Goal: Task Accomplishment & Management: Use online tool/utility

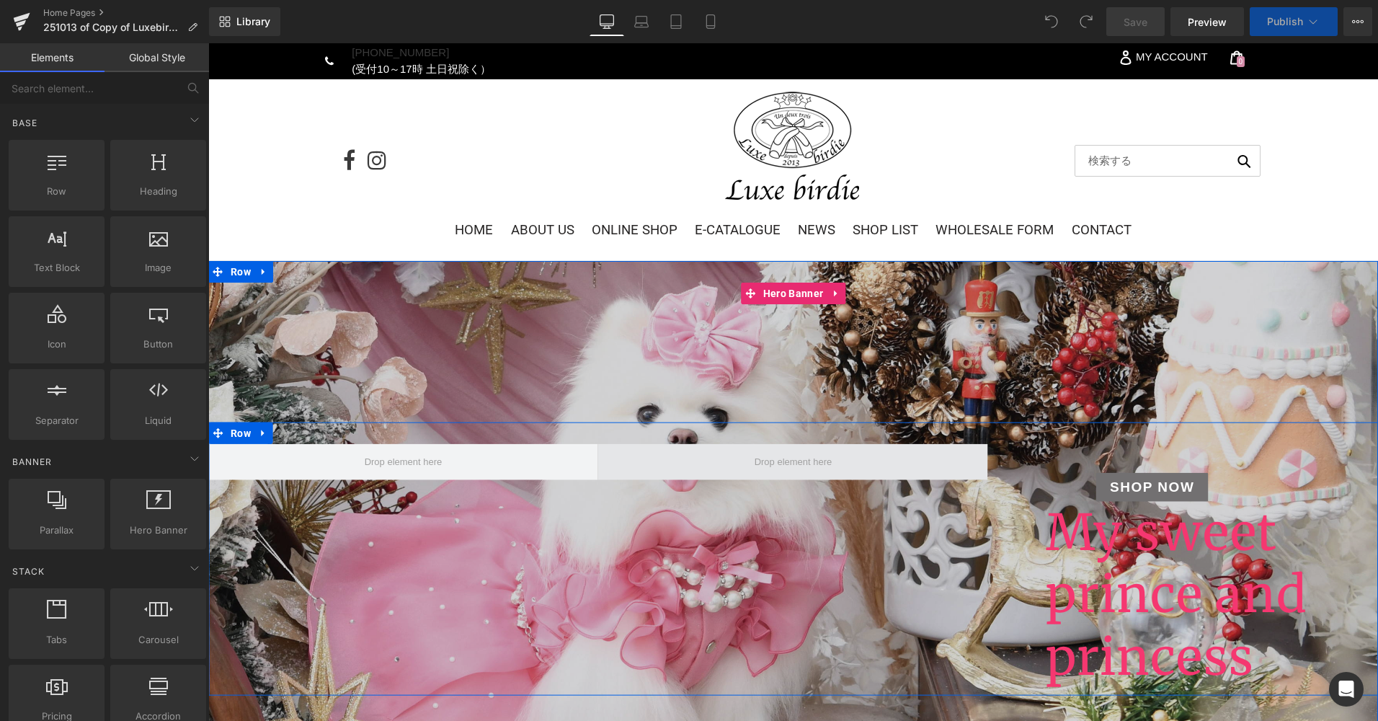
scroll to position [144, 0]
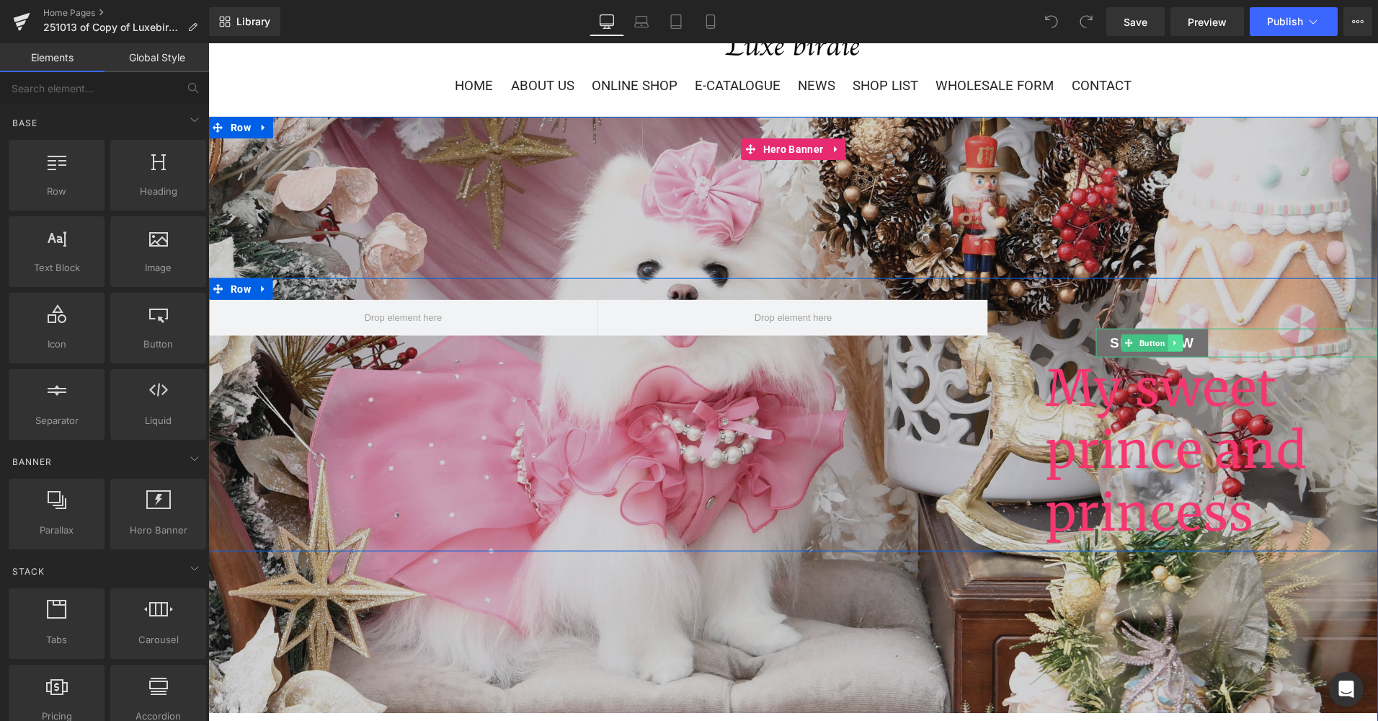
click at [1171, 344] on icon at bounding box center [1175, 343] width 8 height 9
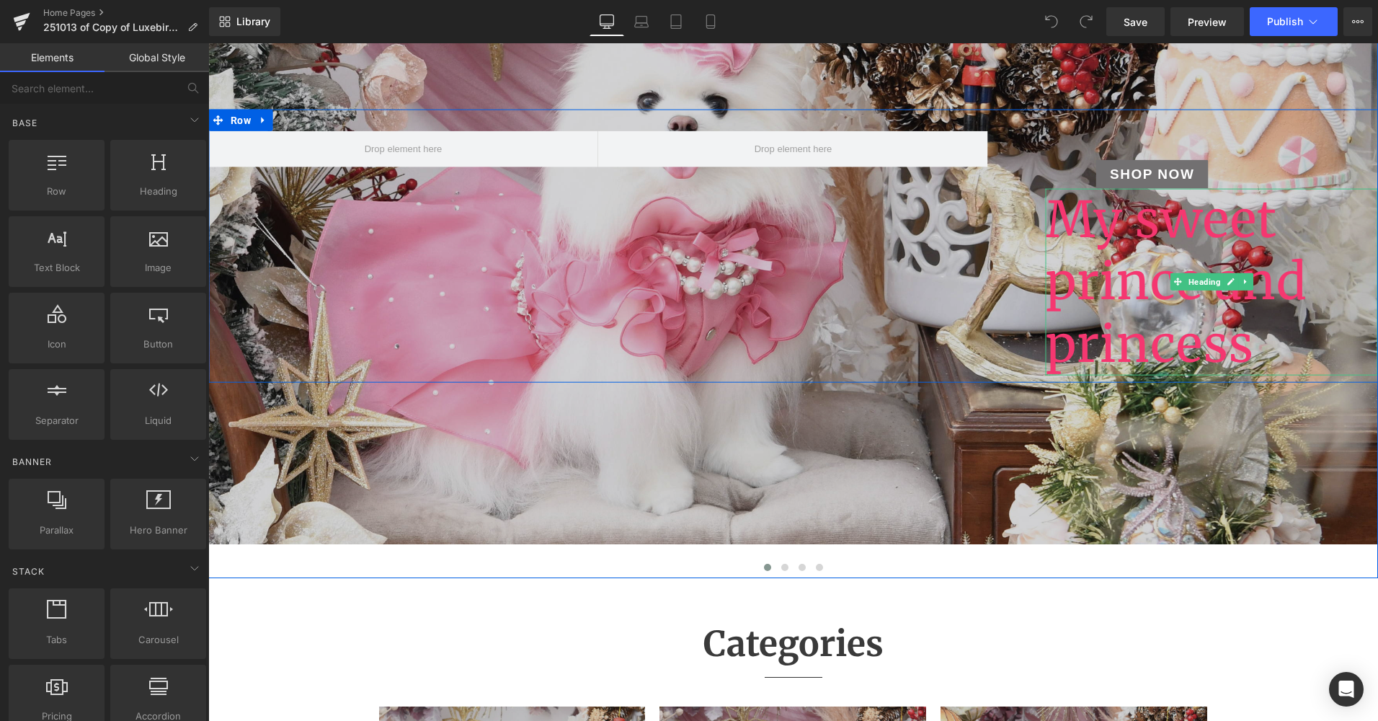
scroll to position [360, 0]
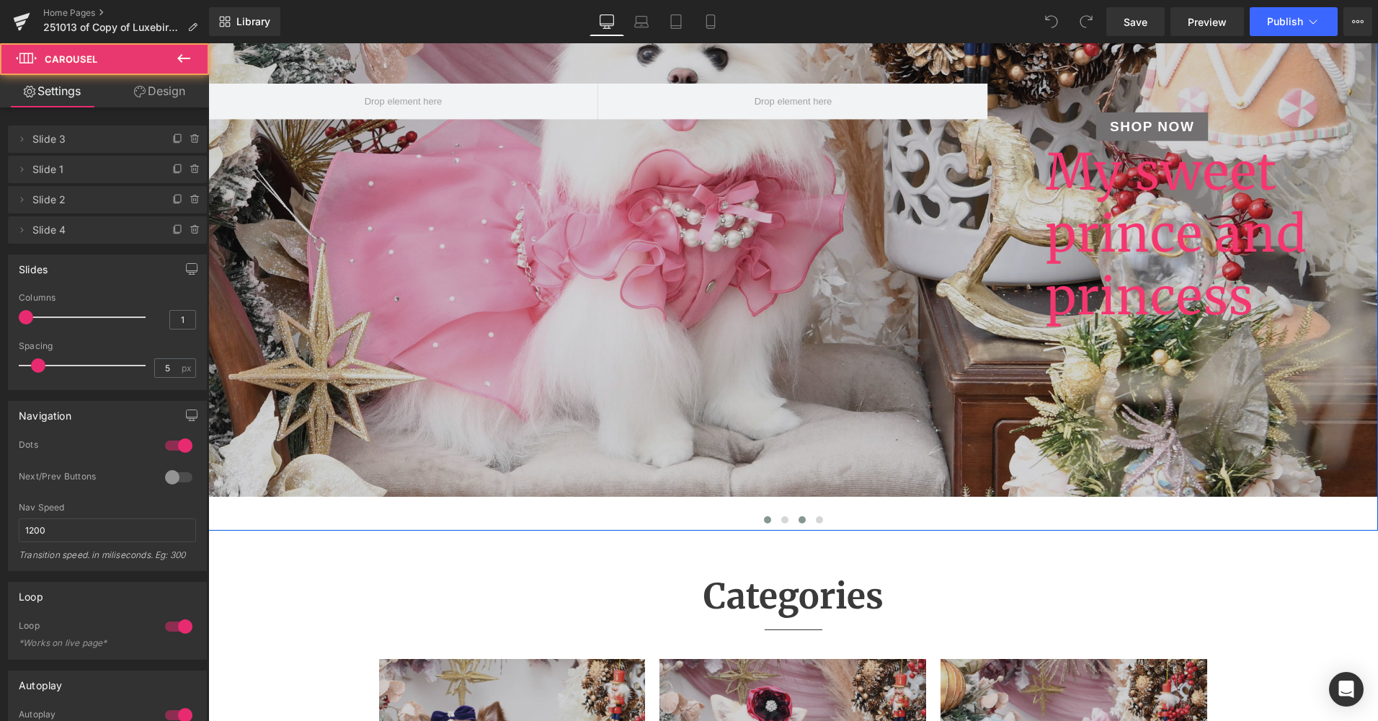
click at [803, 518] on button at bounding box center [802, 520] width 17 height 14
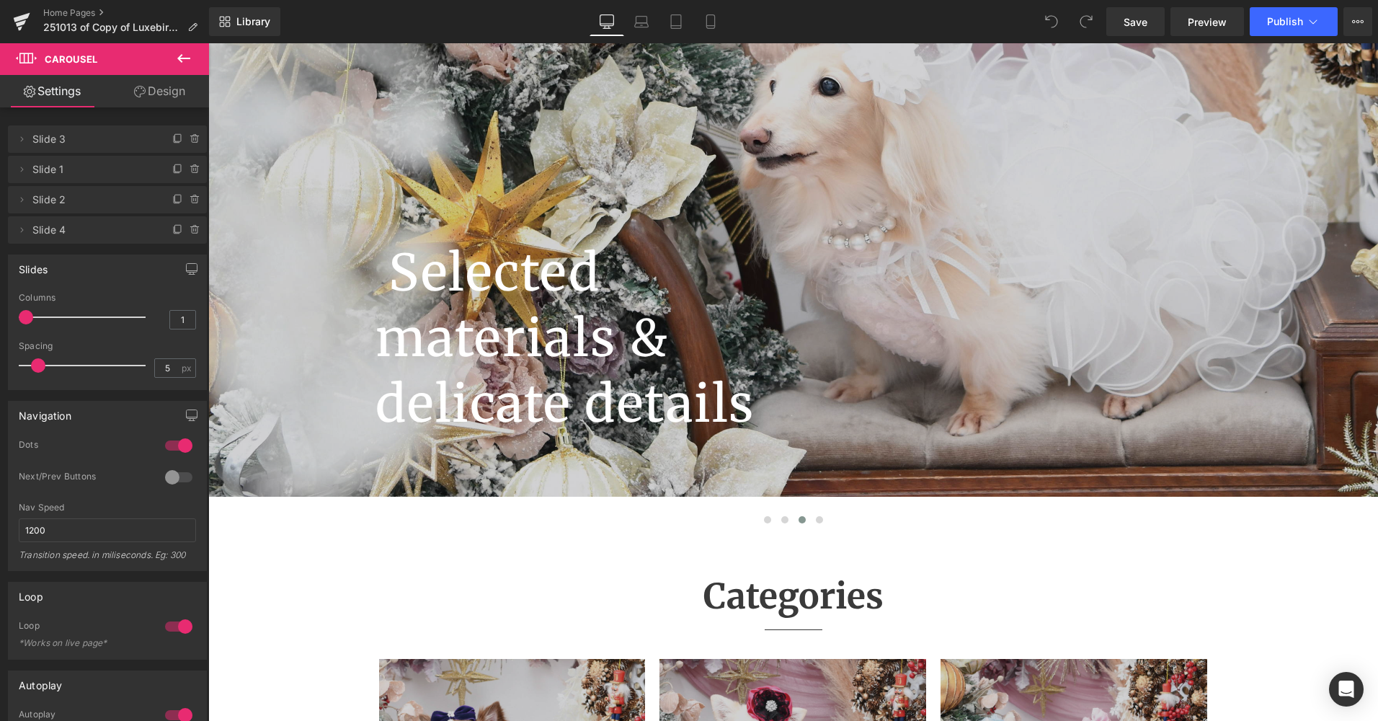
click at [179, 57] on icon at bounding box center [183, 58] width 13 height 9
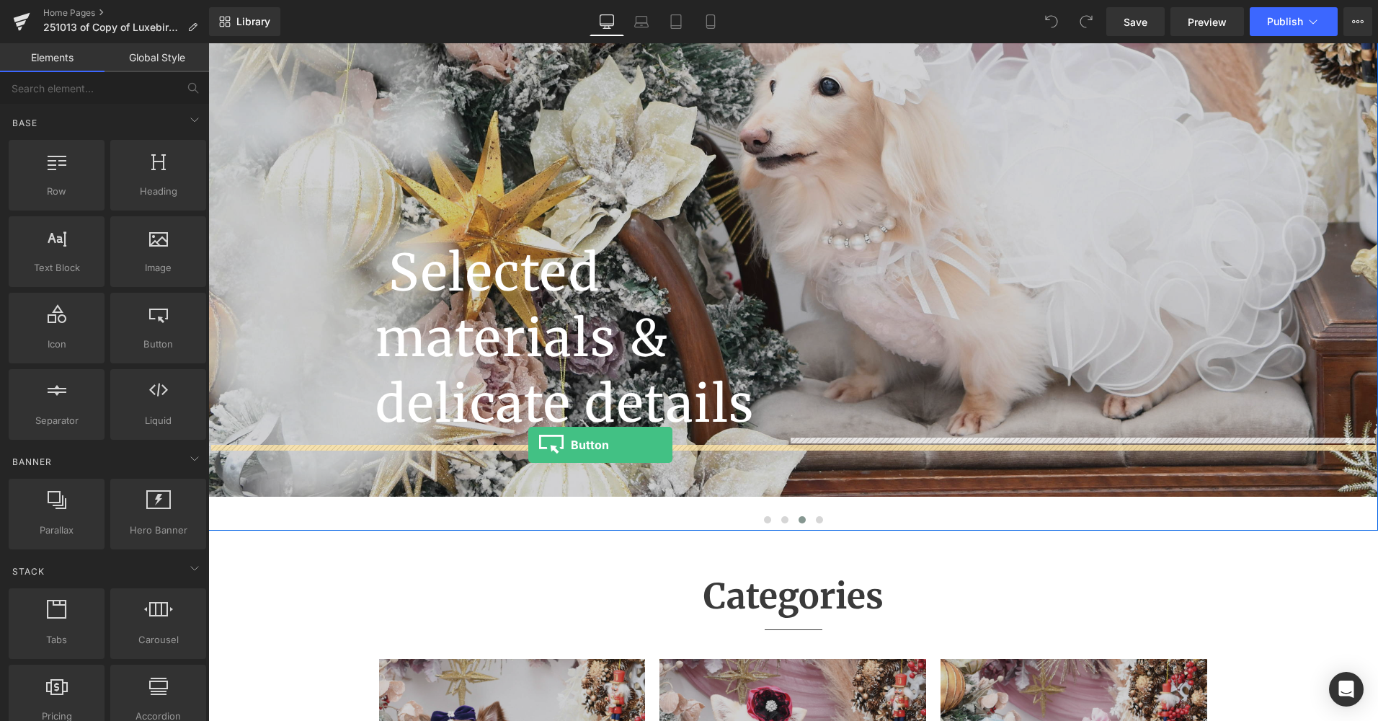
drag, startPoint x: 357, startPoint y: 377, endPoint x: 528, endPoint y: 444, distance: 183.5
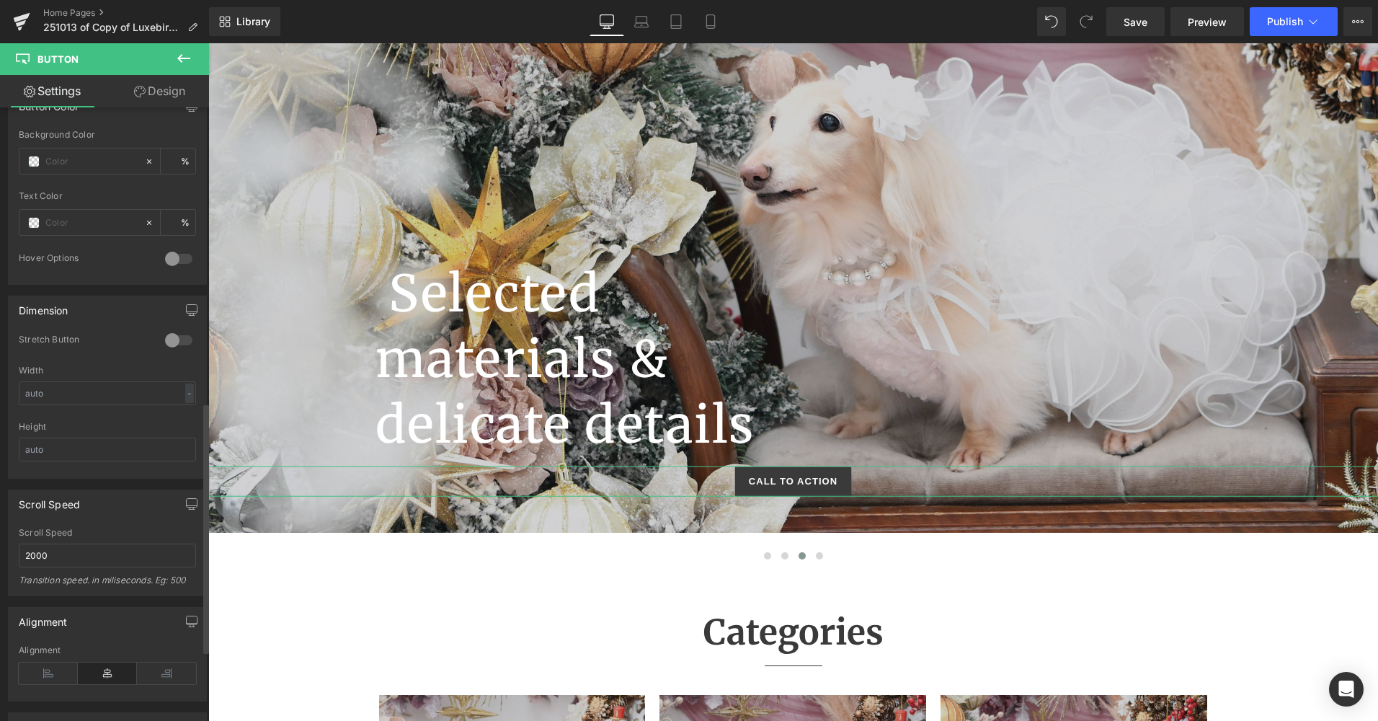
scroll to position [793, 0]
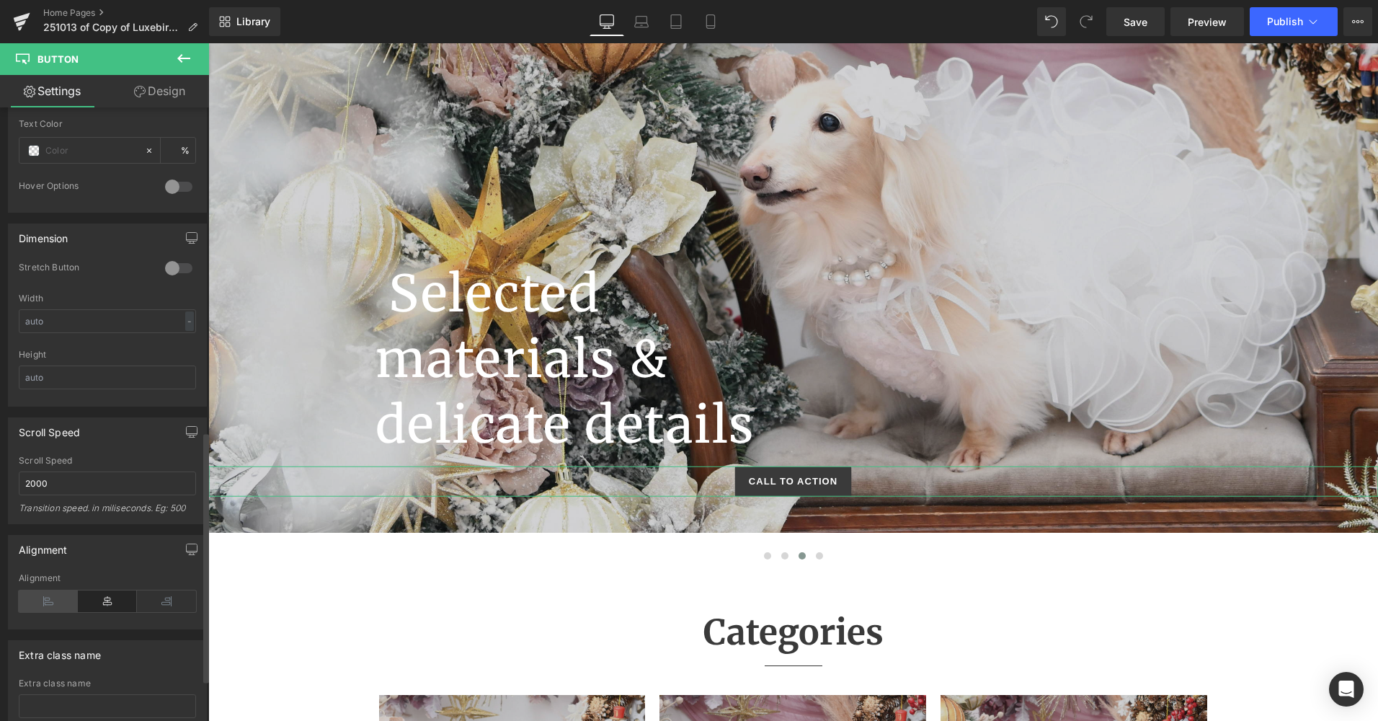
click at [69, 591] on icon at bounding box center [48, 601] width 59 height 22
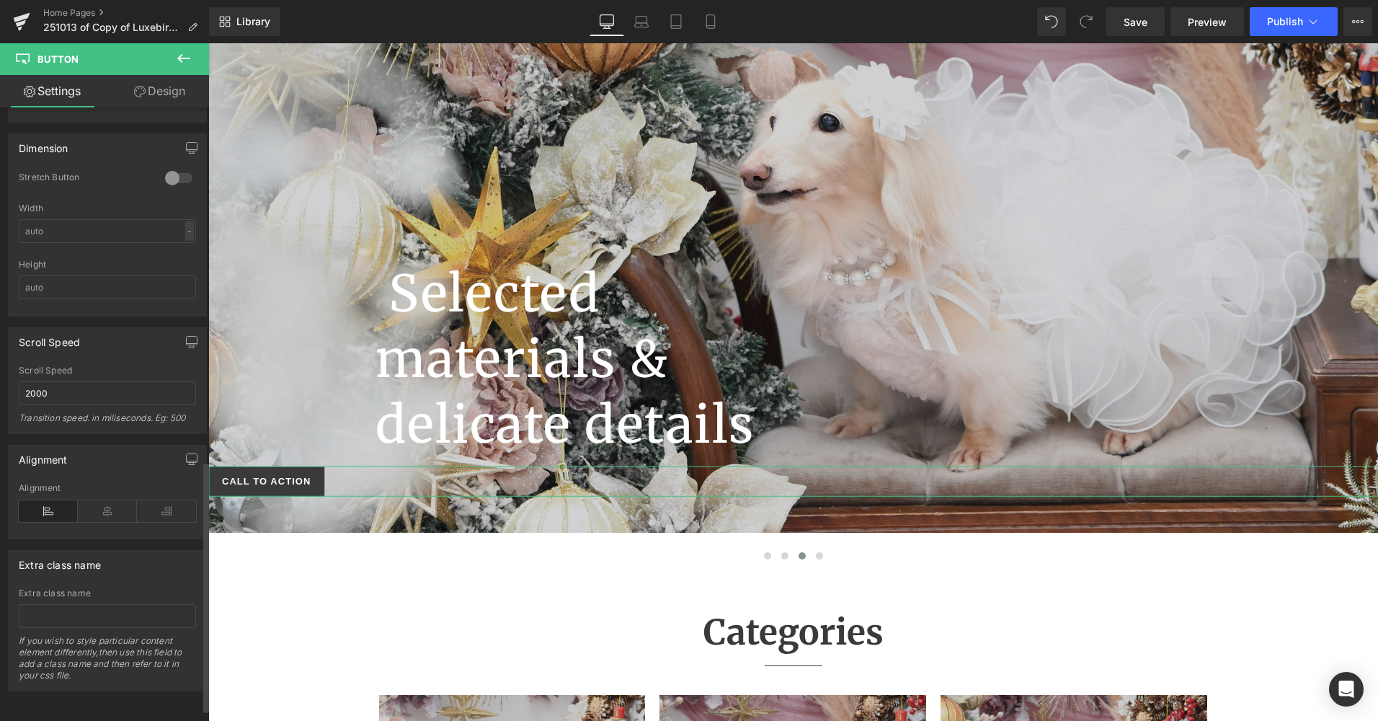
scroll to position [606, 0]
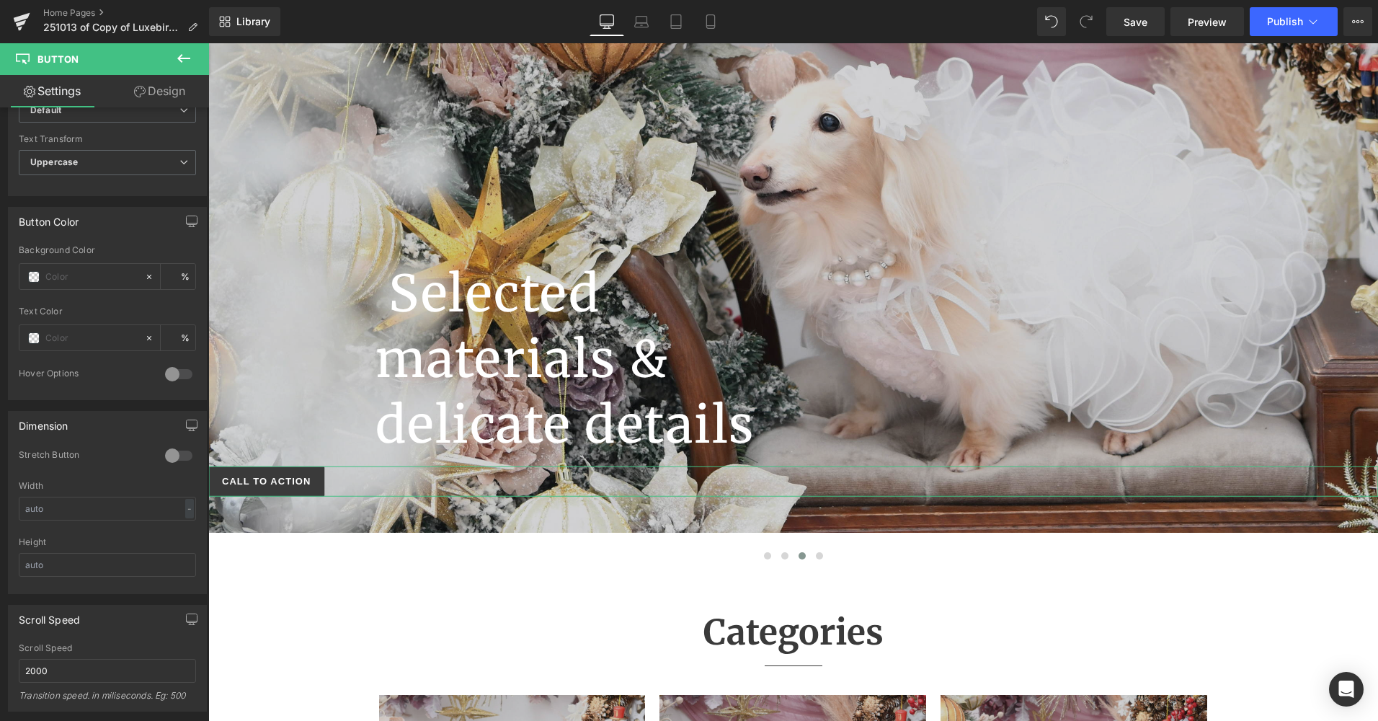
click at [150, 94] on link "Design" at bounding box center [159, 91] width 105 height 32
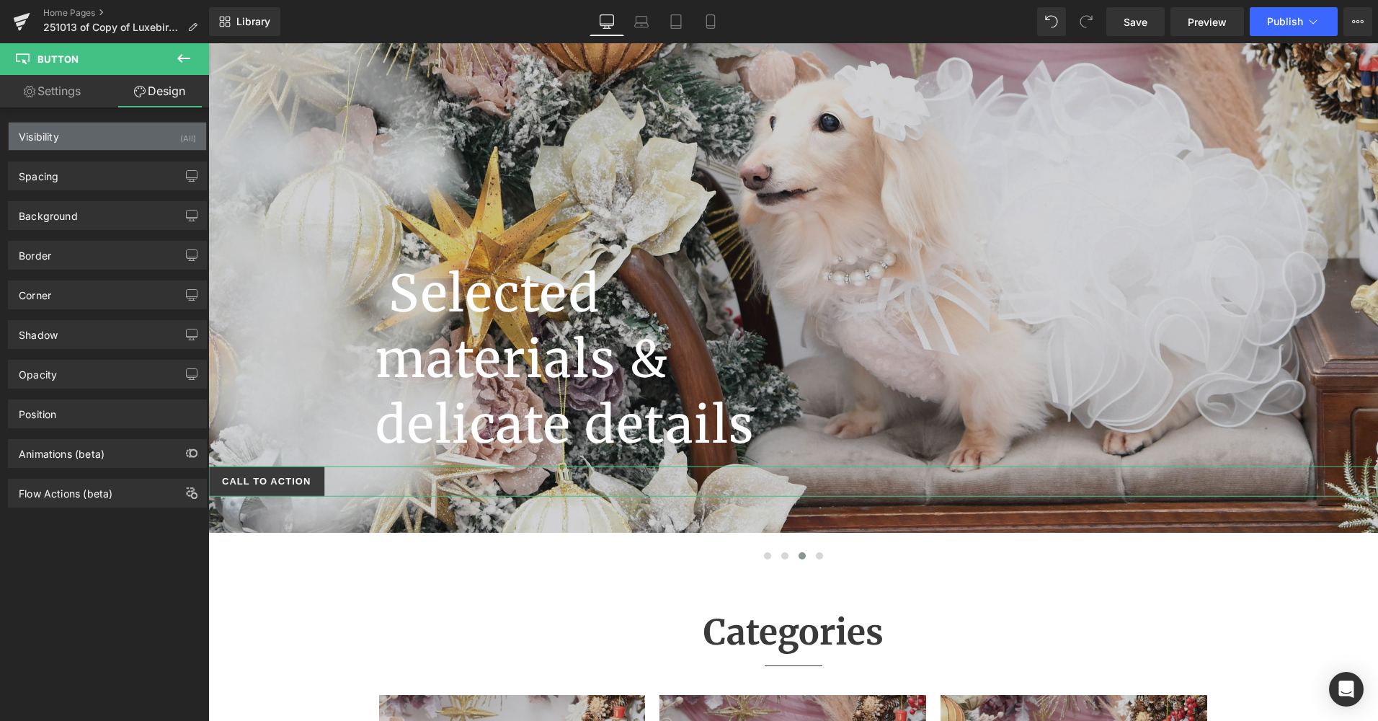
click at [136, 138] on div "Visibility (All)" at bounding box center [108, 136] width 198 height 27
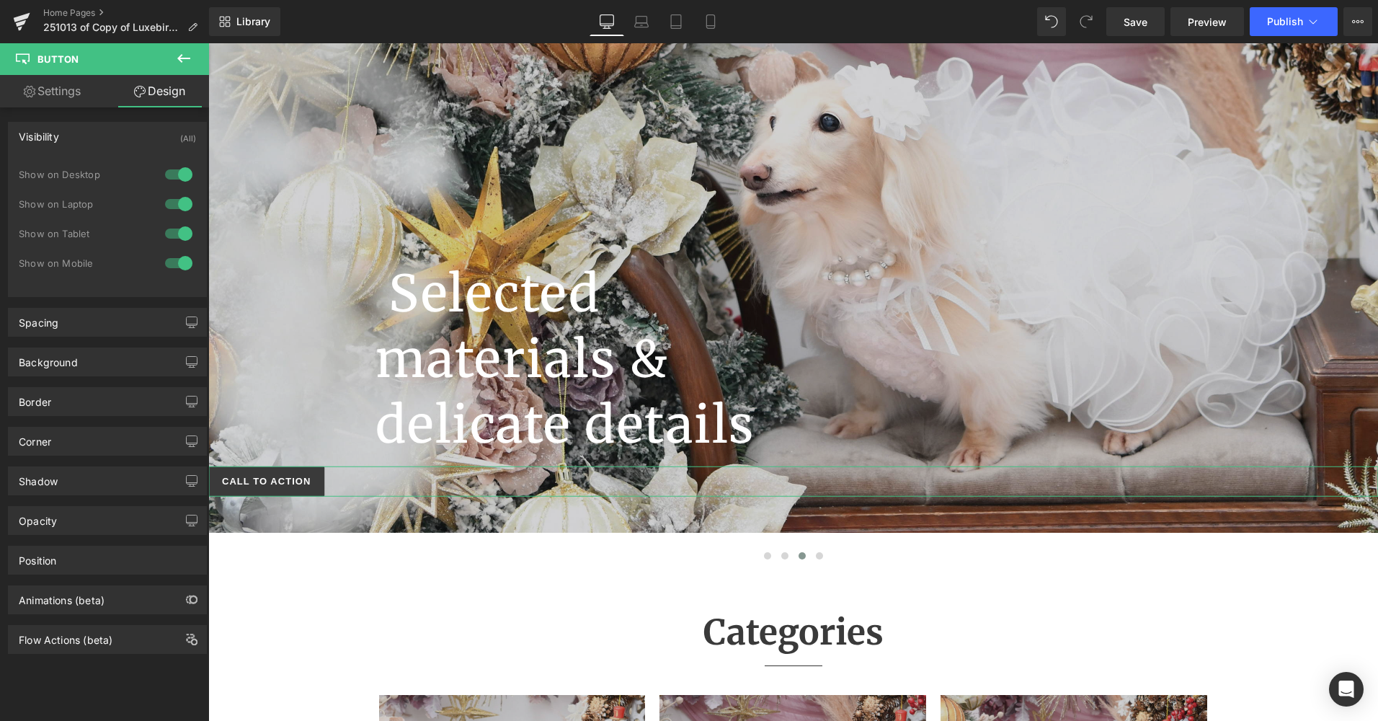
click at [136, 138] on div "Visibility (All)" at bounding box center [108, 136] width 198 height 27
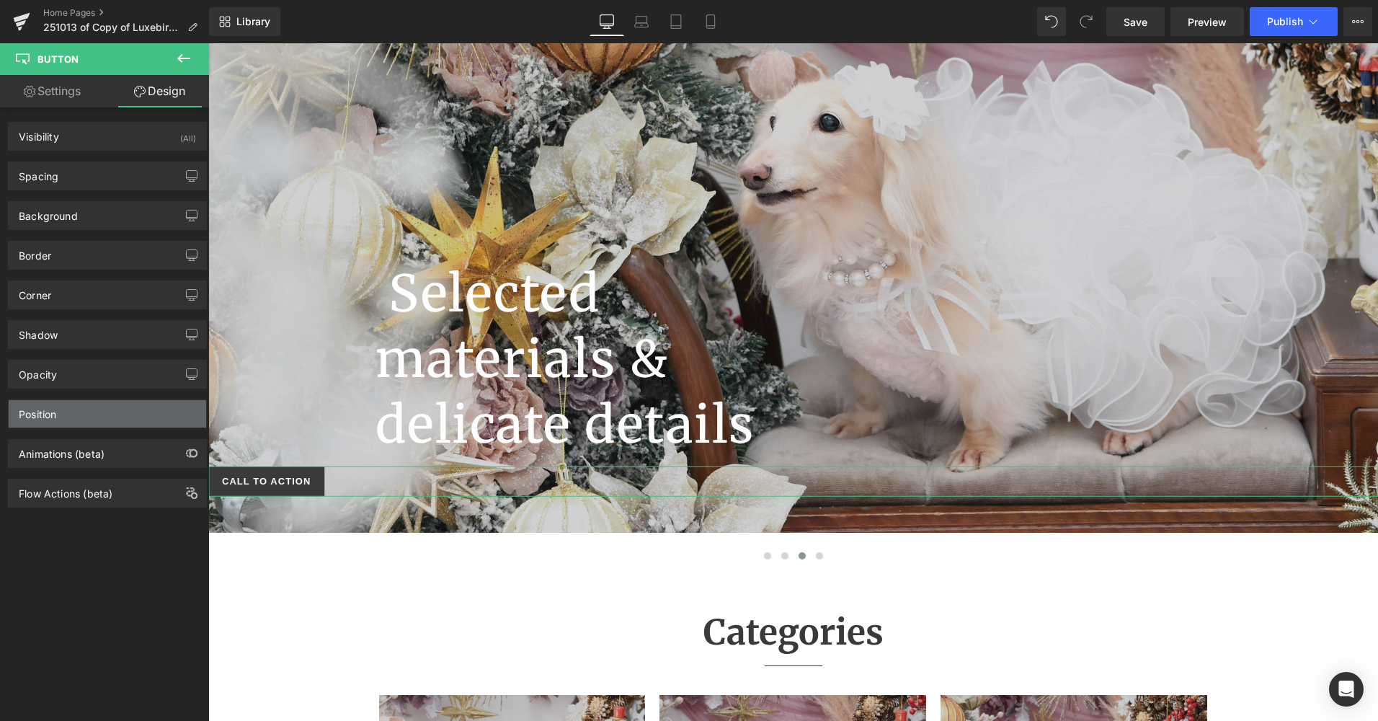
click at [82, 413] on div "Position" at bounding box center [108, 413] width 198 height 27
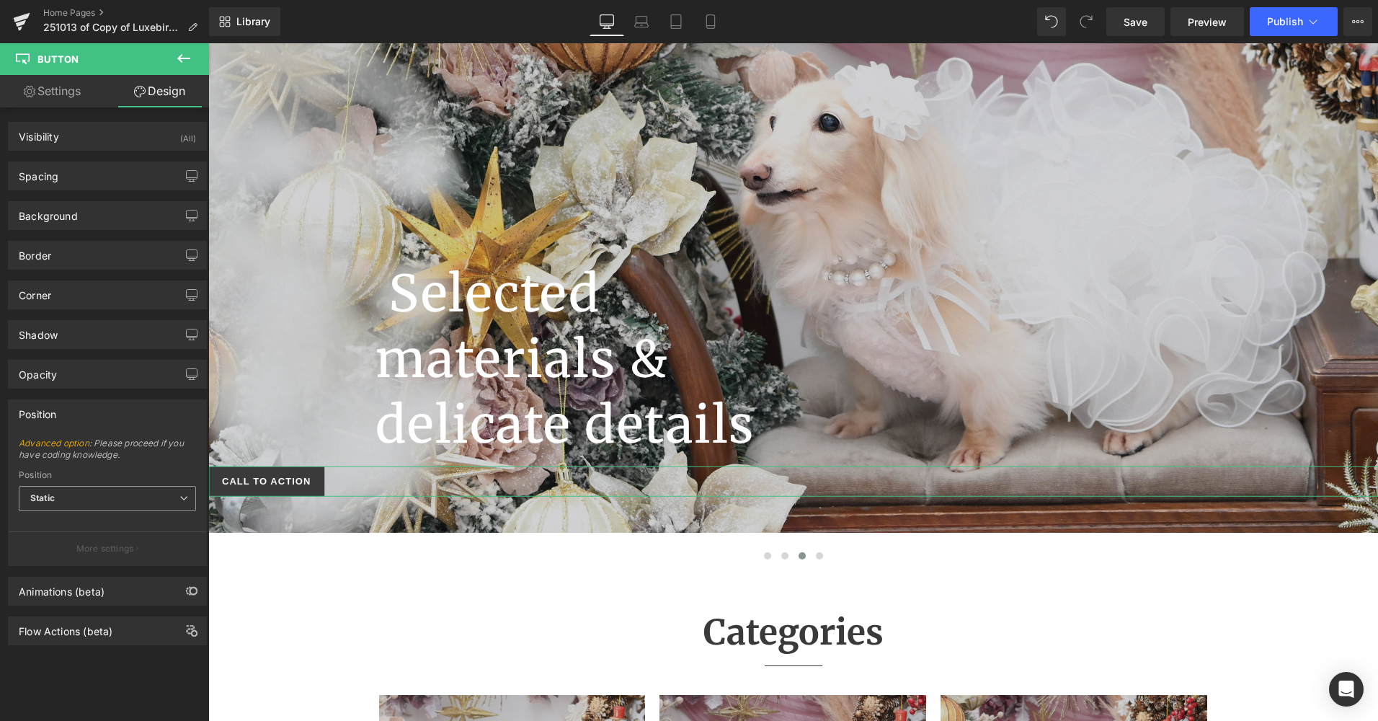
click at [110, 501] on span "Static" at bounding box center [107, 498] width 177 height 25
click at [97, 521] on li "Relative" at bounding box center [107, 524] width 177 height 22
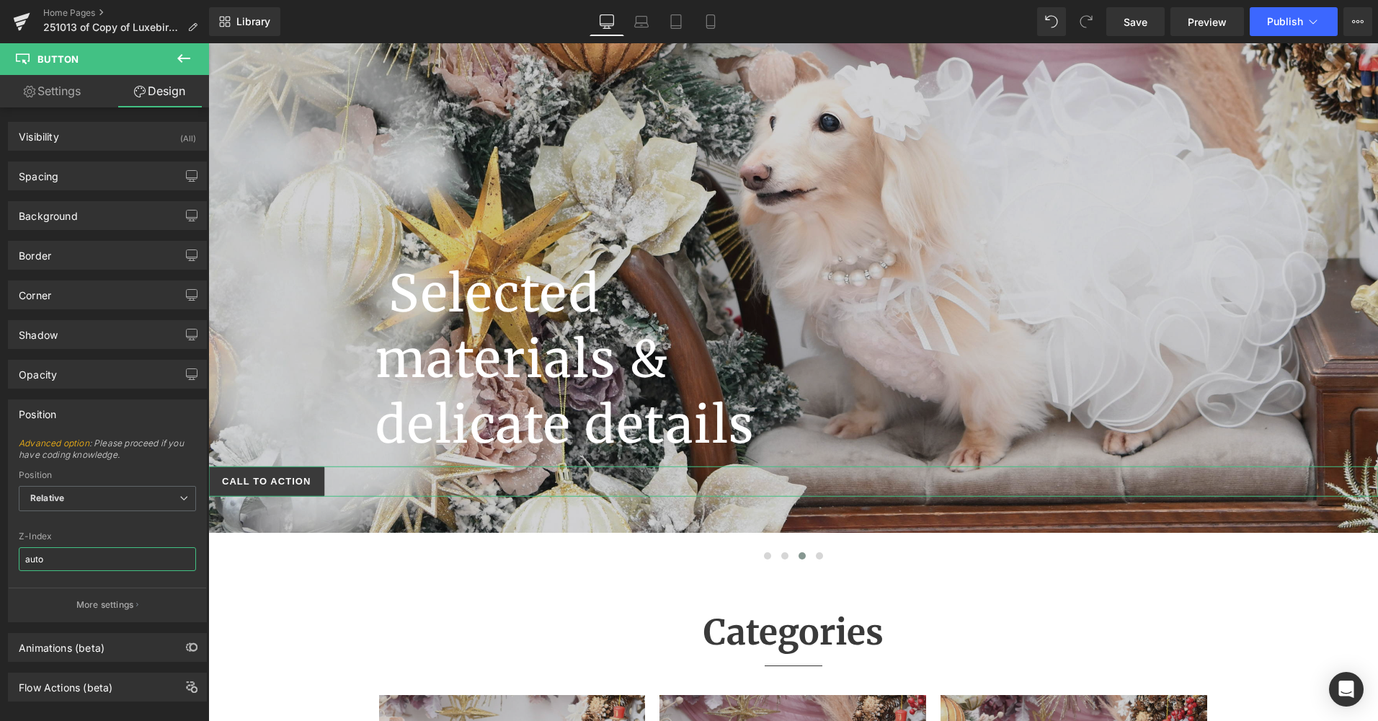
click at [85, 559] on input "auto" at bounding box center [107, 559] width 177 height 24
type input "30"
click at [129, 534] on div "Z-Index" at bounding box center [107, 536] width 177 height 10
click at [85, 502] on span "Relative" at bounding box center [107, 498] width 177 height 25
click at [59, 568] on div "Static" at bounding box center [52, 567] width 25 height 10
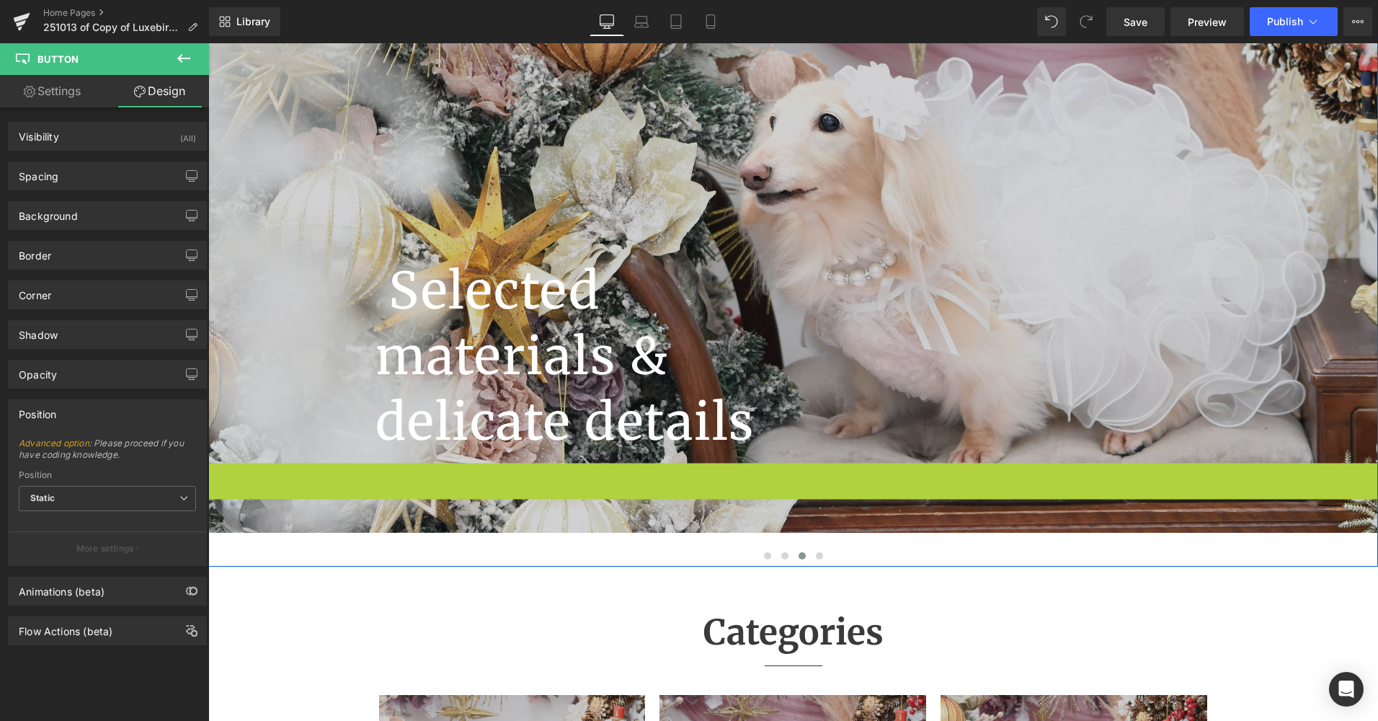
scroll to position [322, 0]
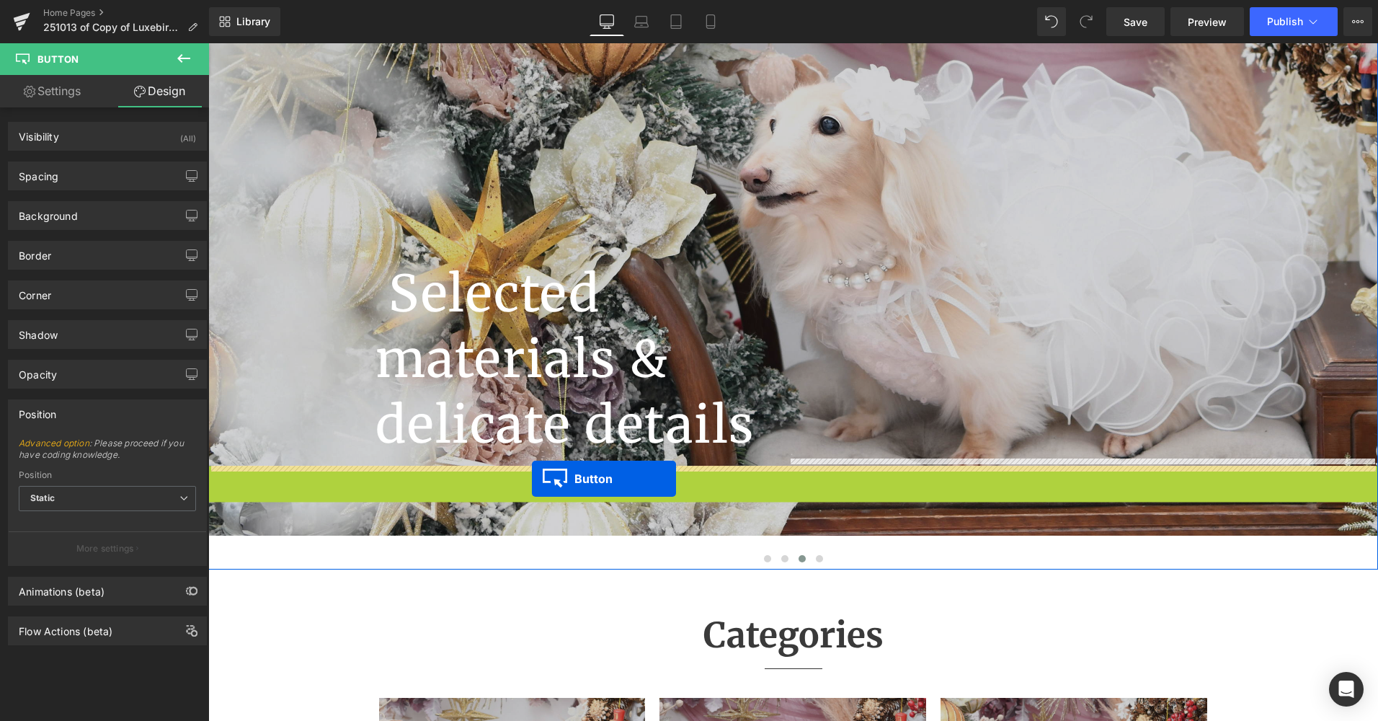
drag, startPoint x: 236, startPoint y: 480, endPoint x: 532, endPoint y: 479, distance: 296.3
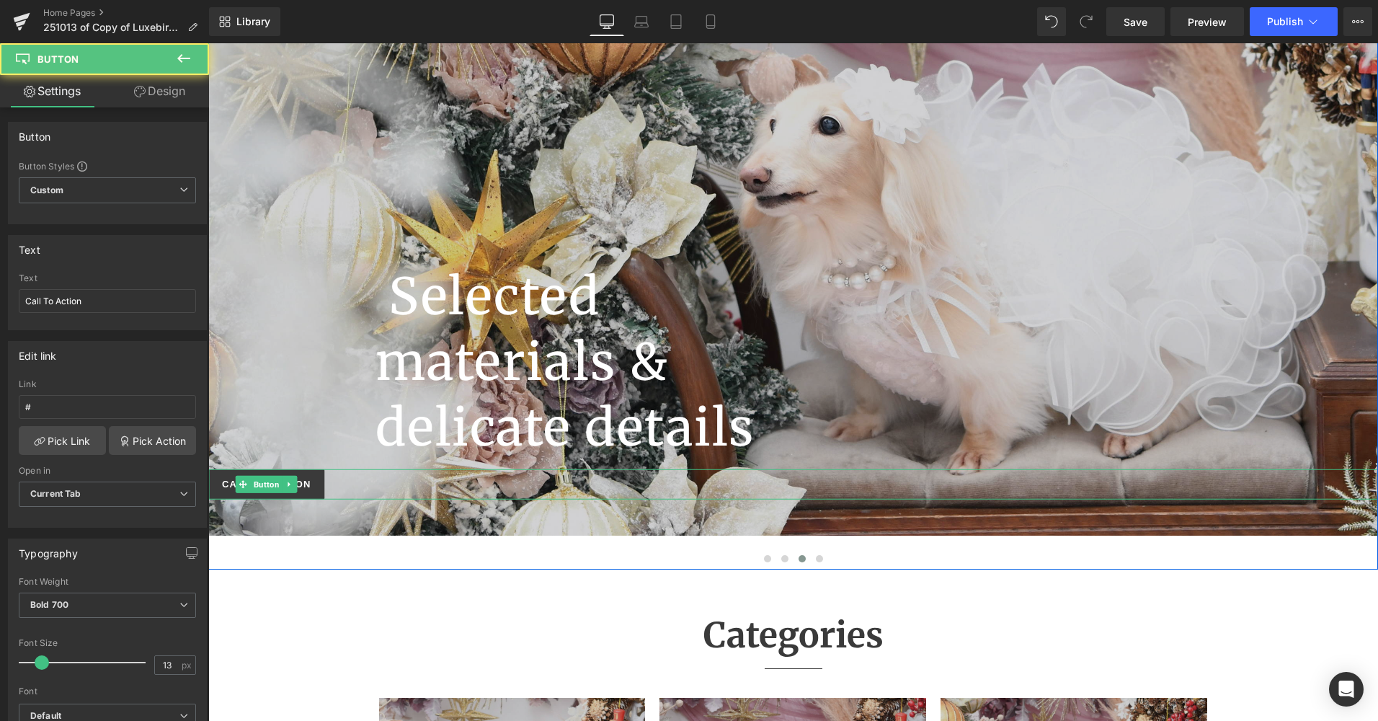
scroll to position [324, 0]
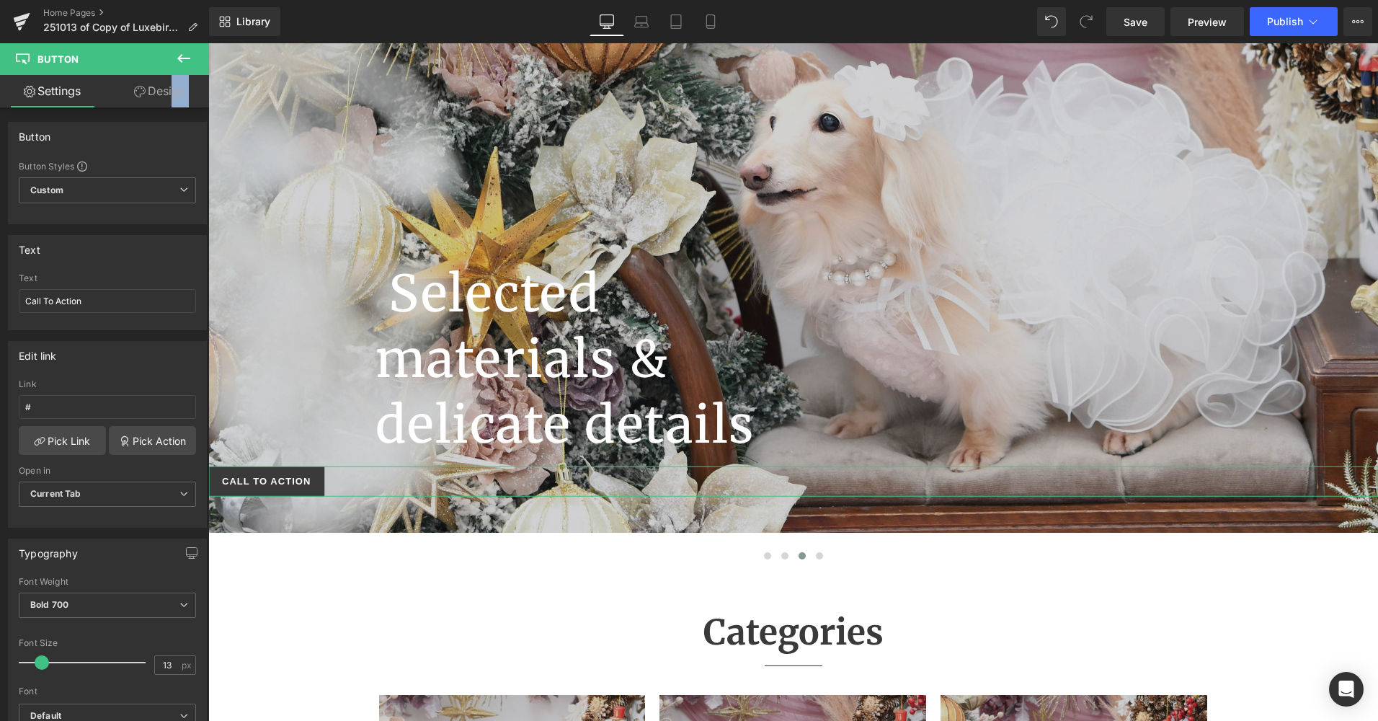
click at [167, 105] on div "Settings Design Button Button Styles Custom Custom Setup Global Style Custom Se…" at bounding box center [104, 417] width 209 height 685
drag, startPoint x: 167, startPoint y: 105, endPoint x: 139, endPoint y: 95, distance: 29.6
click at [139, 95] on icon at bounding box center [140, 92] width 12 height 12
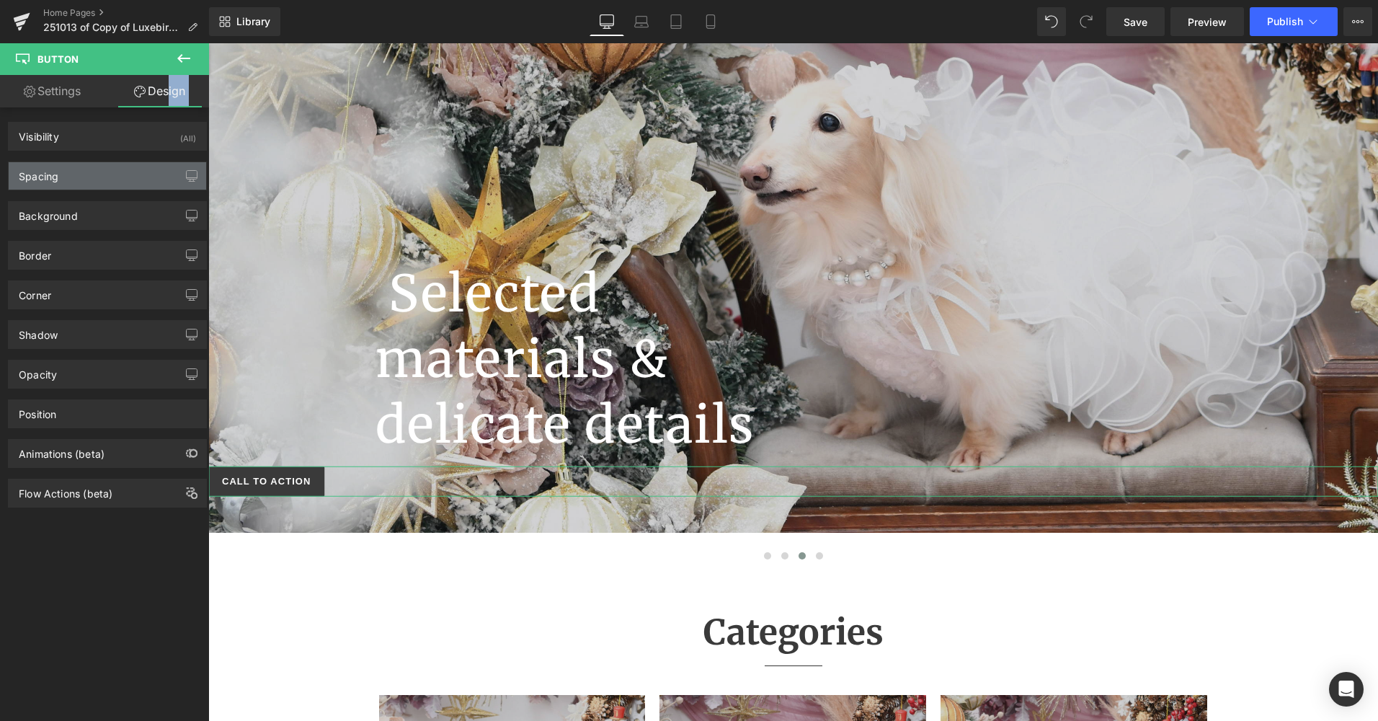
click at [86, 188] on div "Spacing" at bounding box center [108, 175] width 198 height 27
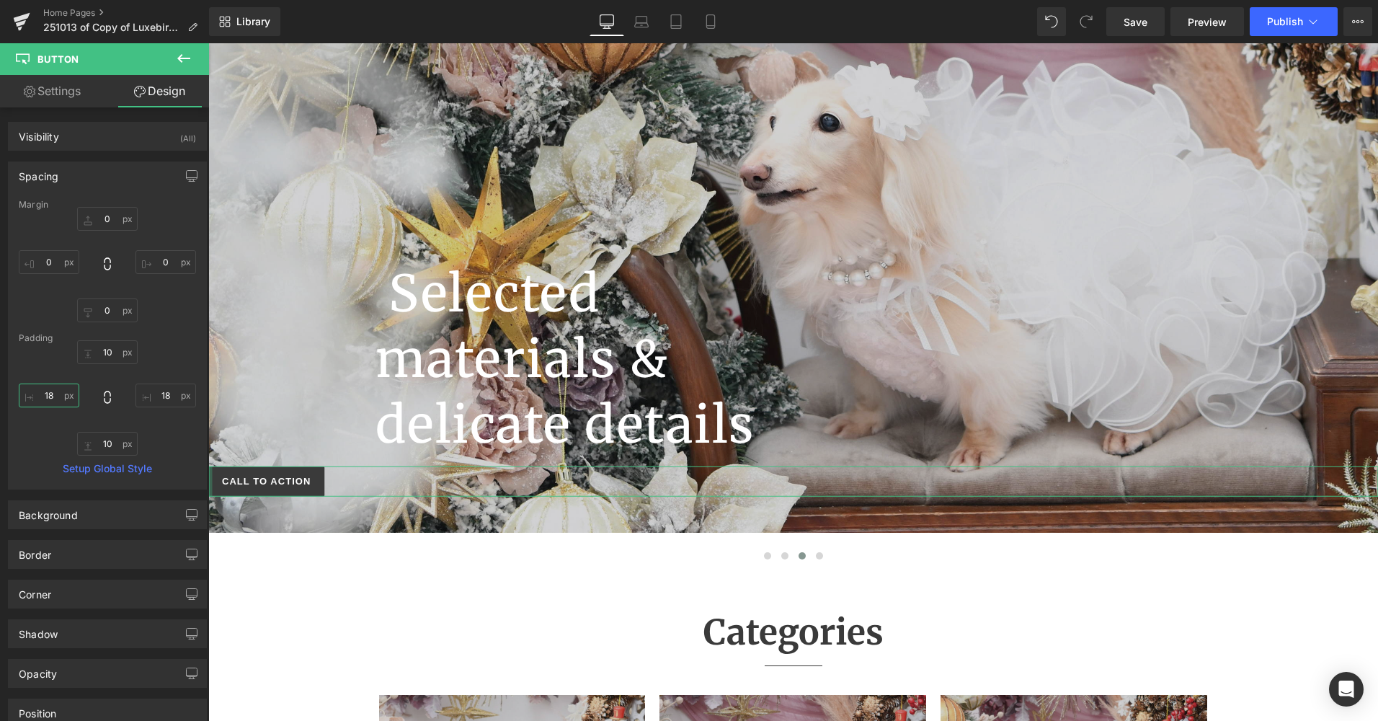
click at [62, 399] on input "18" at bounding box center [49, 395] width 61 height 24
type input "3"
type input "4"
type input "18"
click at [58, 266] on input "0" at bounding box center [49, 262] width 61 height 24
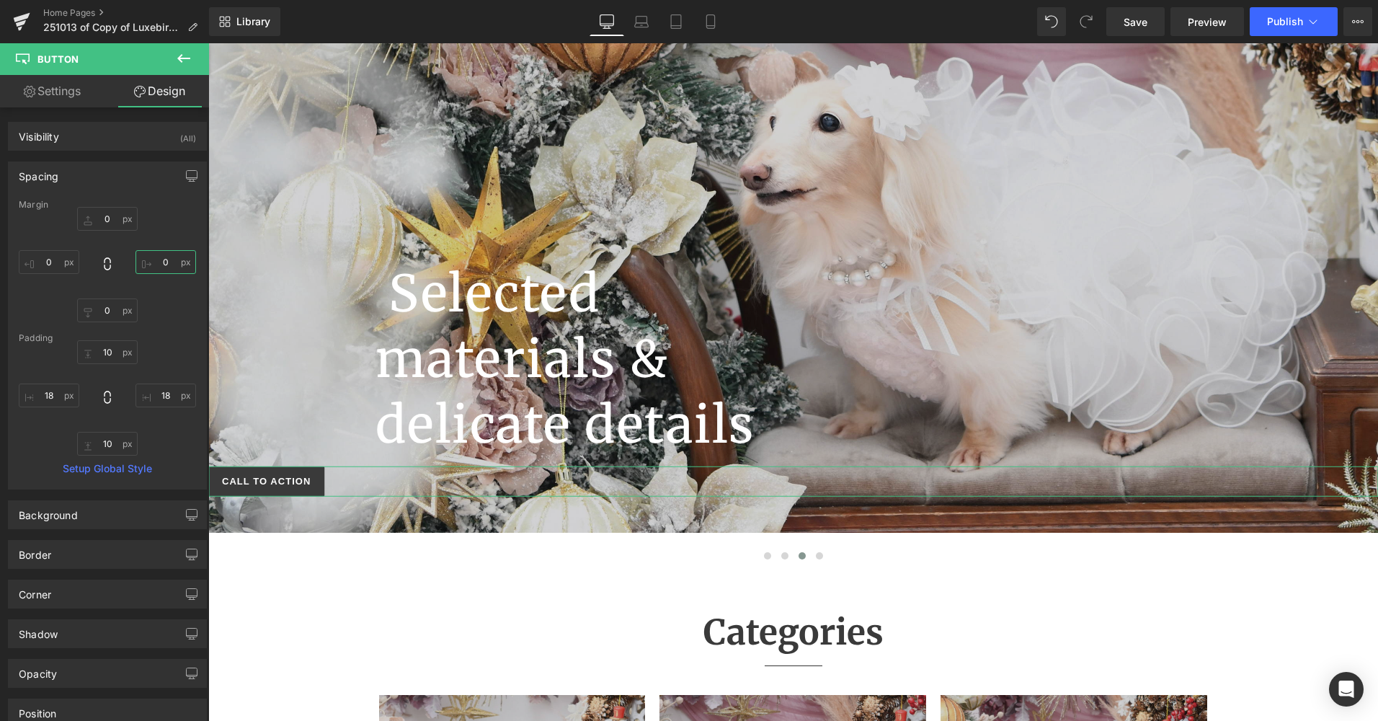
click at [142, 259] on input "0" at bounding box center [166, 262] width 61 height 24
type input "300"
click at [169, 312] on div "0 300 0 0" at bounding box center [107, 264] width 177 height 115
click at [103, 268] on icon at bounding box center [107, 264] width 14 height 14
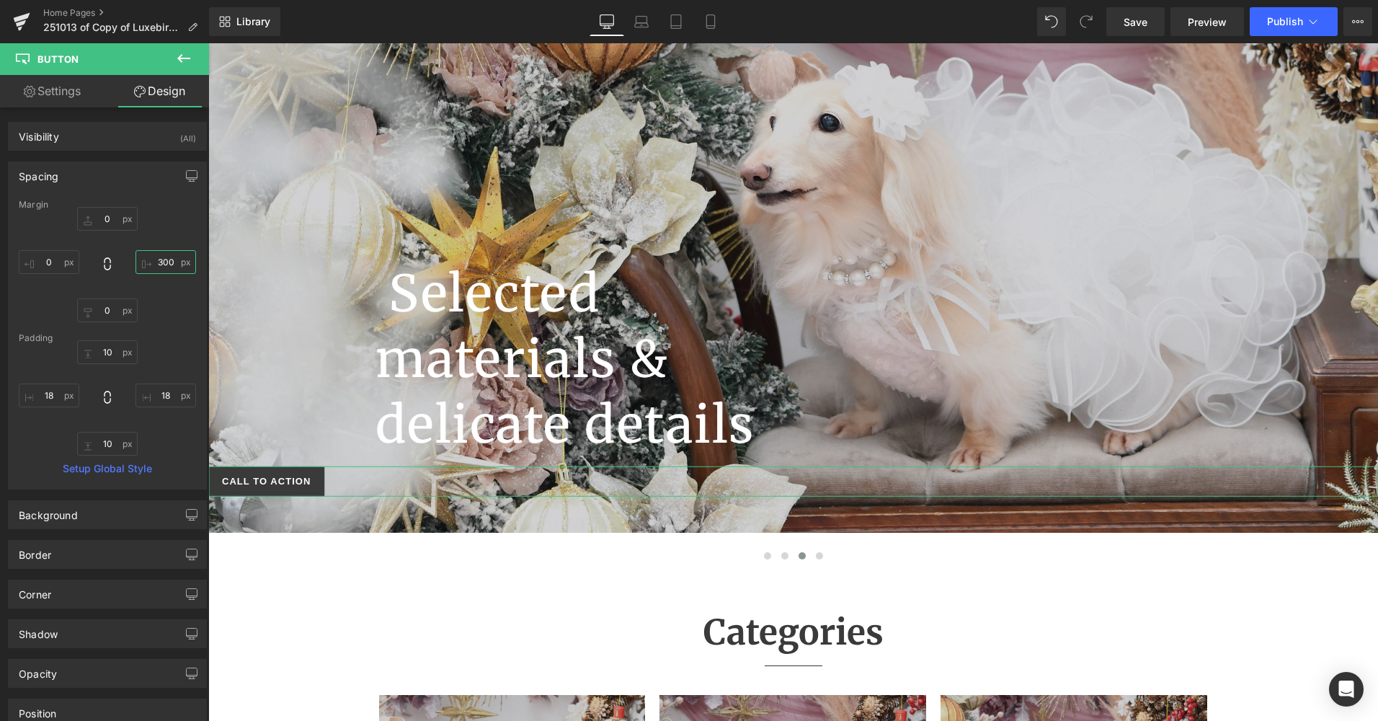
click at [172, 262] on input "300" at bounding box center [166, 262] width 61 height 24
click at [107, 304] on input "0" at bounding box center [107, 310] width 61 height 24
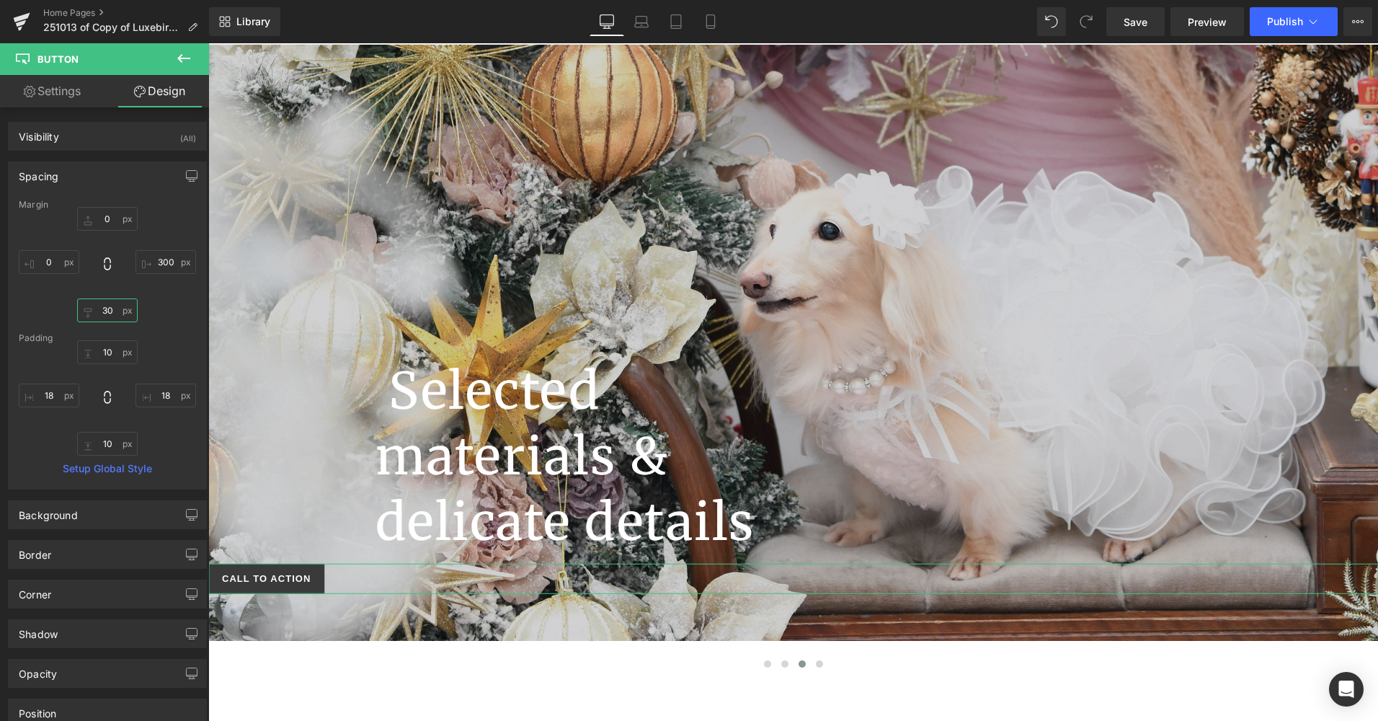
scroll to position [314, 0]
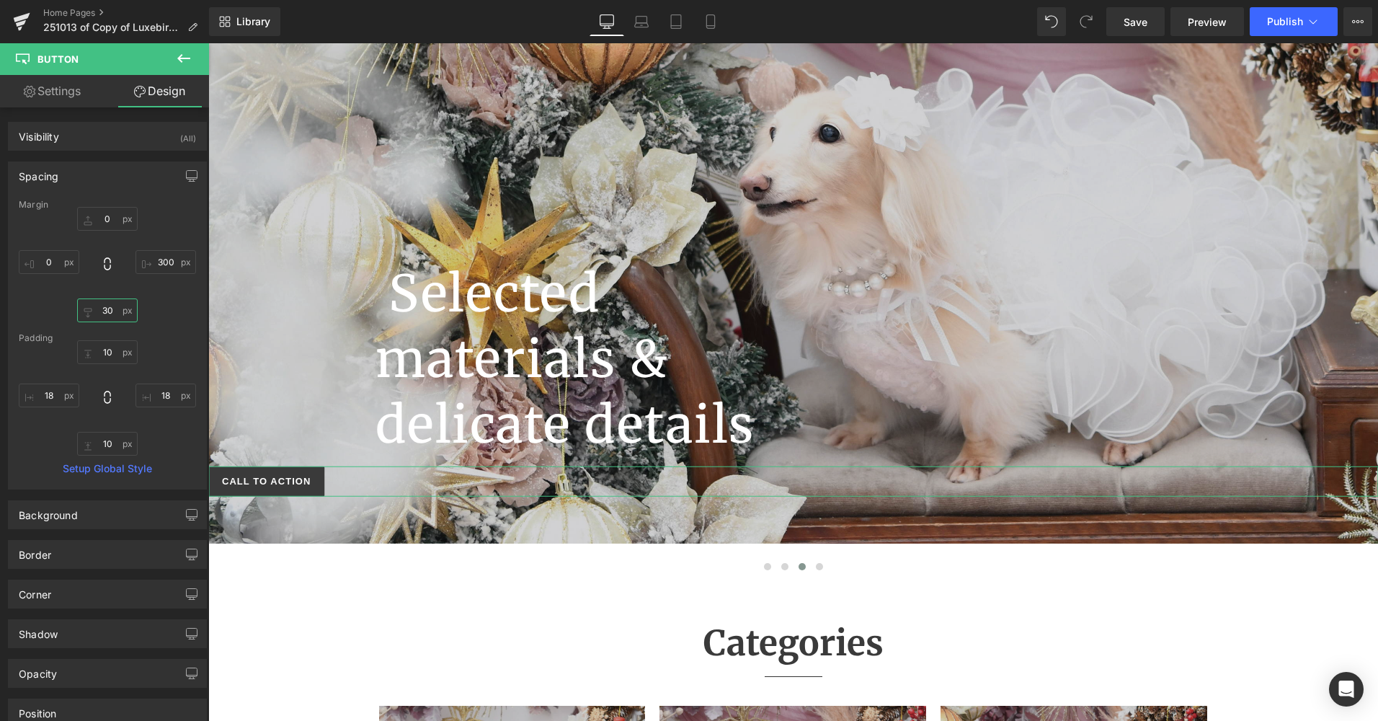
type input "3"
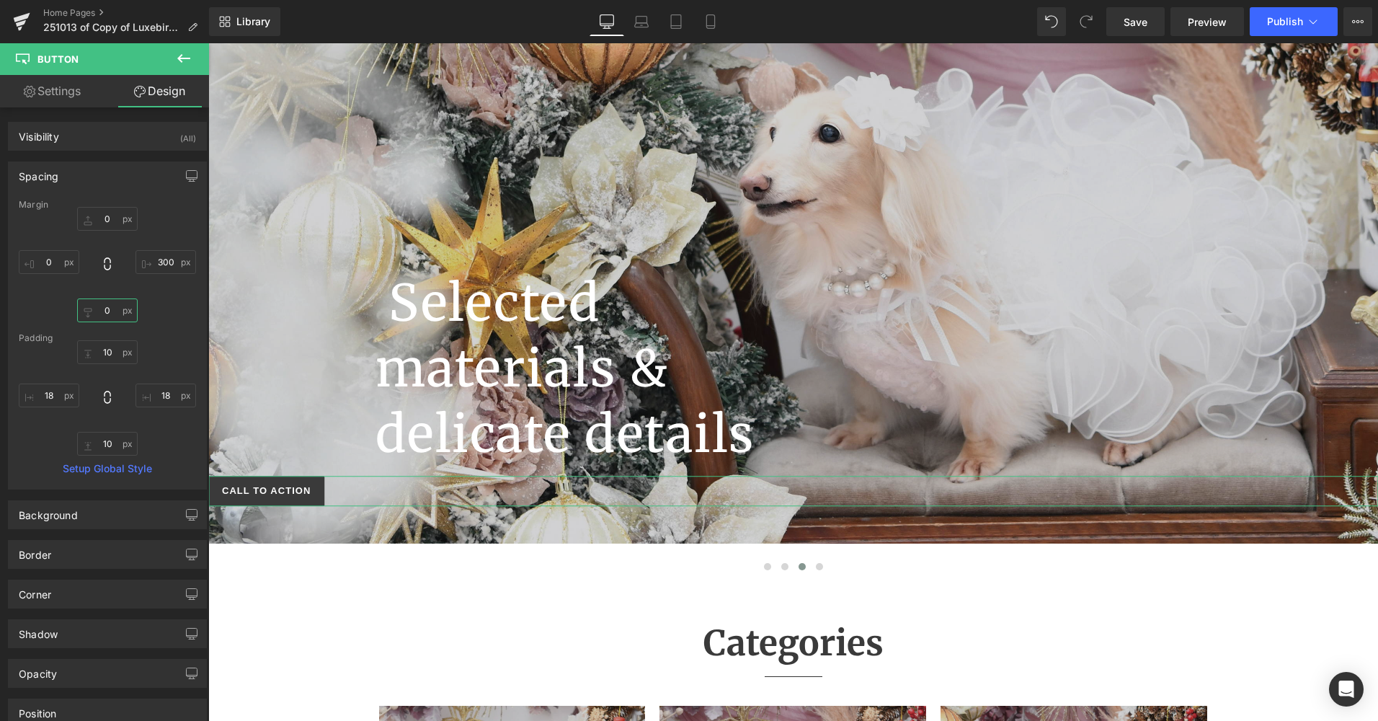
scroll to position [324, 0]
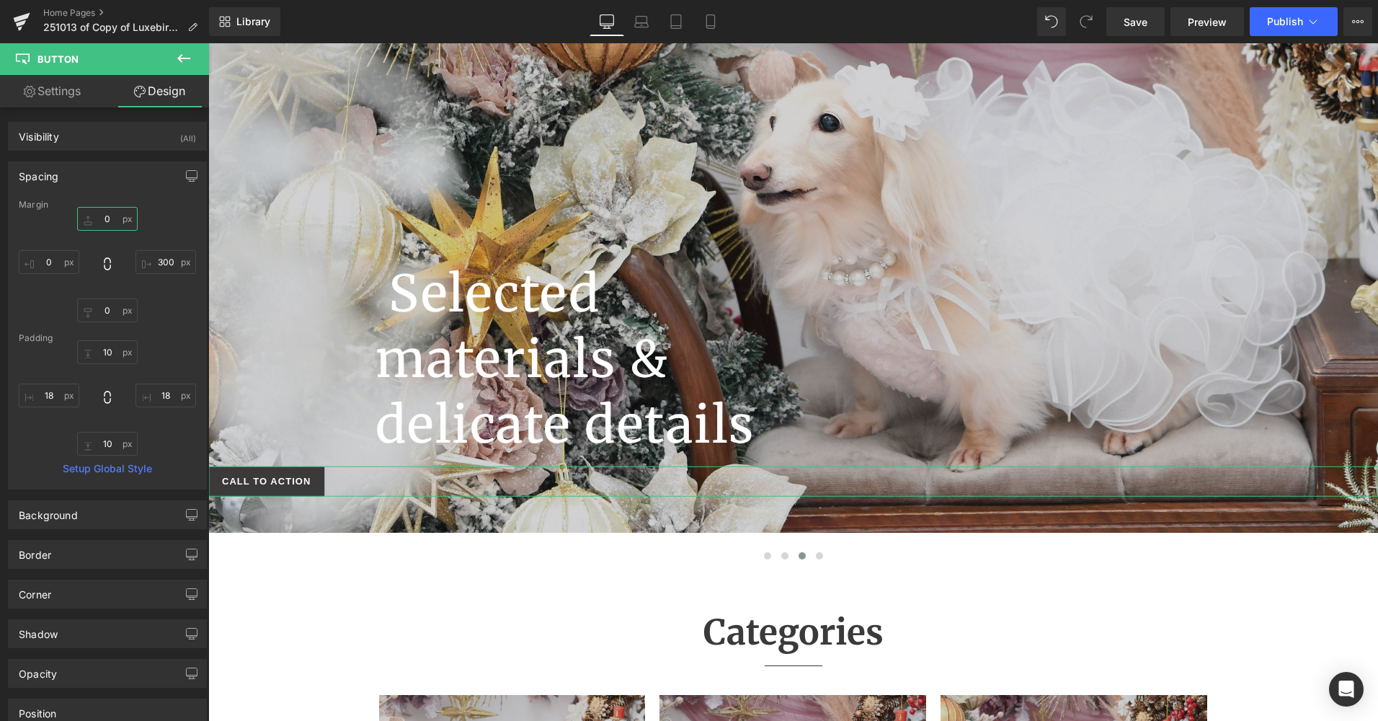
click at [101, 217] on input "0" at bounding box center [107, 219] width 61 height 24
click at [44, 178] on div "Spacing" at bounding box center [39, 172] width 40 height 20
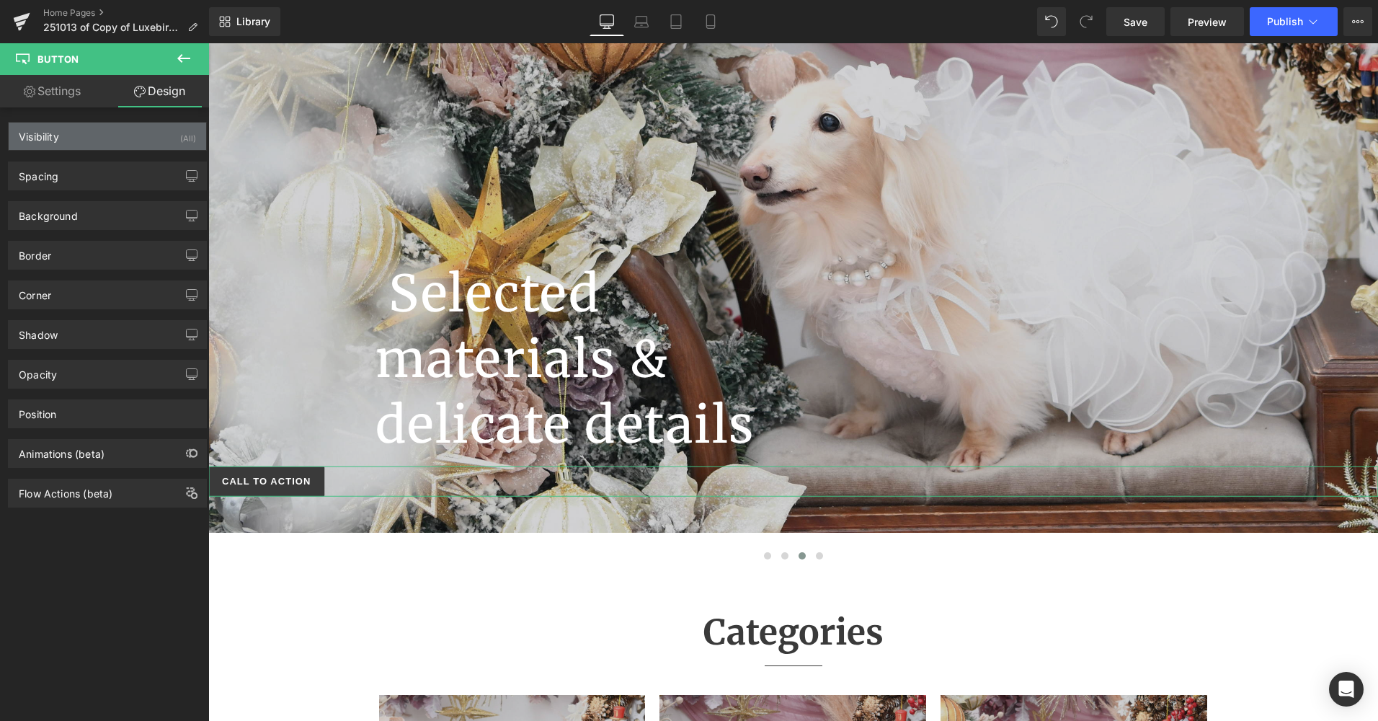
click at [43, 143] on div "Visibility (All)" at bounding box center [108, 136] width 198 height 27
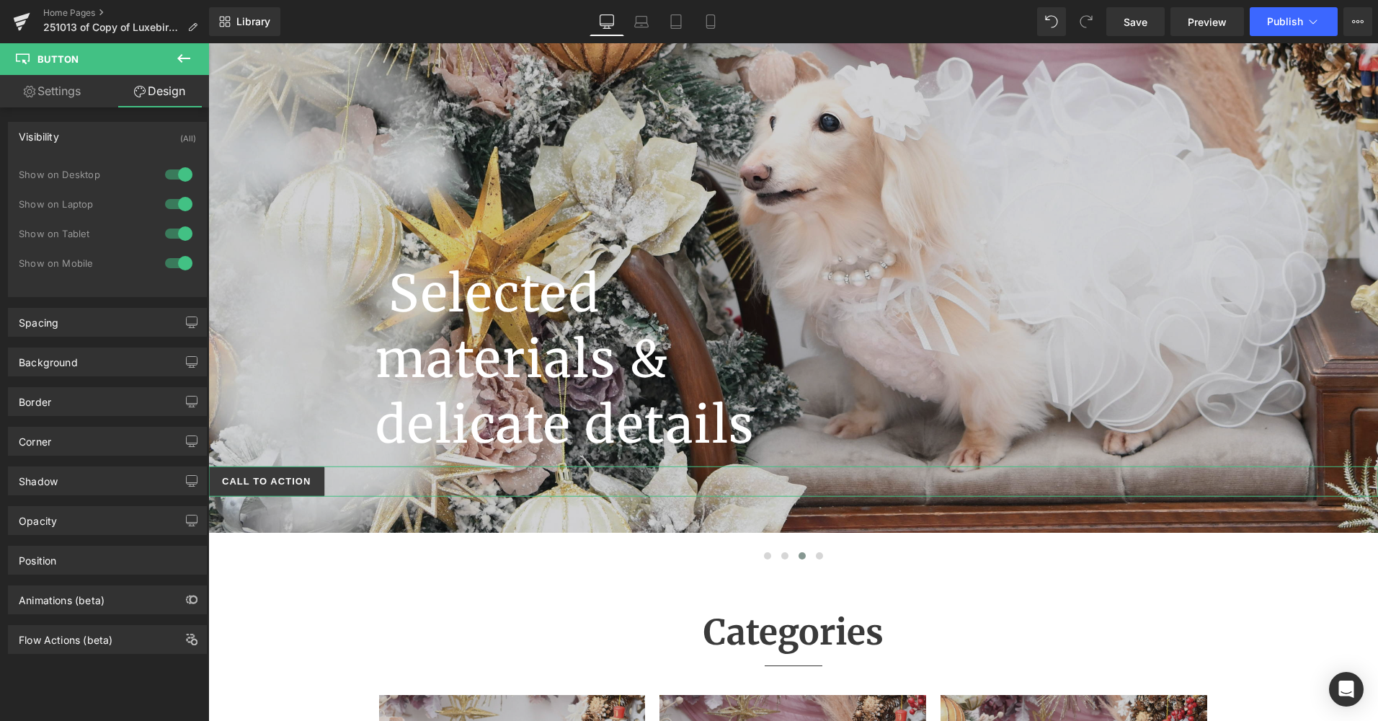
click at [43, 143] on div "Visibility (All)" at bounding box center [108, 136] width 198 height 27
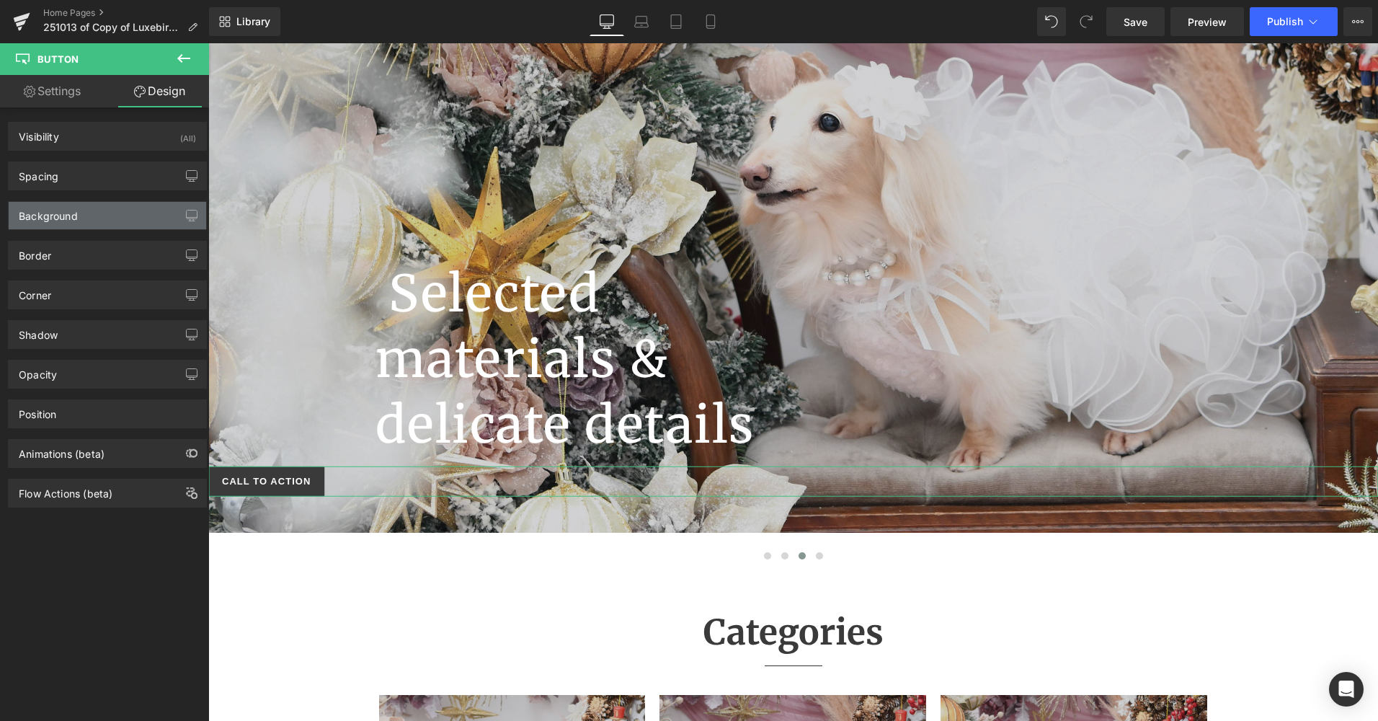
click at [46, 211] on div "Background" at bounding box center [48, 212] width 59 height 20
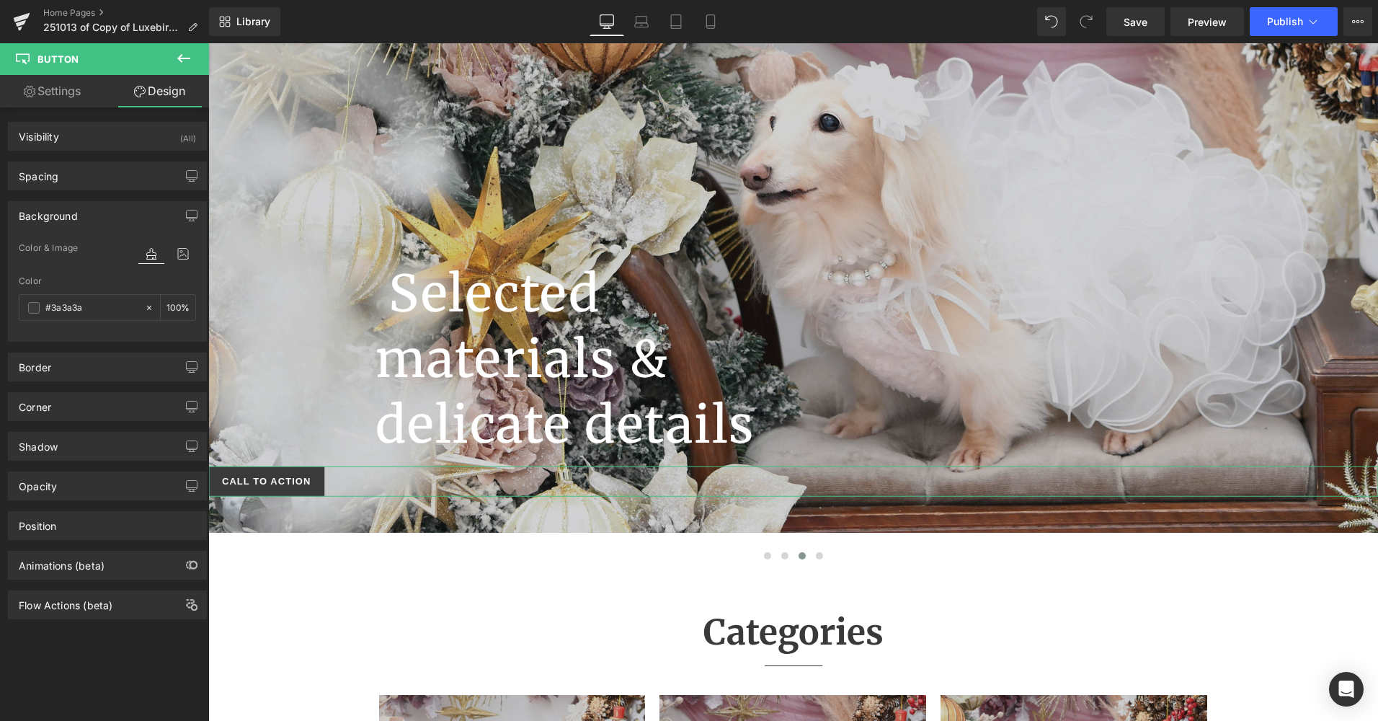
click at [46, 210] on div "Background" at bounding box center [48, 212] width 59 height 20
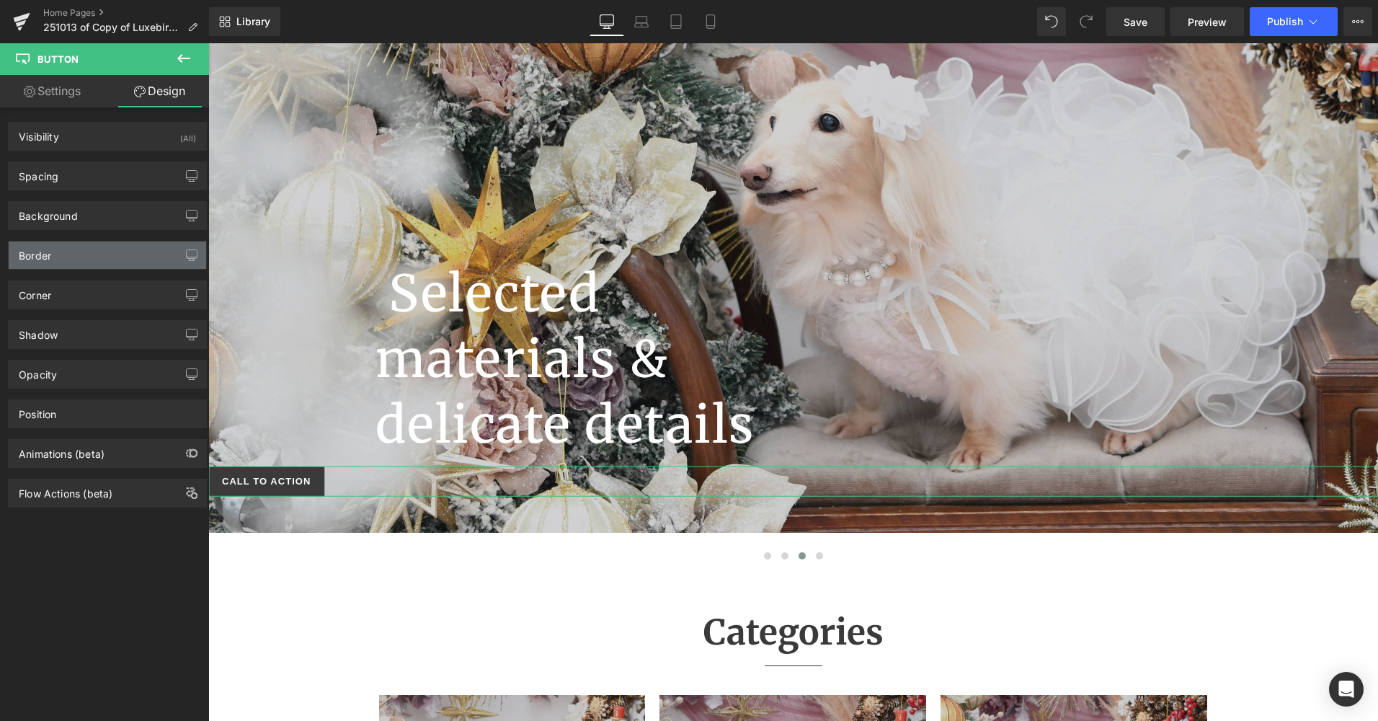
click at [36, 266] on div "Border" at bounding box center [108, 254] width 198 height 27
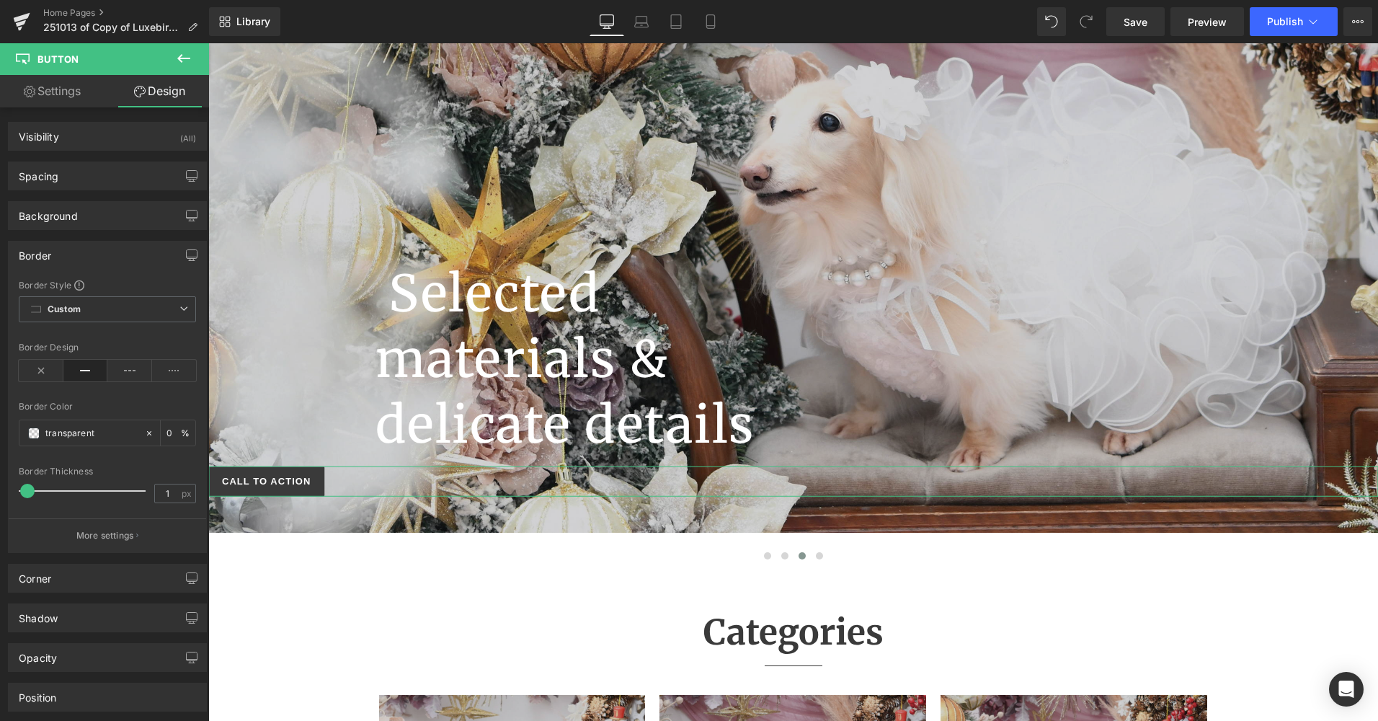
click at [36, 262] on div "Border" at bounding box center [108, 254] width 198 height 27
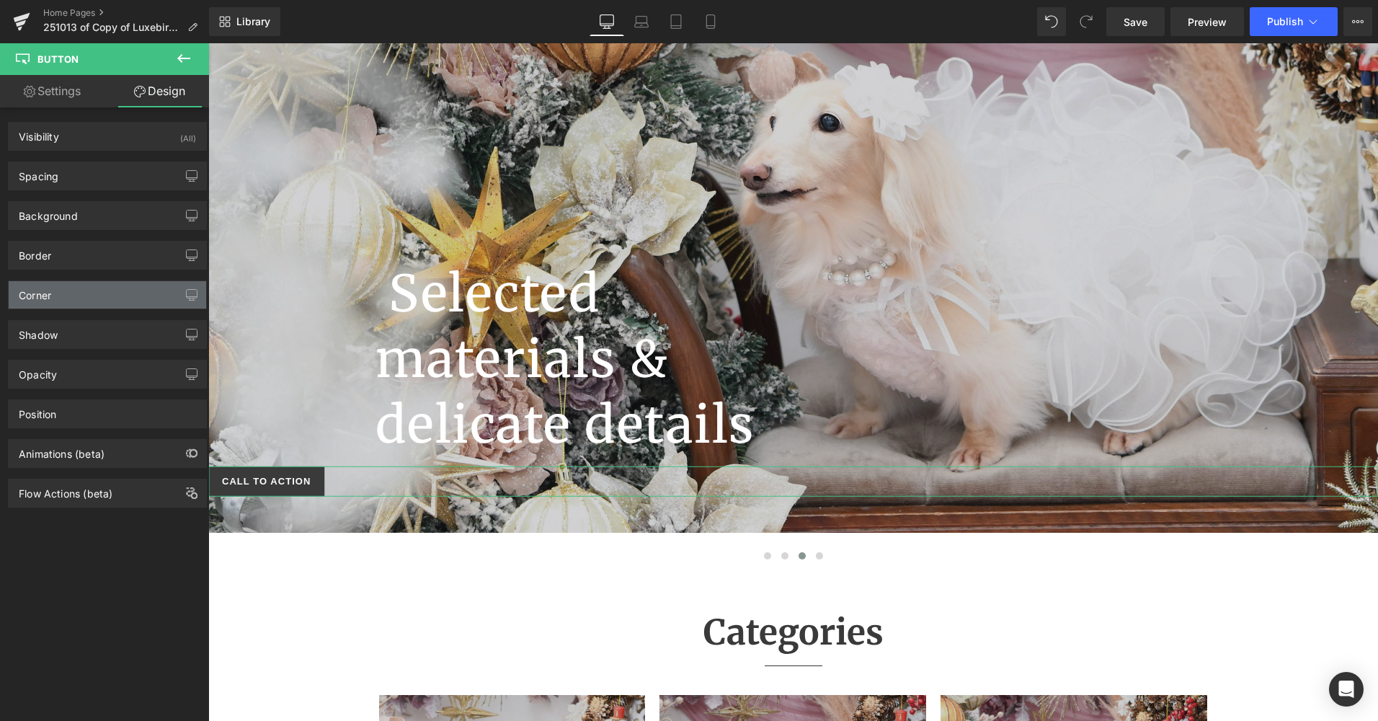
click at [45, 301] on div "Corner" at bounding box center [108, 294] width 198 height 27
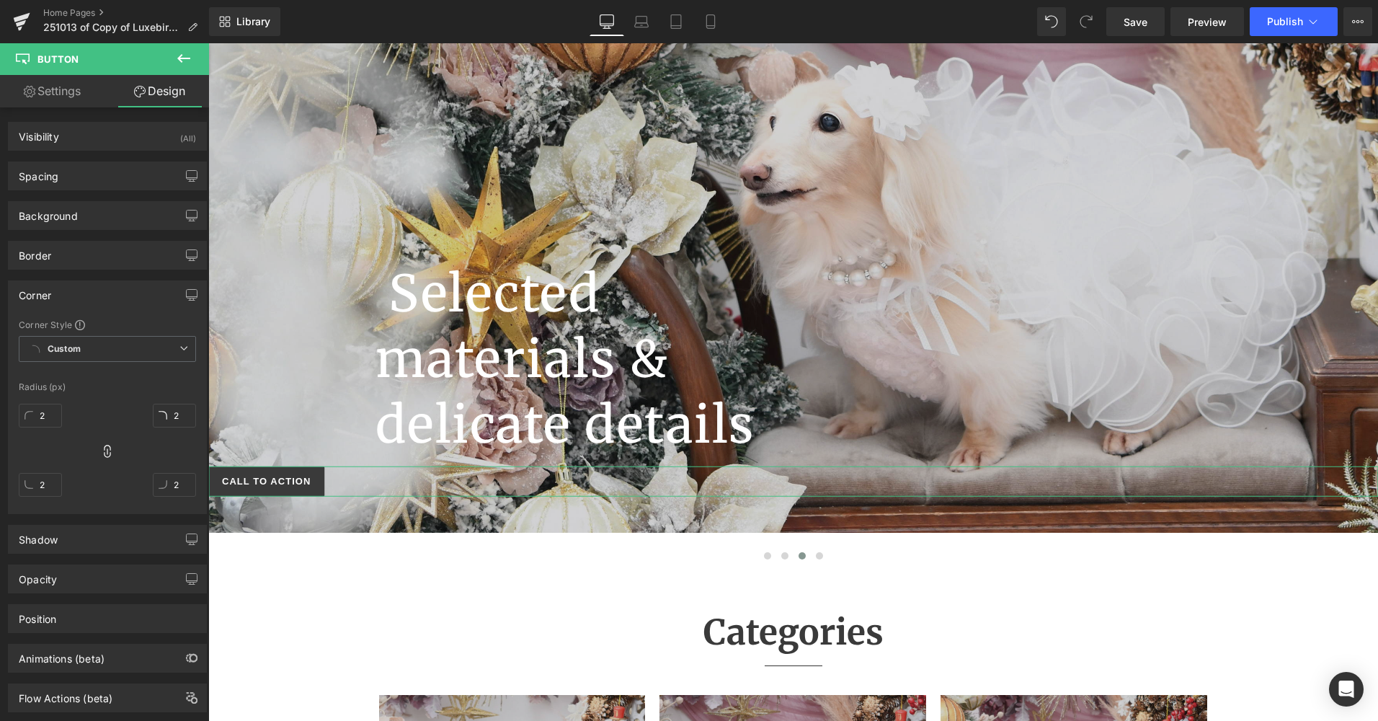
click at [45, 301] on div "Corner" at bounding box center [108, 294] width 198 height 27
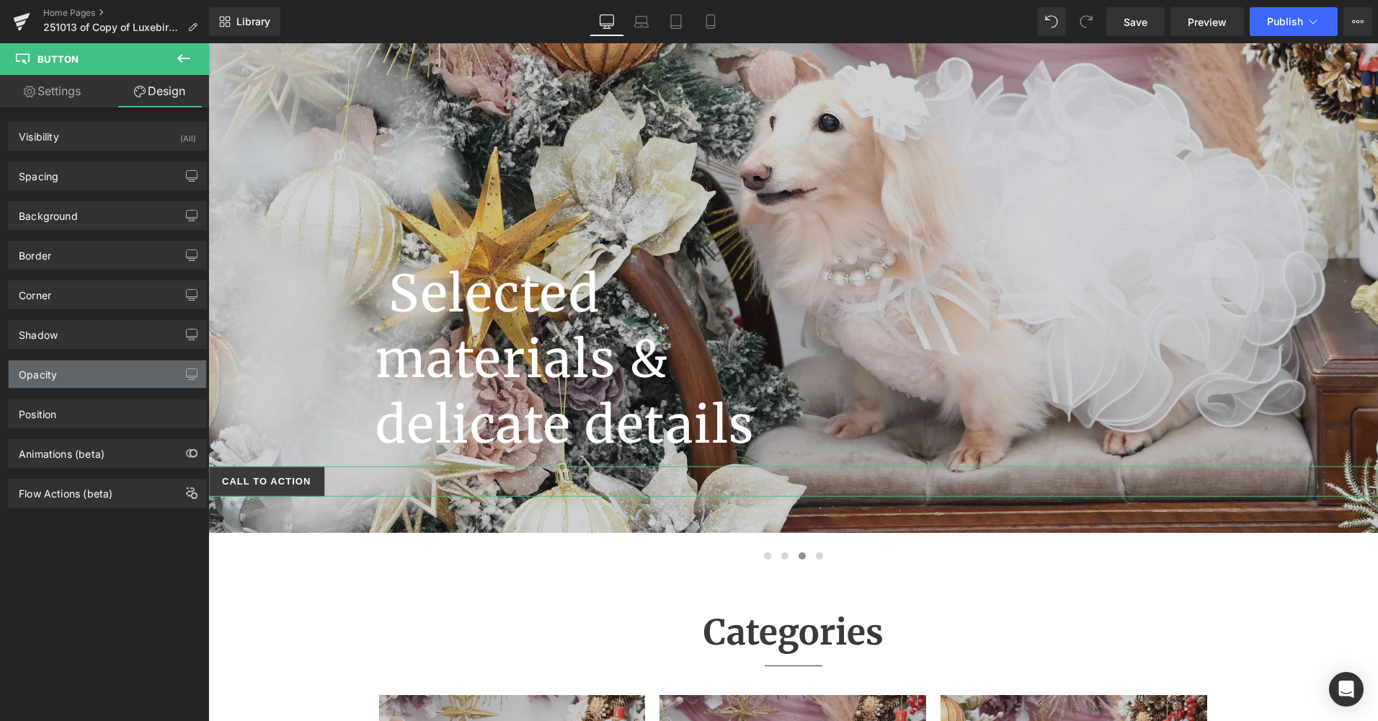
click at [48, 368] on div "Opacity" at bounding box center [38, 370] width 38 height 20
click at [52, 382] on div "Opacity" at bounding box center [108, 373] width 198 height 27
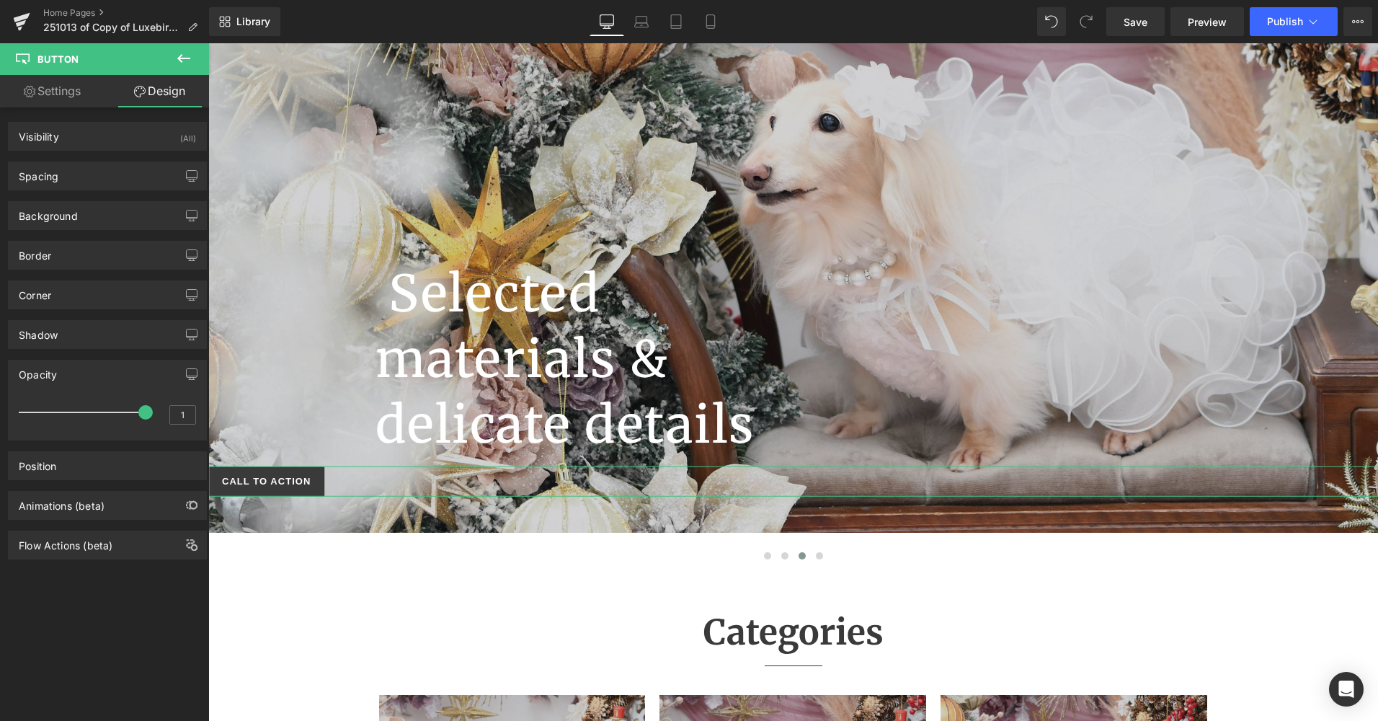
click at [52, 382] on div "Opacity" at bounding box center [108, 373] width 198 height 27
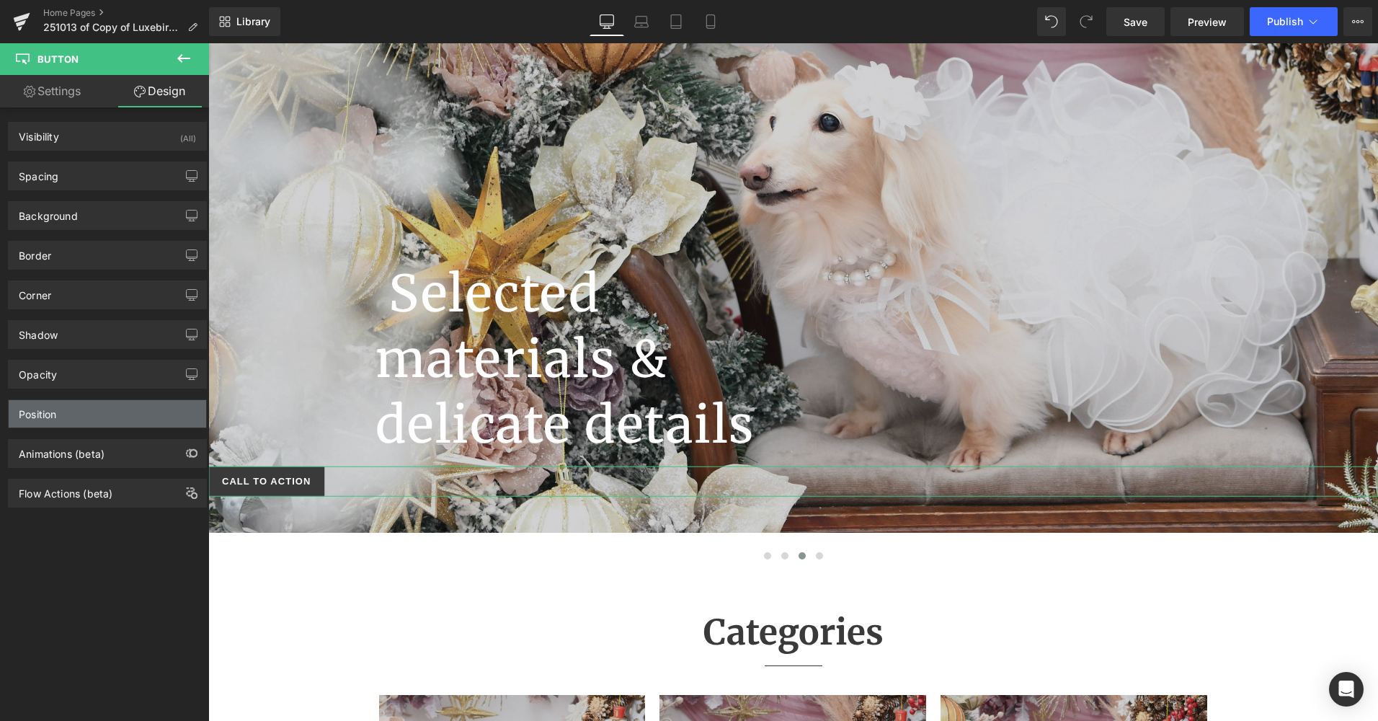
click at [51, 412] on div "Position" at bounding box center [37, 410] width 37 height 20
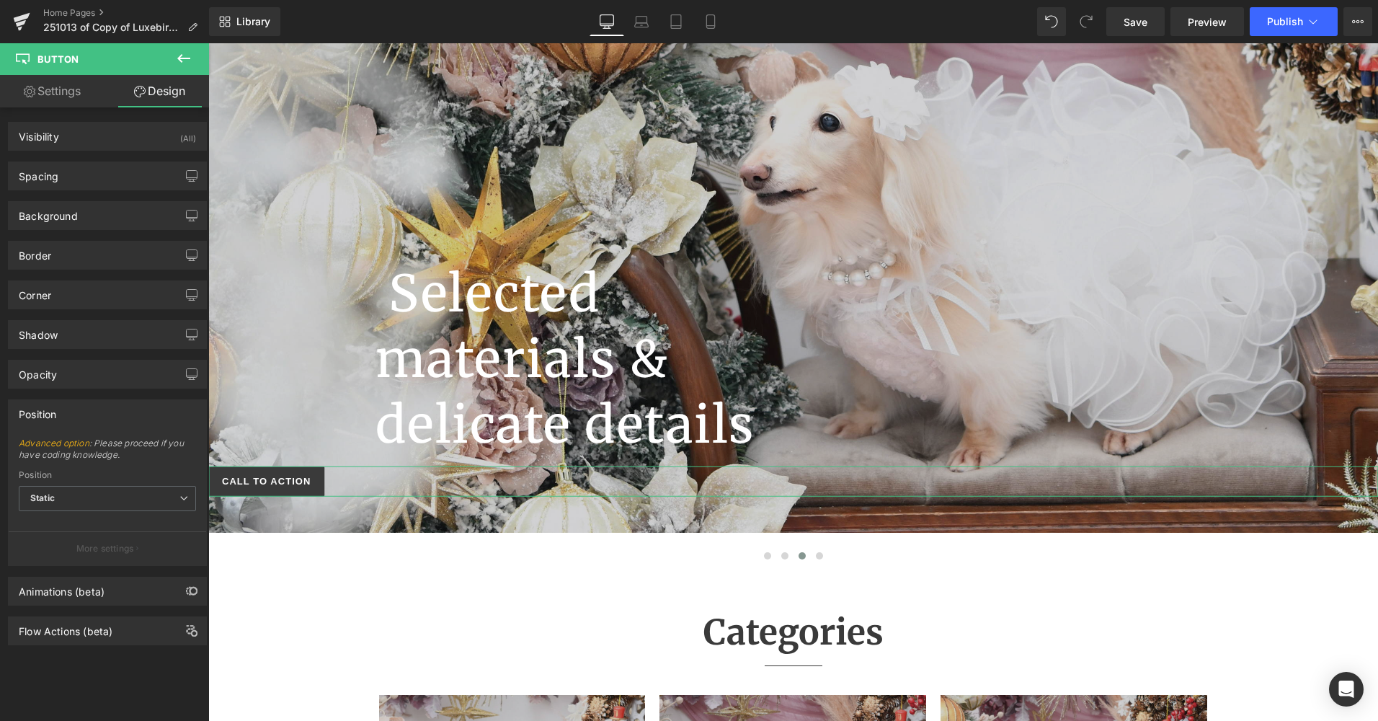
click at [51, 412] on div "Position" at bounding box center [37, 410] width 37 height 20
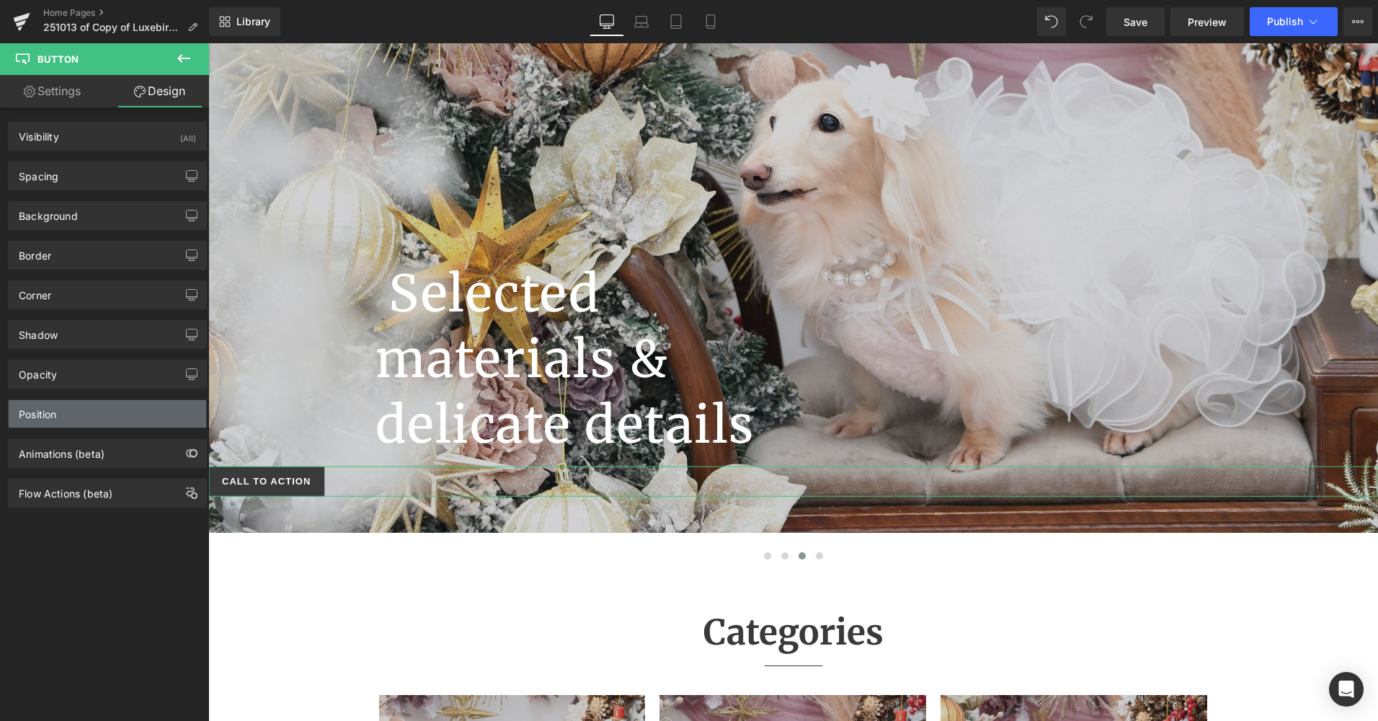
click at [51, 417] on div "Position" at bounding box center [37, 410] width 37 height 20
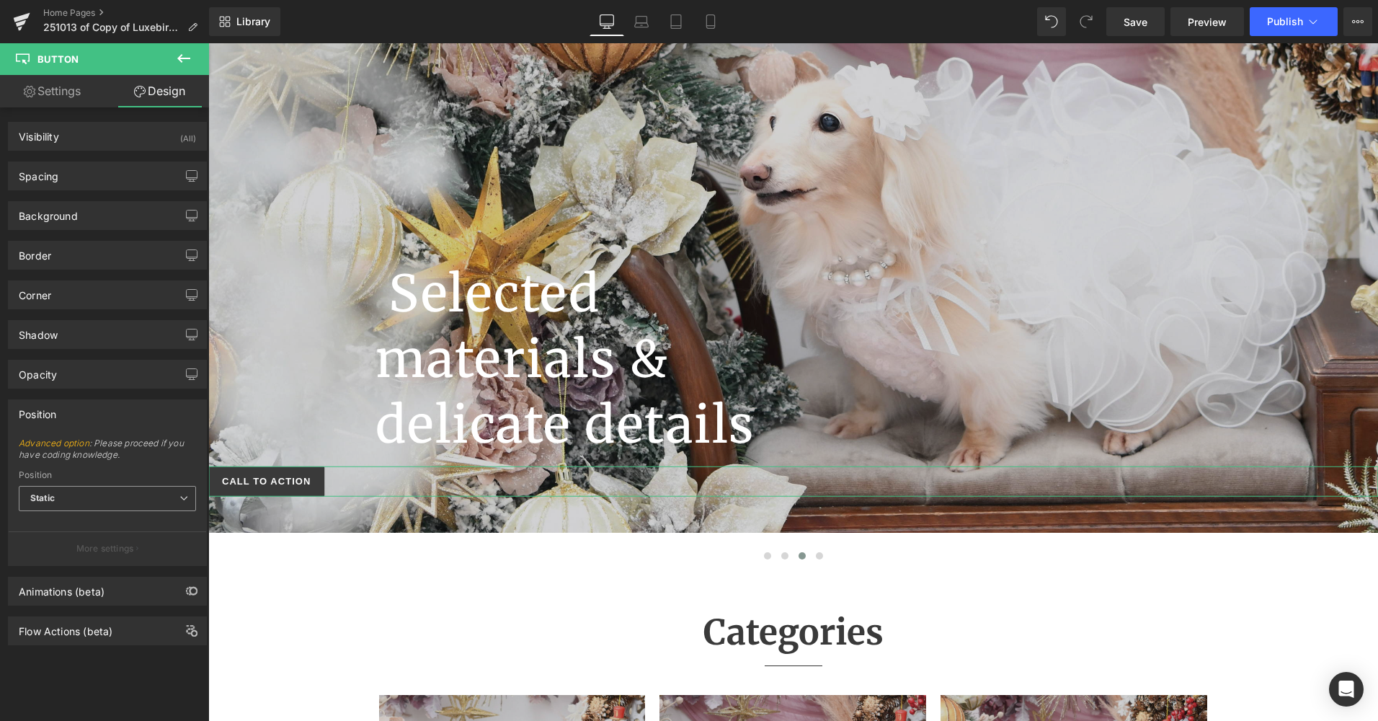
click at [121, 496] on span "Static" at bounding box center [107, 498] width 177 height 25
click at [127, 550] on div "Sticky to the screen (Fixed)" at bounding box center [97, 546] width 115 height 10
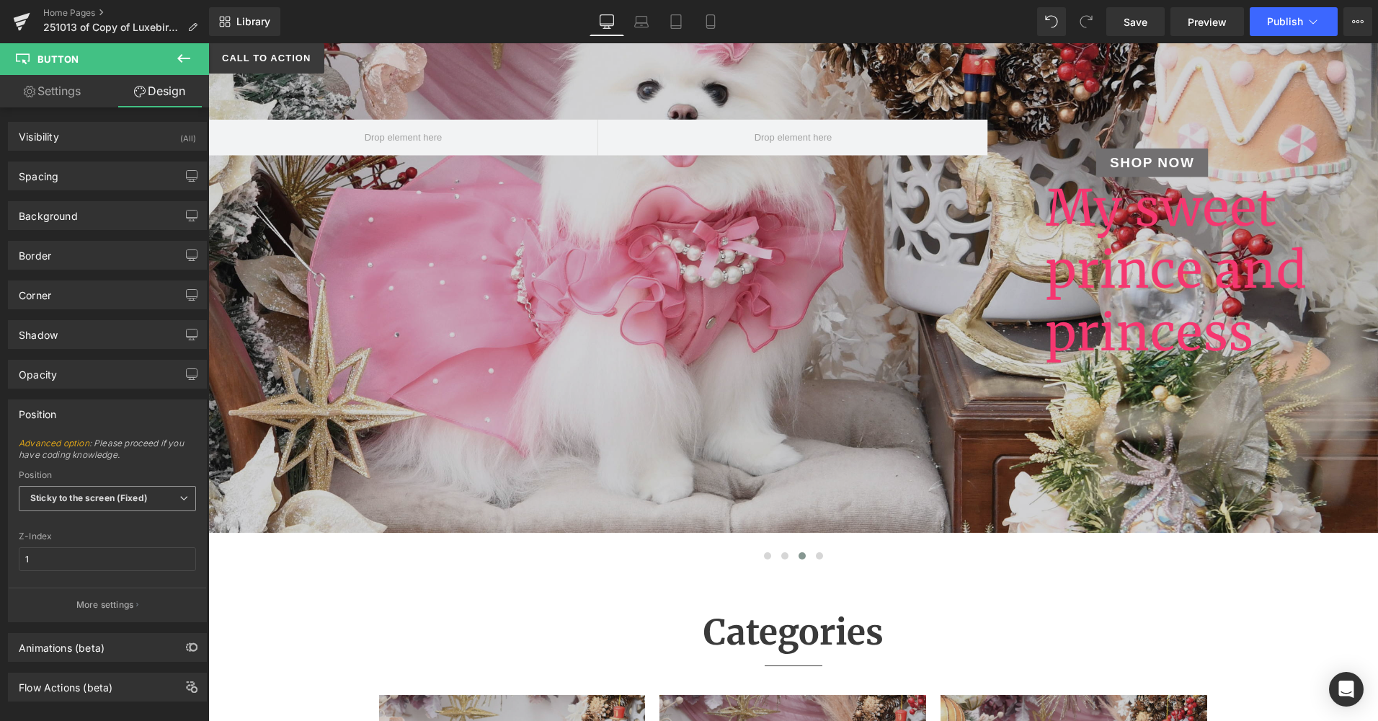
click at [103, 500] on b "Sticky to the screen (Fixed)" at bounding box center [88, 497] width 117 height 11
click at [92, 522] on li "Relative" at bounding box center [107, 524] width 177 height 22
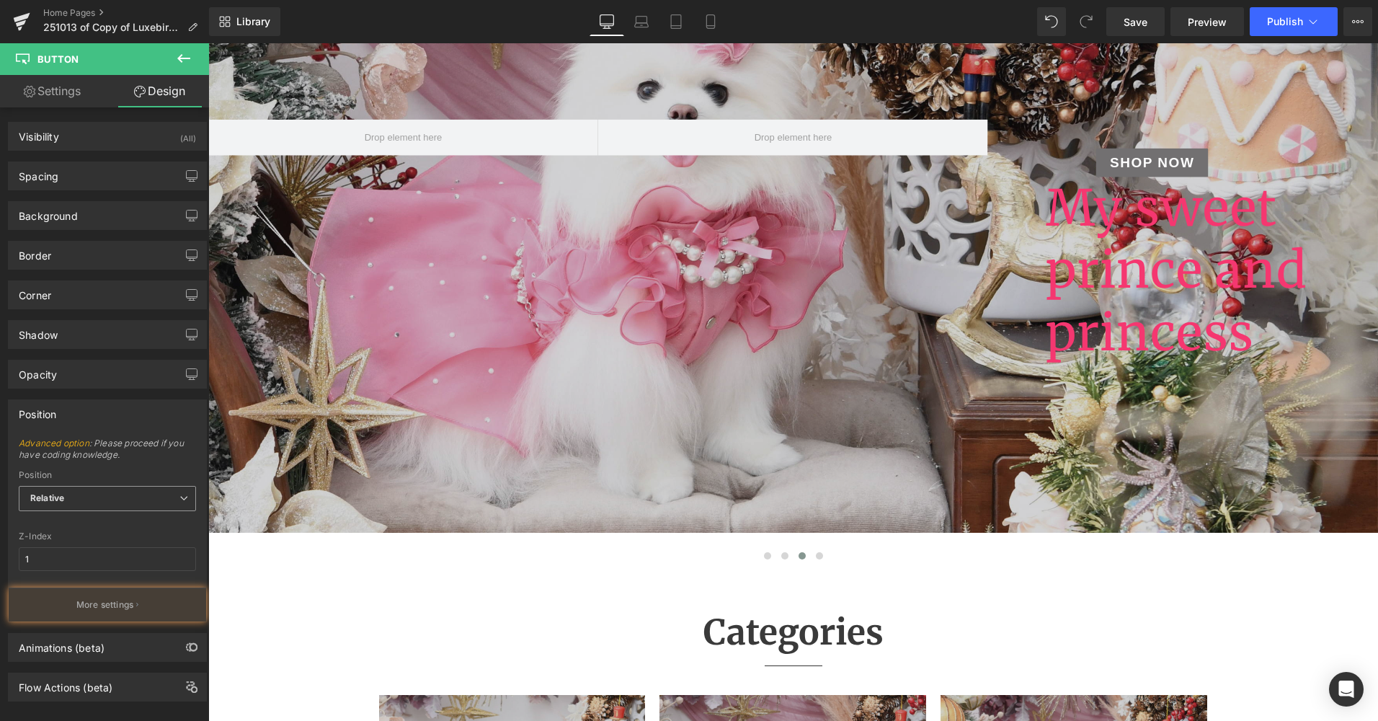
drag, startPoint x: 92, startPoint y: 503, endPoint x: 78, endPoint y: 546, distance: 44.9
click at [92, 503] on span "Relative" at bounding box center [107, 498] width 177 height 25
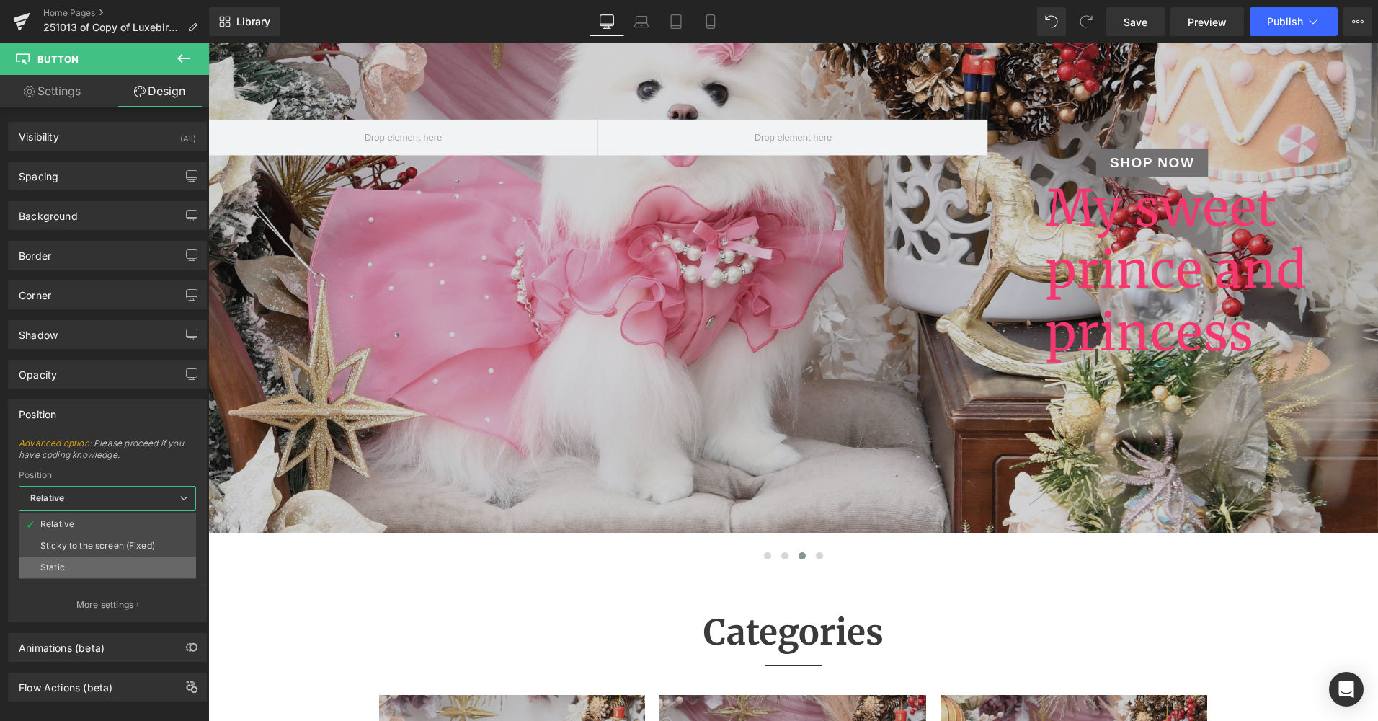
click at [78, 565] on li "Static" at bounding box center [107, 567] width 177 height 22
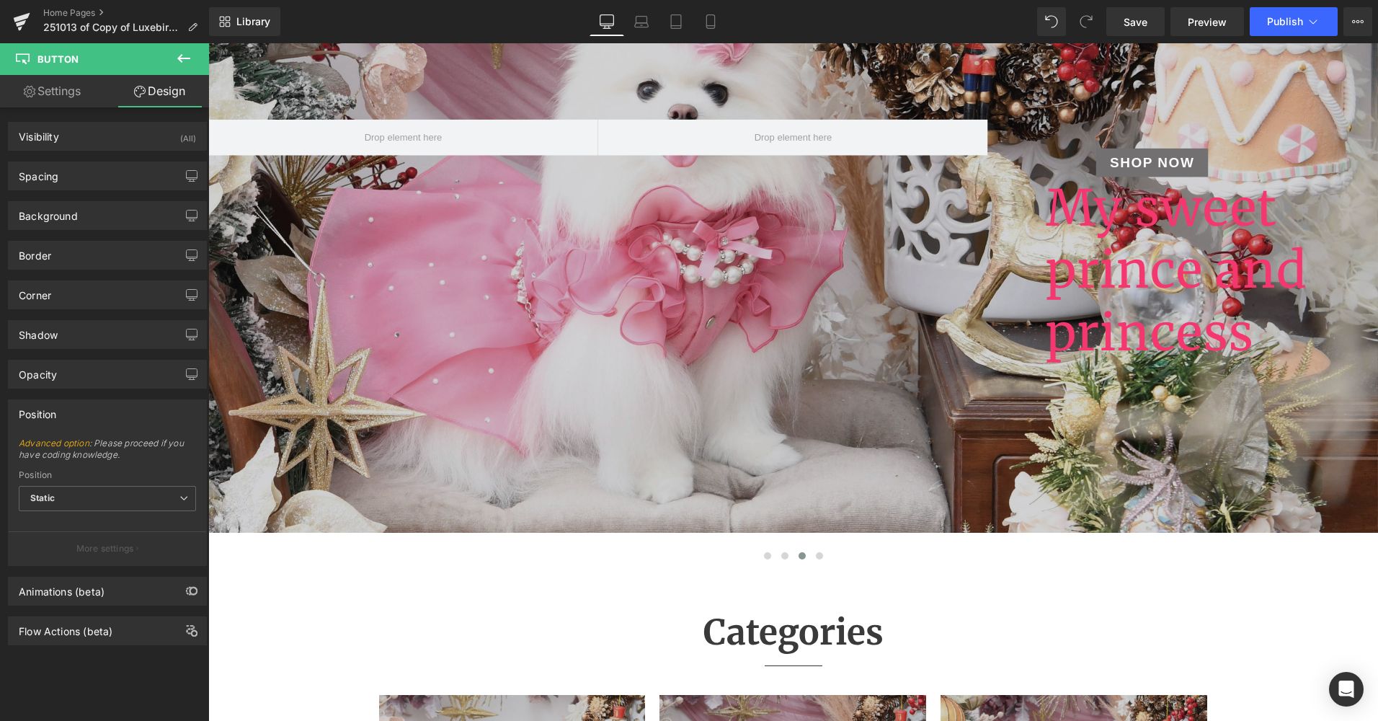
click at [179, 64] on icon at bounding box center [183, 58] width 17 height 17
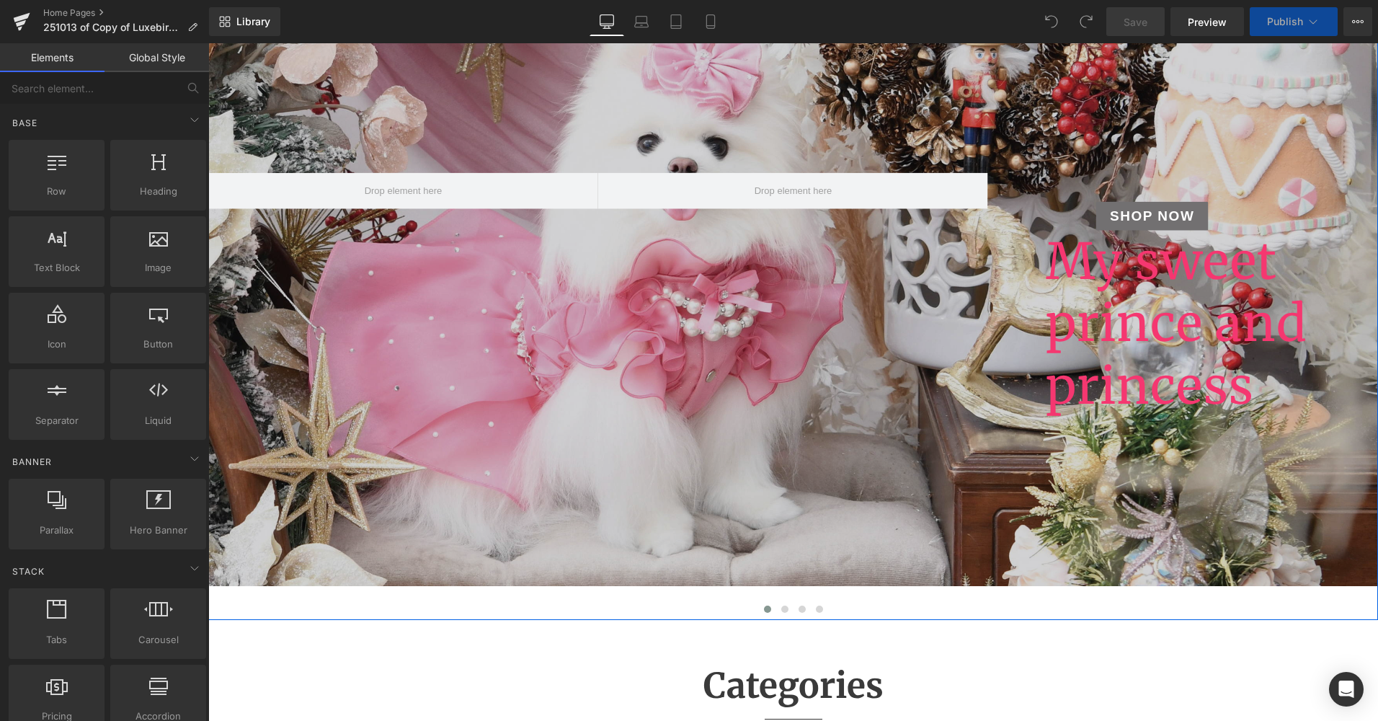
scroll to position [360, 0]
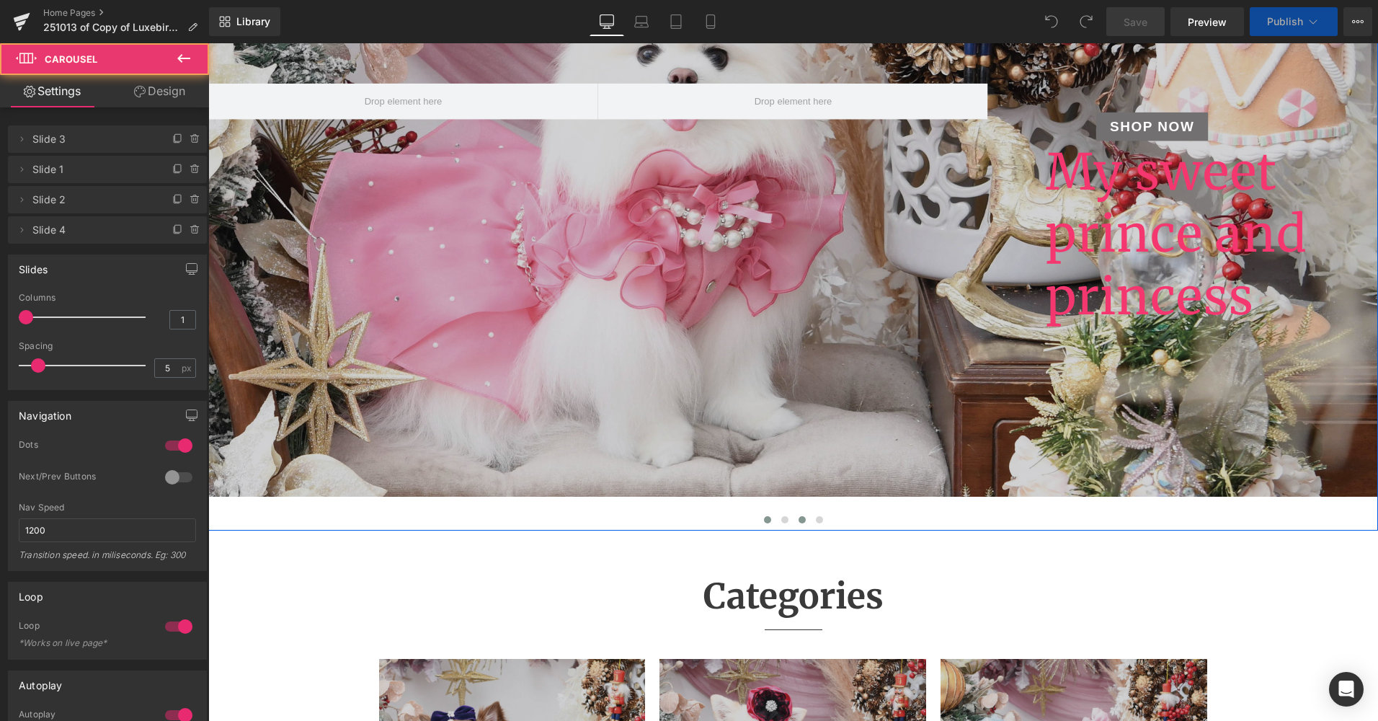
click at [799, 523] on span at bounding box center [802, 519] width 7 height 7
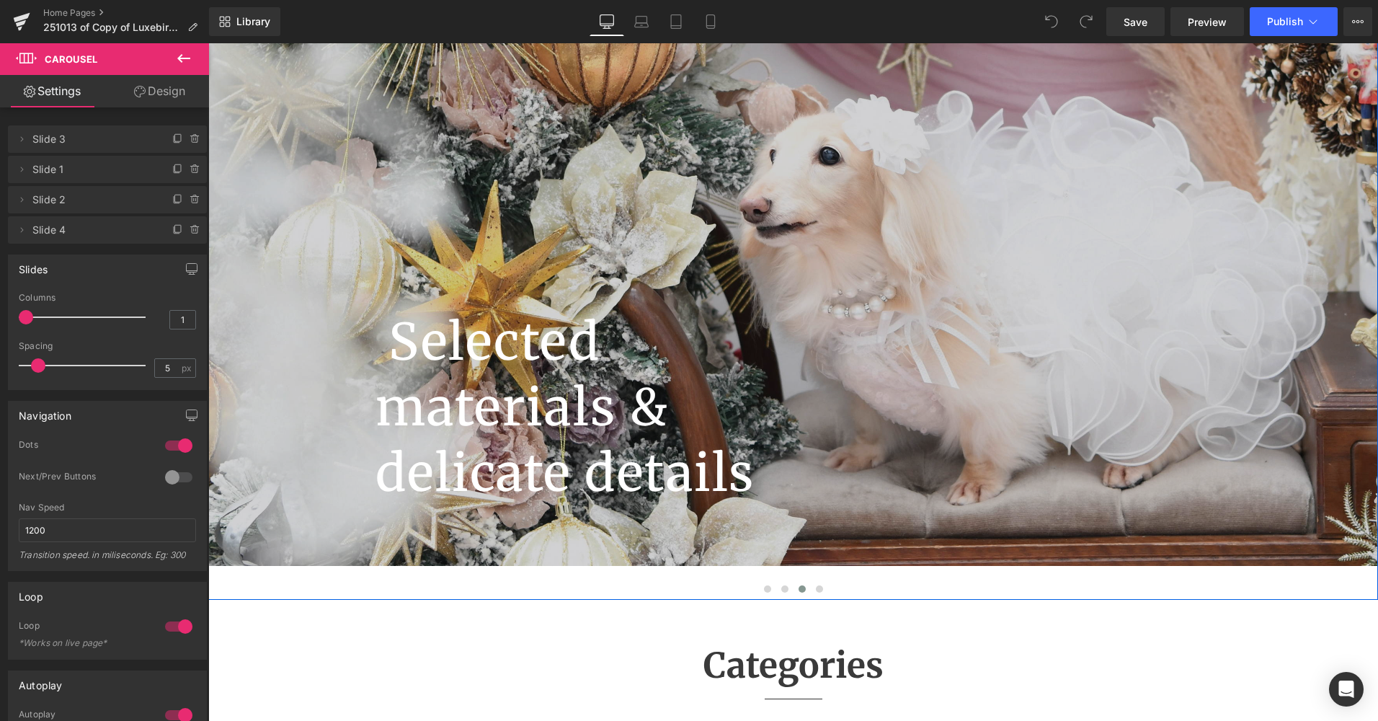
scroll to position [216, 0]
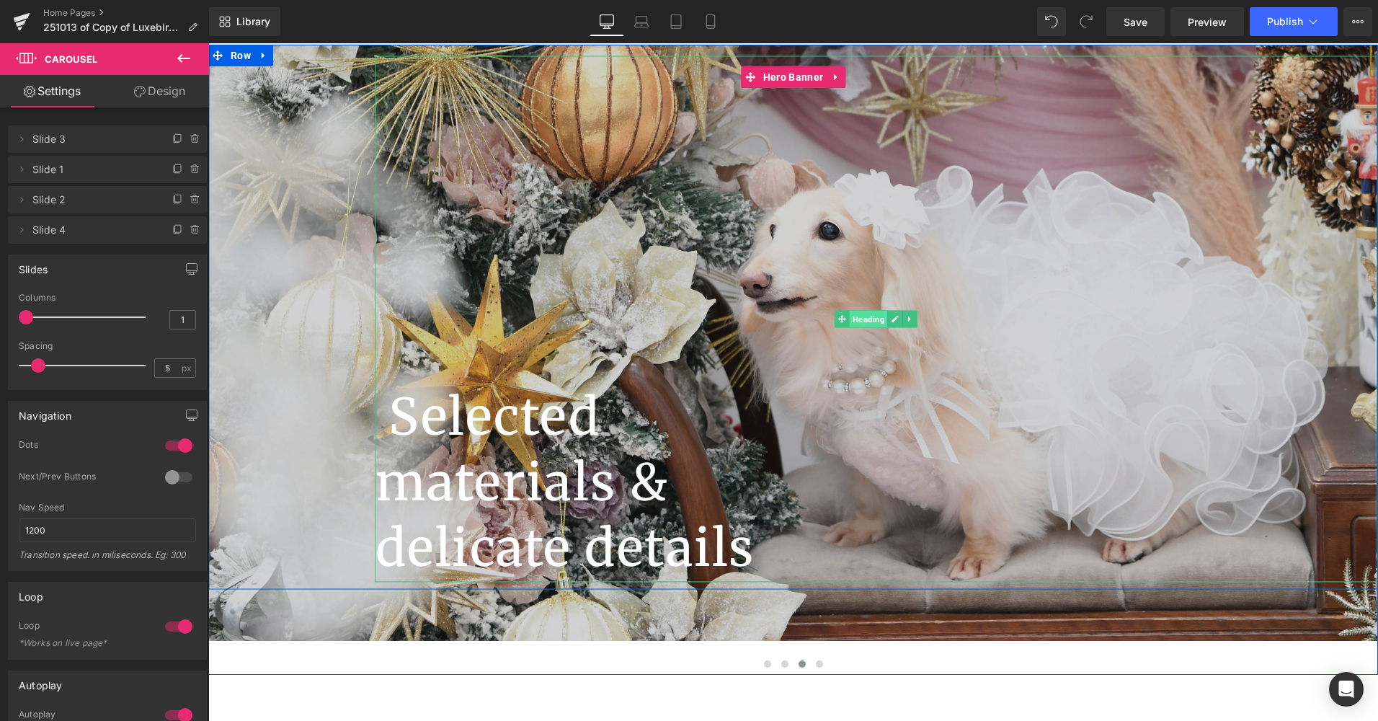
click at [861, 326] on span "Heading" at bounding box center [869, 319] width 38 height 17
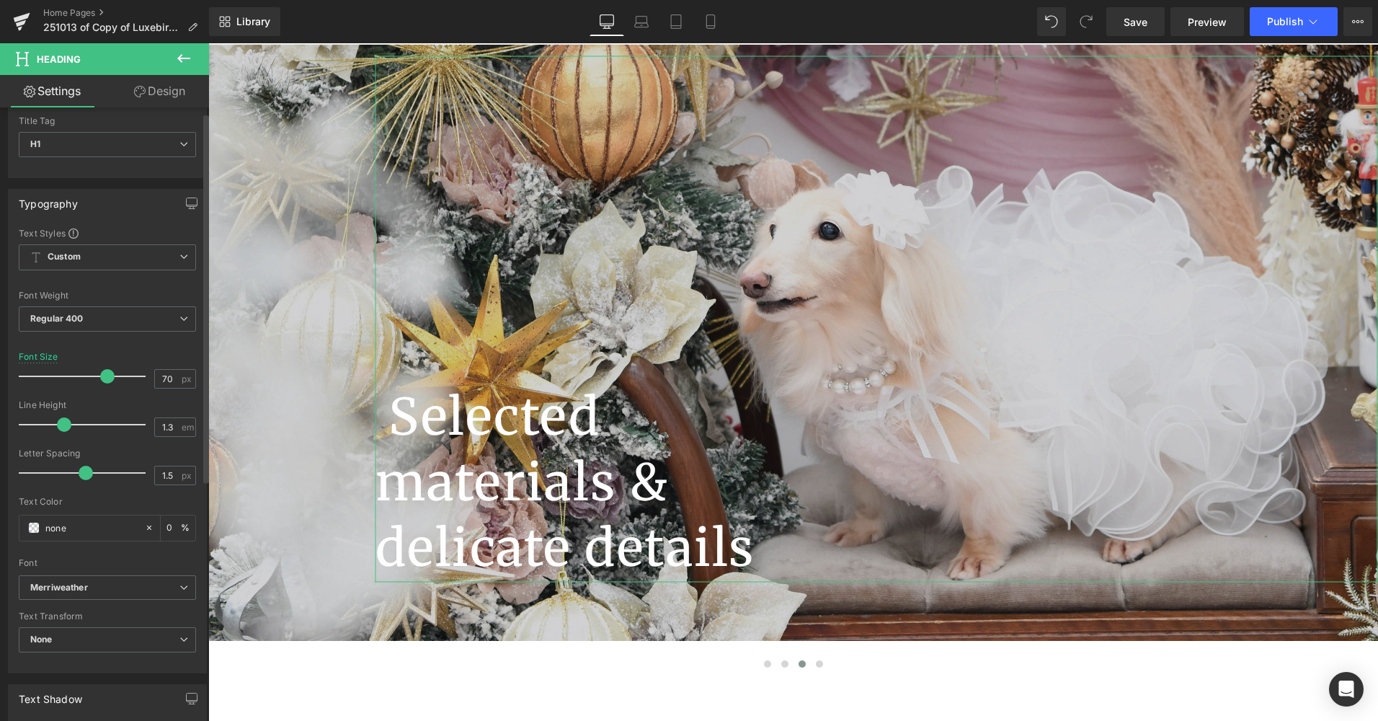
scroll to position [0, 0]
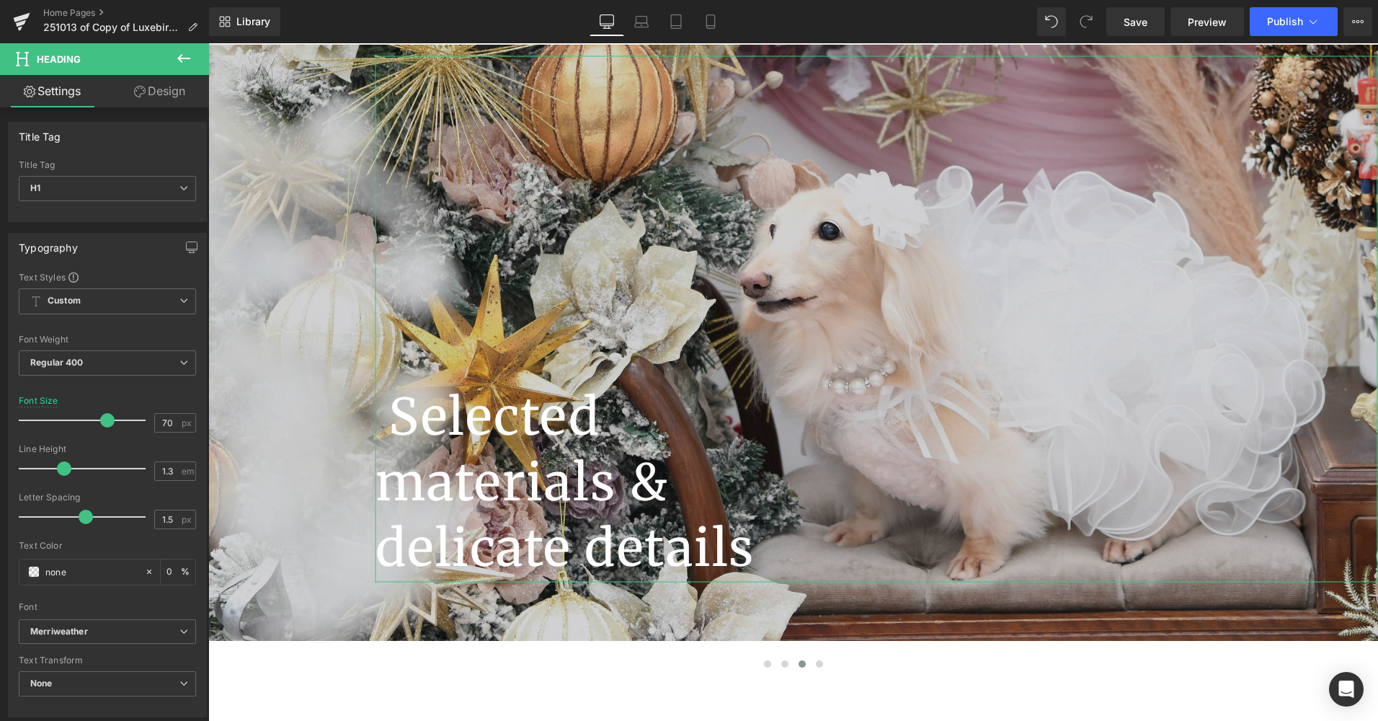
click at [161, 97] on link "Design" at bounding box center [159, 91] width 105 height 32
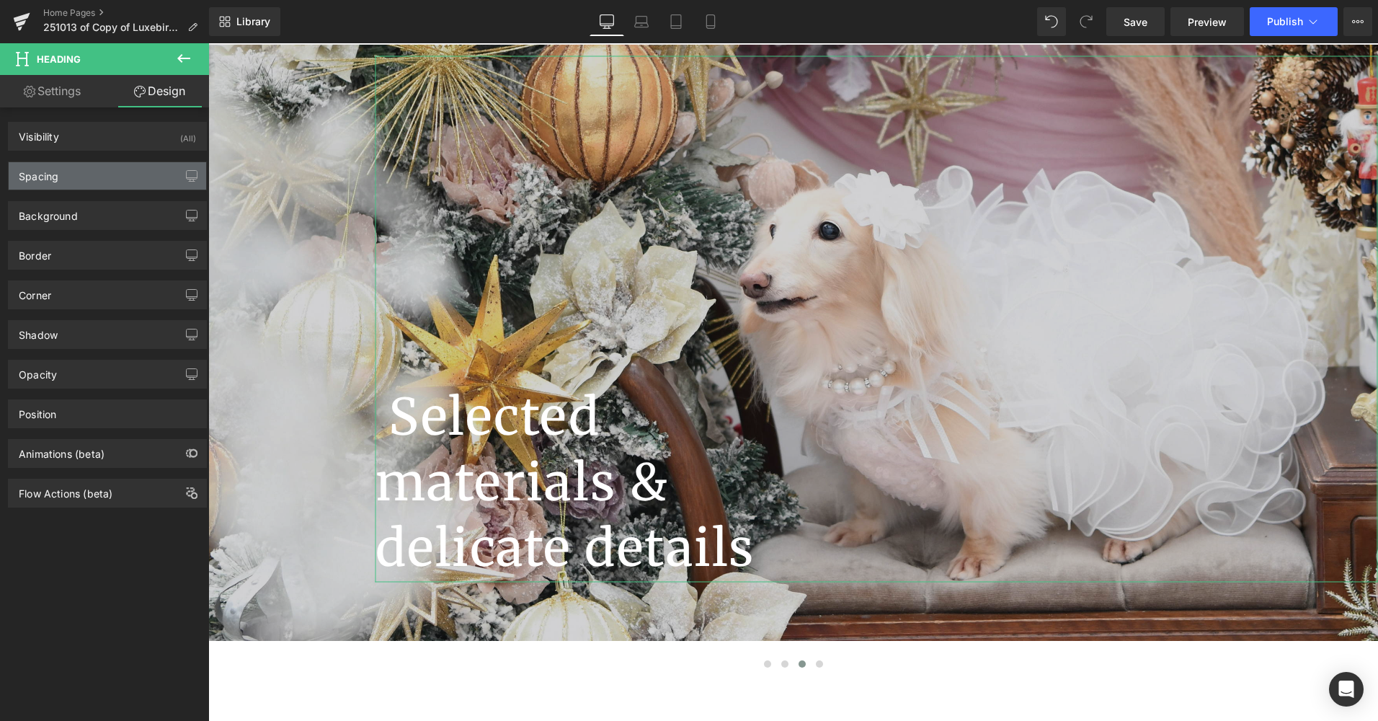
click at [81, 172] on div "Spacing" at bounding box center [108, 175] width 198 height 27
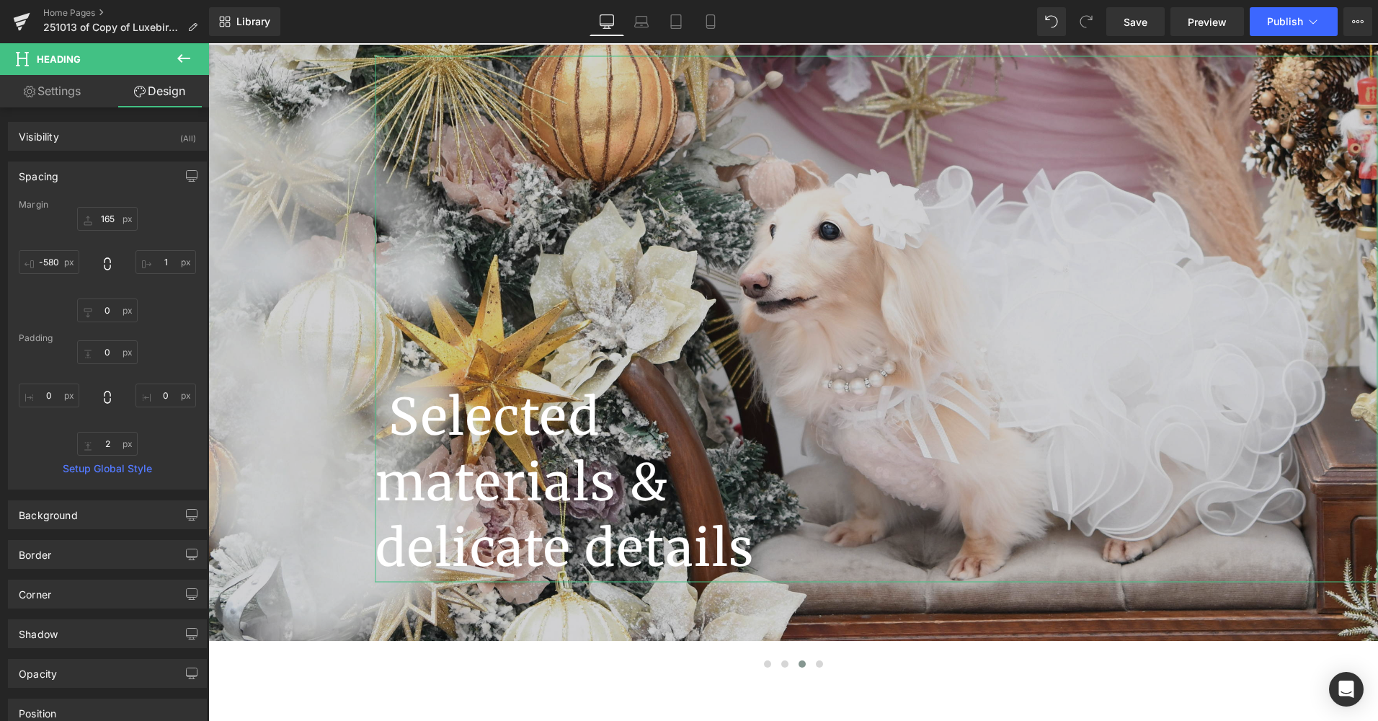
click at [81, 172] on div "Spacing" at bounding box center [108, 175] width 198 height 27
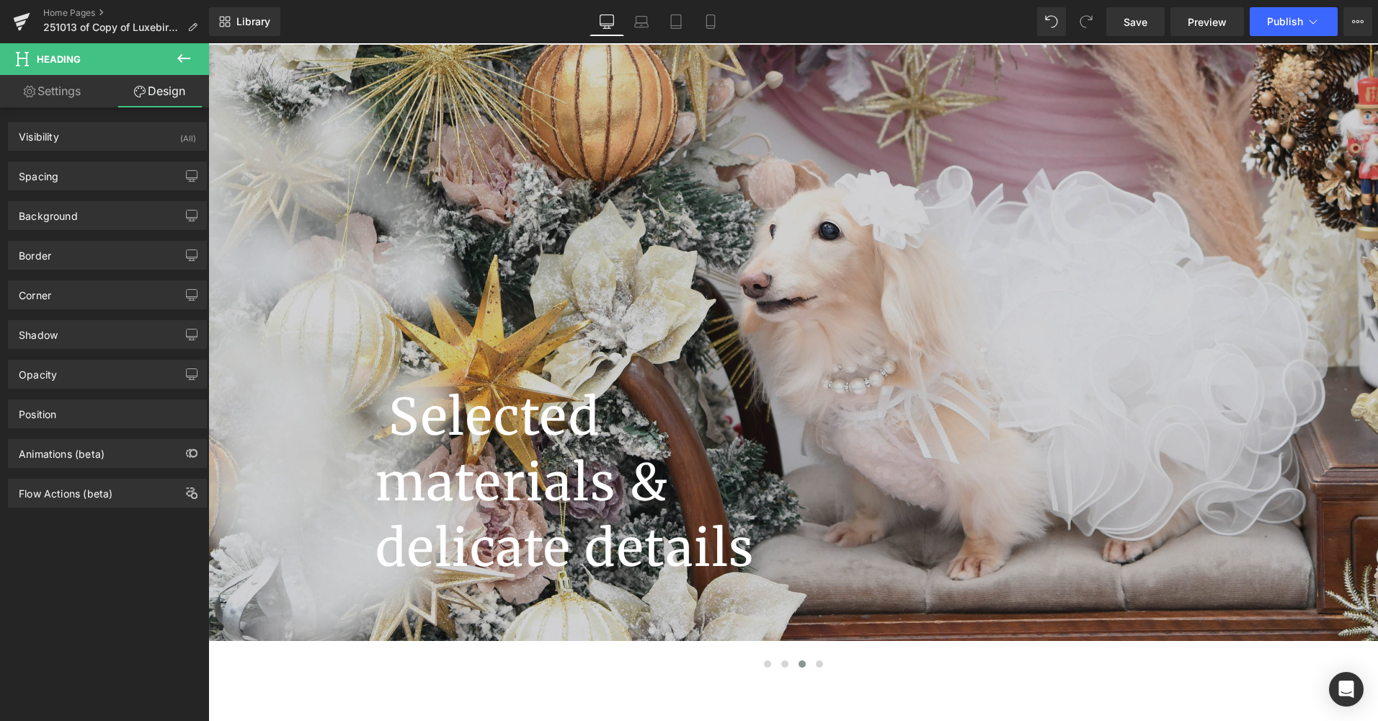
click at [182, 63] on icon at bounding box center [183, 58] width 17 height 17
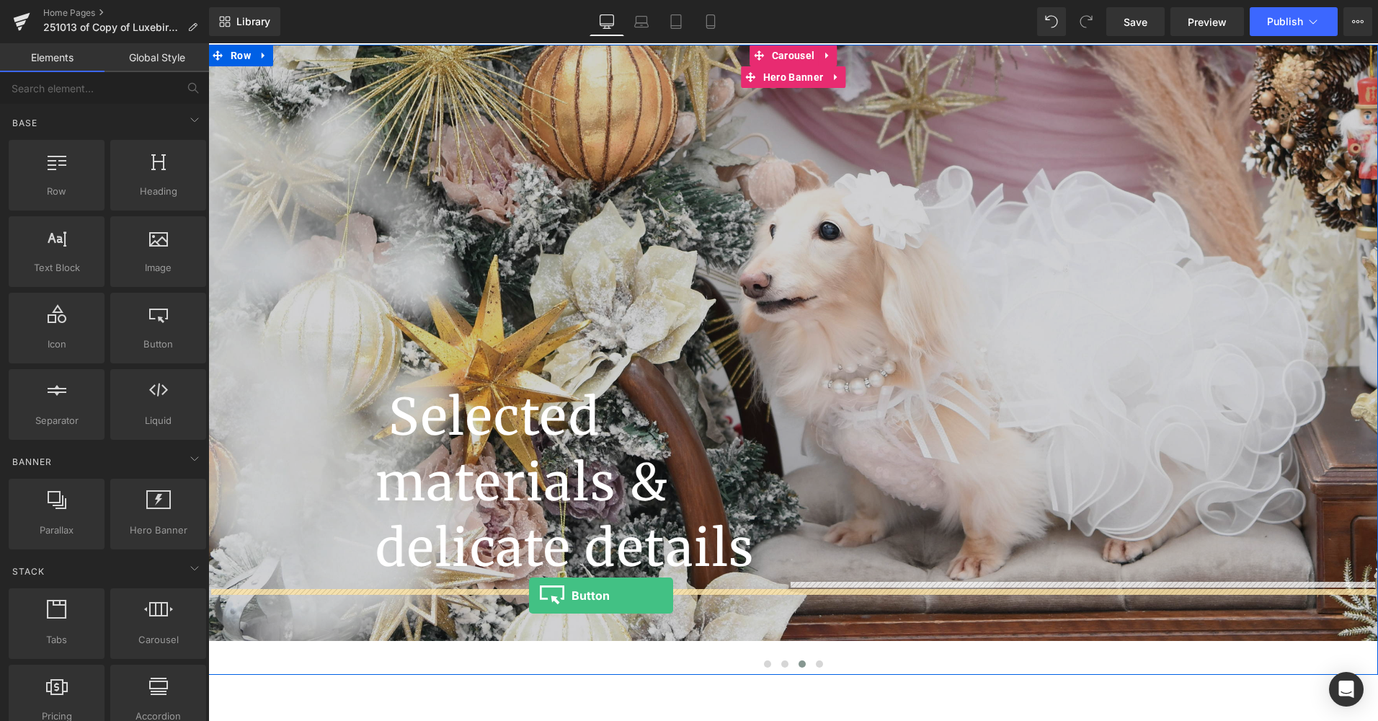
drag, startPoint x: 345, startPoint y: 393, endPoint x: 529, endPoint y: 595, distance: 274.0
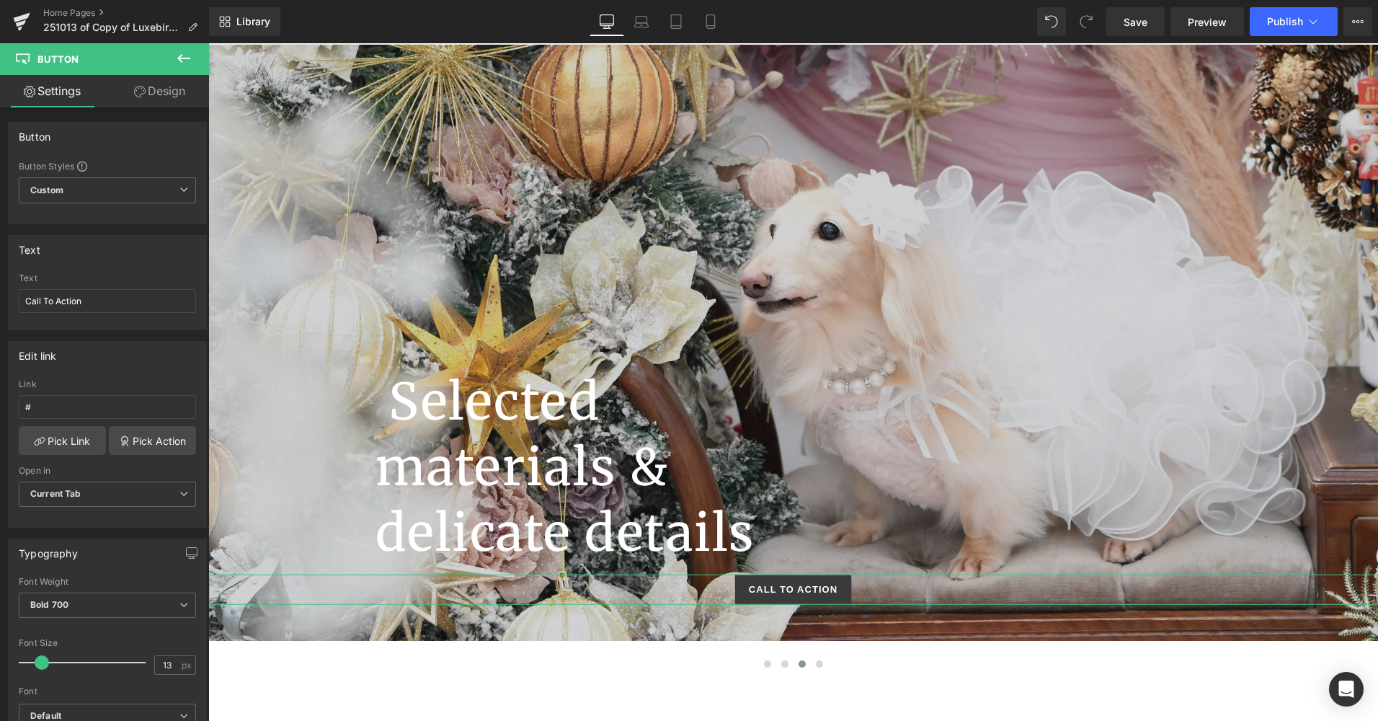
click at [164, 97] on link "Design" at bounding box center [159, 91] width 105 height 32
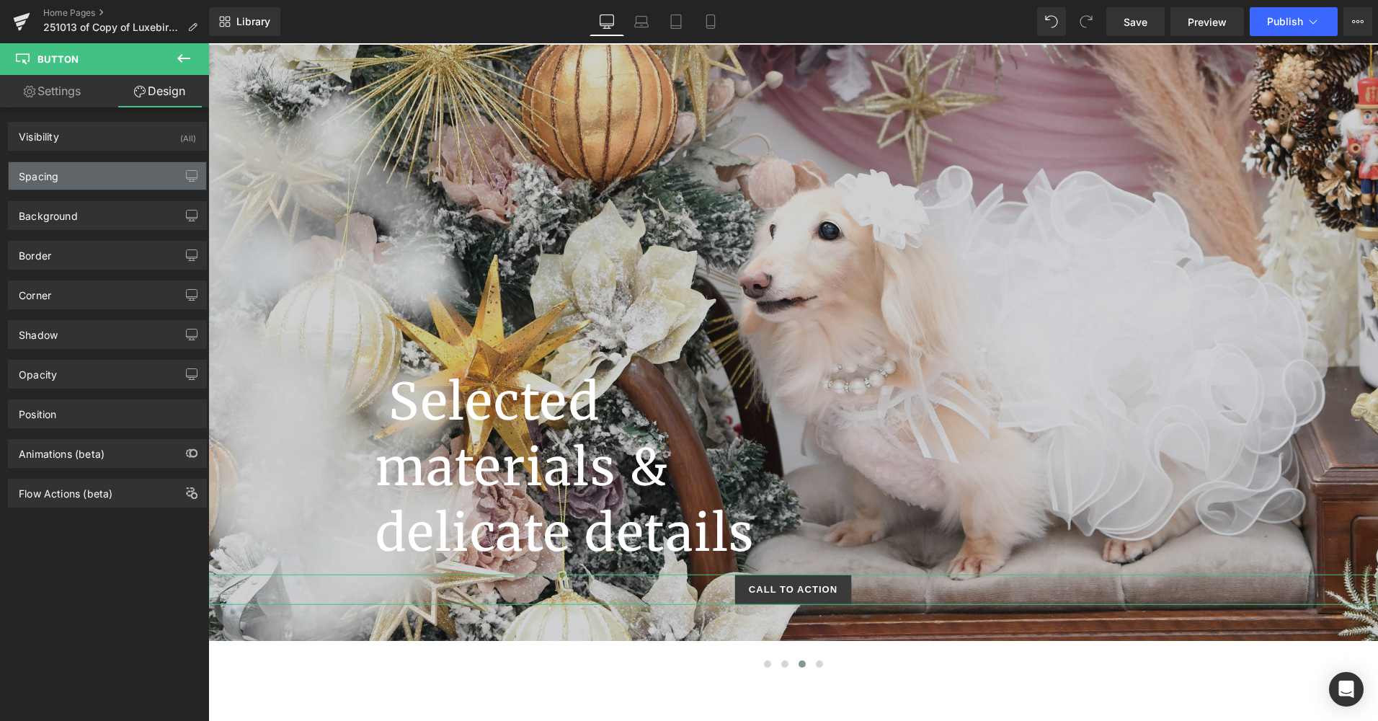
click at [111, 185] on div "Spacing" at bounding box center [108, 175] width 198 height 27
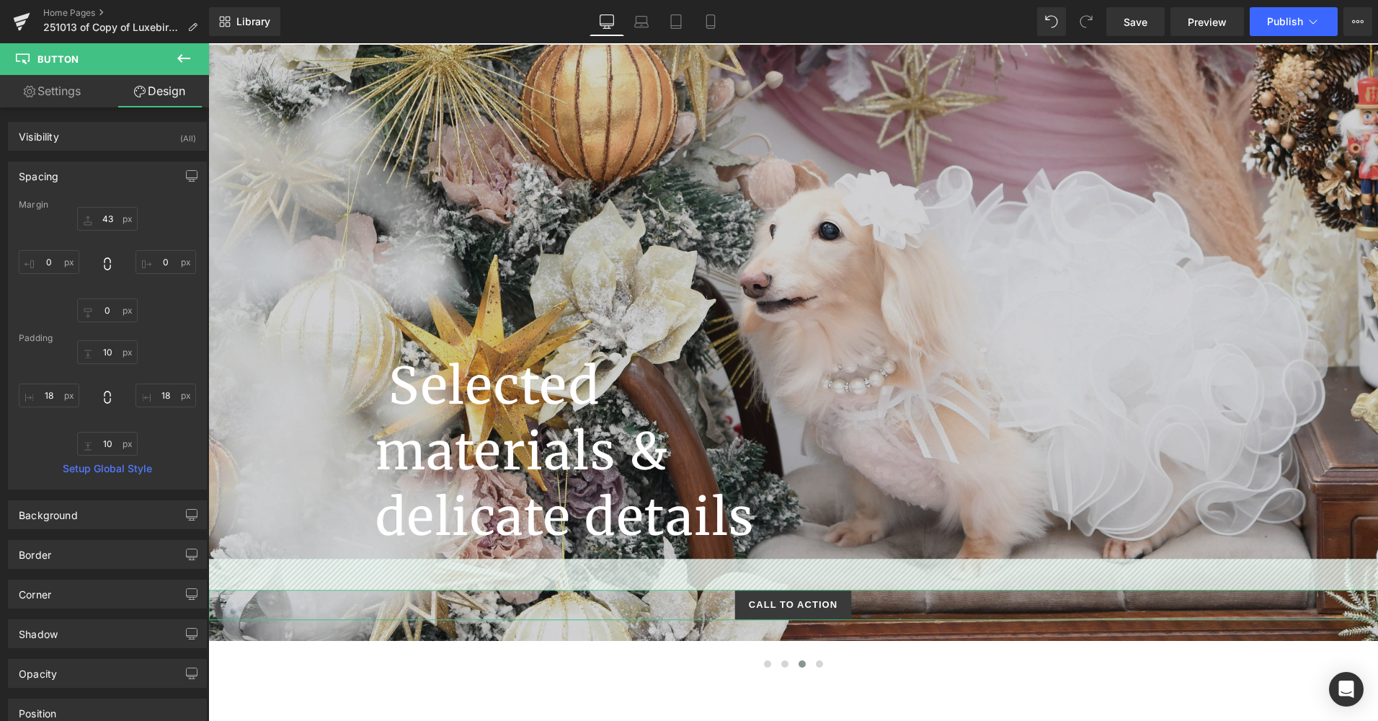
click at [125, 192] on div "Spacing Margin 0 0 0 0 Padding 10 18 10 18 Setup Global Style" at bounding box center [107, 325] width 199 height 328
click at [117, 219] on input "0" at bounding box center [107, 219] width 61 height 24
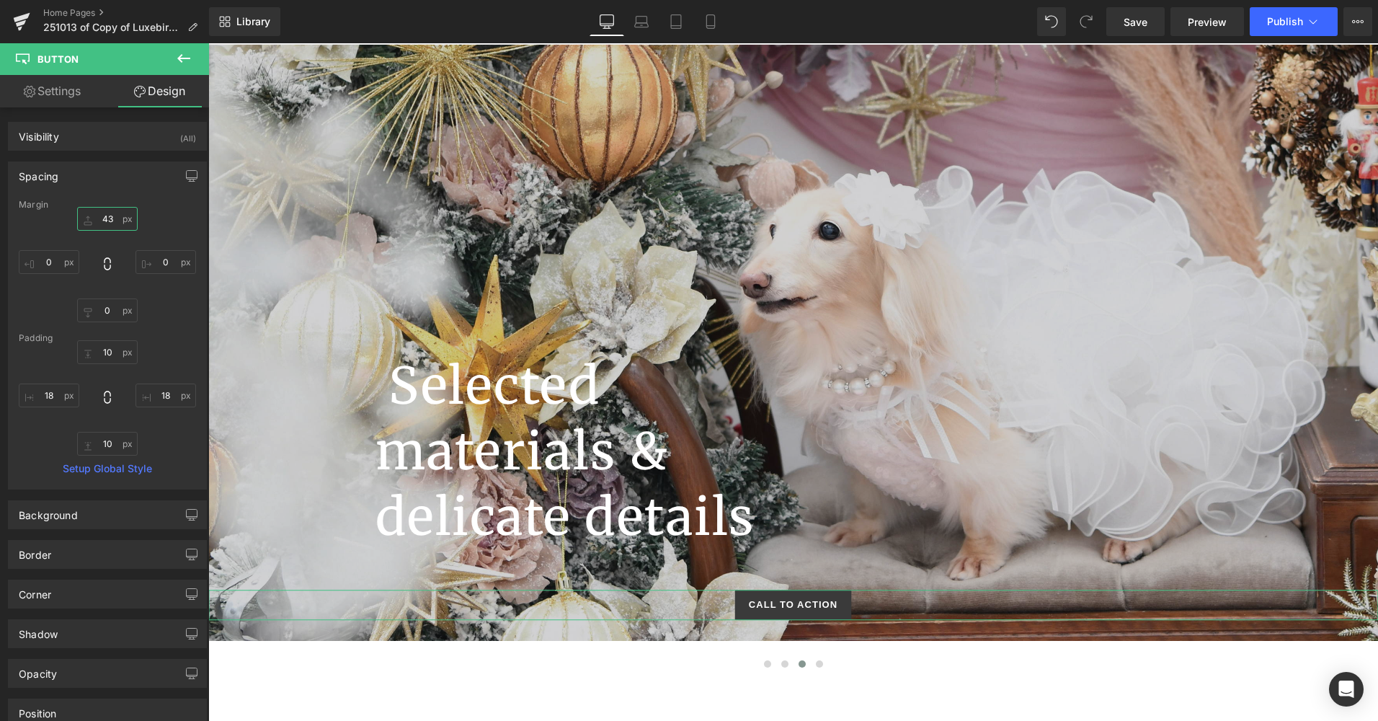
type input "43"
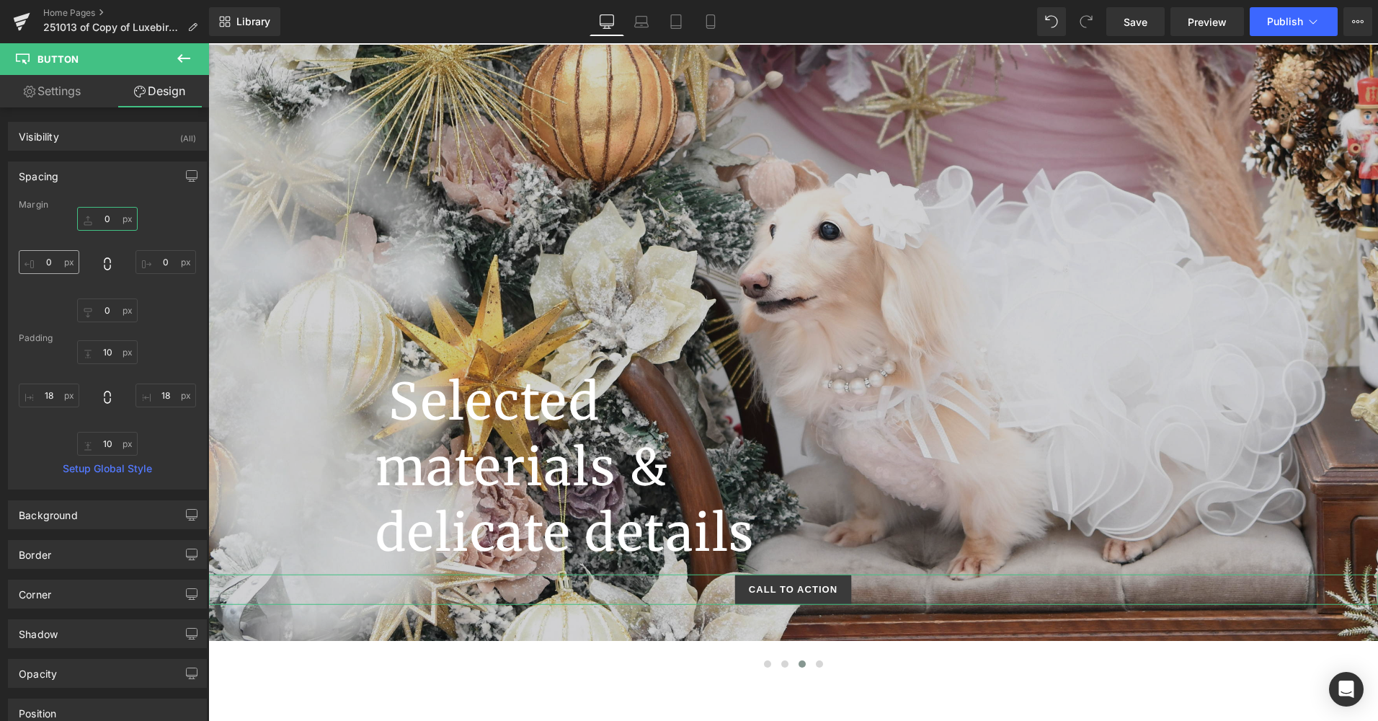
type input "0"
click at [40, 264] on input "0" at bounding box center [49, 262] width 61 height 24
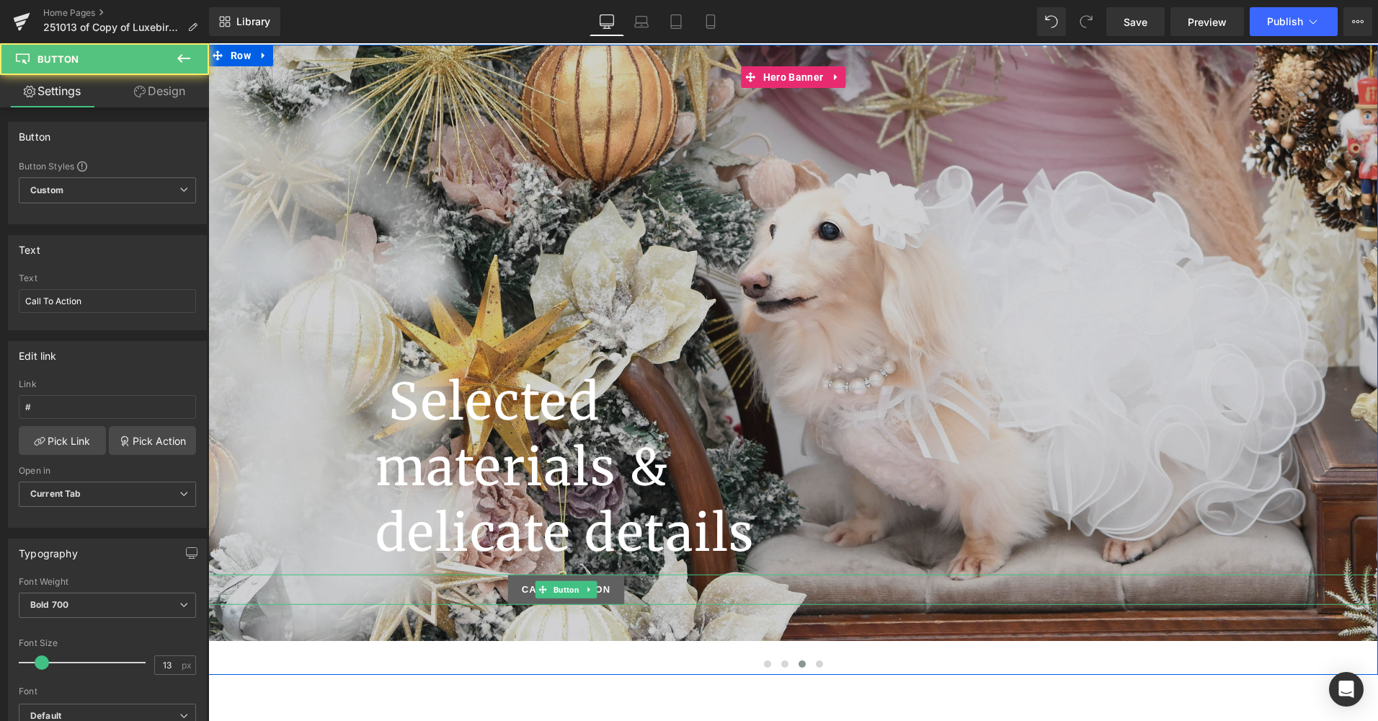
click at [600, 583] on span "Call To Action" at bounding box center [566, 589] width 89 height 14
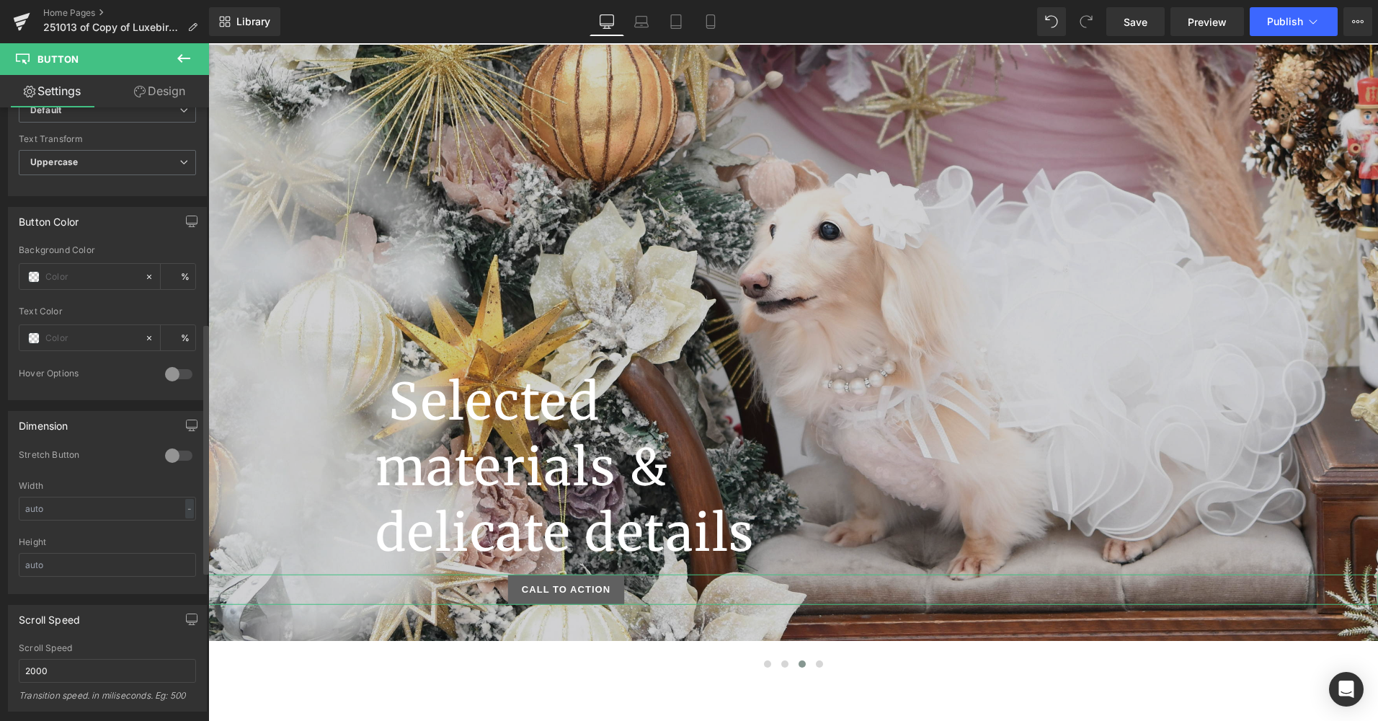
scroll to position [317, 0]
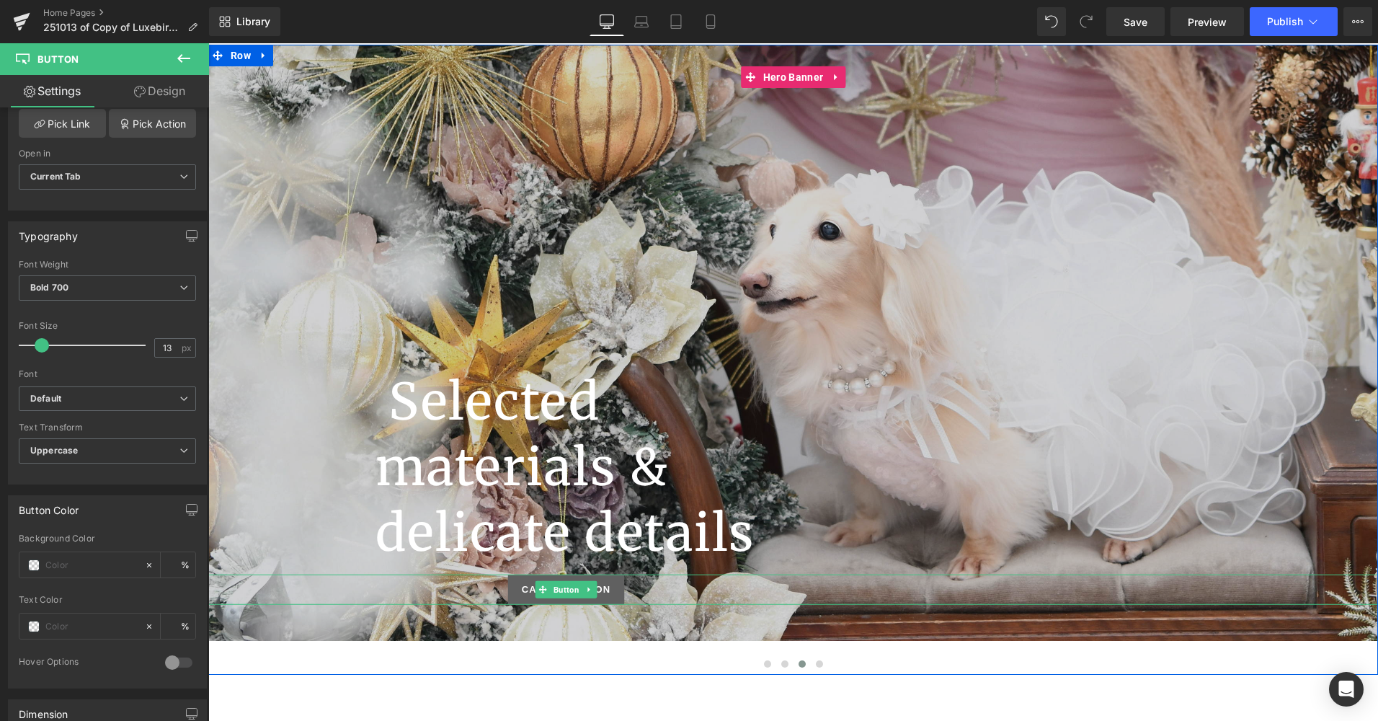
click at [600, 590] on span "Call To Action" at bounding box center [566, 589] width 89 height 14
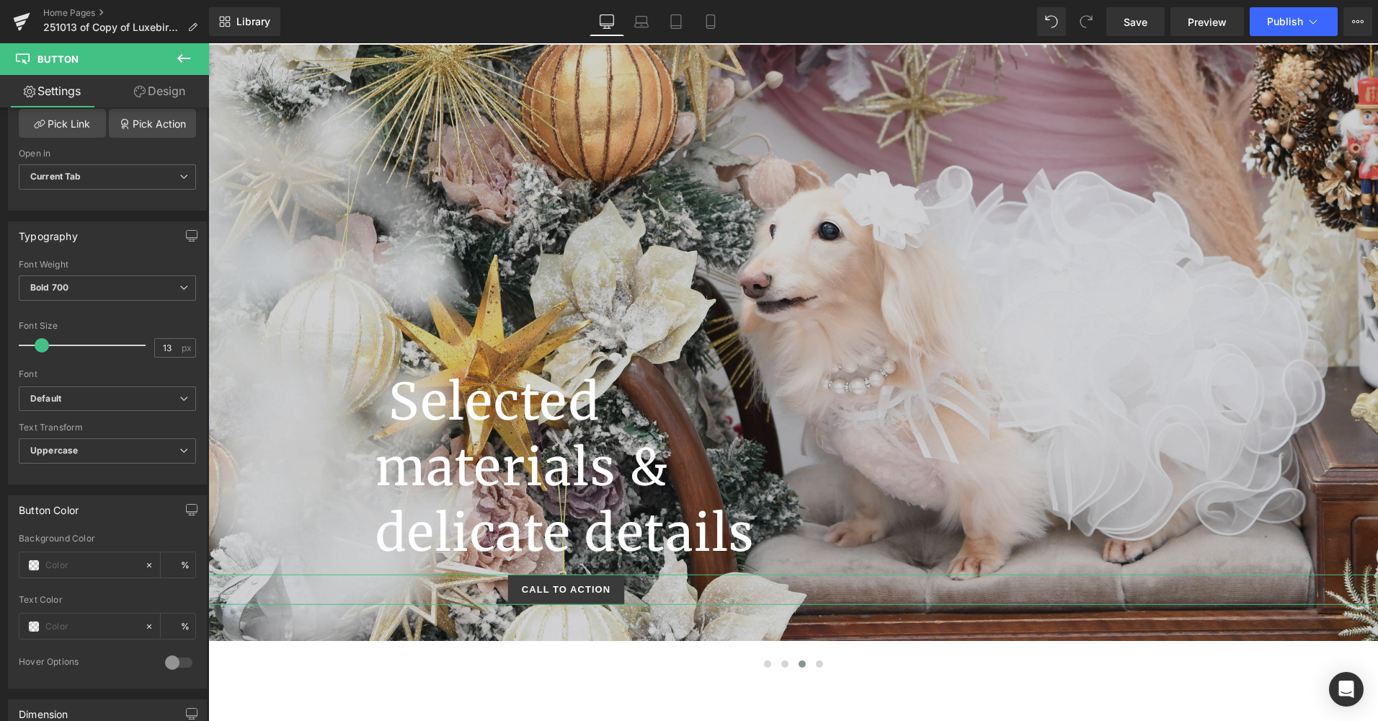
click at [148, 88] on link "Design" at bounding box center [159, 91] width 105 height 32
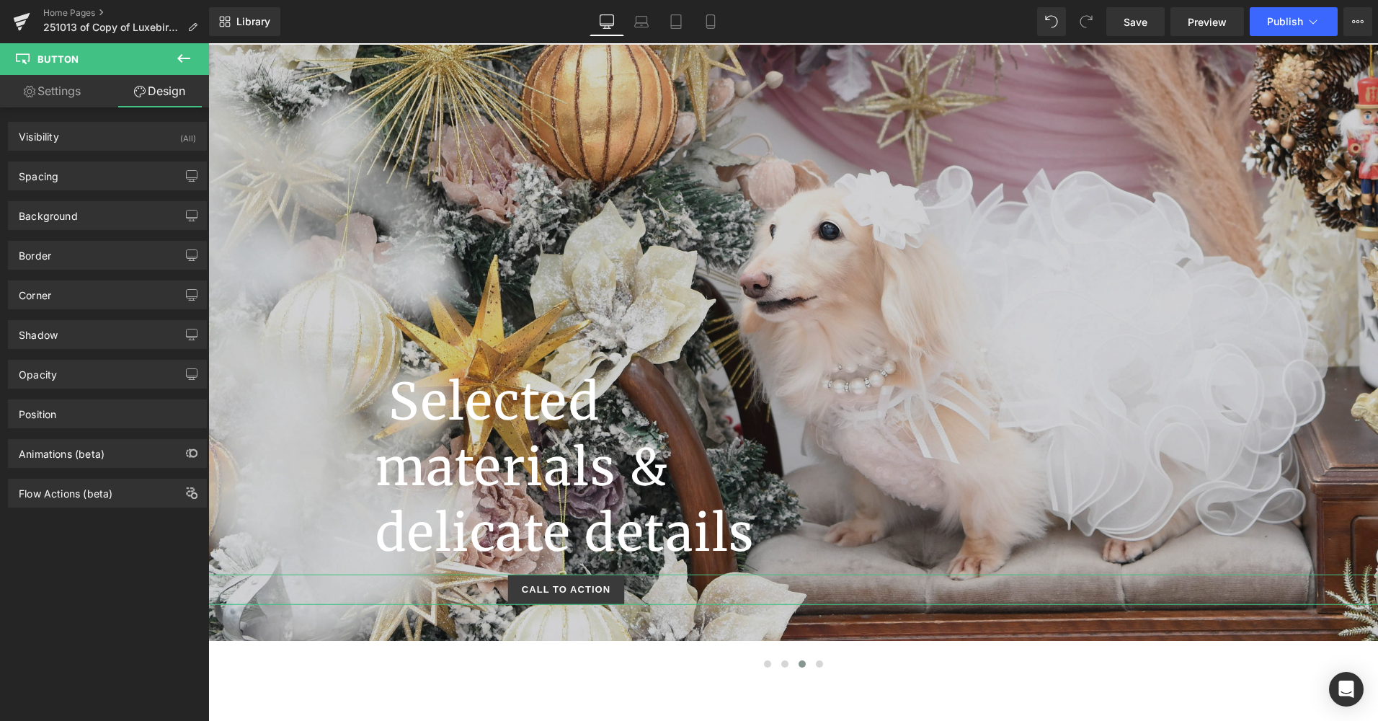
click at [60, 79] on link "Settings" at bounding box center [52, 91] width 105 height 32
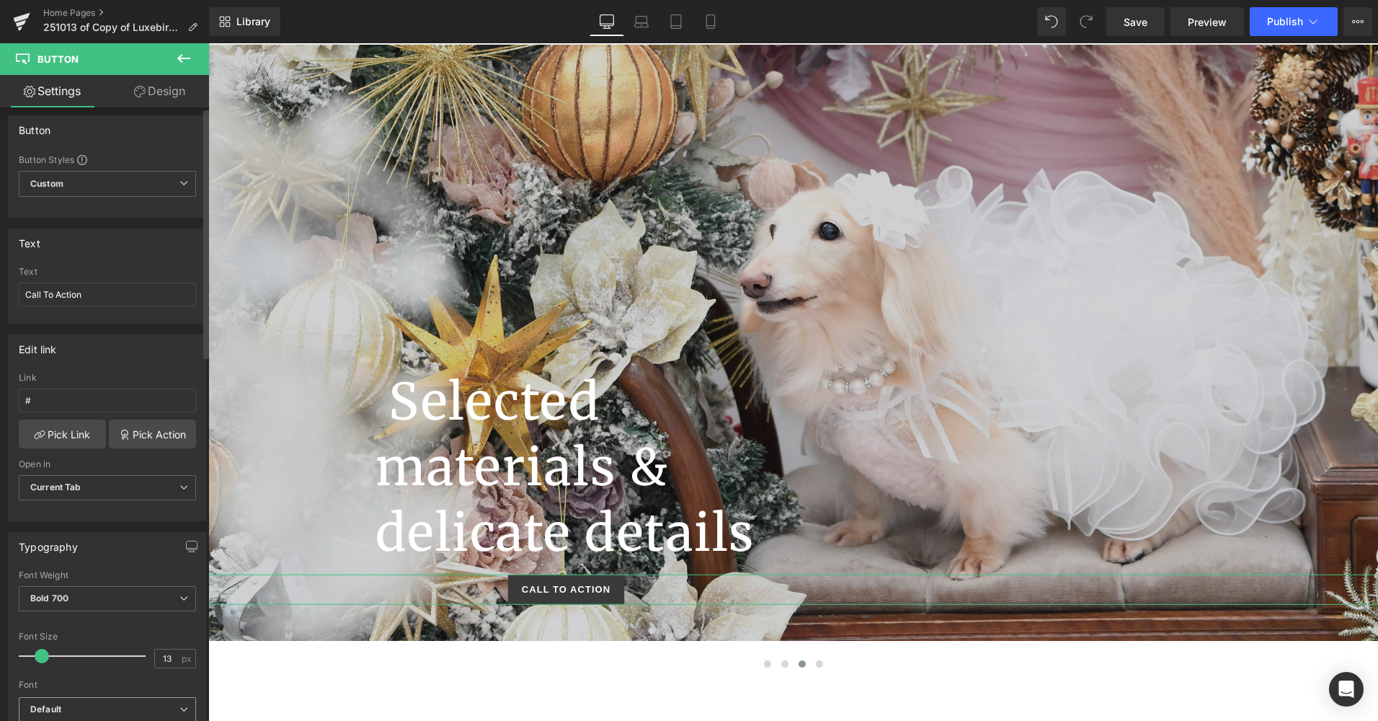
scroll to position [0, 0]
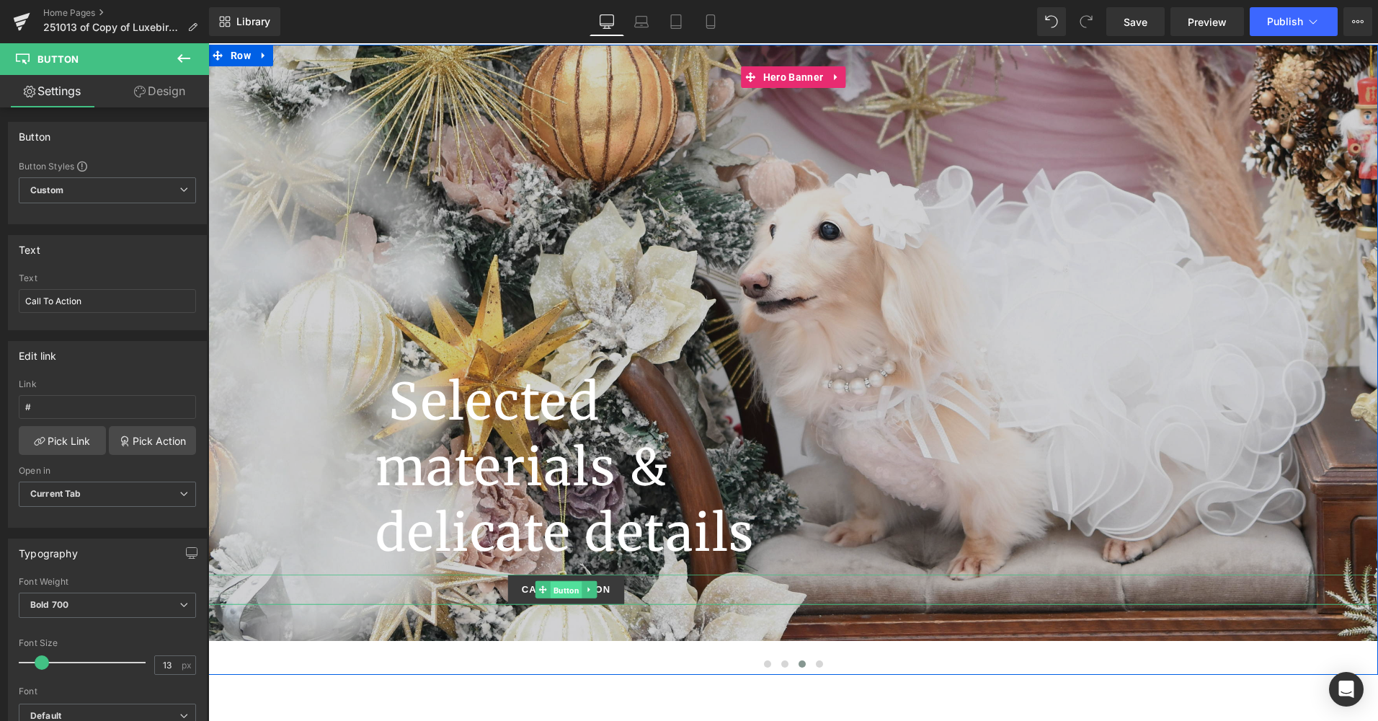
click at [561, 591] on span "Button" at bounding box center [567, 589] width 32 height 17
click at [587, 591] on icon at bounding box center [589, 589] width 8 height 9
click at [541, 602] on div at bounding box center [566, 602] width 1624 height 4
click at [618, 587] on link "Call To Action" at bounding box center [566, 590] width 116 height 30
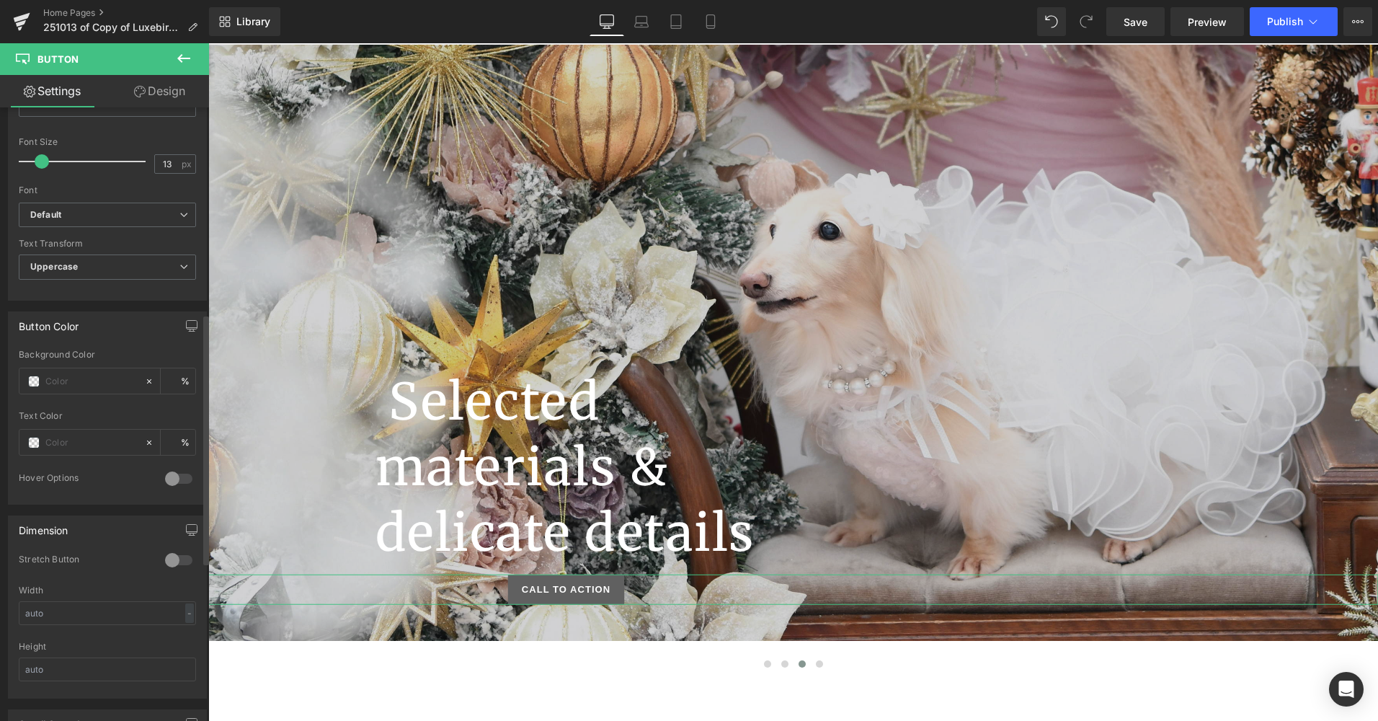
scroll to position [505, 0]
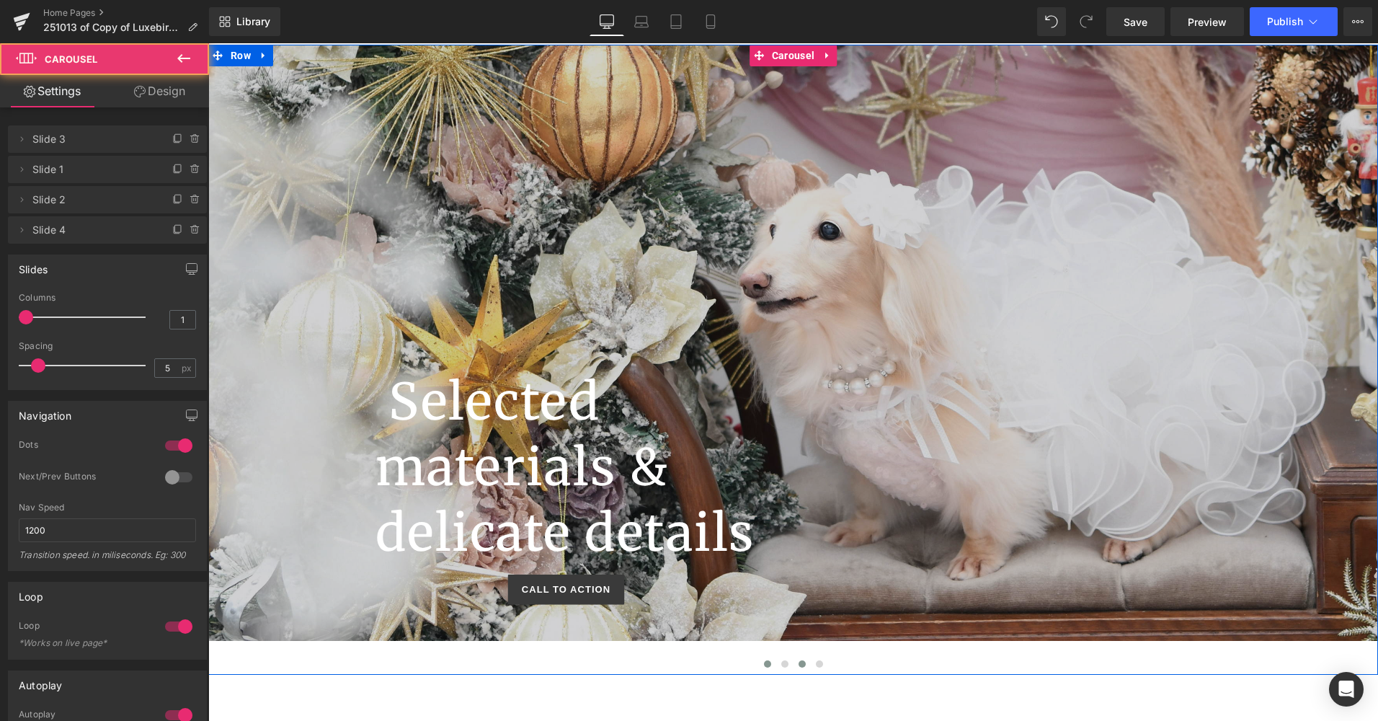
click at [764, 662] on span at bounding box center [767, 663] width 7 height 7
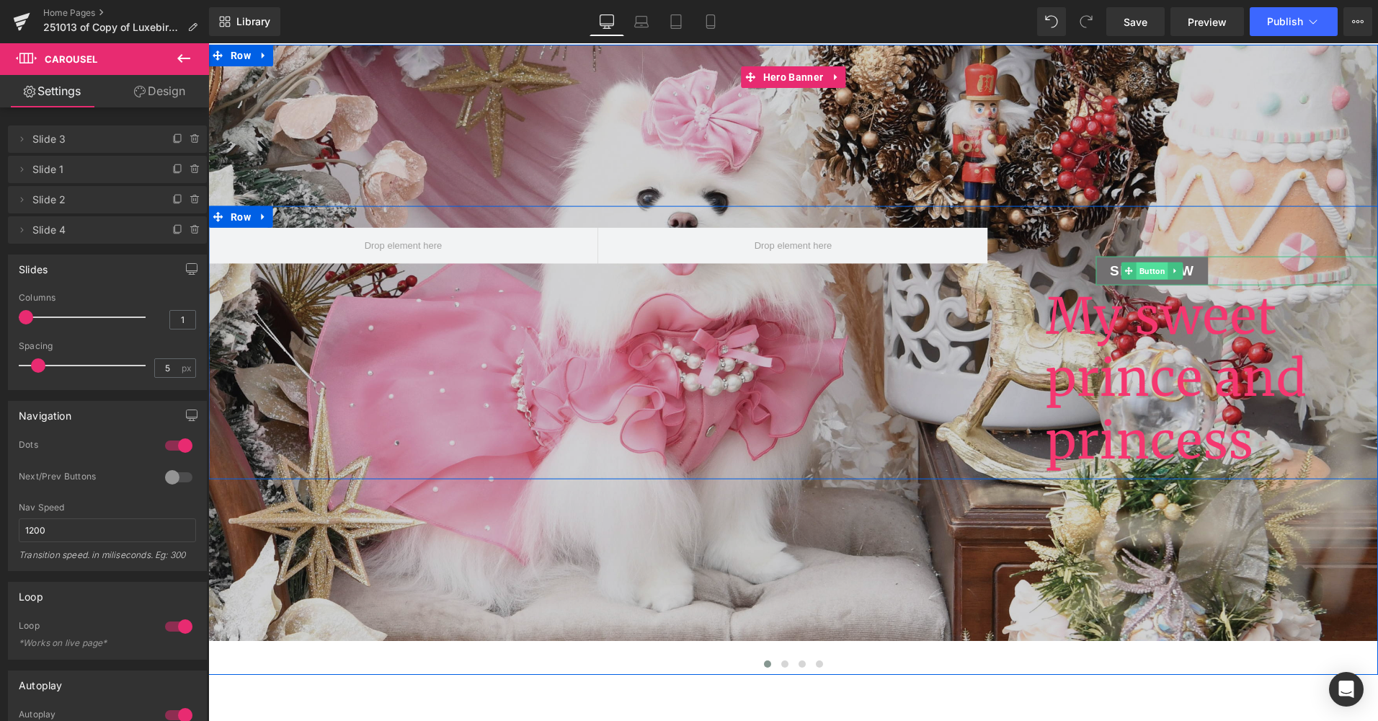
click at [1145, 273] on span "Button" at bounding box center [1153, 270] width 32 height 17
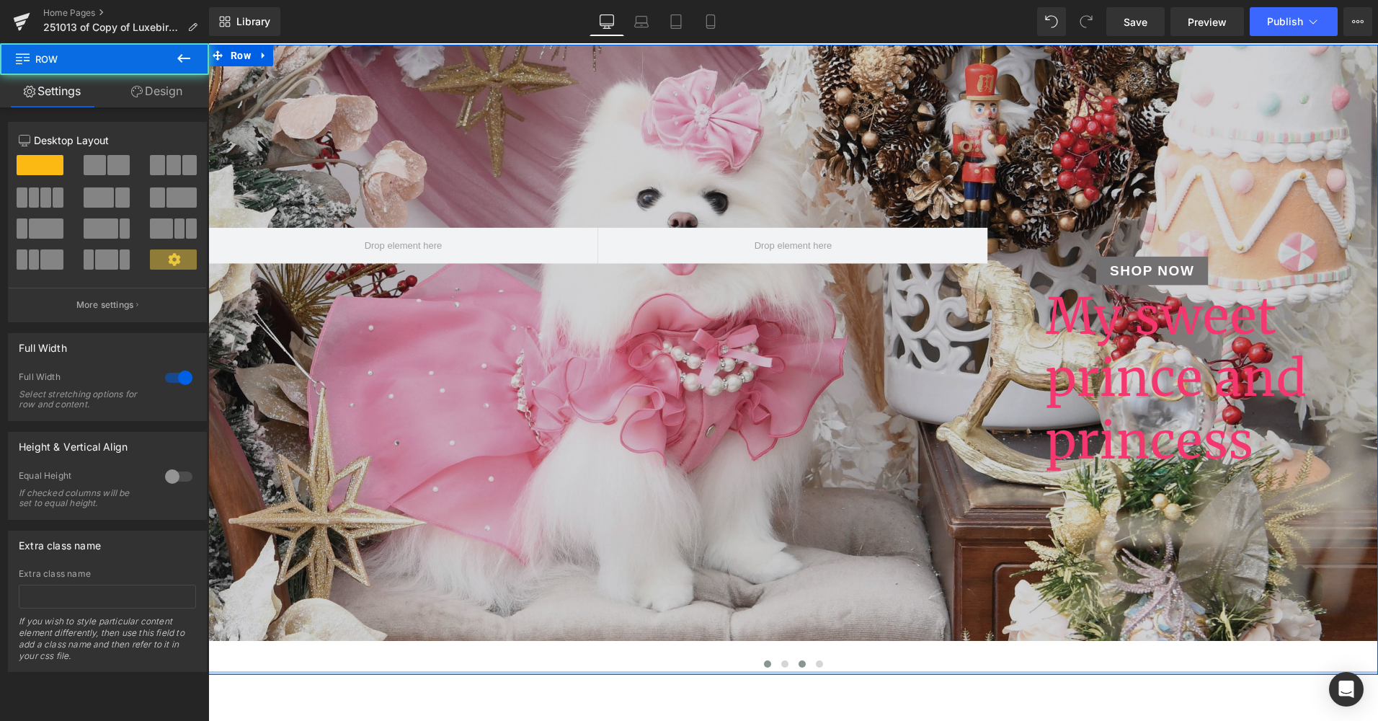
click at [791, 672] on div "SHOP NOW Button My sweet prince and princess Heading Row Hero Banner" at bounding box center [793, 360] width 1170 height 630
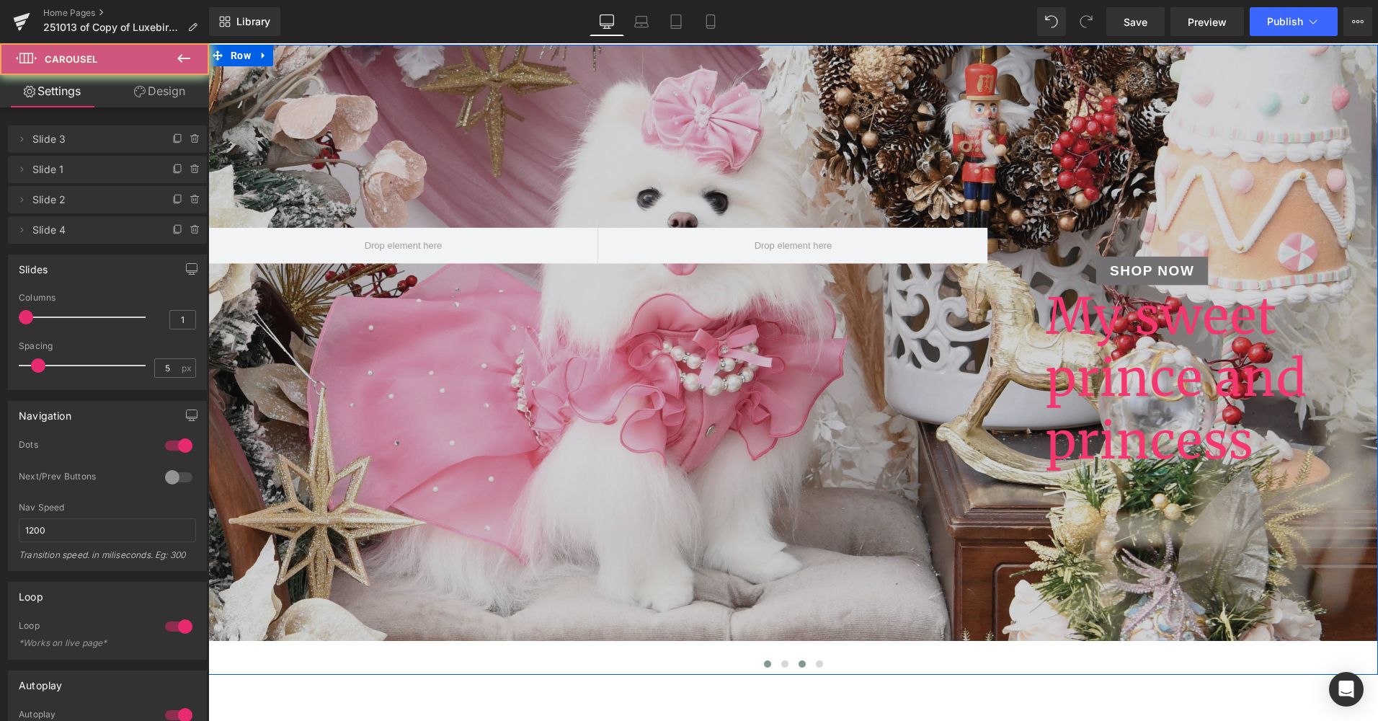
click at [799, 664] on span at bounding box center [802, 663] width 7 height 7
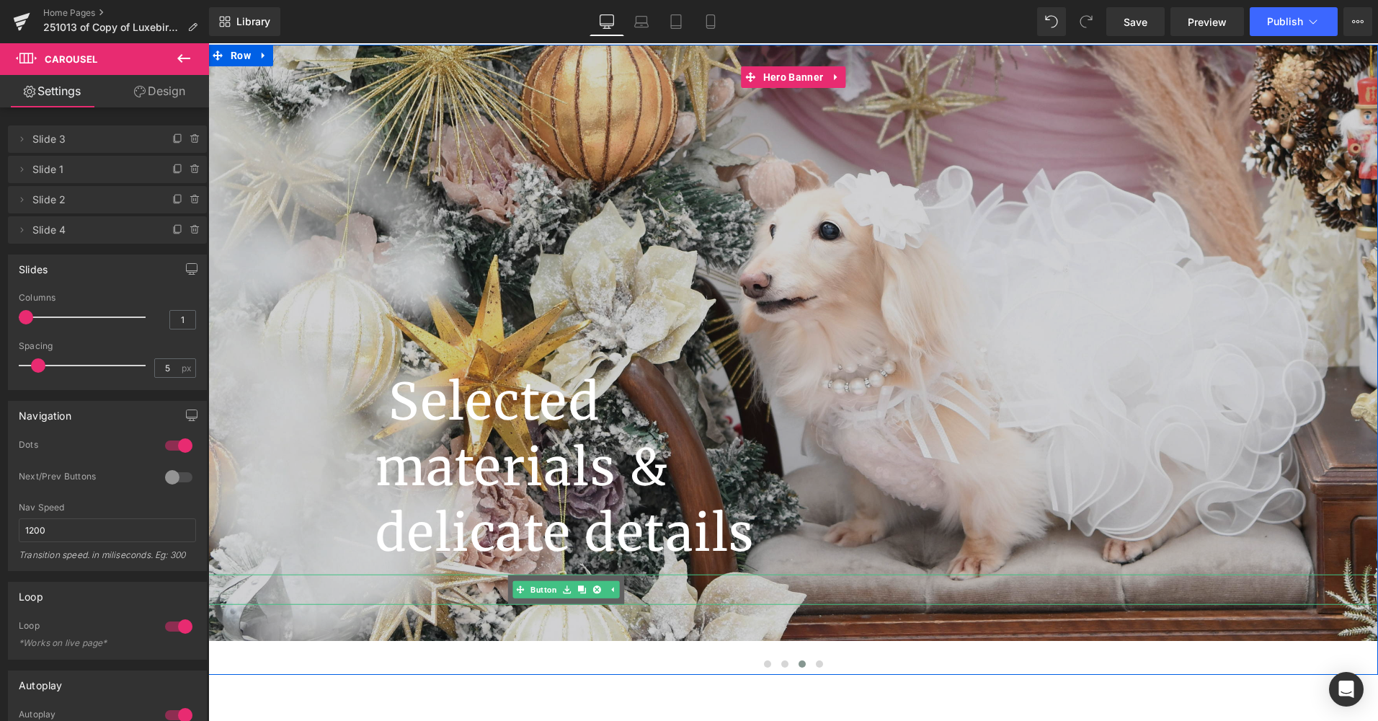
click at [568, 593] on link at bounding box center [566, 589] width 15 height 17
click at [551, 591] on span "Button" at bounding box center [567, 589] width 32 height 17
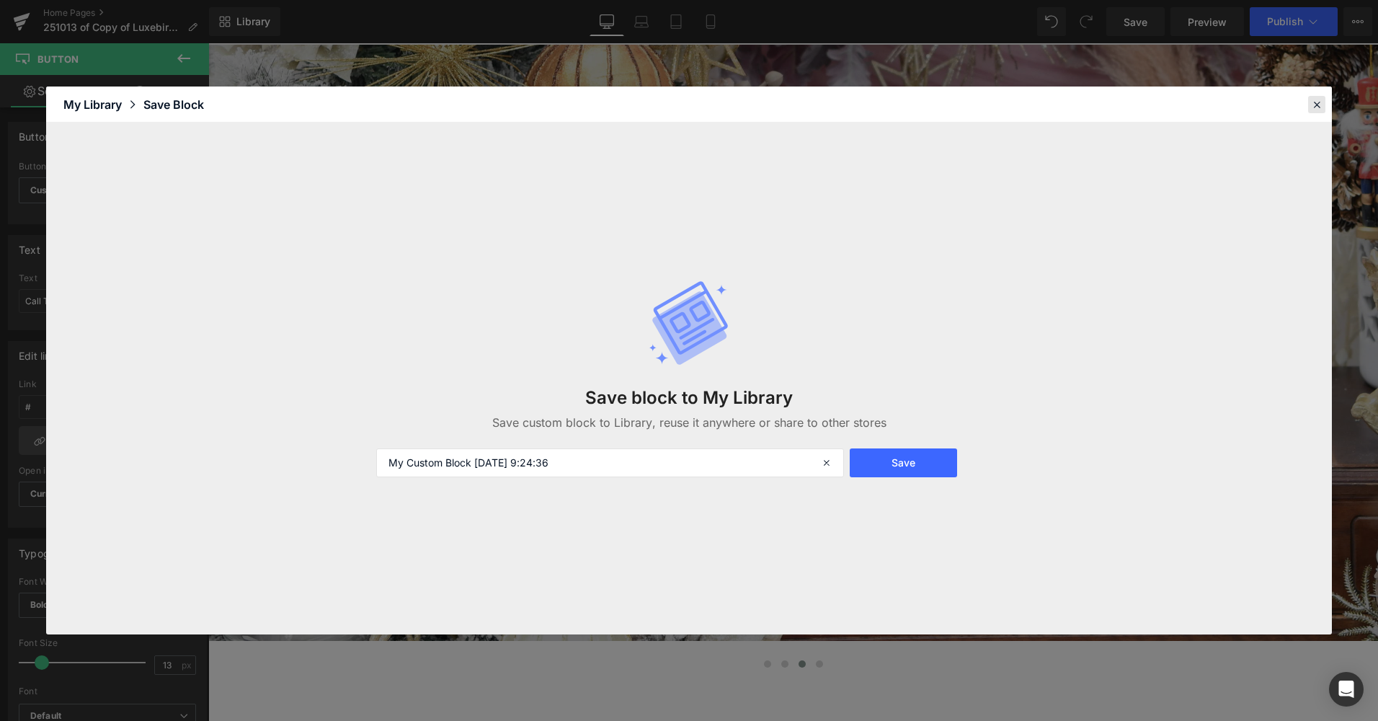
click at [1325, 103] on div at bounding box center [1316, 104] width 17 height 17
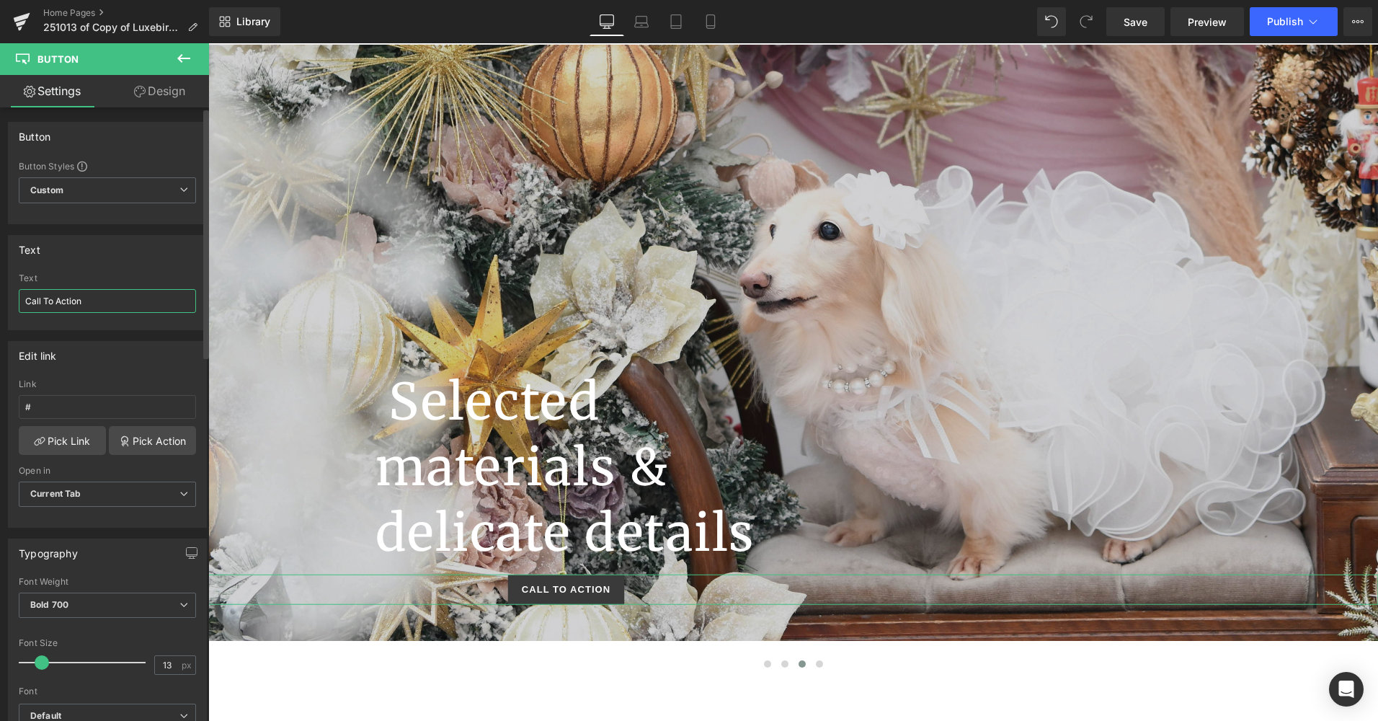
drag, startPoint x: 88, startPoint y: 295, endPoint x: 9, endPoint y: 297, distance: 79.3
click at [9, 297] on div "Call To Action Text Call To Action" at bounding box center [108, 301] width 198 height 56
type input "shop now"
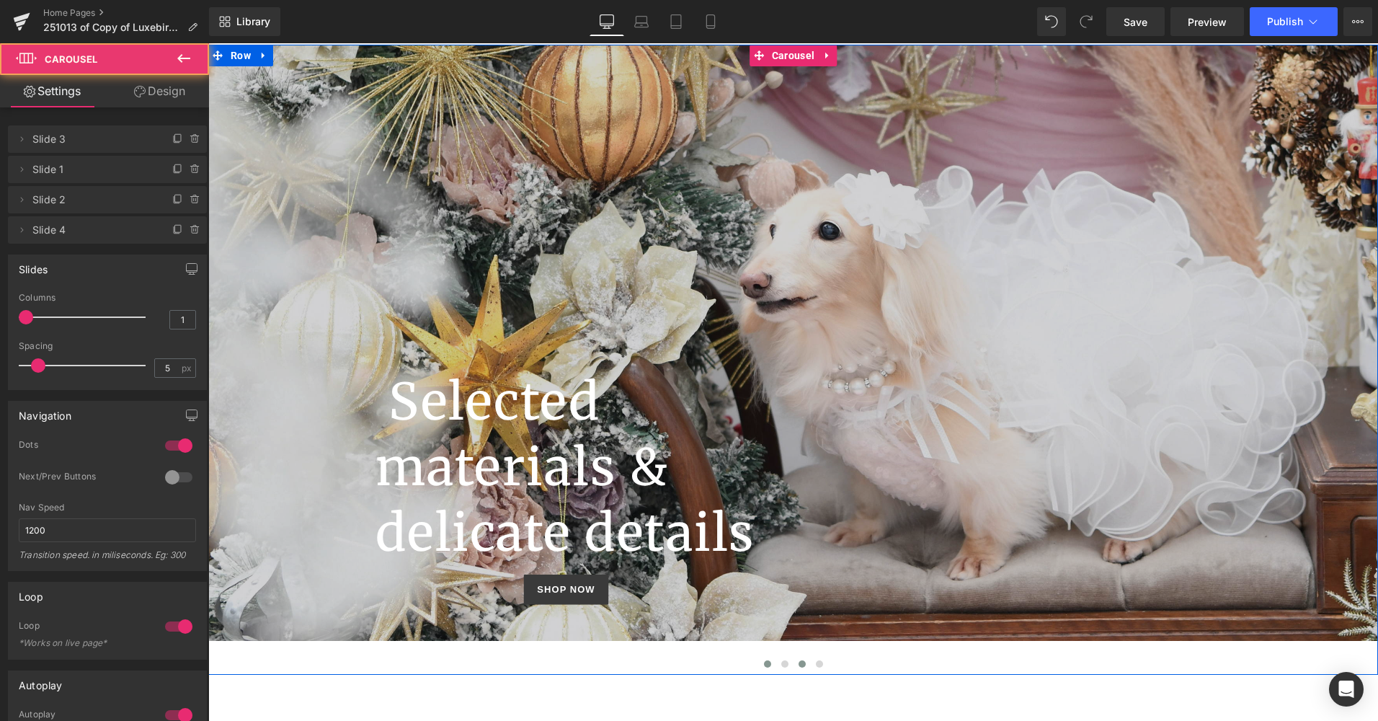
click at [764, 659] on button at bounding box center [767, 664] width 17 height 14
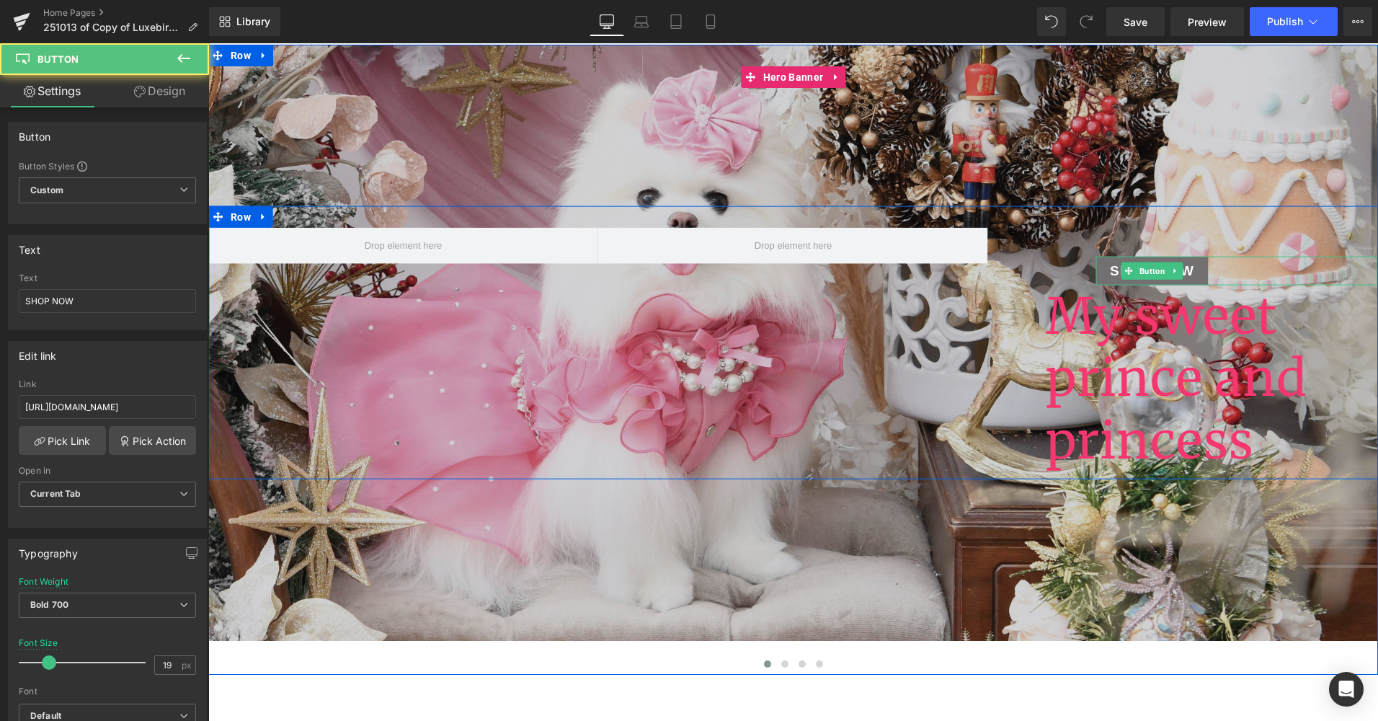
click at [1110, 273] on span "SHOP NOW" at bounding box center [1152, 270] width 84 height 21
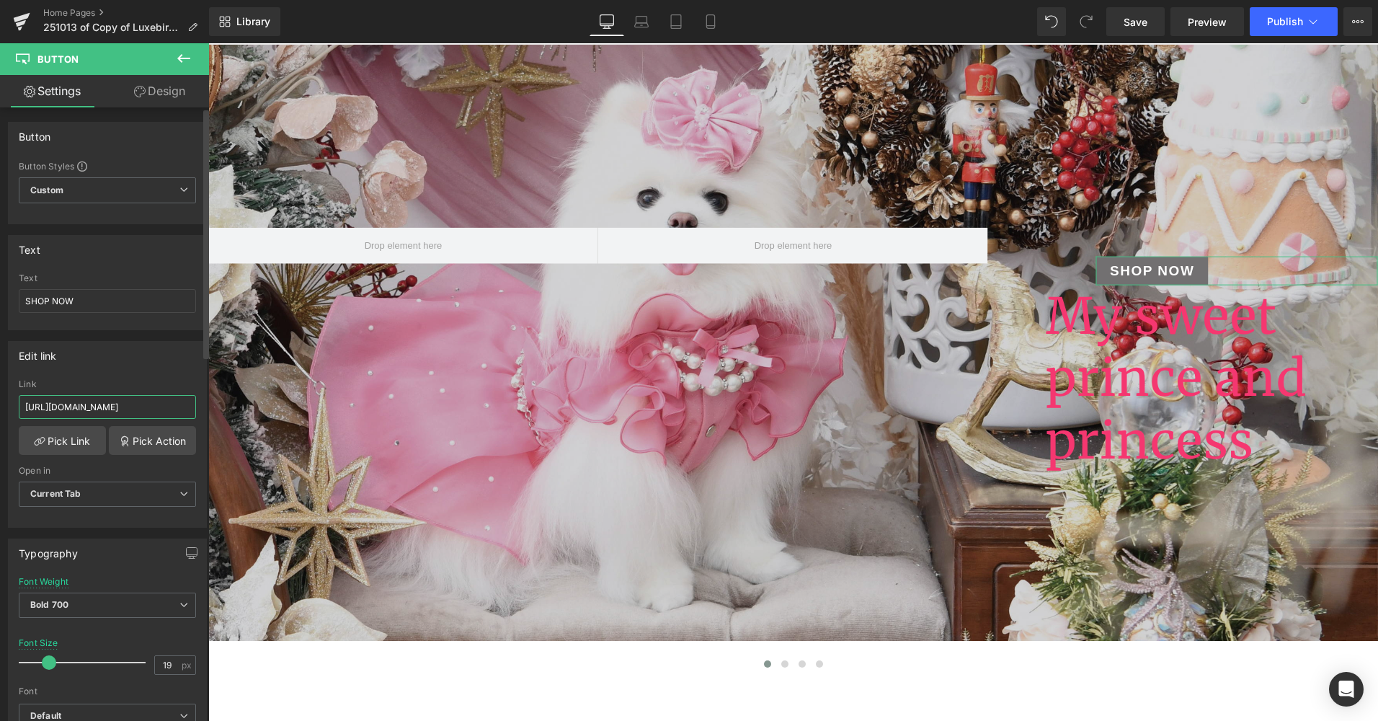
click at [86, 412] on input "[URL][DOMAIN_NAME]" at bounding box center [107, 407] width 177 height 24
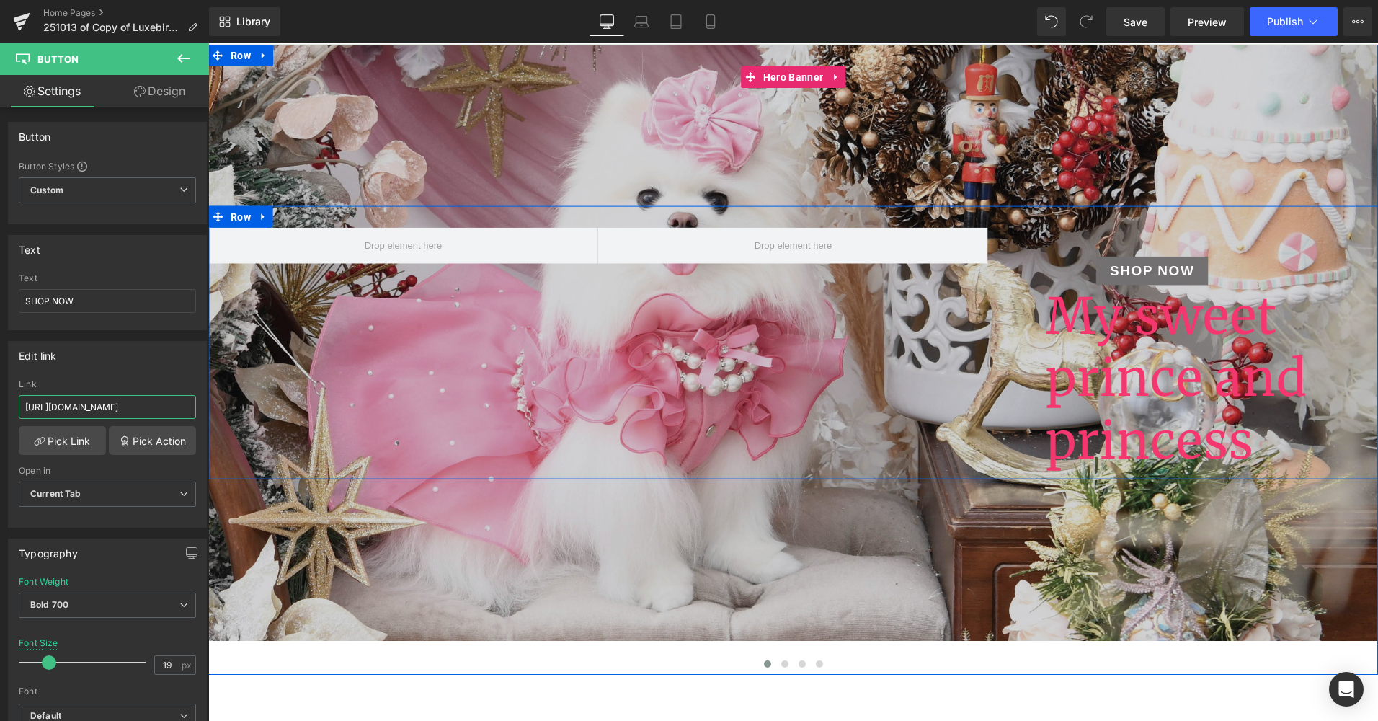
drag, startPoint x: 230, startPoint y: 451, endPoint x: 247, endPoint y: 390, distance: 63.5
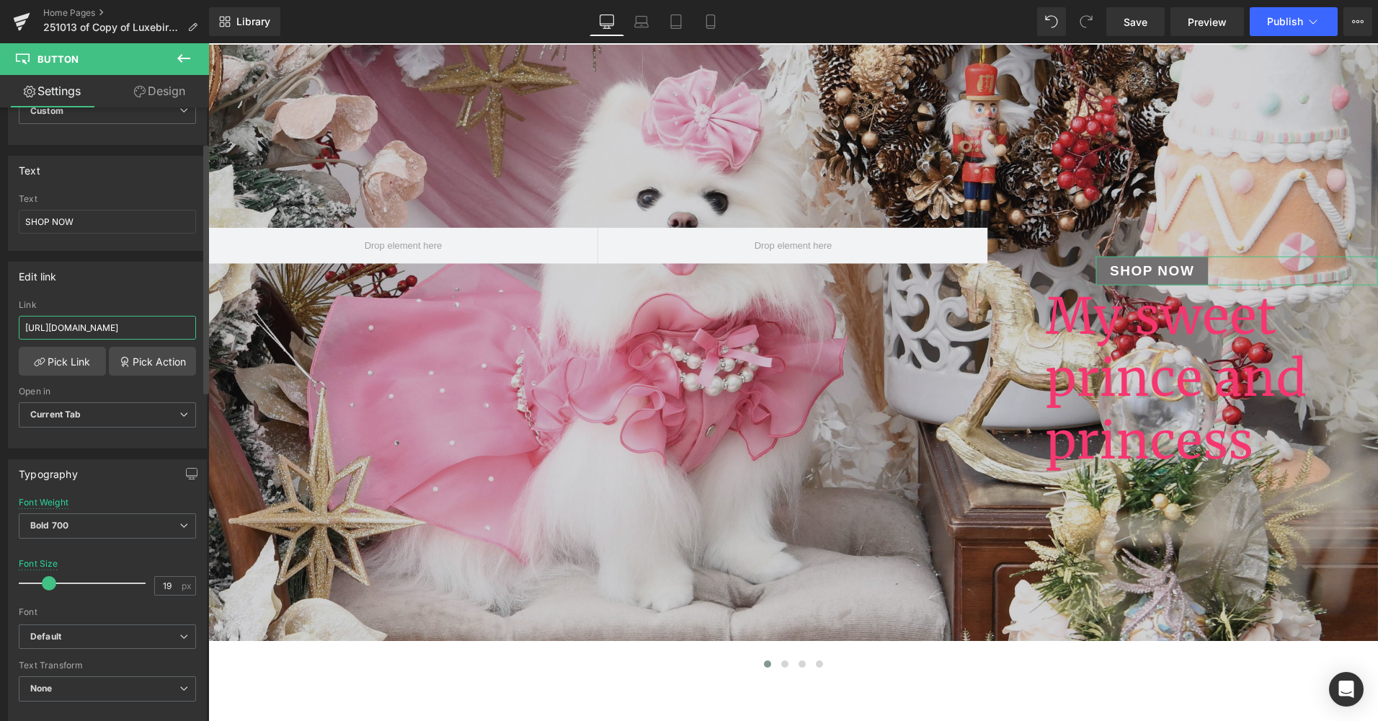
scroll to position [144, 0]
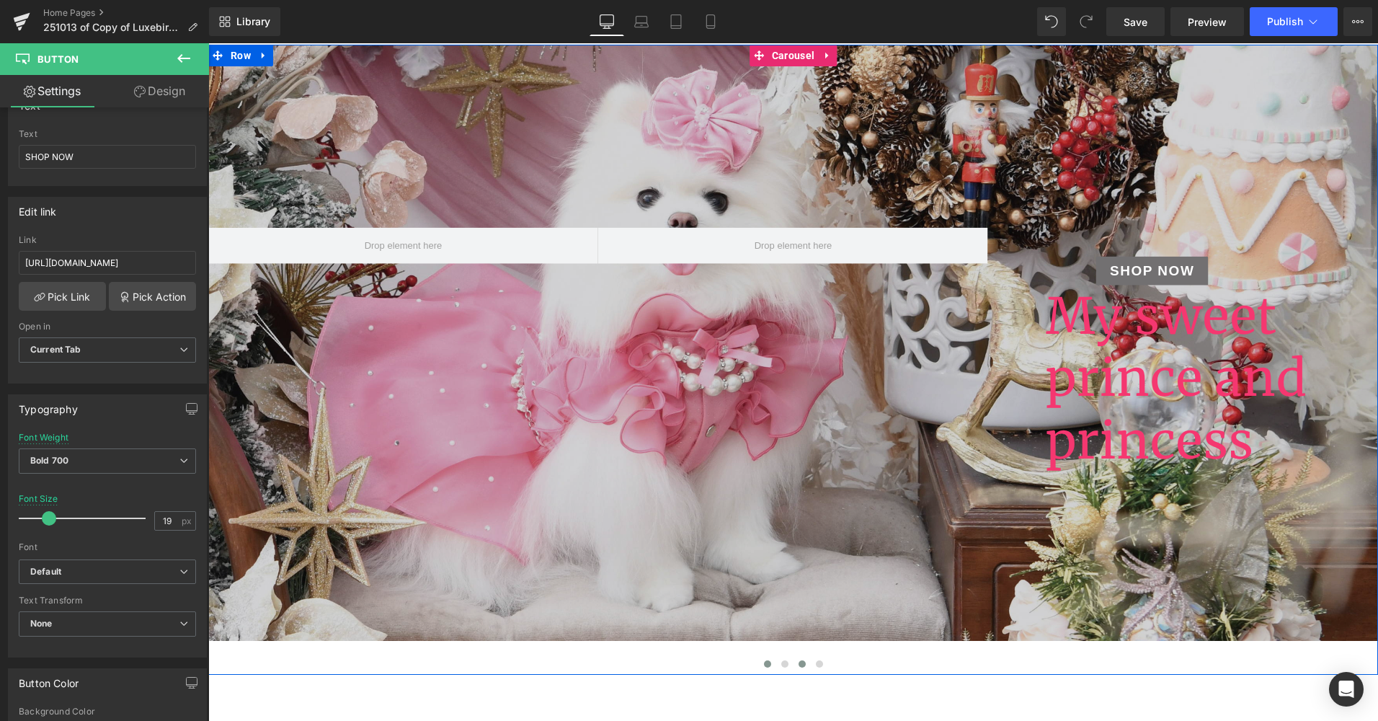
click at [799, 663] on span at bounding box center [802, 663] width 7 height 7
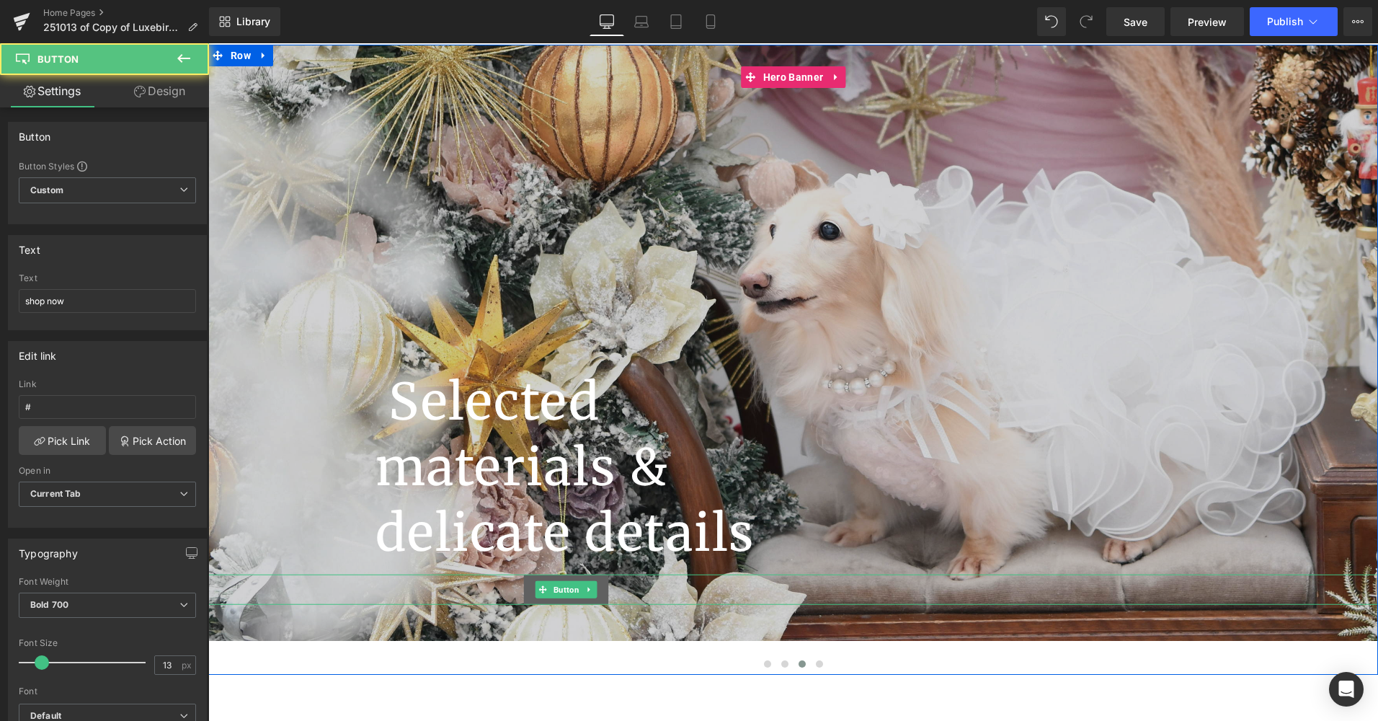
click at [523, 598] on link "shop now" at bounding box center [565, 590] width 85 height 30
click at [562, 595] on span "Button" at bounding box center [567, 589] width 32 height 17
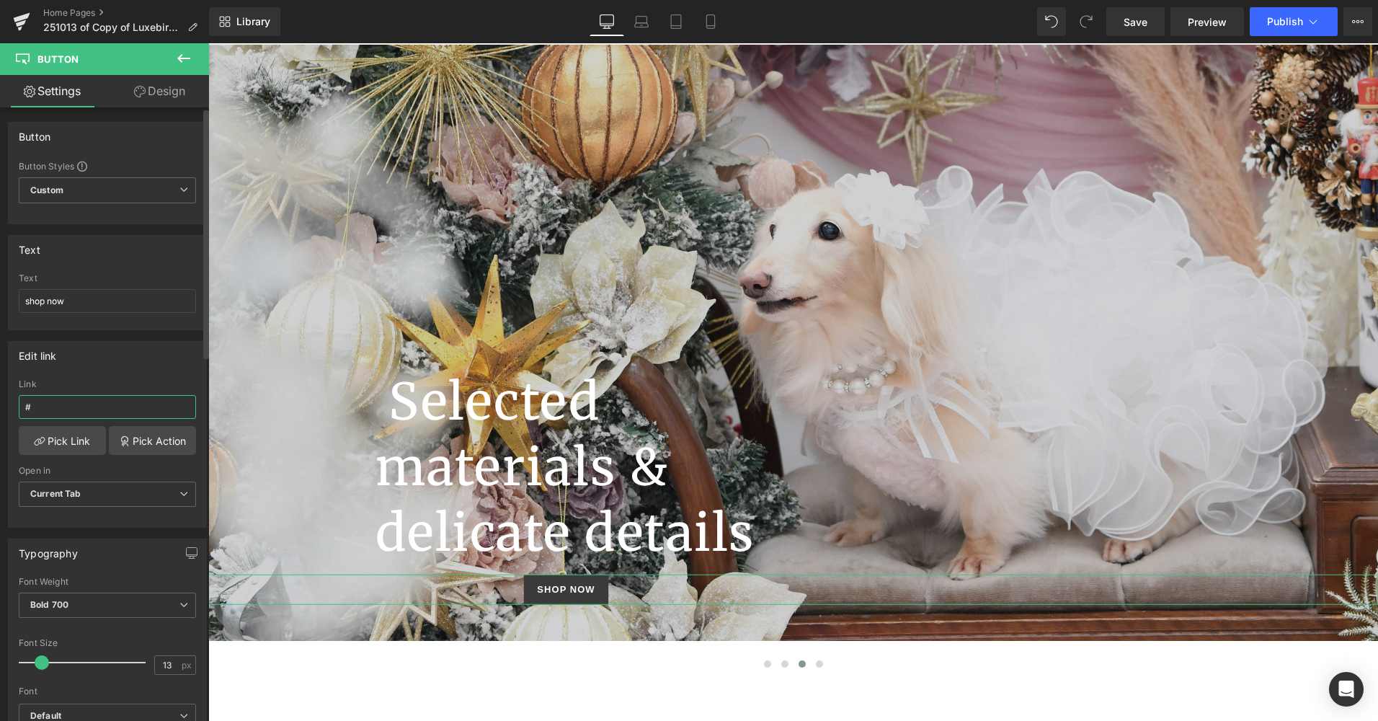
drag, startPoint x: 81, startPoint y: 399, endPoint x: 17, endPoint y: 402, distance: 63.5
click at [17, 402] on div "# Link # Pick Link Pick Action Current Tab New Tab Open in Current Tab Current …" at bounding box center [108, 453] width 198 height 148
paste input "[URL][DOMAIN_NAME]"
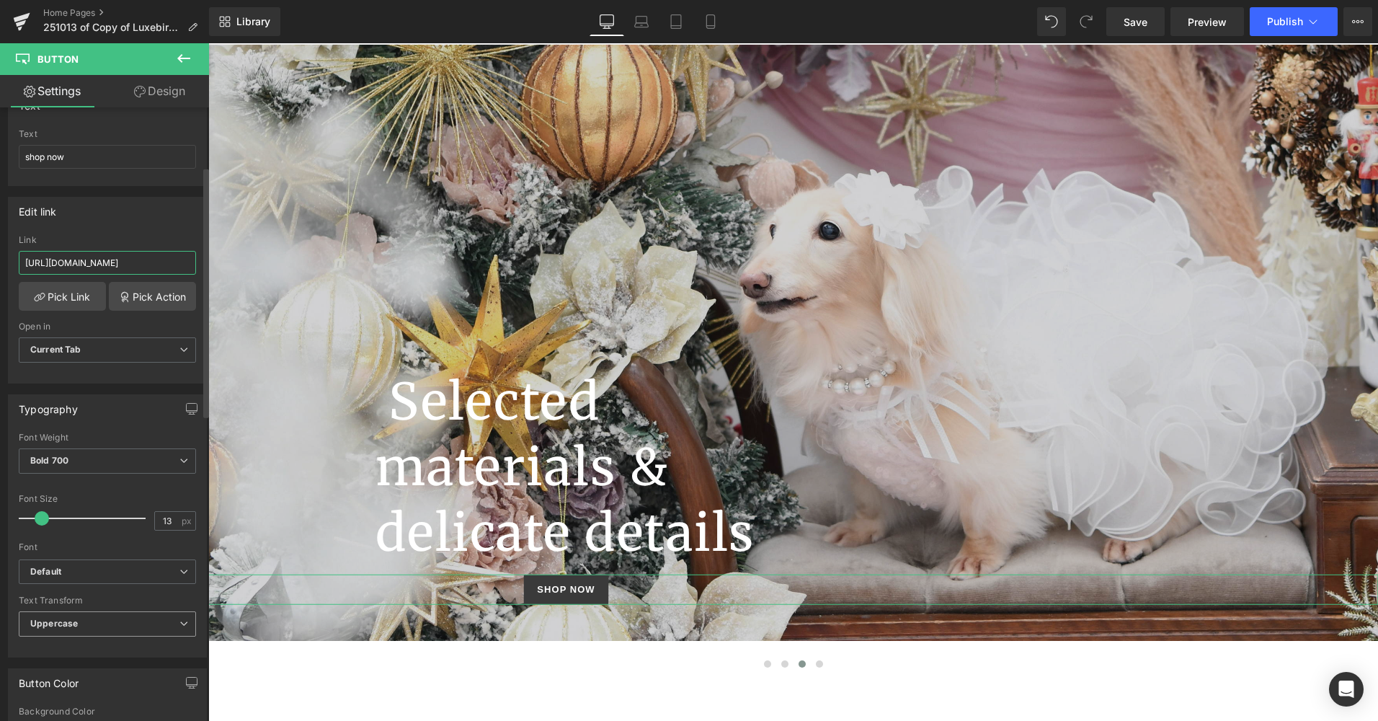
type input "[URL][DOMAIN_NAME]"
click at [112, 617] on span "Uppercase" at bounding box center [107, 623] width 177 height 25
click at [112, 617] on span "Uppercase" at bounding box center [105, 623] width 172 height 25
click at [114, 617] on span "Uppercase" at bounding box center [107, 623] width 177 height 25
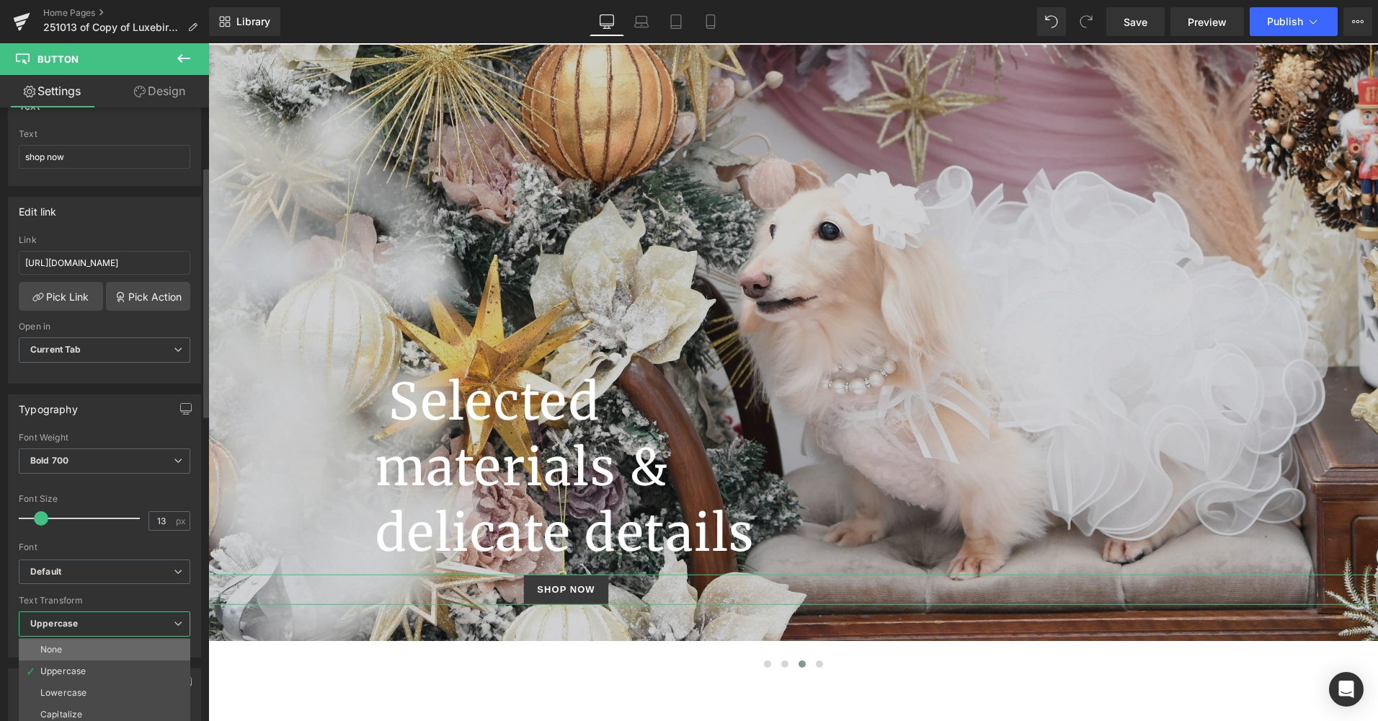
click at [103, 642] on li "None" at bounding box center [105, 650] width 172 height 22
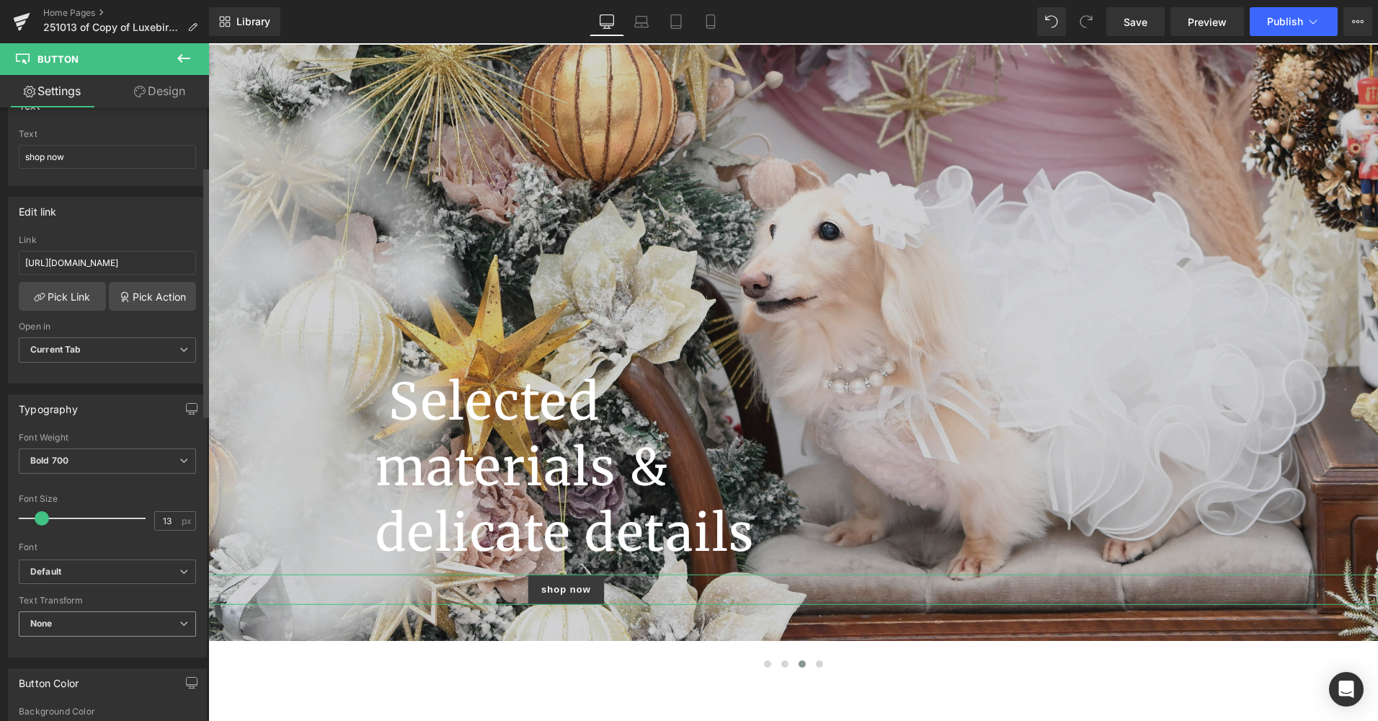
click at [103, 626] on span "None" at bounding box center [107, 623] width 177 height 25
click at [103, 535] on div at bounding box center [105, 537] width 172 height 9
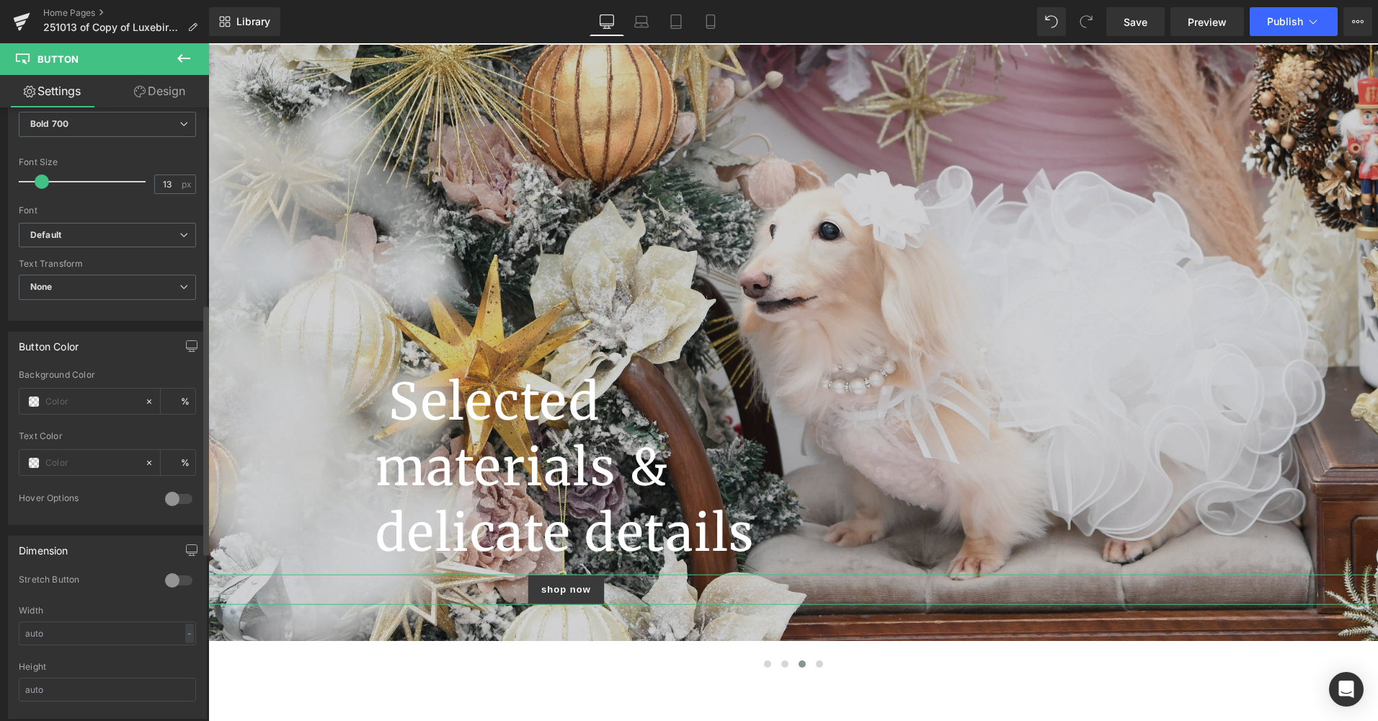
scroll to position [144, 0]
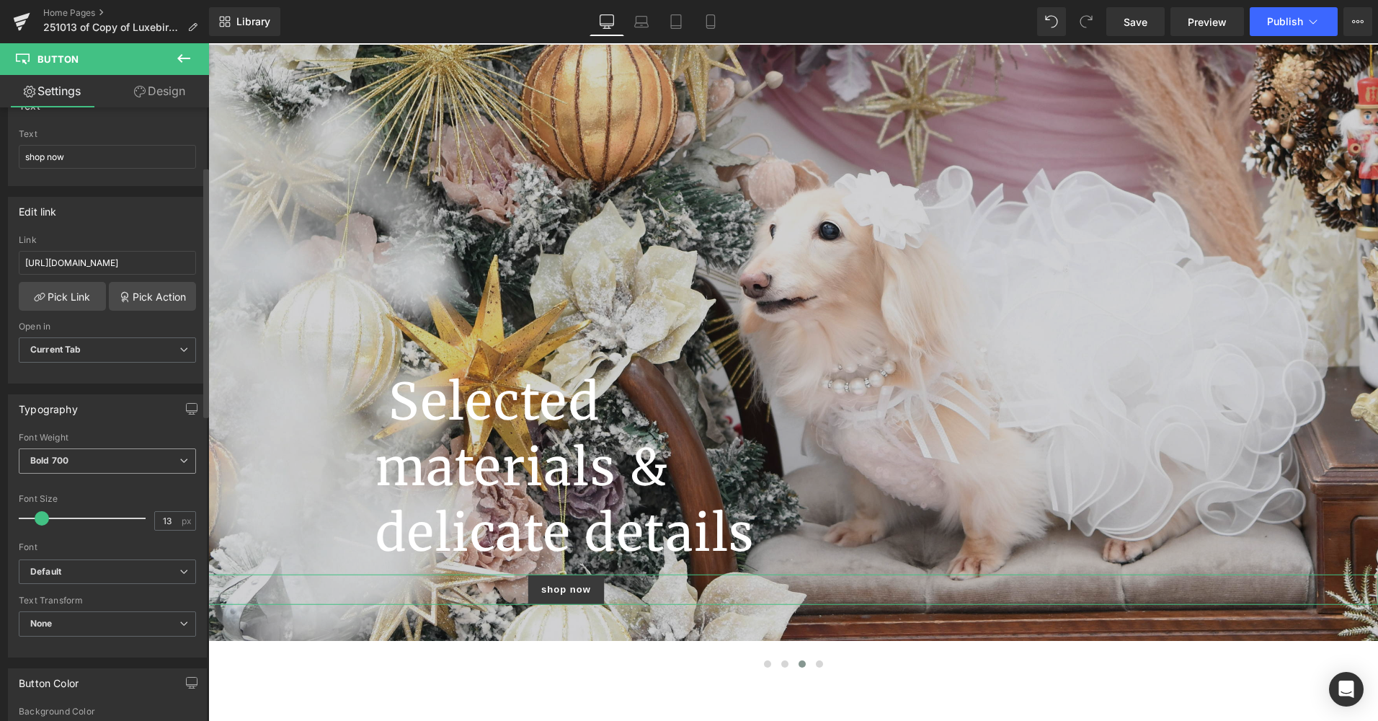
click at [86, 460] on span "Bold 700" at bounding box center [107, 460] width 177 height 25
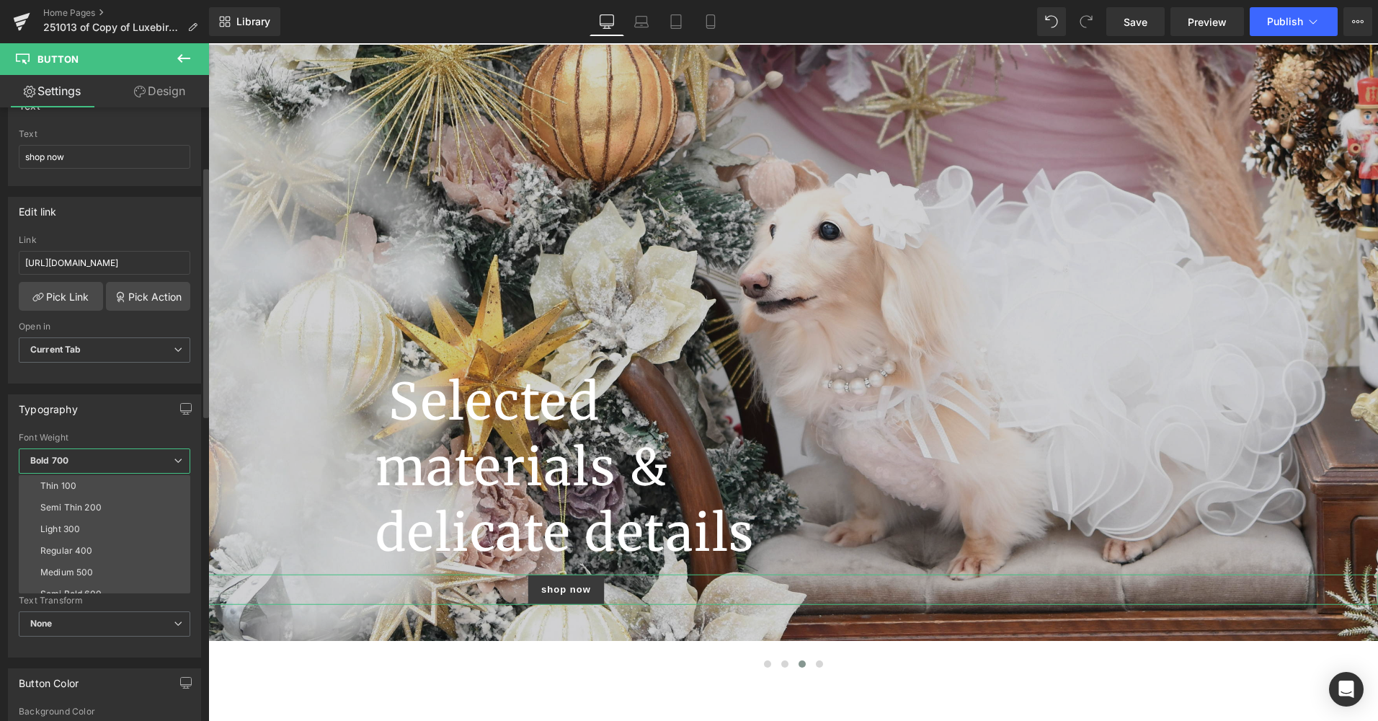
click at [86, 460] on span "Bold 700" at bounding box center [105, 460] width 172 height 25
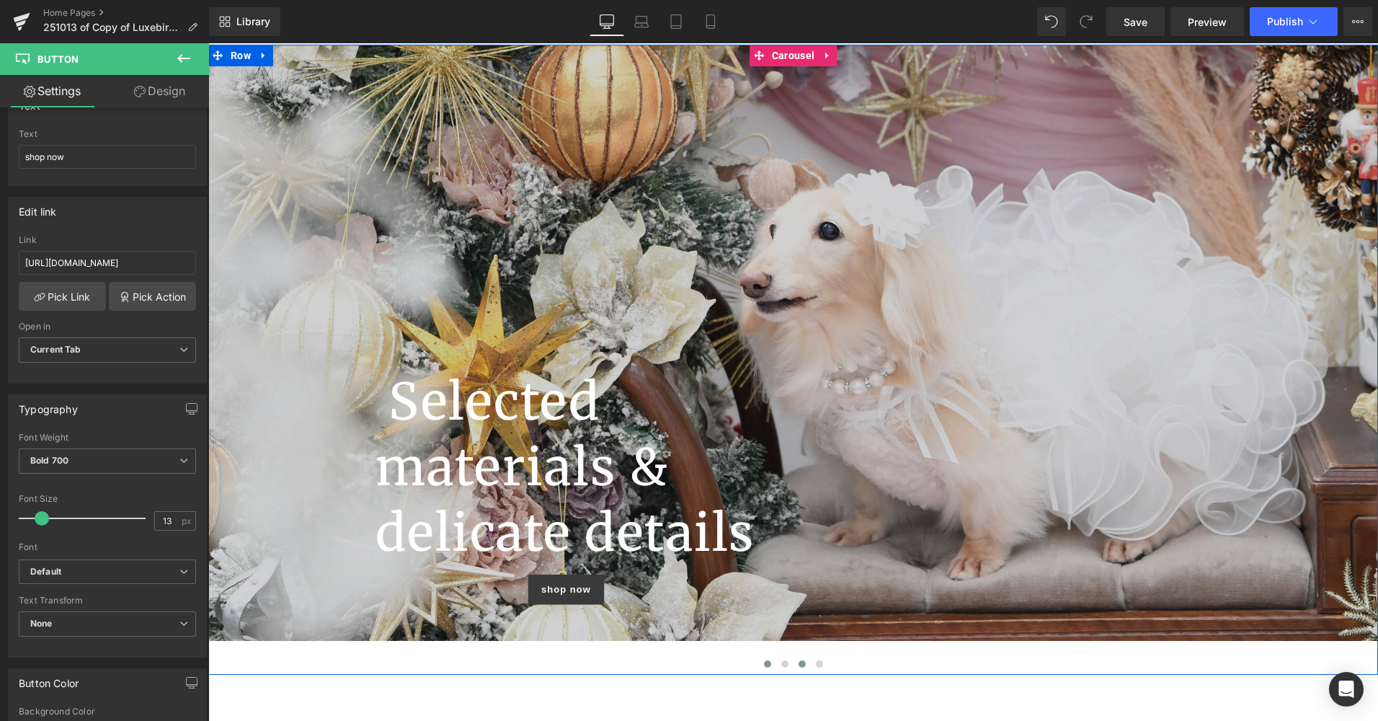
click at [765, 665] on span at bounding box center [767, 663] width 7 height 7
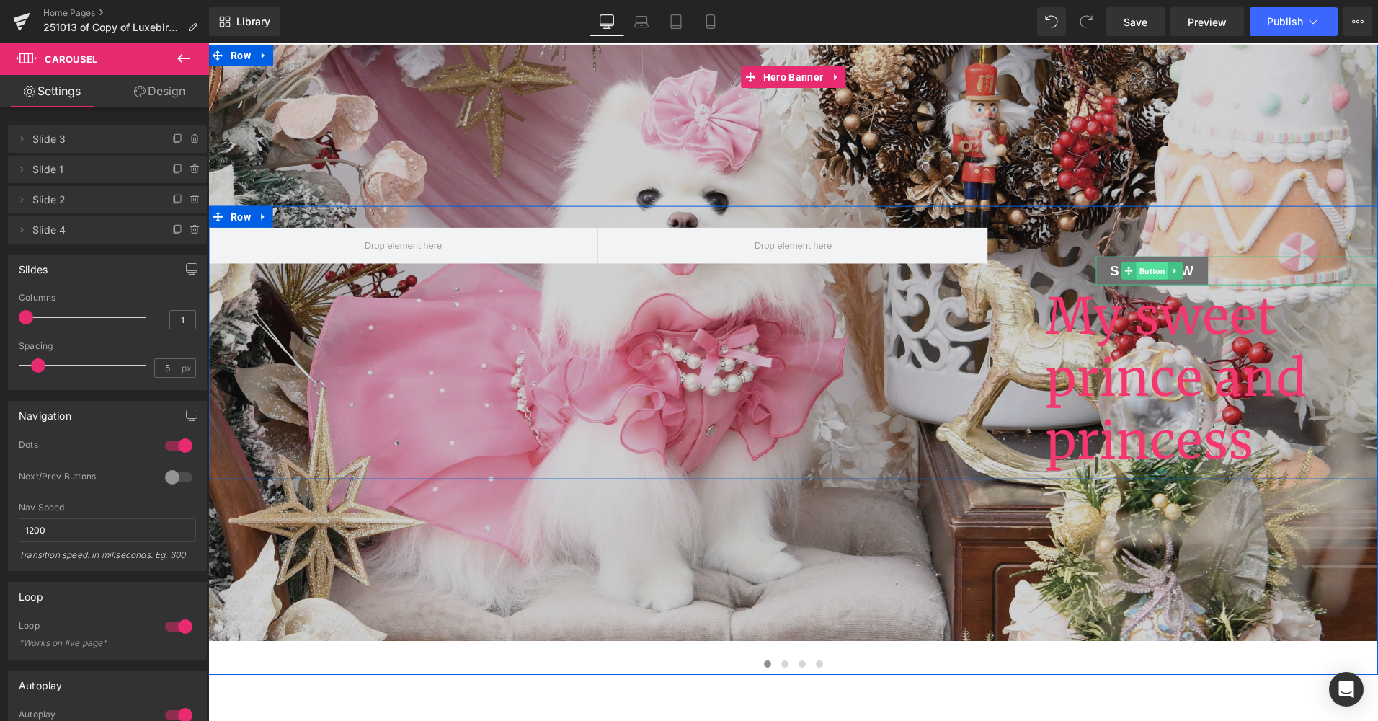
click at [1143, 270] on span "Button" at bounding box center [1153, 270] width 32 height 17
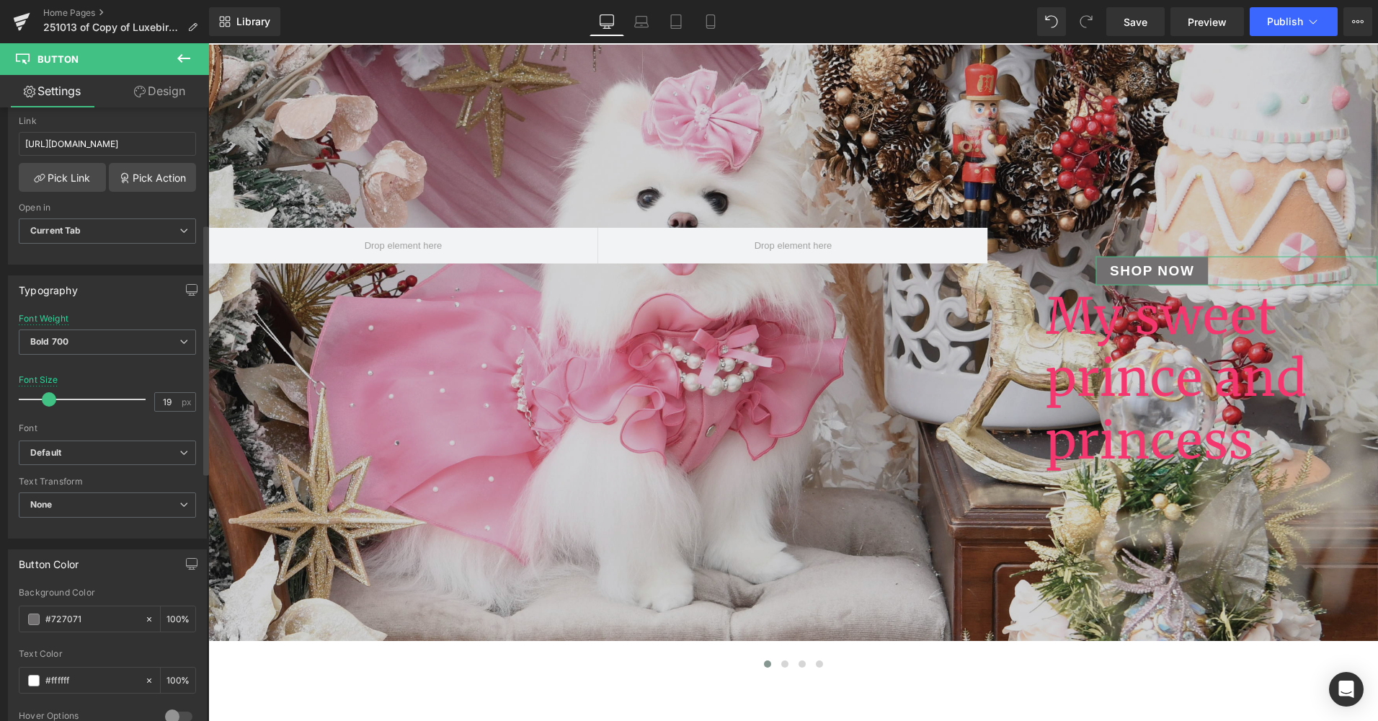
scroll to position [288, 0]
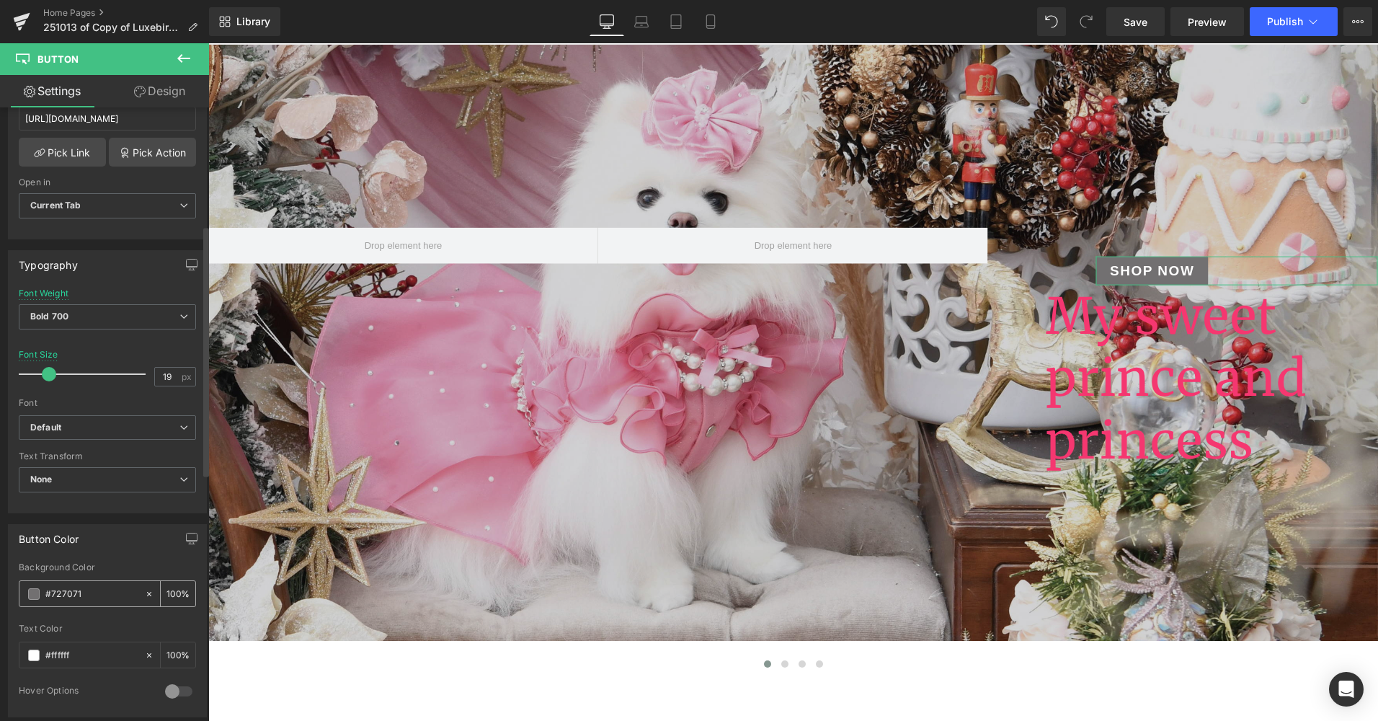
drag, startPoint x: 84, startPoint y: 598, endPoint x: 38, endPoint y: 606, distance: 46.0
click at [38, 606] on div "#727071" at bounding box center [81, 593] width 125 height 25
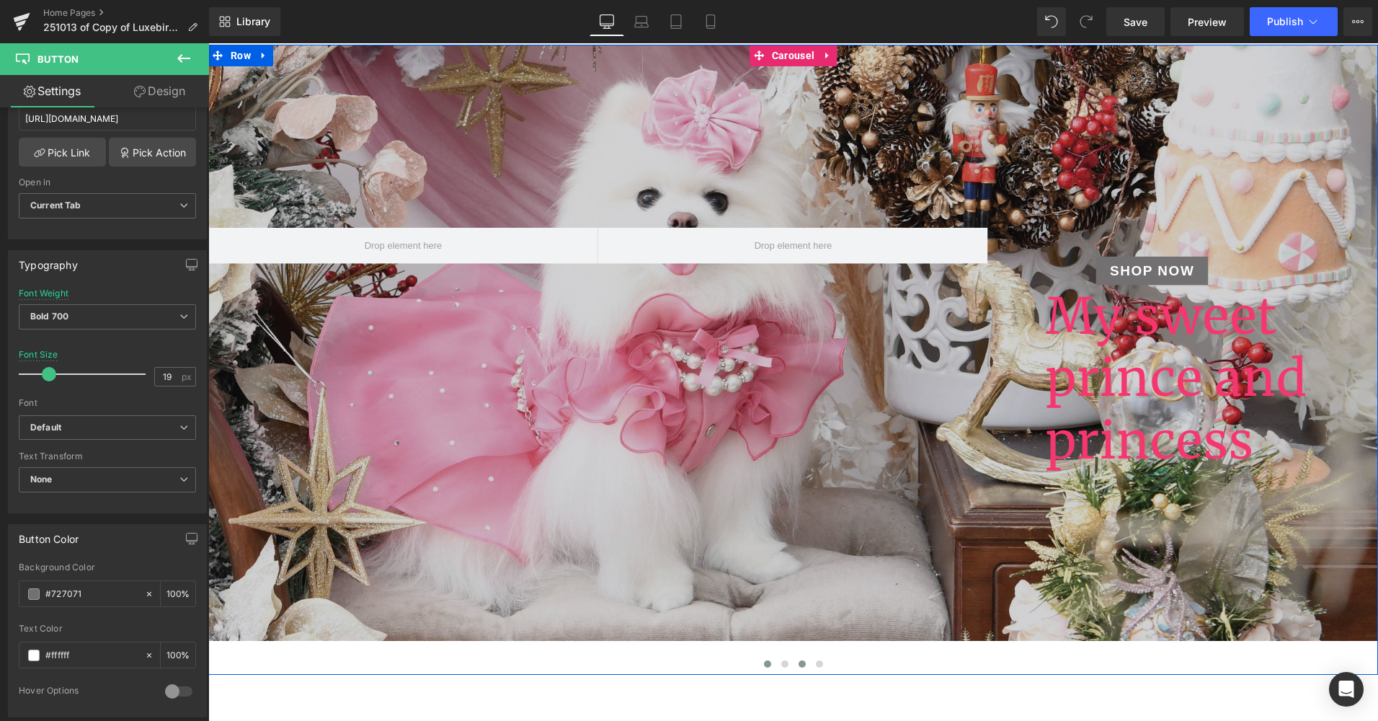
click at [799, 663] on span at bounding box center [802, 663] width 7 height 7
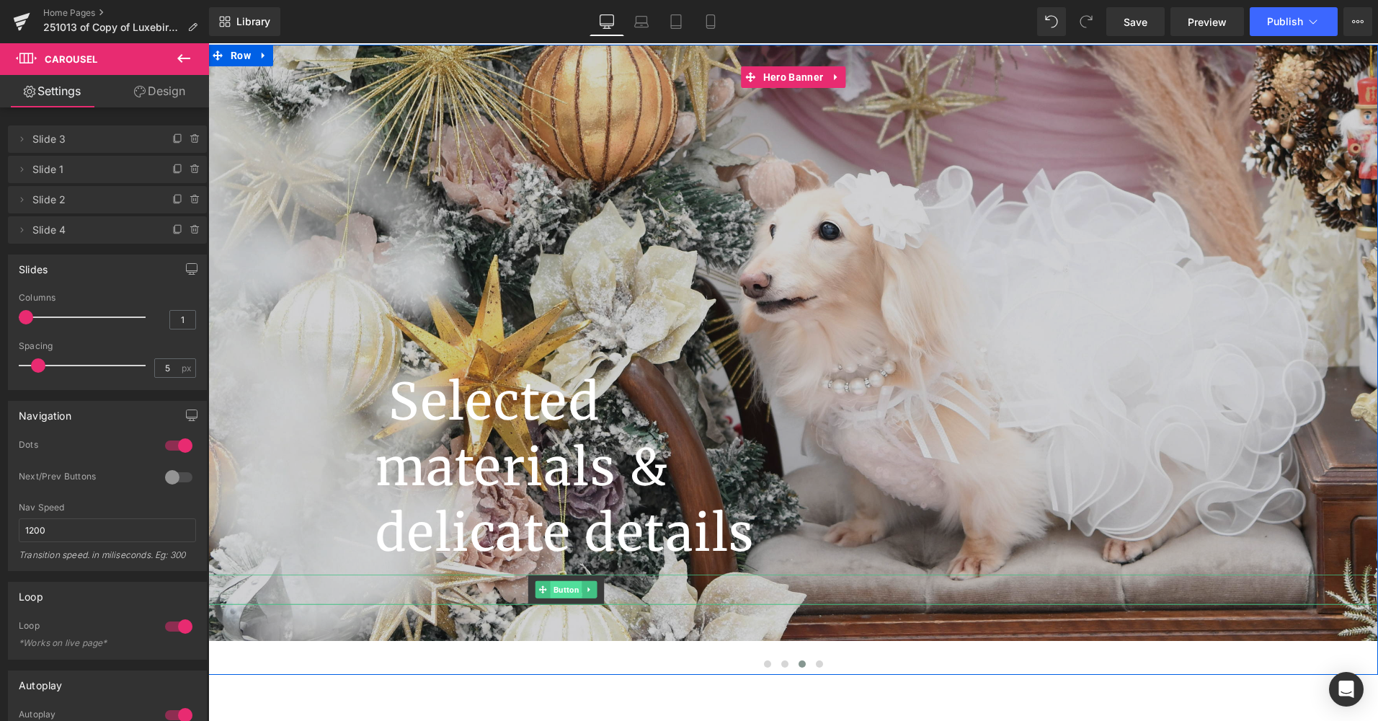
click at [572, 585] on span "Button" at bounding box center [567, 589] width 32 height 17
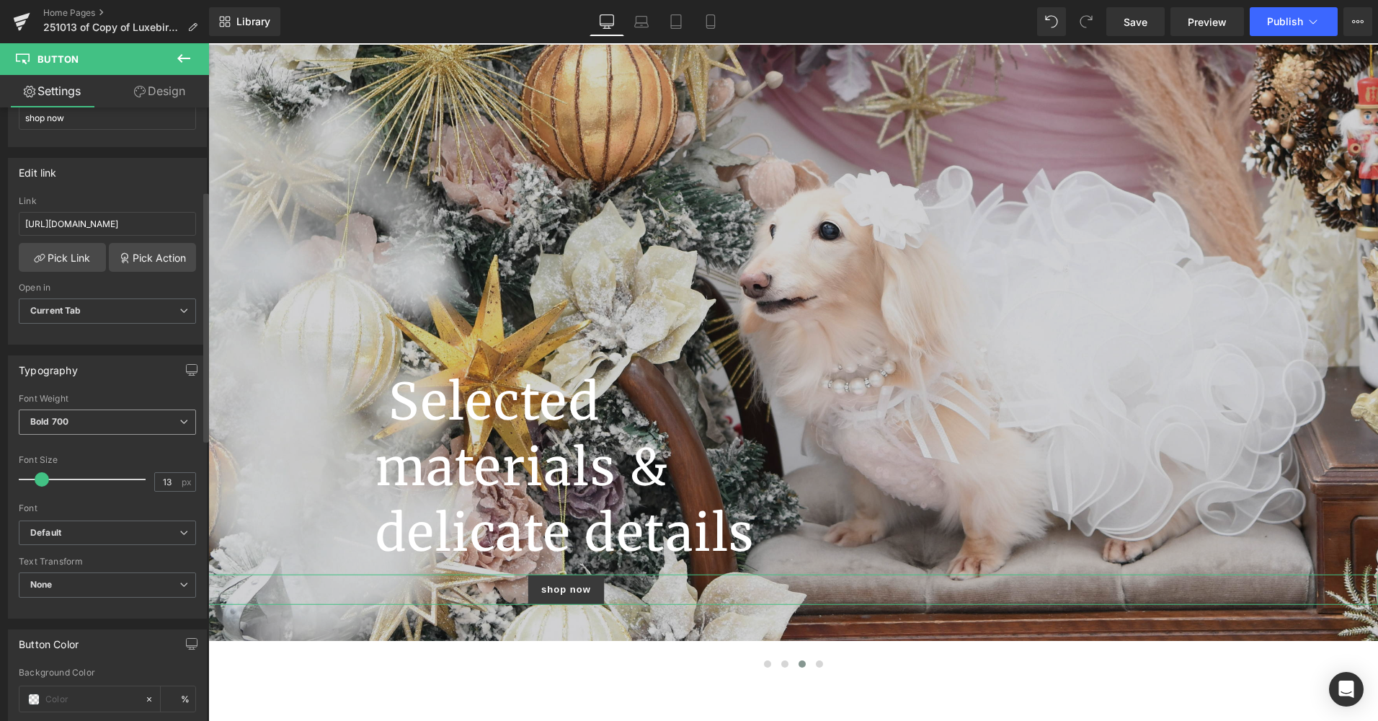
scroll to position [216, 0]
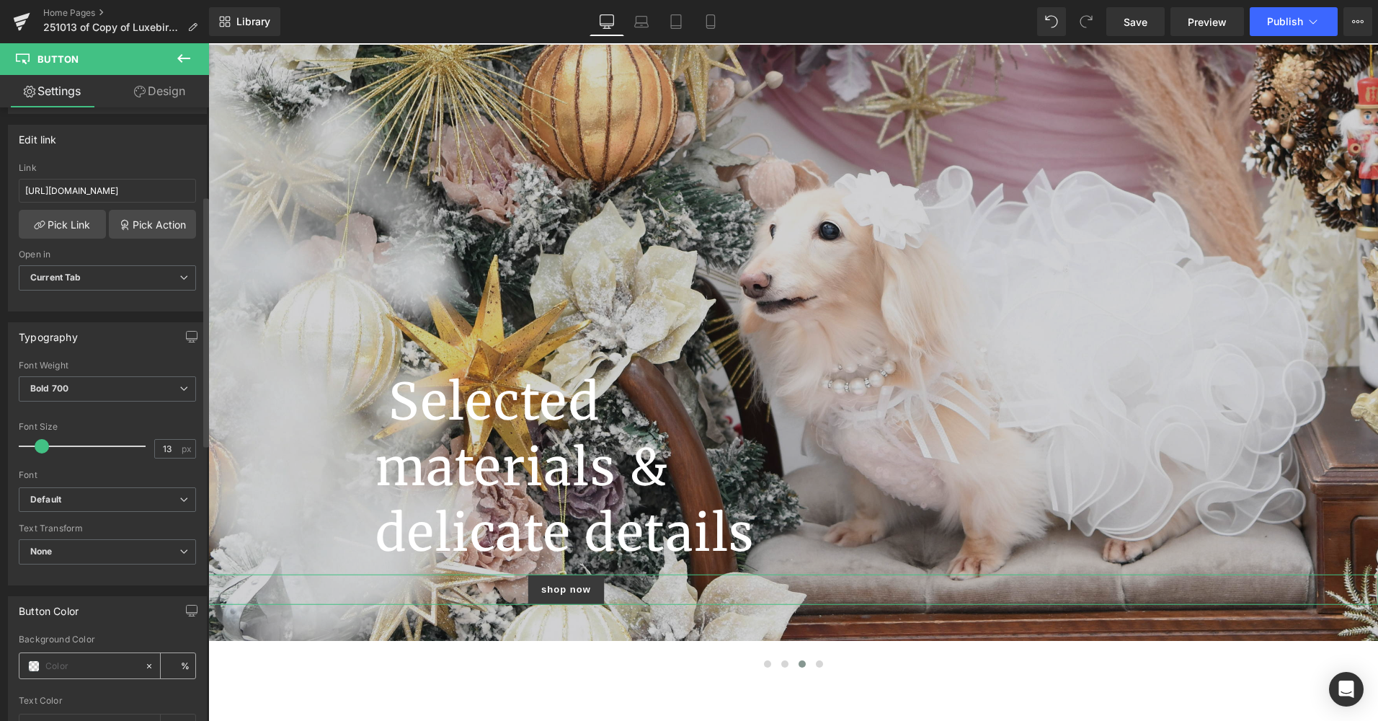
click at [80, 665] on input "text" at bounding box center [91, 666] width 92 height 16
type input "#727071"
click at [134, 692] on div at bounding box center [107, 690] width 177 height 9
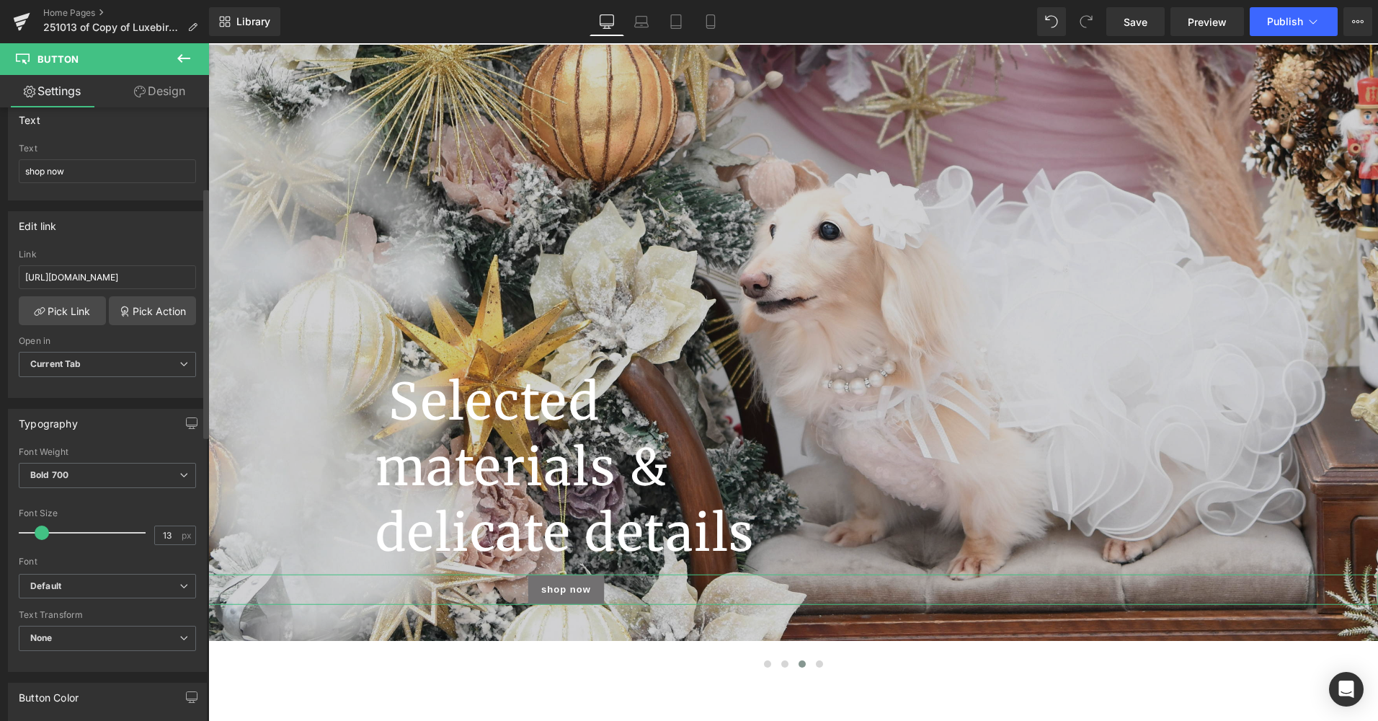
scroll to position [0, 0]
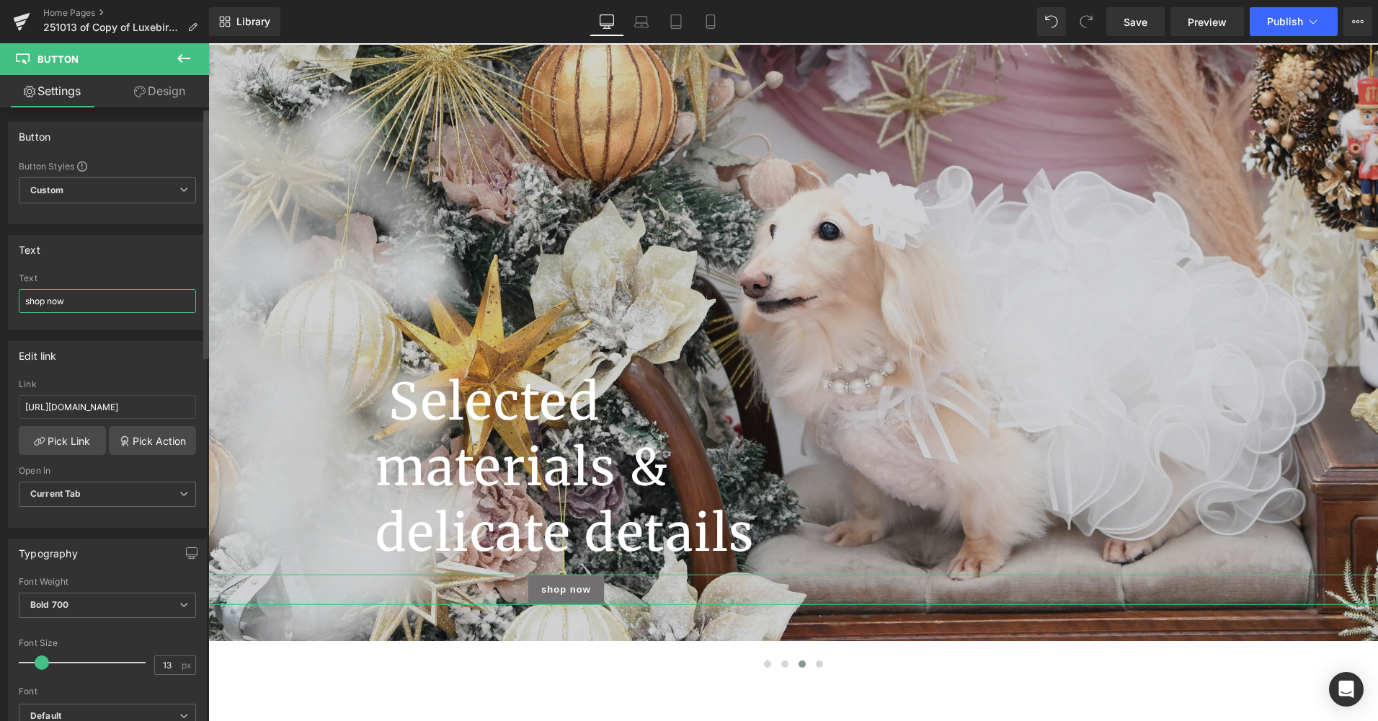
drag, startPoint x: 73, startPoint y: 298, endPoint x: 0, endPoint y: 306, distance: 73.2
click at [0, 306] on html "Button You are previewing how the will restyle your page. You can not edit Elem…" at bounding box center [689, 360] width 1378 height 721
type input "SHOP NOW"
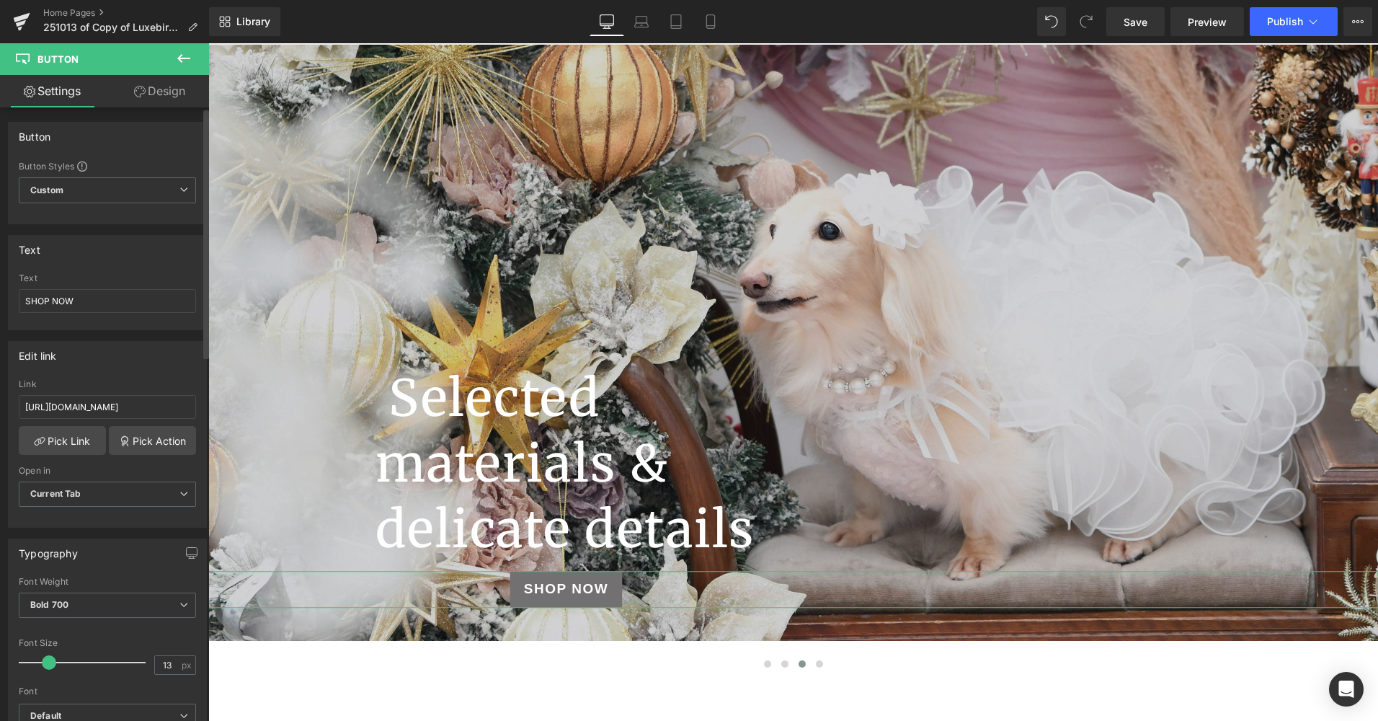
click at [46, 663] on span at bounding box center [49, 662] width 14 height 14
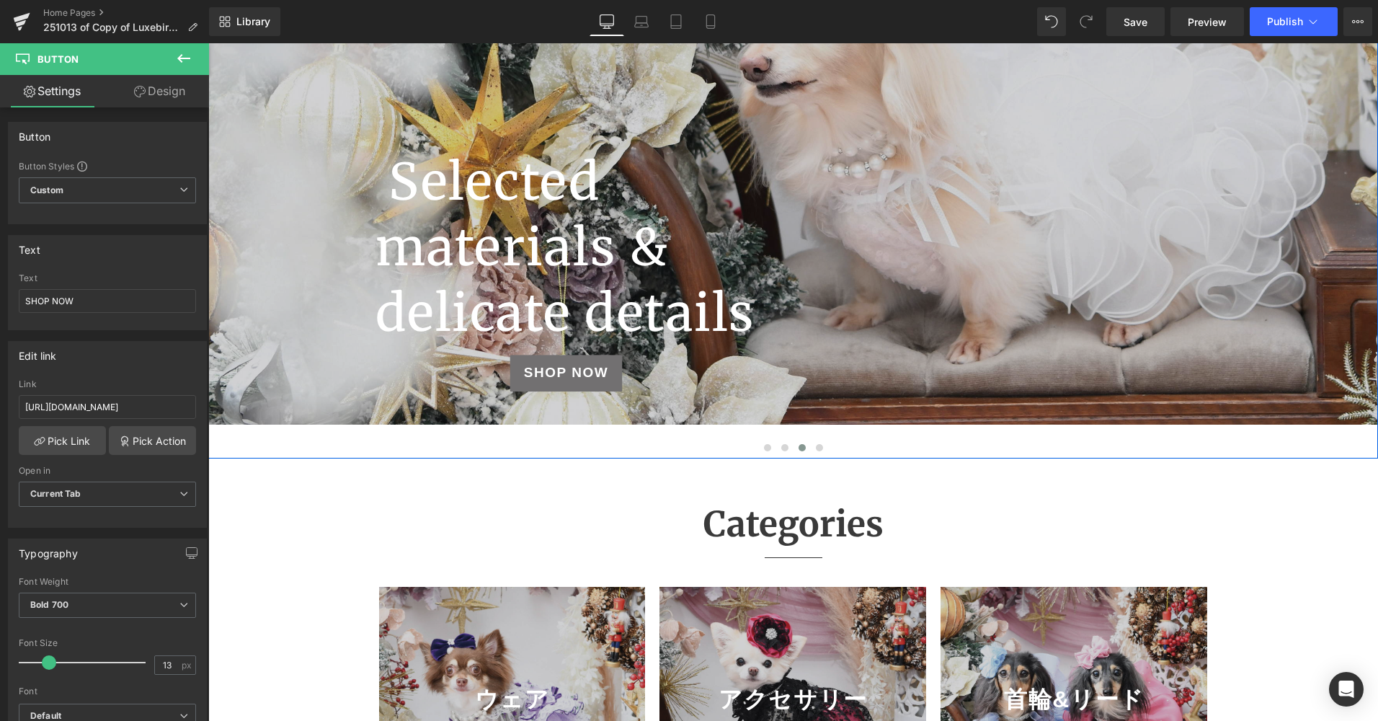
scroll to position [288, 0]
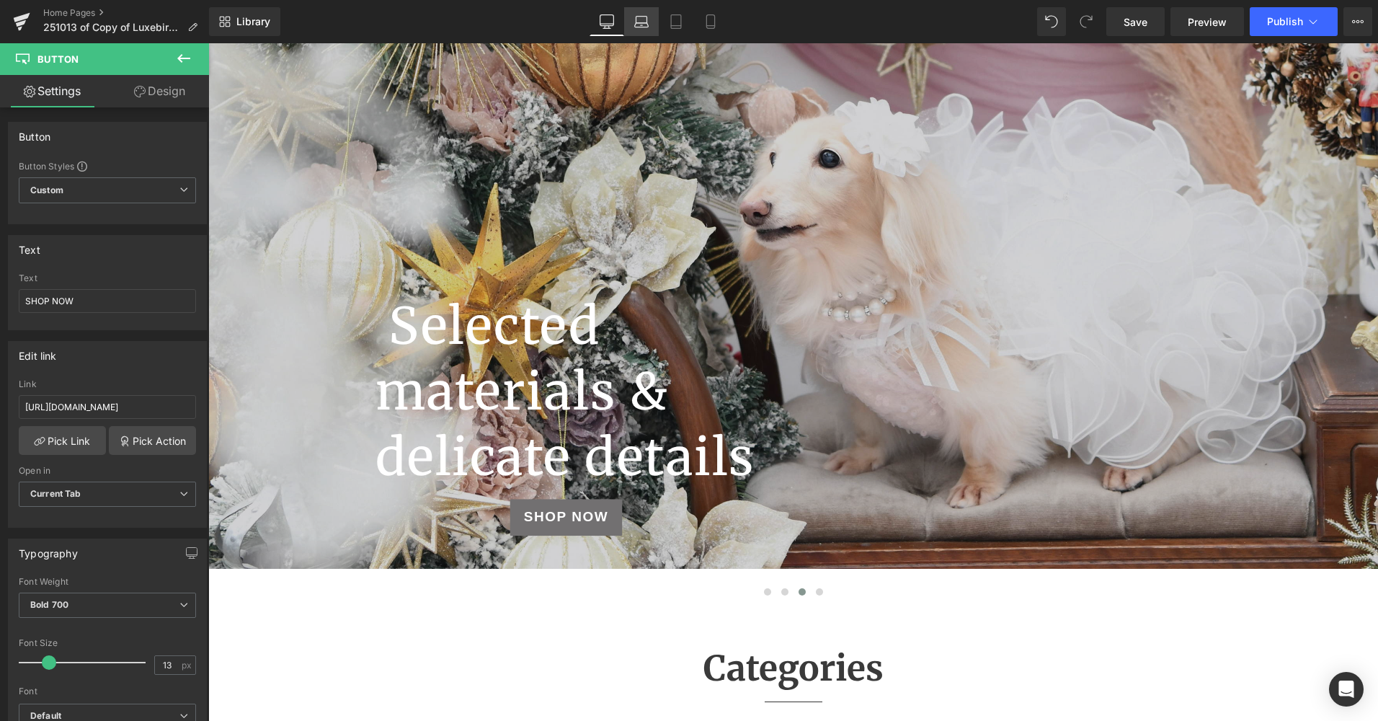
click at [643, 20] on icon at bounding box center [641, 21] width 14 height 14
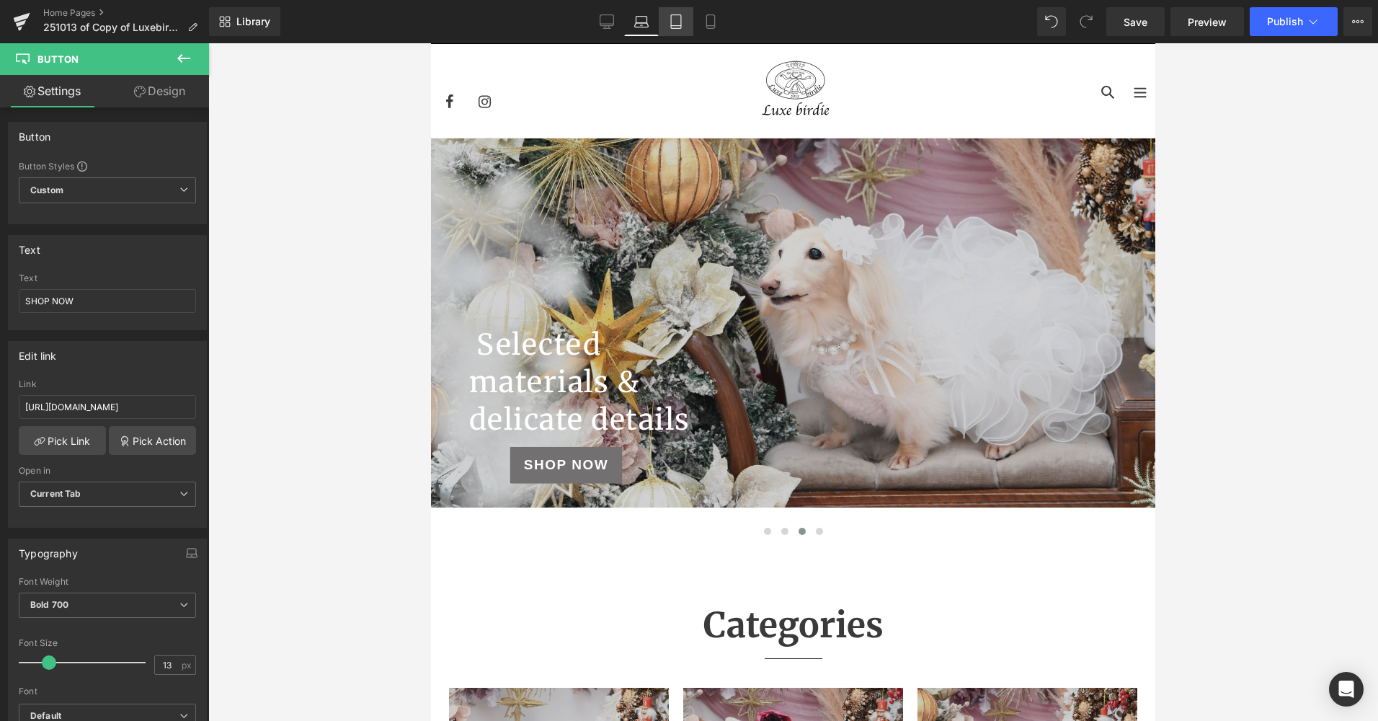
click at [675, 24] on icon at bounding box center [676, 21] width 14 height 14
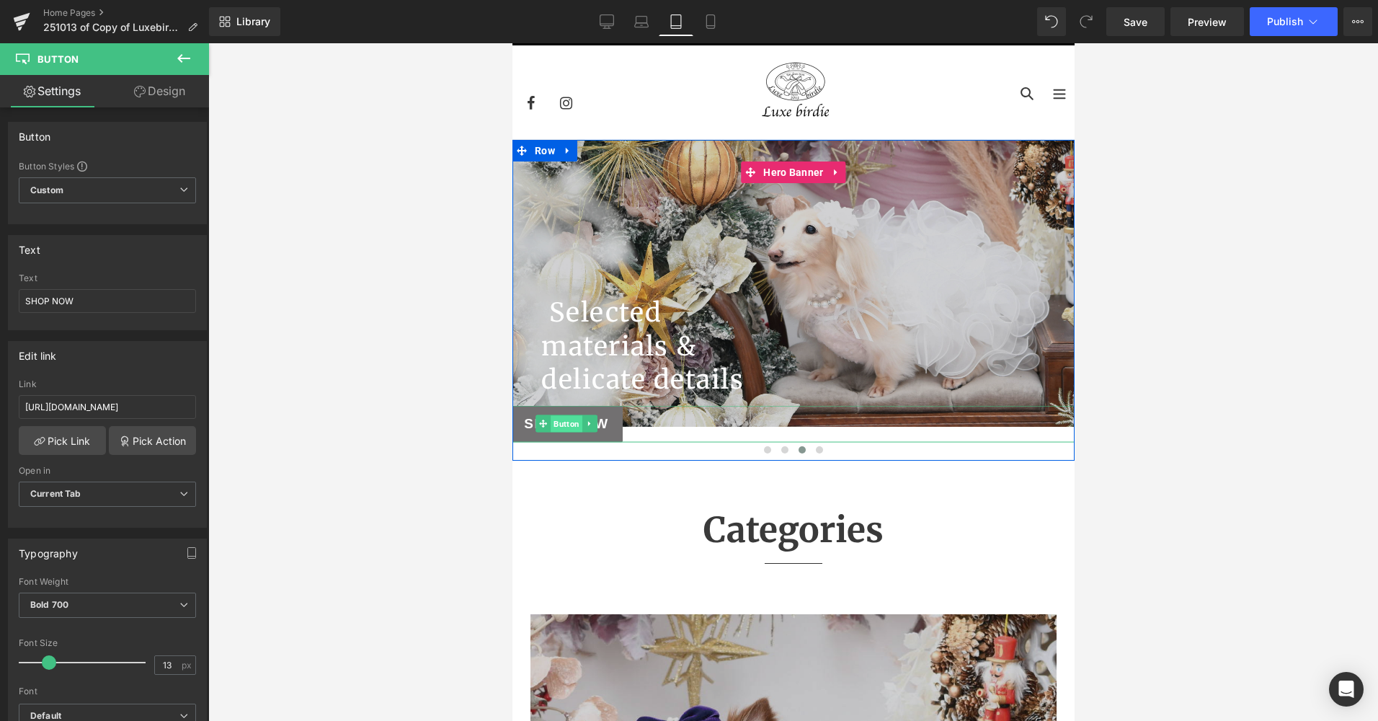
click at [564, 421] on span "Button" at bounding box center [566, 424] width 32 height 17
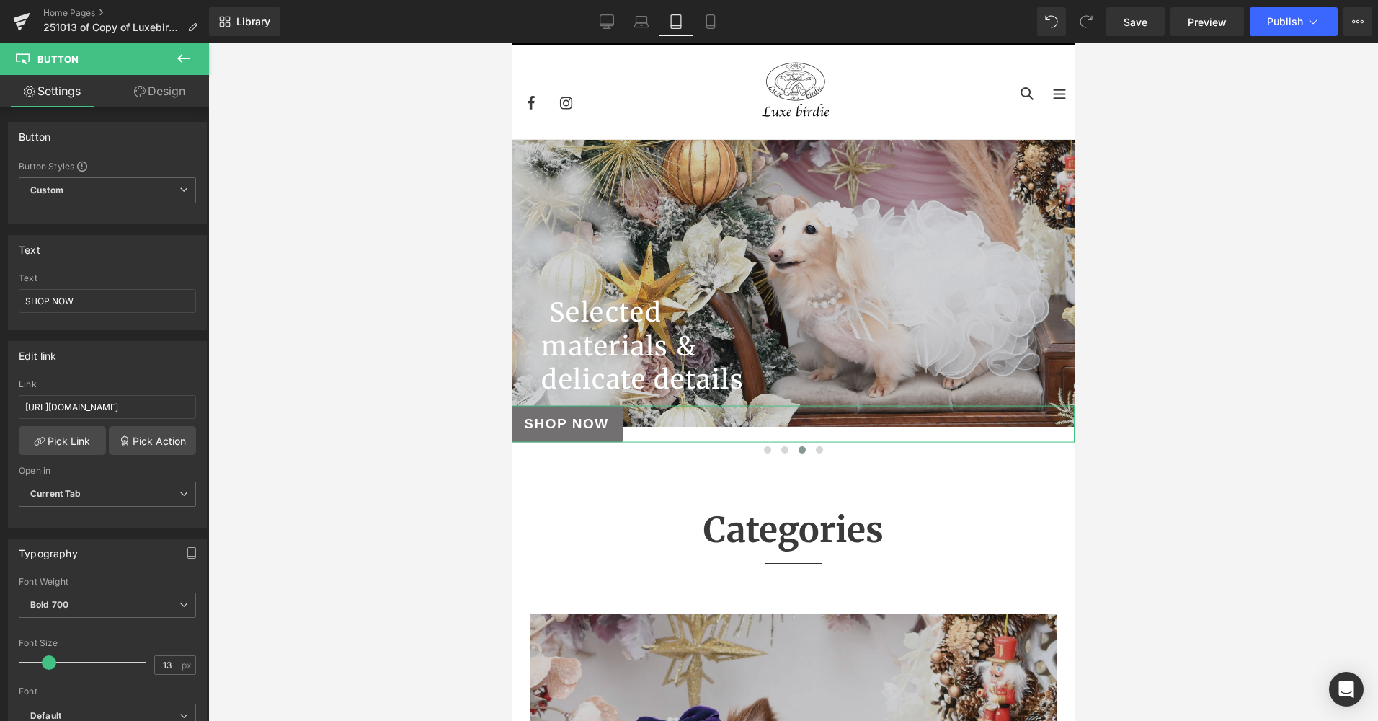
click at [144, 95] on link "Design" at bounding box center [159, 91] width 105 height 32
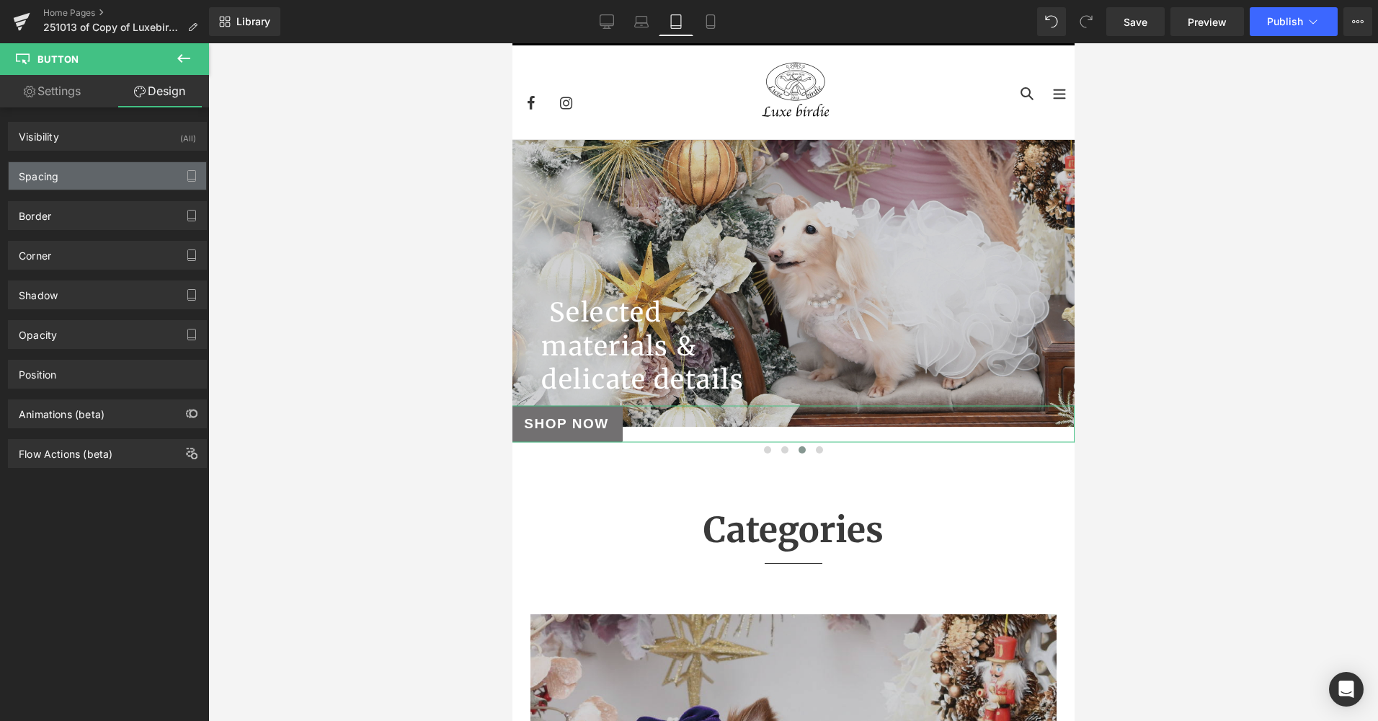
click at [151, 172] on div "Spacing" at bounding box center [108, 175] width 198 height 27
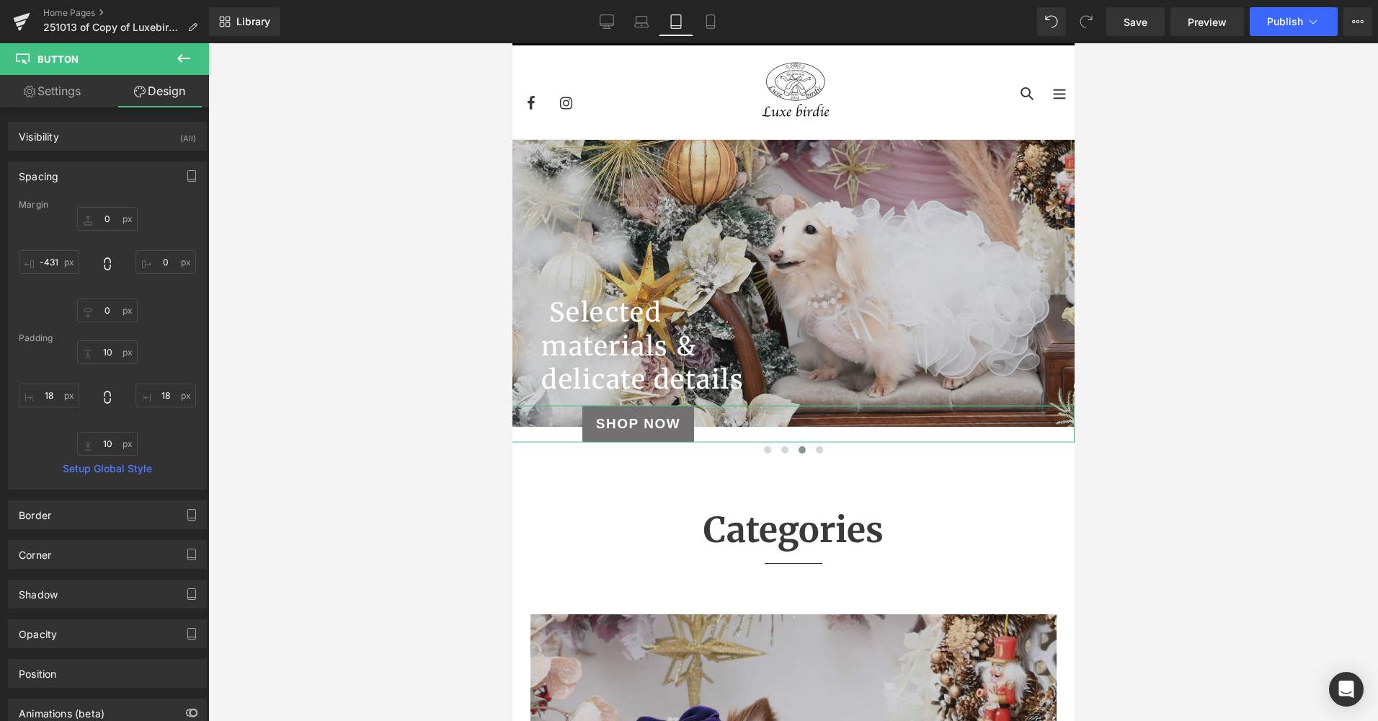
click at [74, 117] on div "Visibility (All) 0|0|0|0 1 Show on Desktop 1 Show on Laptop 1 Show on Tablet 1 …" at bounding box center [108, 131] width 216 height 40
click at [711, 15] on icon at bounding box center [710, 22] width 8 height 14
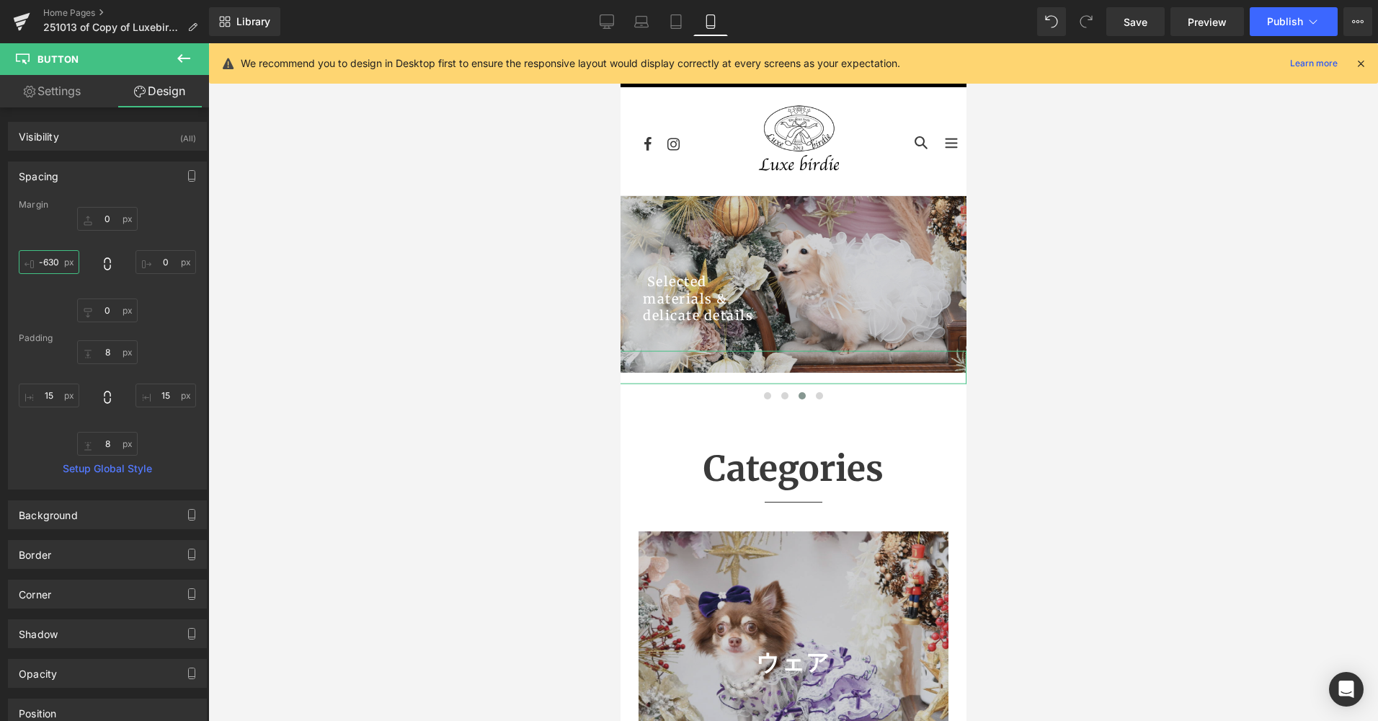
click at [55, 265] on input "-630" at bounding box center [49, 262] width 61 height 24
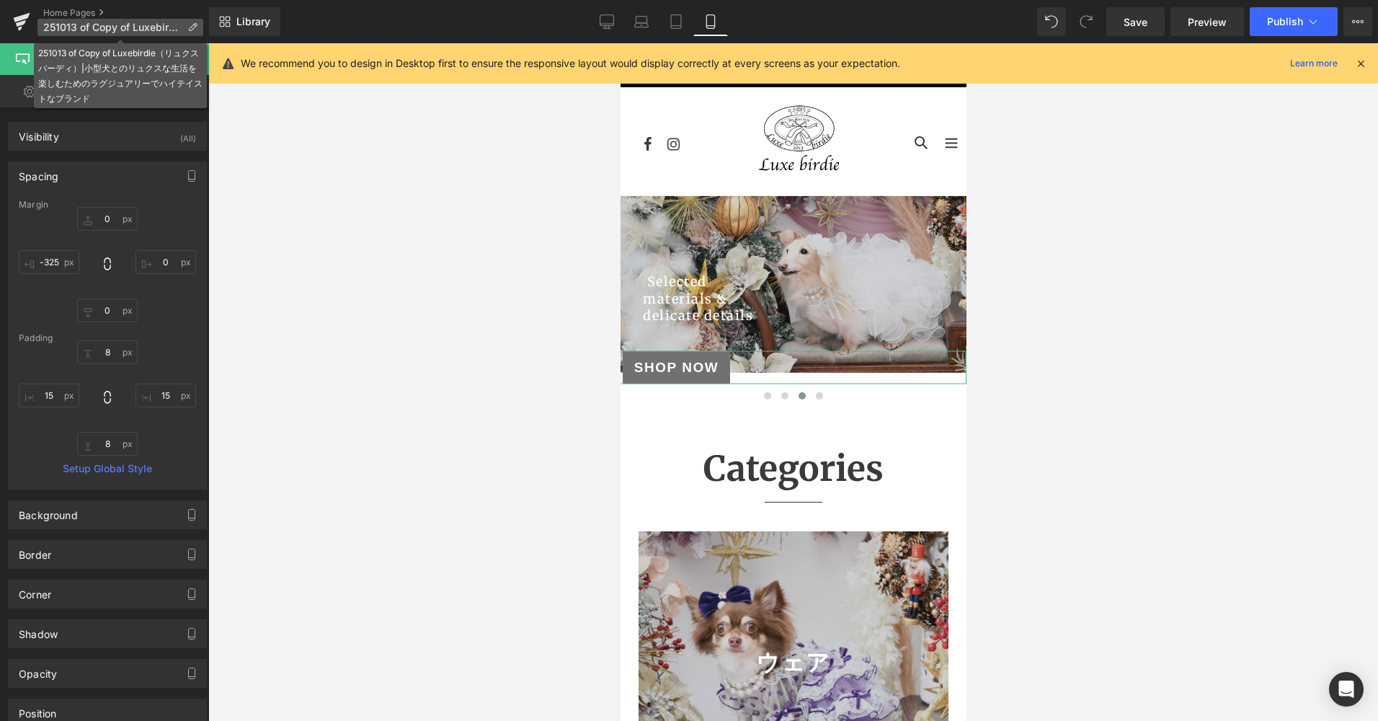
click at [41, 34] on p "251013 of Copy of Luxebirdie（リュクスバーディ）|小型犬とのリュクスな生活を楽しむためのラグジュアリーでハイテイストなブランド" at bounding box center [120, 27] width 166 height 17
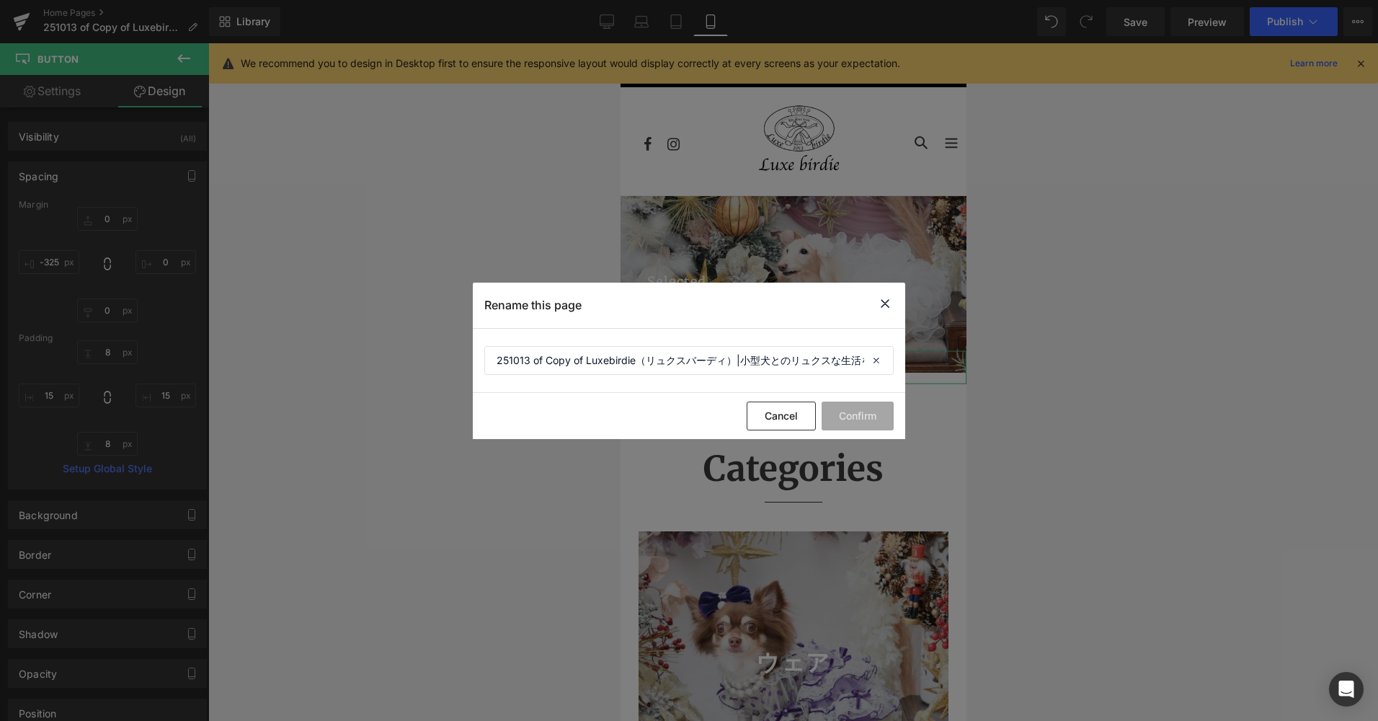
drag, startPoint x: 887, startPoint y: 303, endPoint x: 265, endPoint y: 260, distance: 623.6
click at [887, 303] on icon at bounding box center [885, 304] width 17 height 18
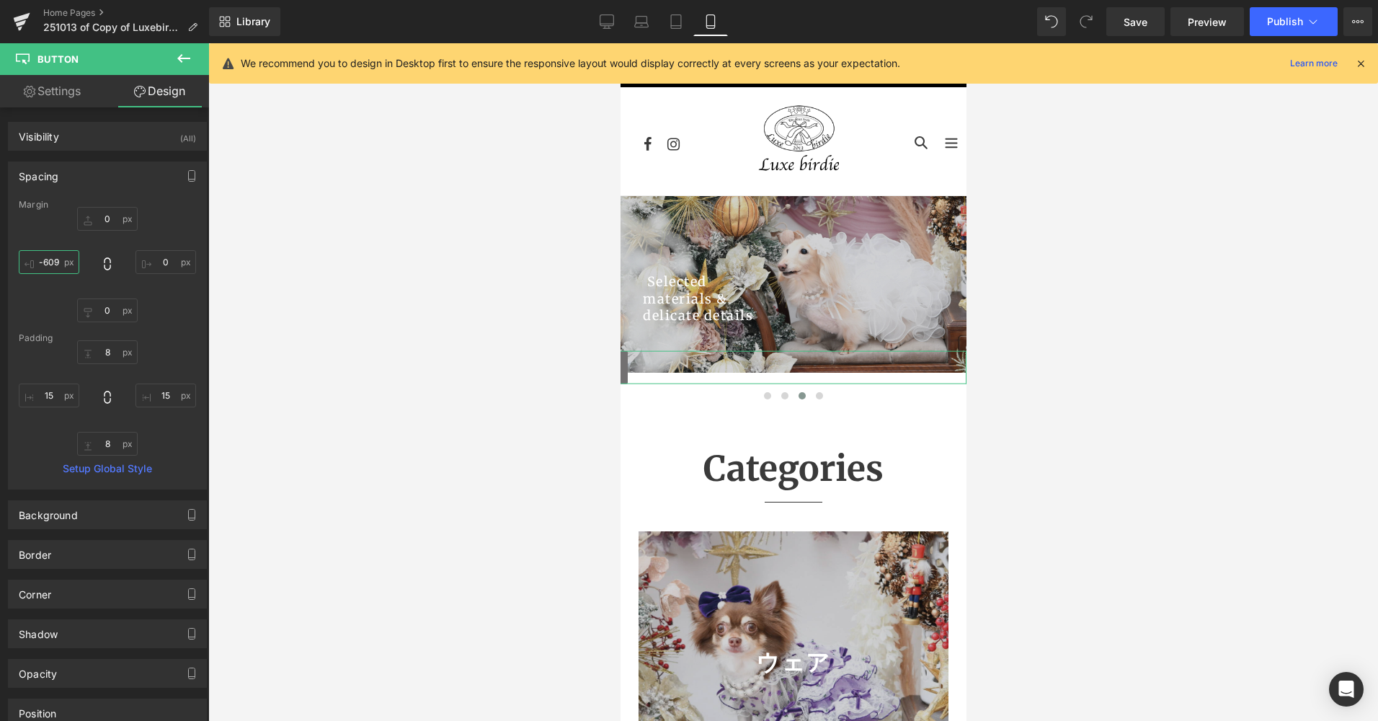
type input "-609"
type input "\"
type input "2"
click at [23, 303] on div "0 0 0 -661" at bounding box center [107, 264] width 177 height 115
click at [61, 260] on input "-661" at bounding box center [49, 262] width 61 height 24
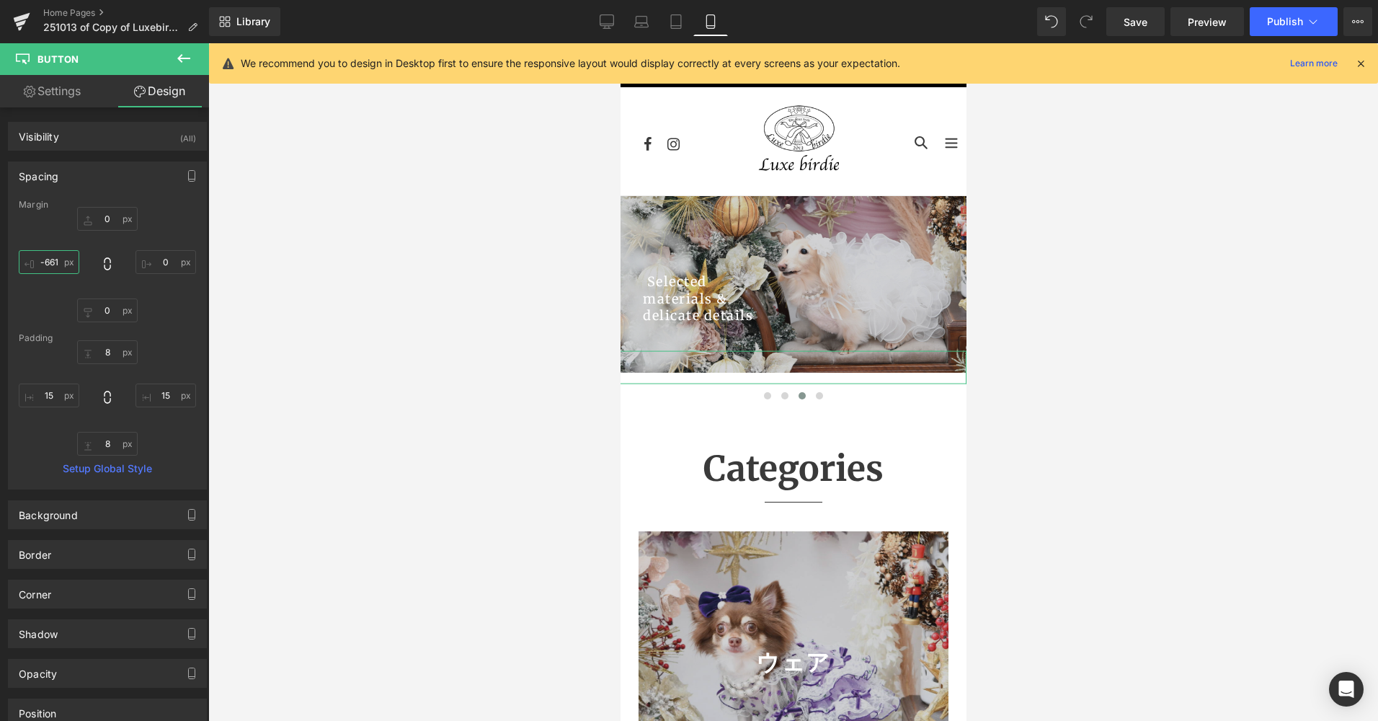
type input "-665"
type input "-250"
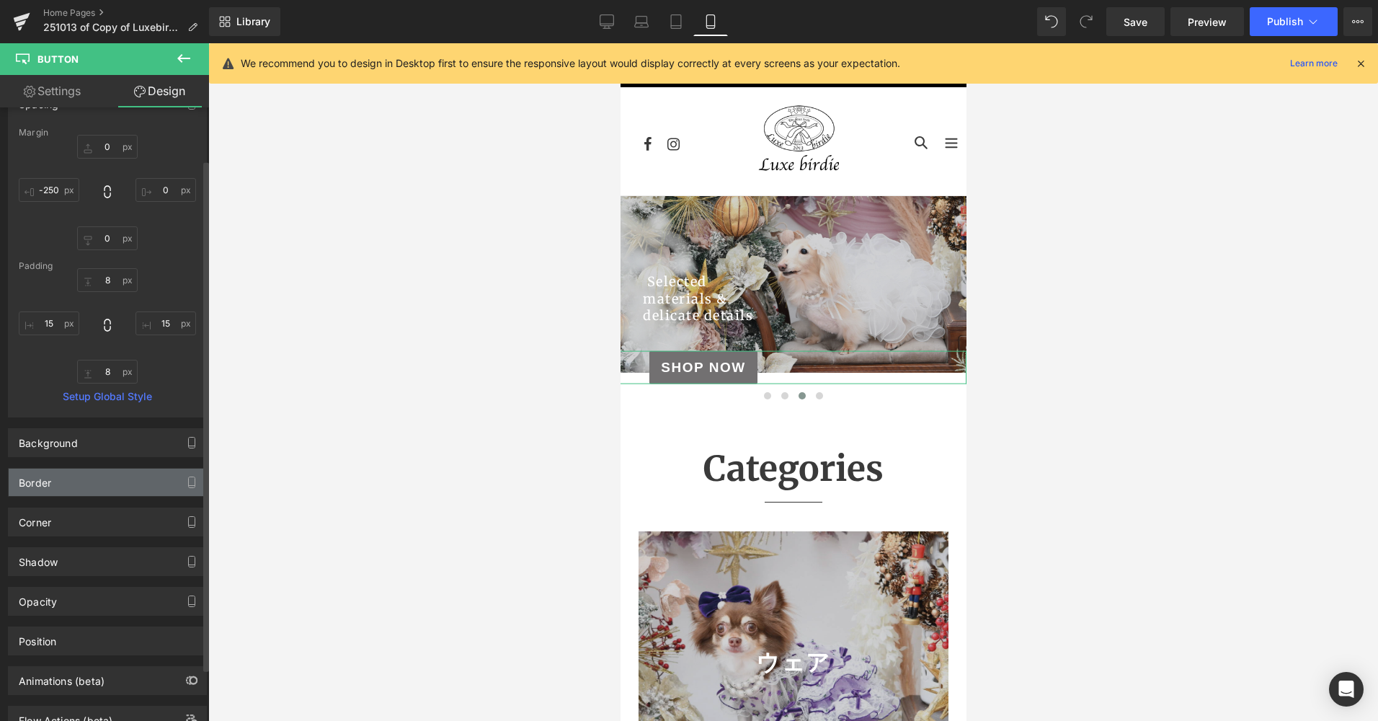
scroll to position [0, 0]
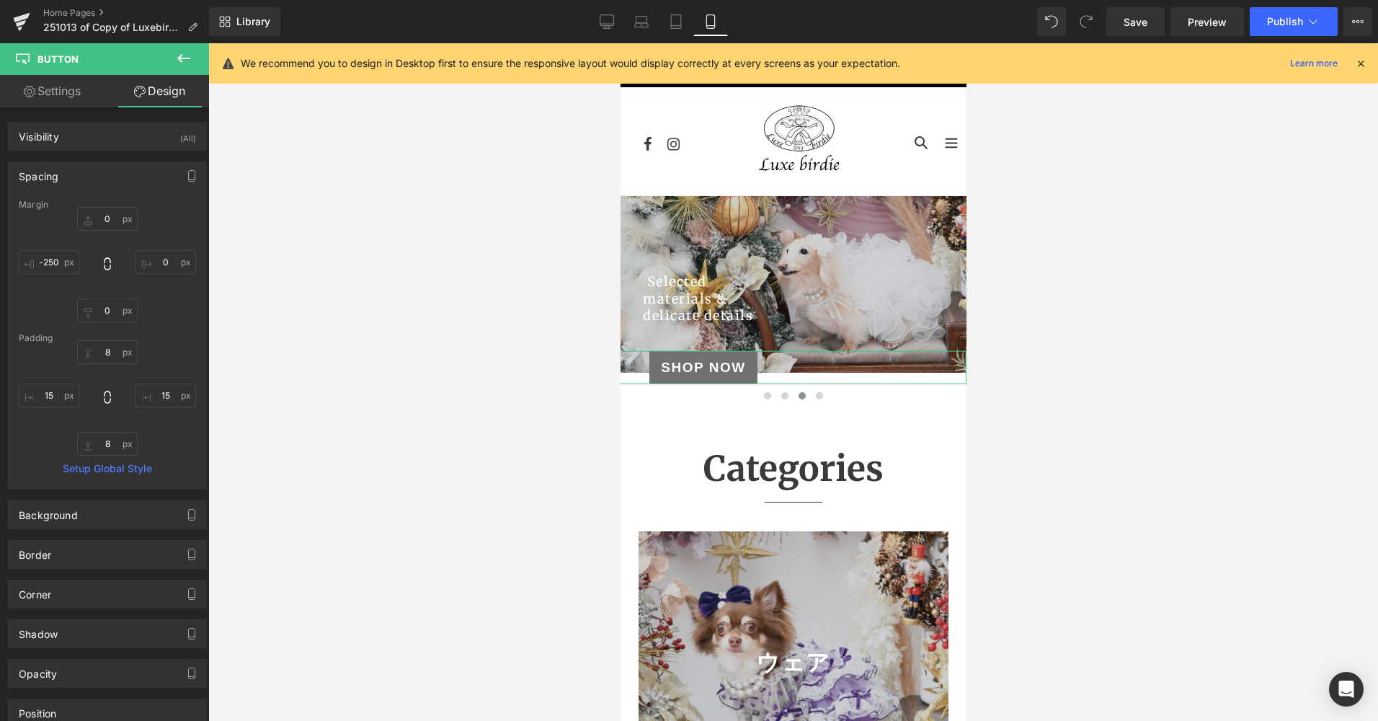
click at [45, 94] on link "Settings" at bounding box center [52, 91] width 105 height 32
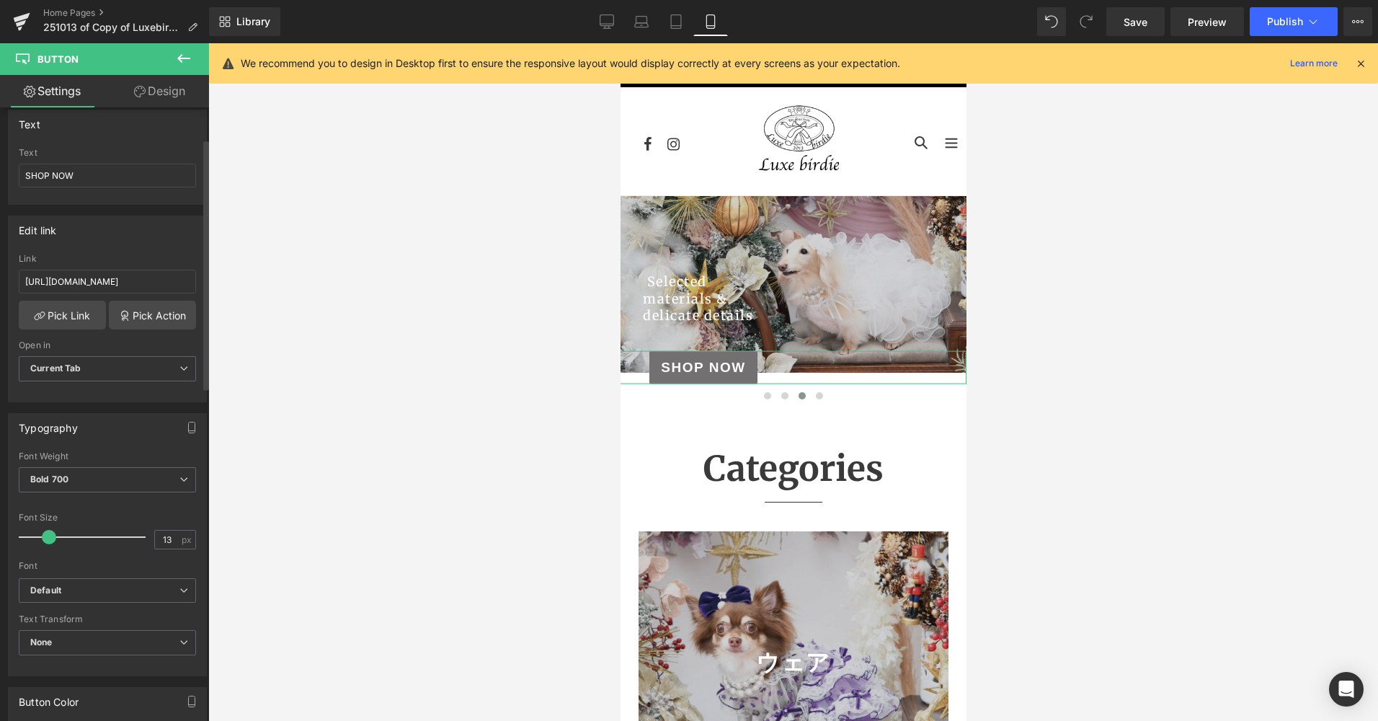
scroll to position [216, 0]
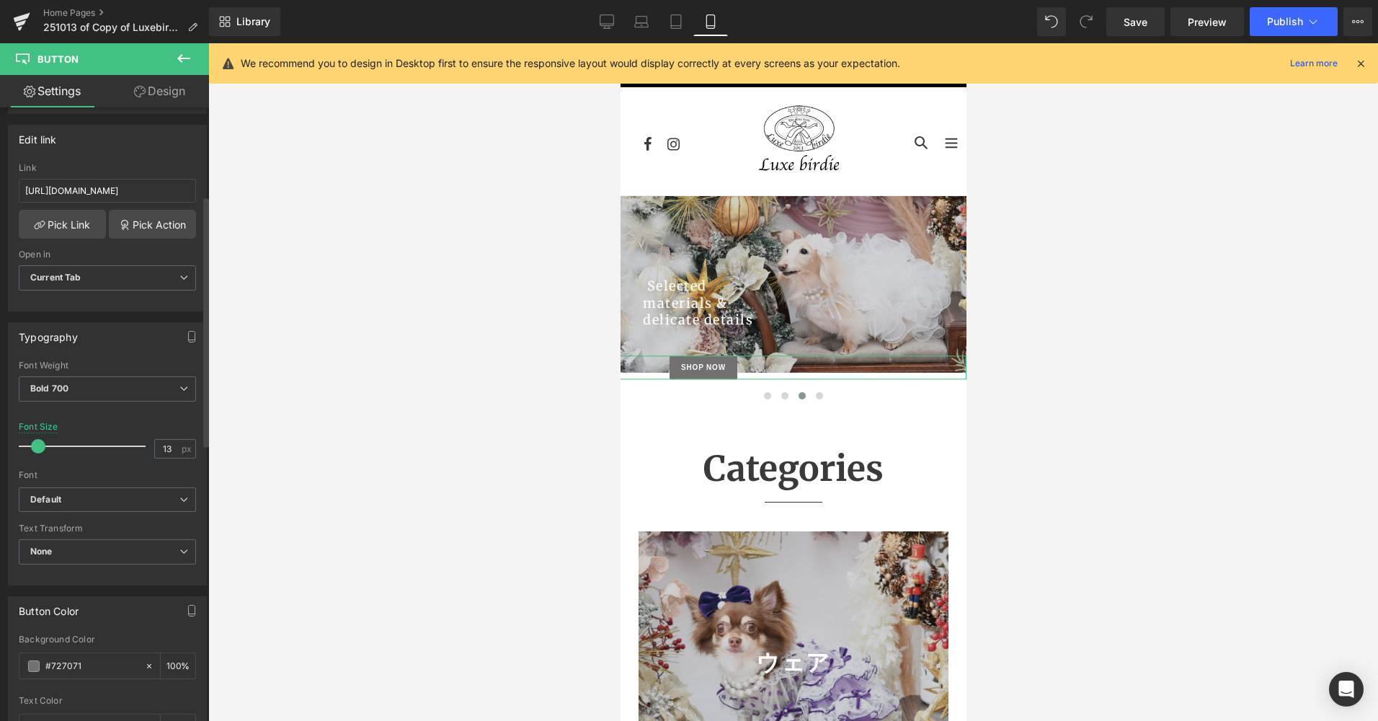
drag, startPoint x: 45, startPoint y: 447, endPoint x: 35, endPoint y: 448, distance: 10.2
click at [35, 448] on span at bounding box center [38, 446] width 14 height 14
click at [146, 93] on link "Design" at bounding box center [159, 91] width 105 height 32
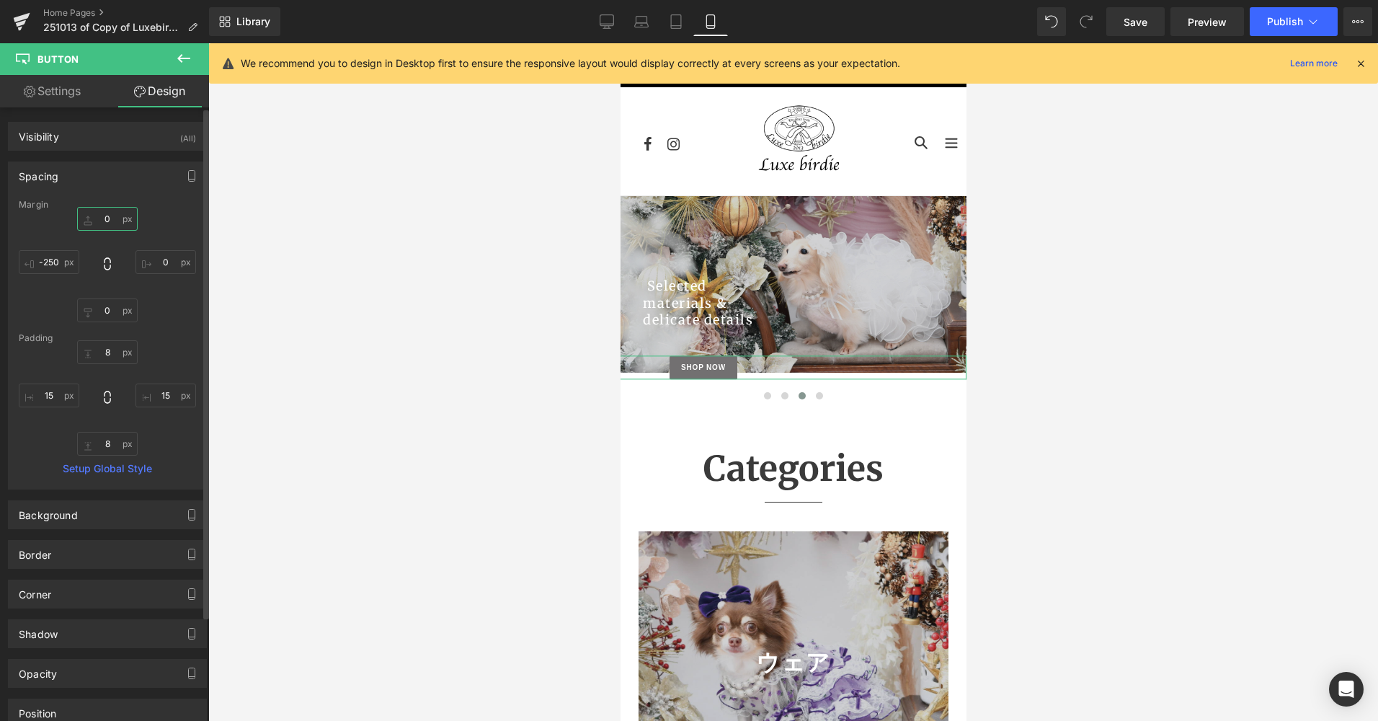
click at [107, 223] on input "0" at bounding box center [107, 219] width 61 height 24
click at [104, 226] on input "0" at bounding box center [107, 219] width 61 height 24
click at [110, 212] on input "0" at bounding box center [107, 219] width 61 height 24
type input "5"
click at [112, 319] on input "0" at bounding box center [107, 310] width 61 height 24
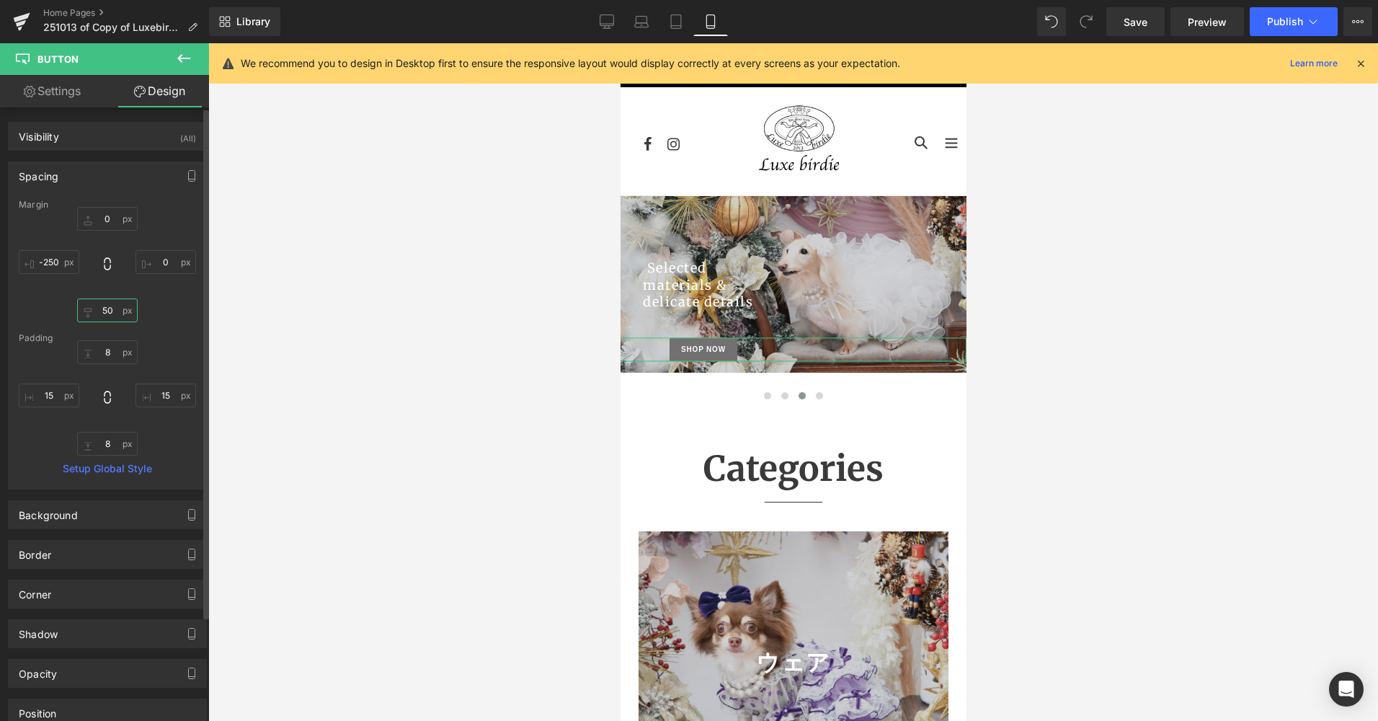
type input "5"
click at [107, 219] on input "text" at bounding box center [107, 219] width 61 height 24
type input "-10"
click at [117, 306] on input "text" at bounding box center [107, 310] width 61 height 24
type input "1"
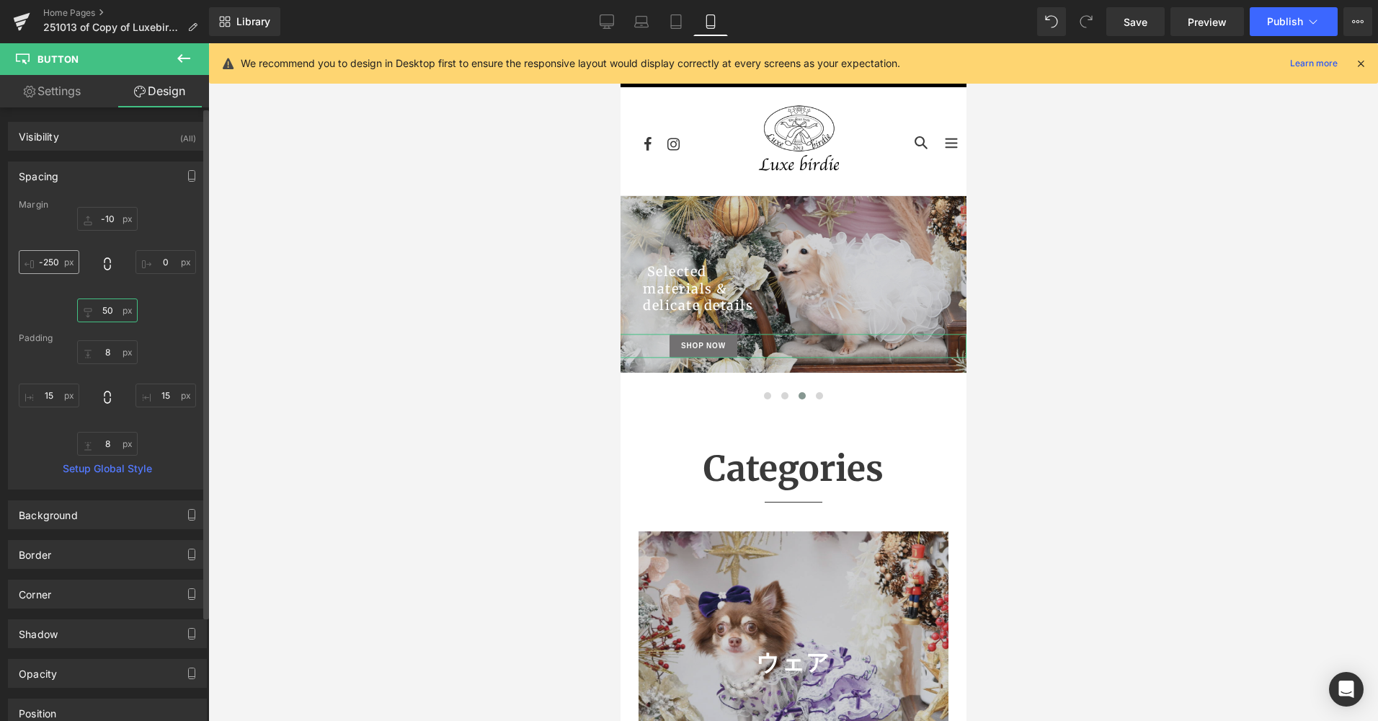
type input "50"
click at [54, 261] on input "-250" at bounding box center [49, 262] width 61 height 24
click at [58, 260] on input "-250" at bounding box center [49, 262] width 61 height 24
type input "-300"
click at [172, 294] on div "-10 0 50 -300" at bounding box center [107, 264] width 177 height 115
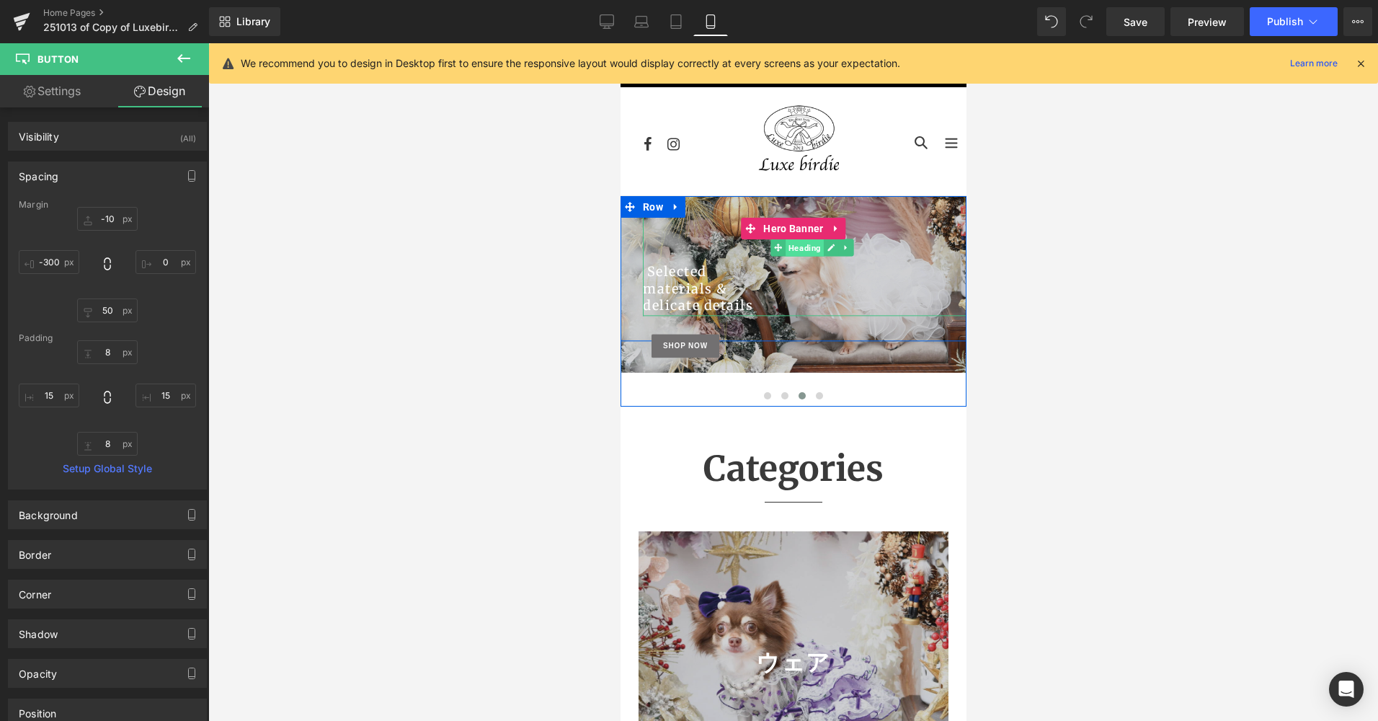
click at [802, 249] on span "Heading" at bounding box center [804, 247] width 38 height 17
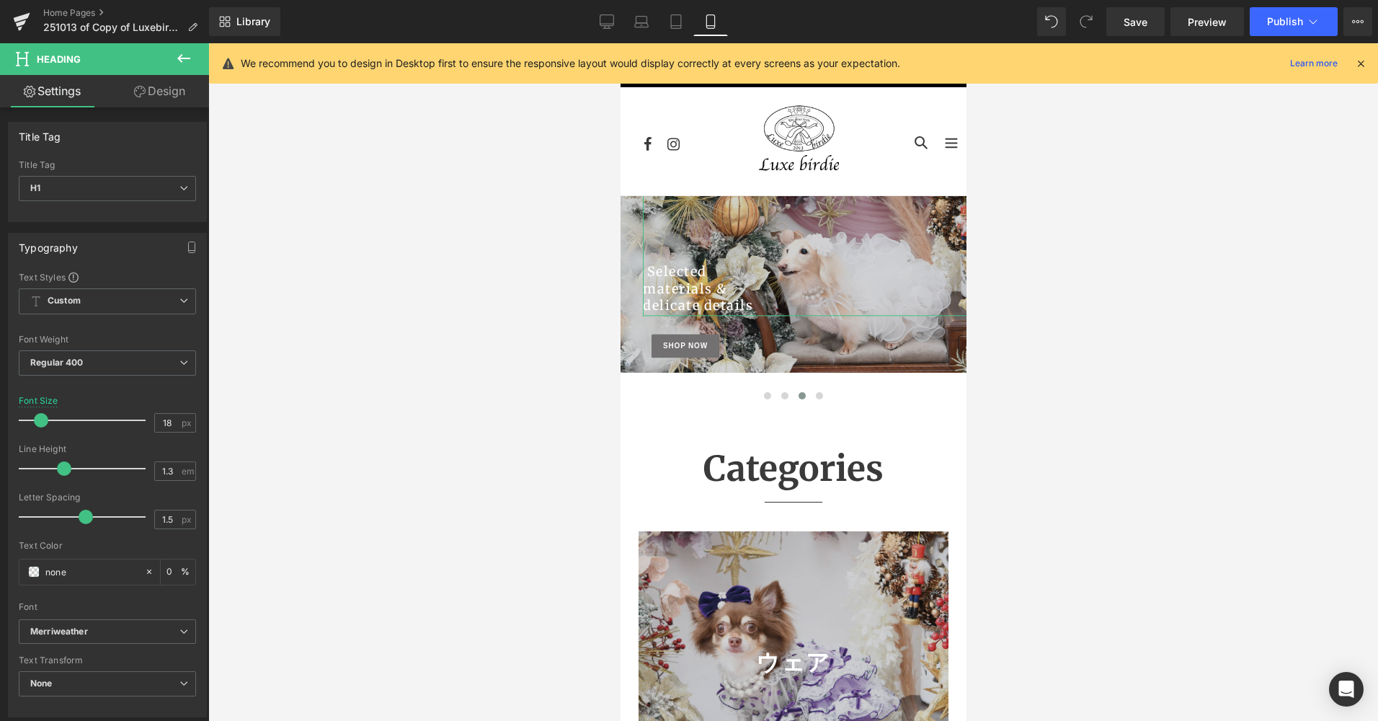
click at [176, 92] on link "Design" at bounding box center [159, 91] width 105 height 32
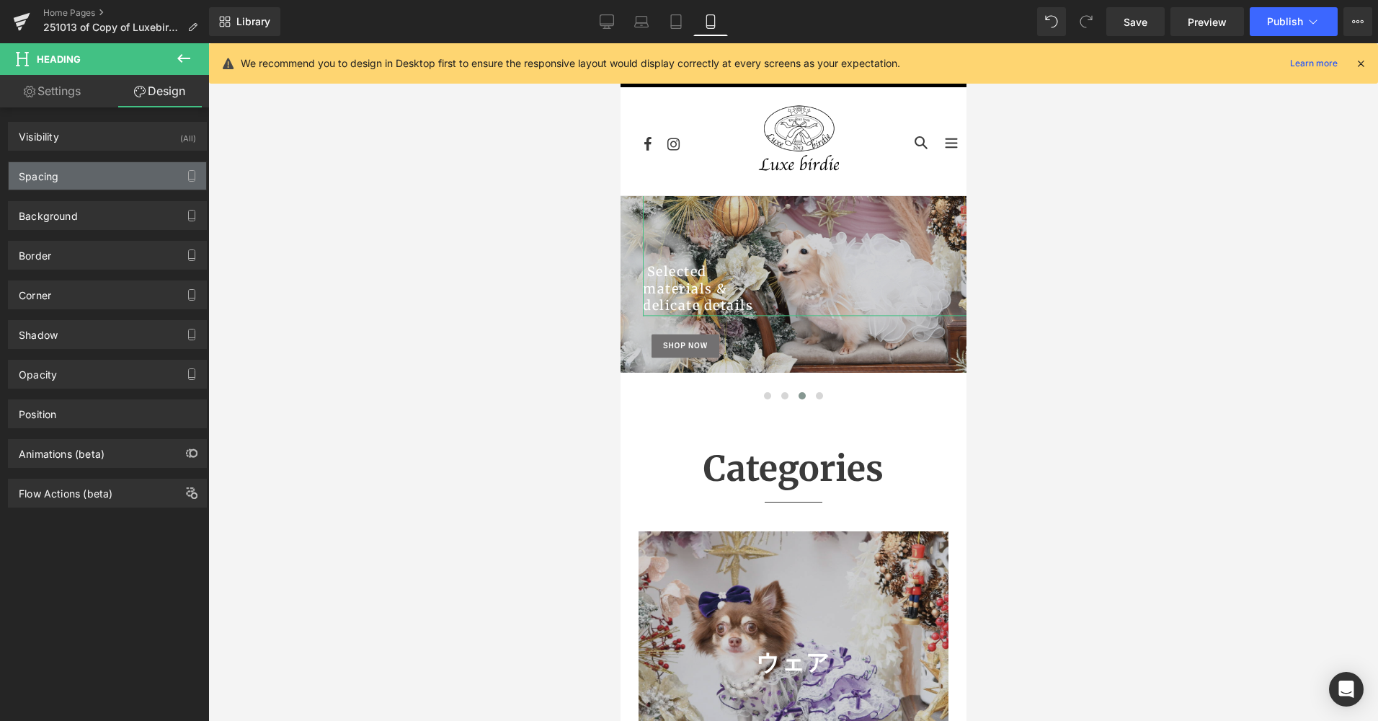
click at [56, 177] on div "Spacing" at bounding box center [39, 172] width 40 height 20
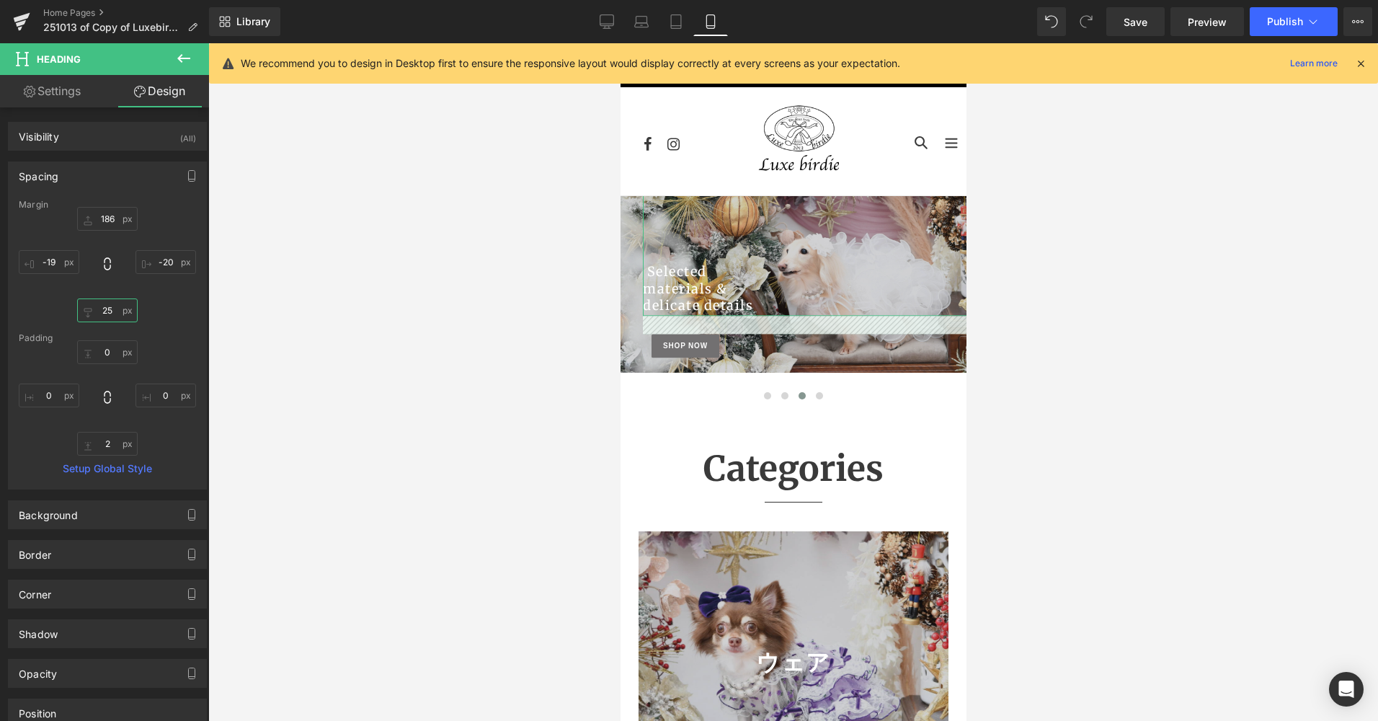
click at [116, 314] on input "25" at bounding box center [107, 310] width 61 height 24
click at [157, 311] on div "186 -20 -19" at bounding box center [107, 264] width 177 height 115
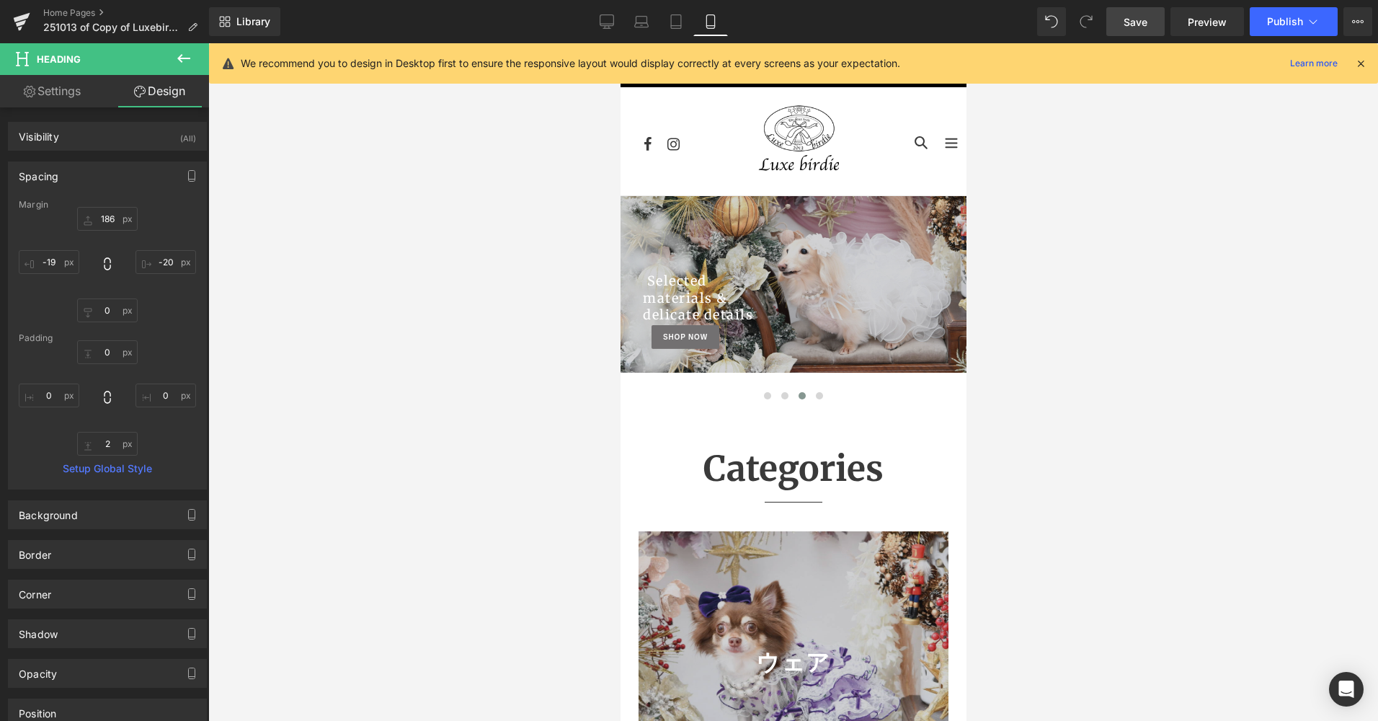
click at [1122, 22] on link "Save" at bounding box center [1136, 21] width 58 height 29
click at [603, 14] on link "Desktop" at bounding box center [607, 21] width 35 height 29
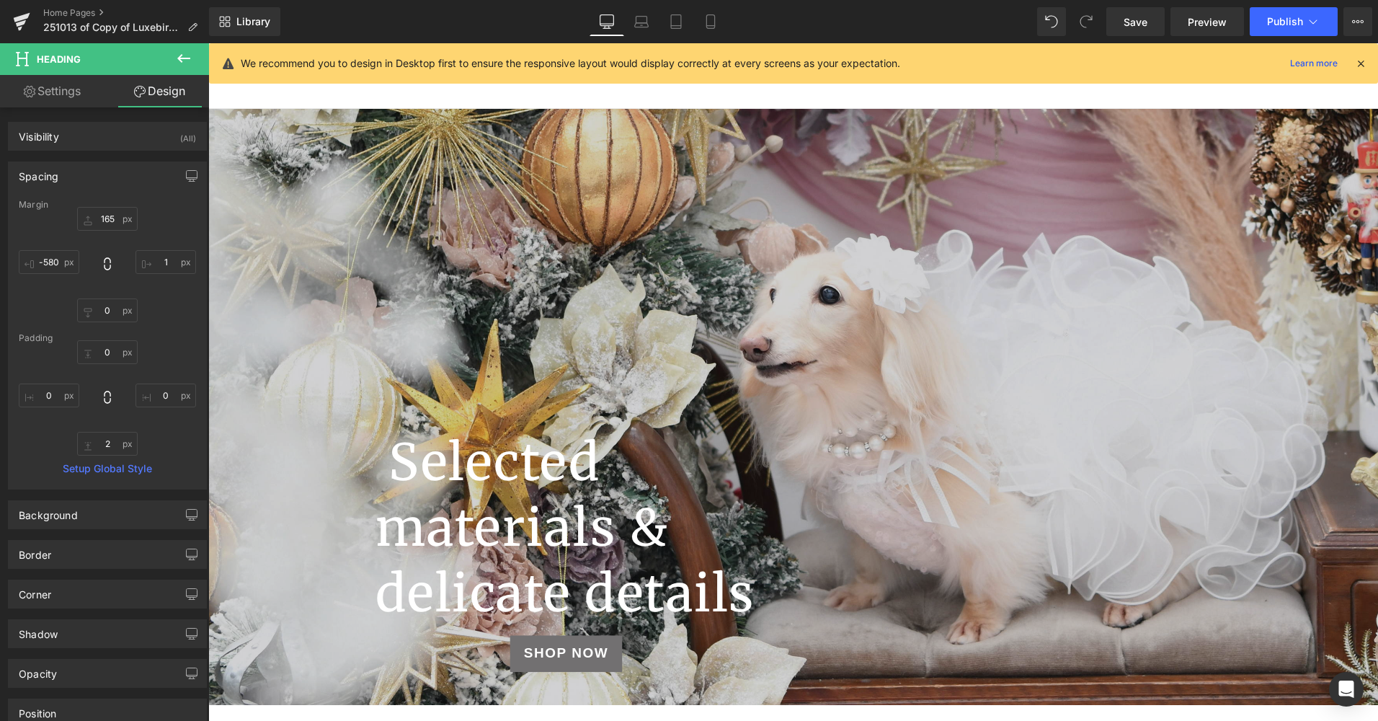
scroll to position [72, 0]
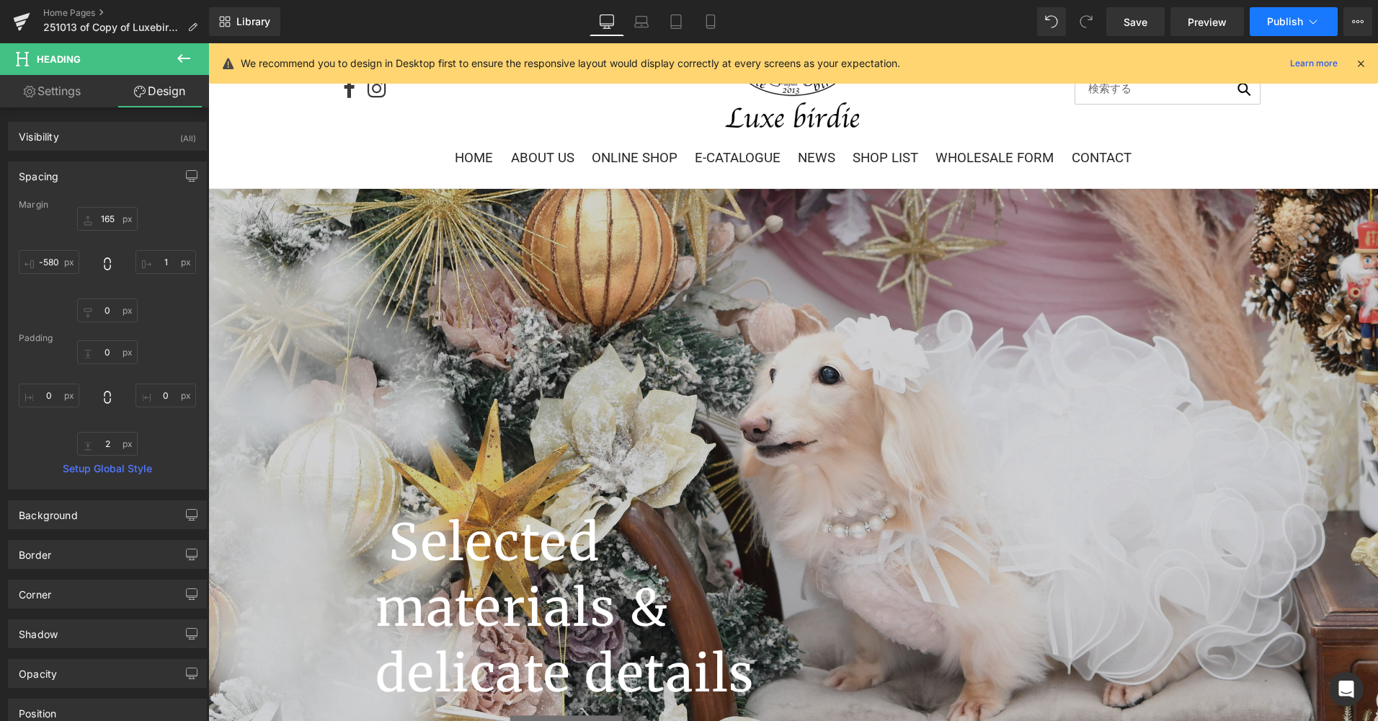
click at [1273, 29] on button "Publish" at bounding box center [1294, 21] width 88 height 29
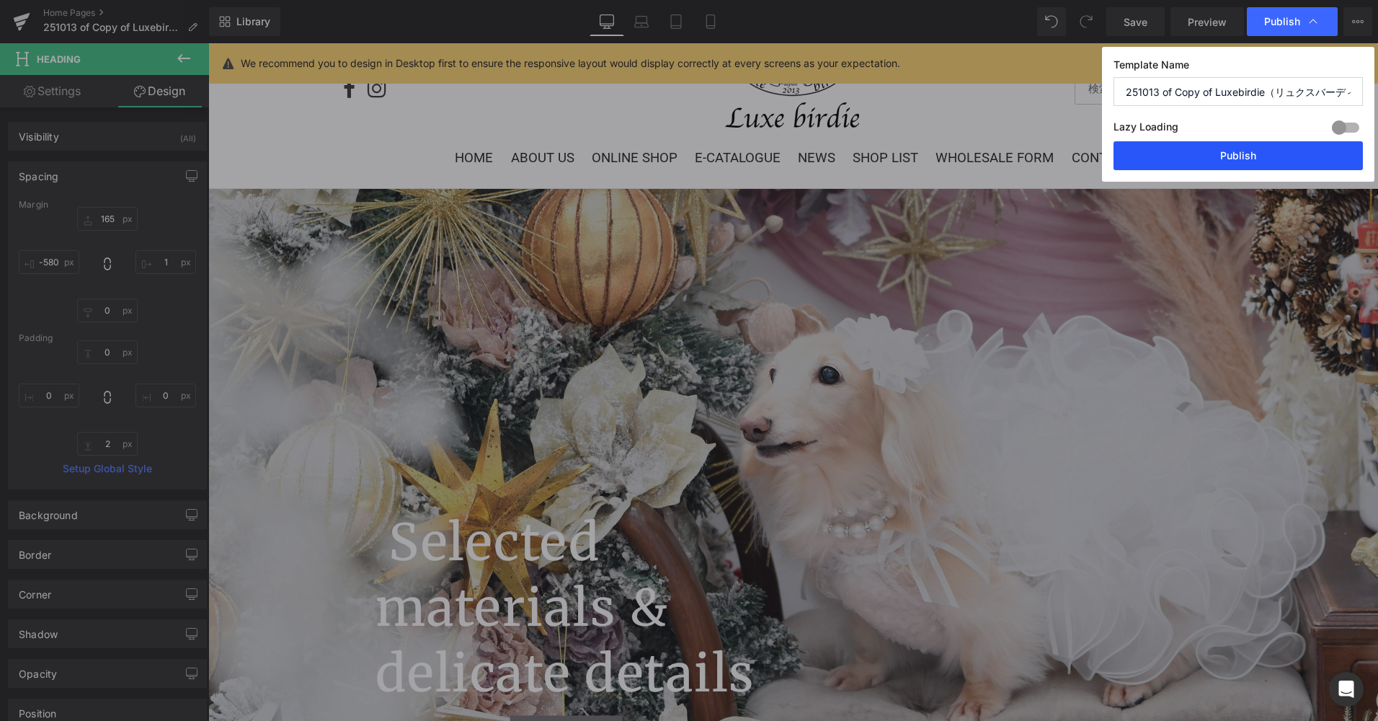
click at [1234, 146] on button "Publish" at bounding box center [1238, 155] width 249 height 29
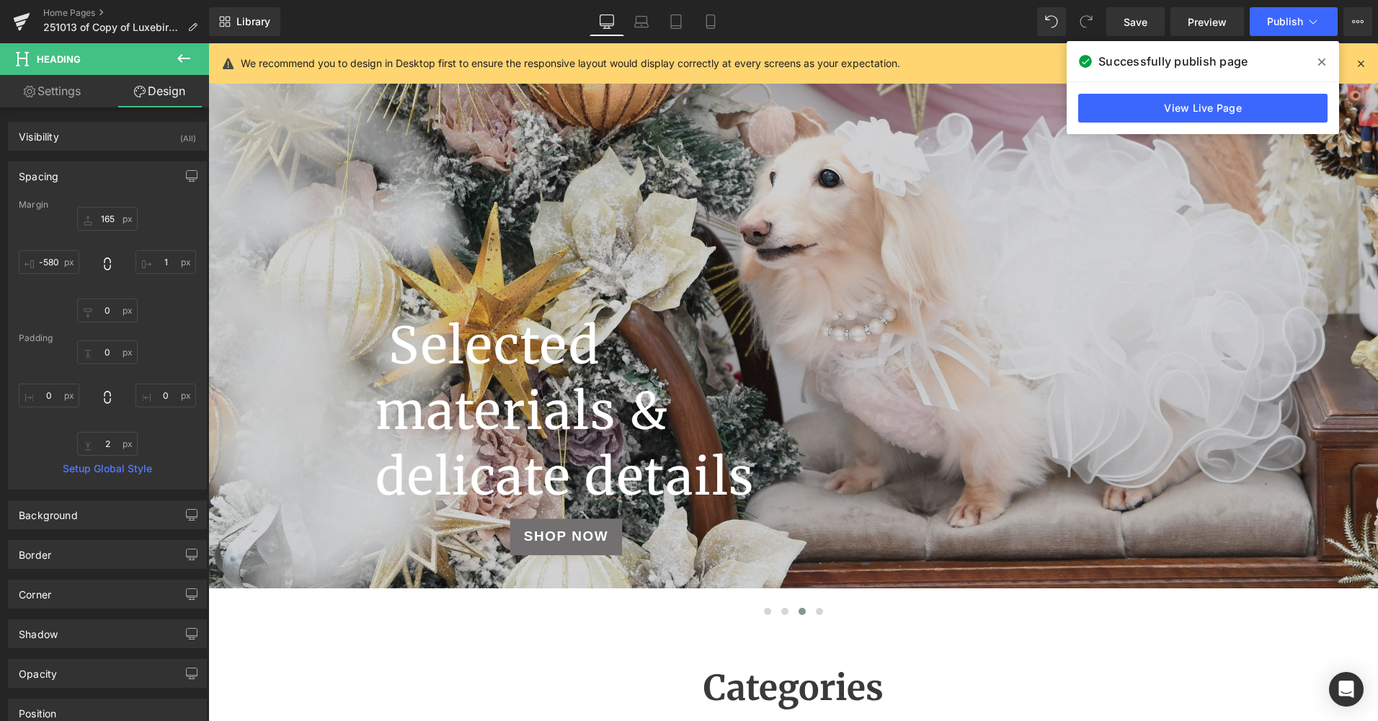
scroll to position [288, 0]
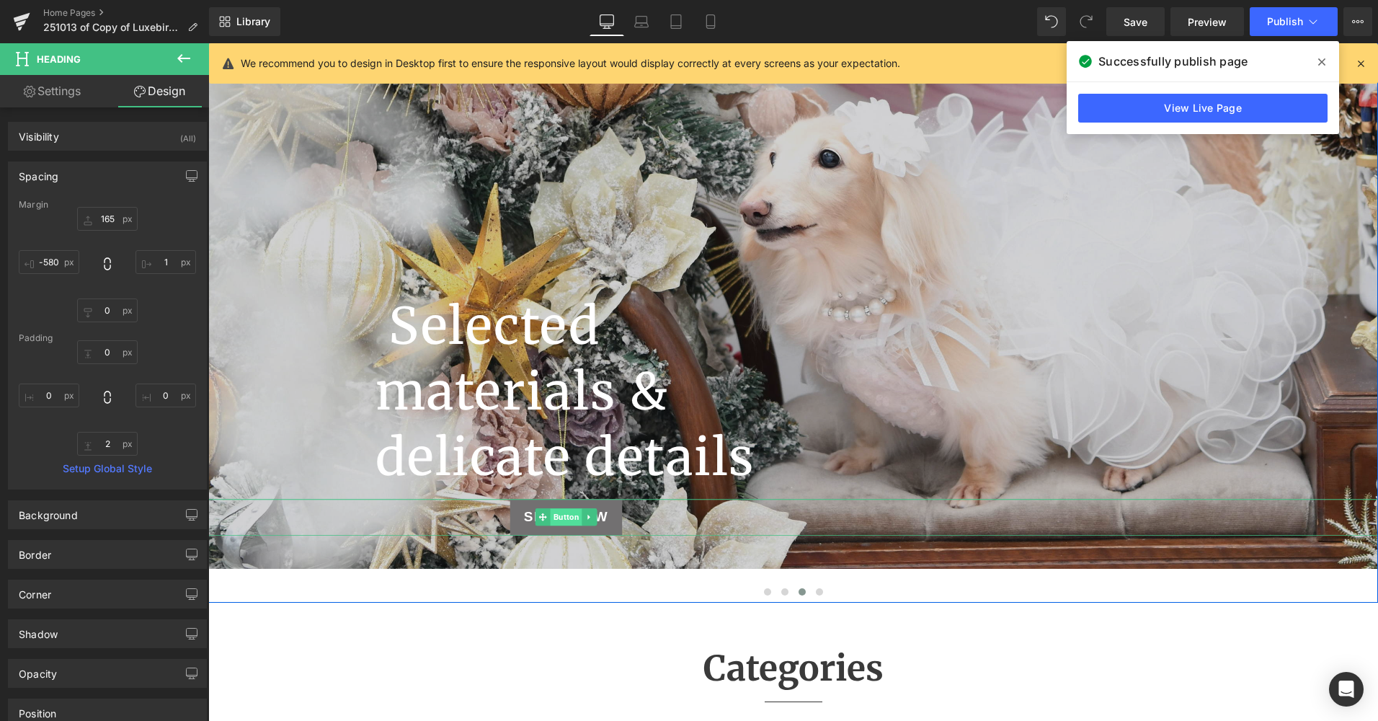
click at [553, 512] on span "Button" at bounding box center [567, 517] width 32 height 17
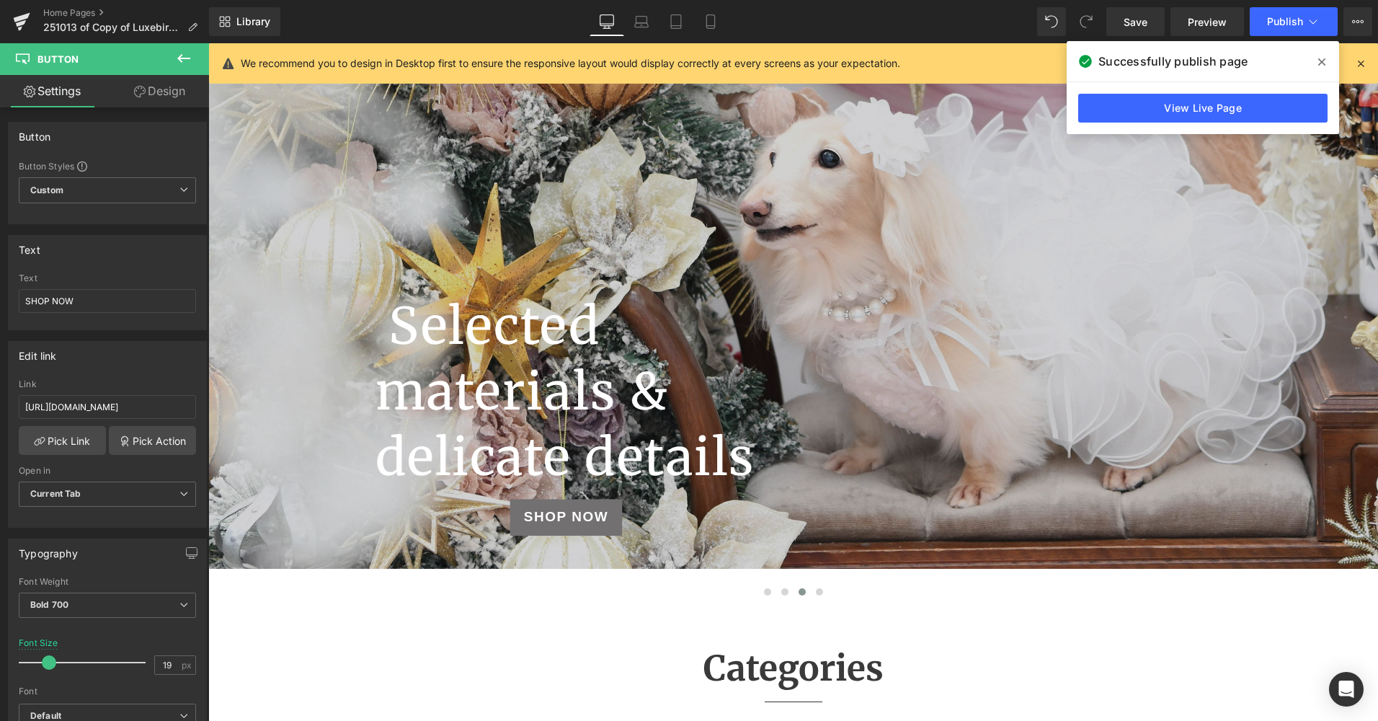
click at [192, 61] on icon at bounding box center [183, 58] width 17 height 17
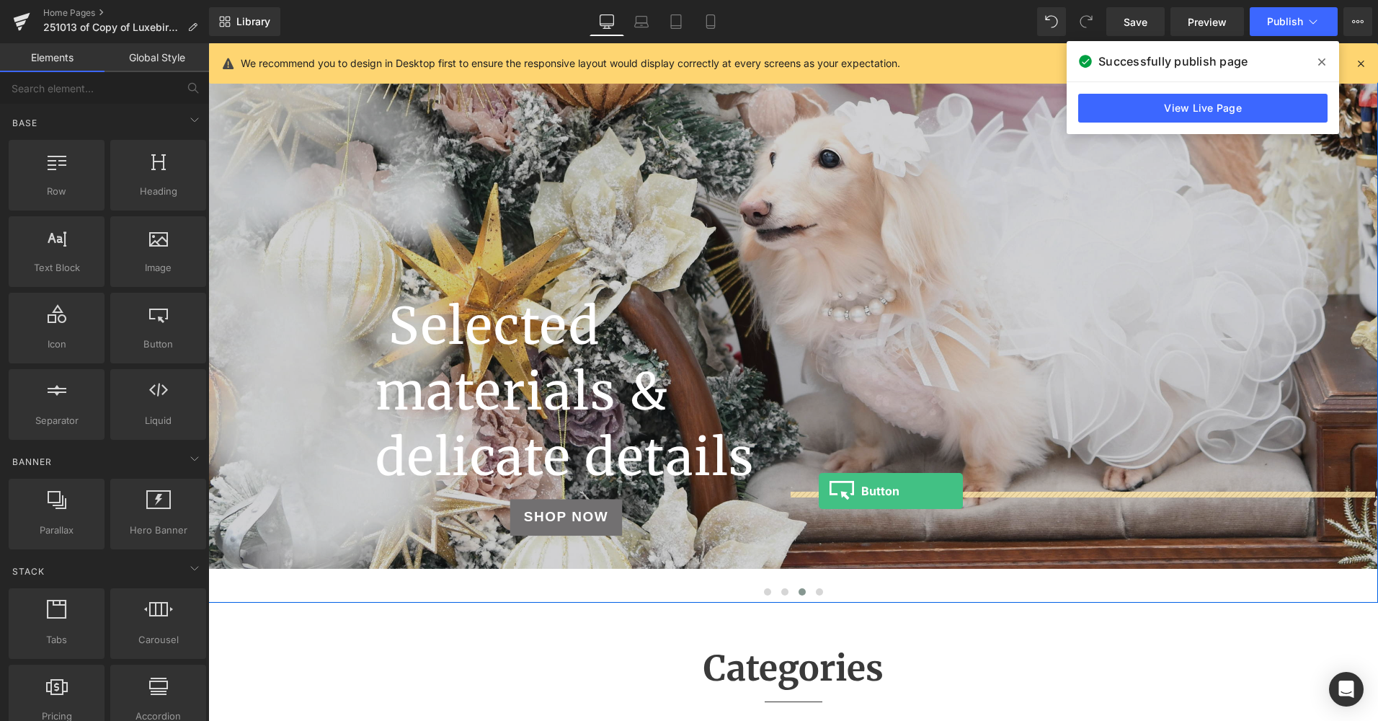
drag, startPoint x: 379, startPoint y: 371, endPoint x: 819, endPoint y: 491, distance: 455.9
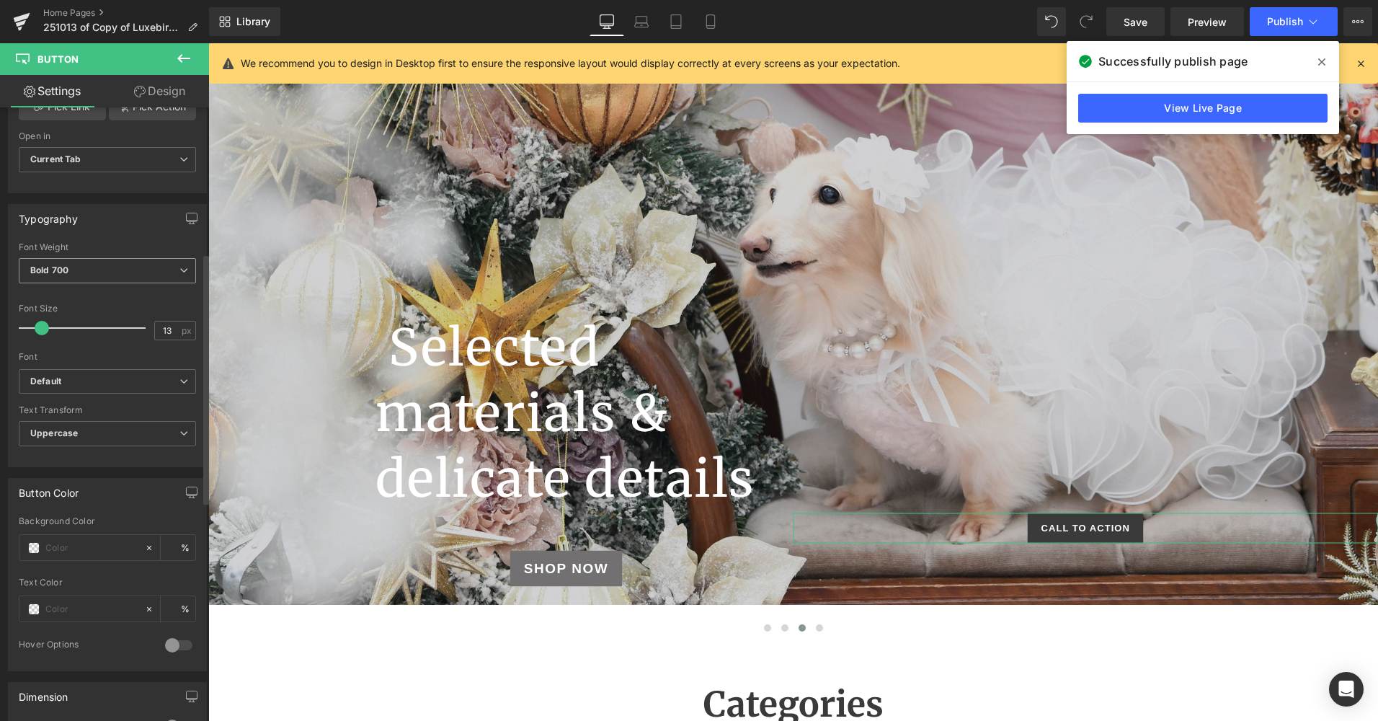
scroll to position [360, 0]
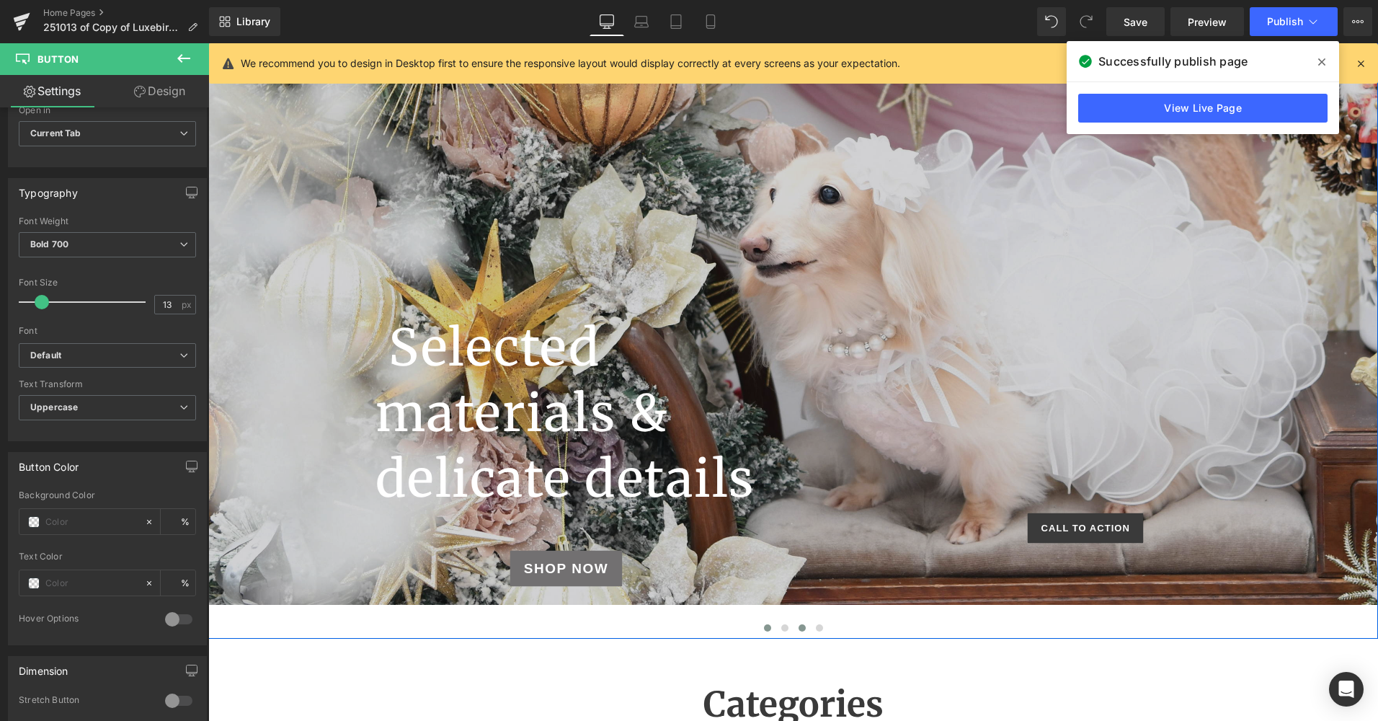
click at [764, 629] on span at bounding box center [767, 627] width 7 height 7
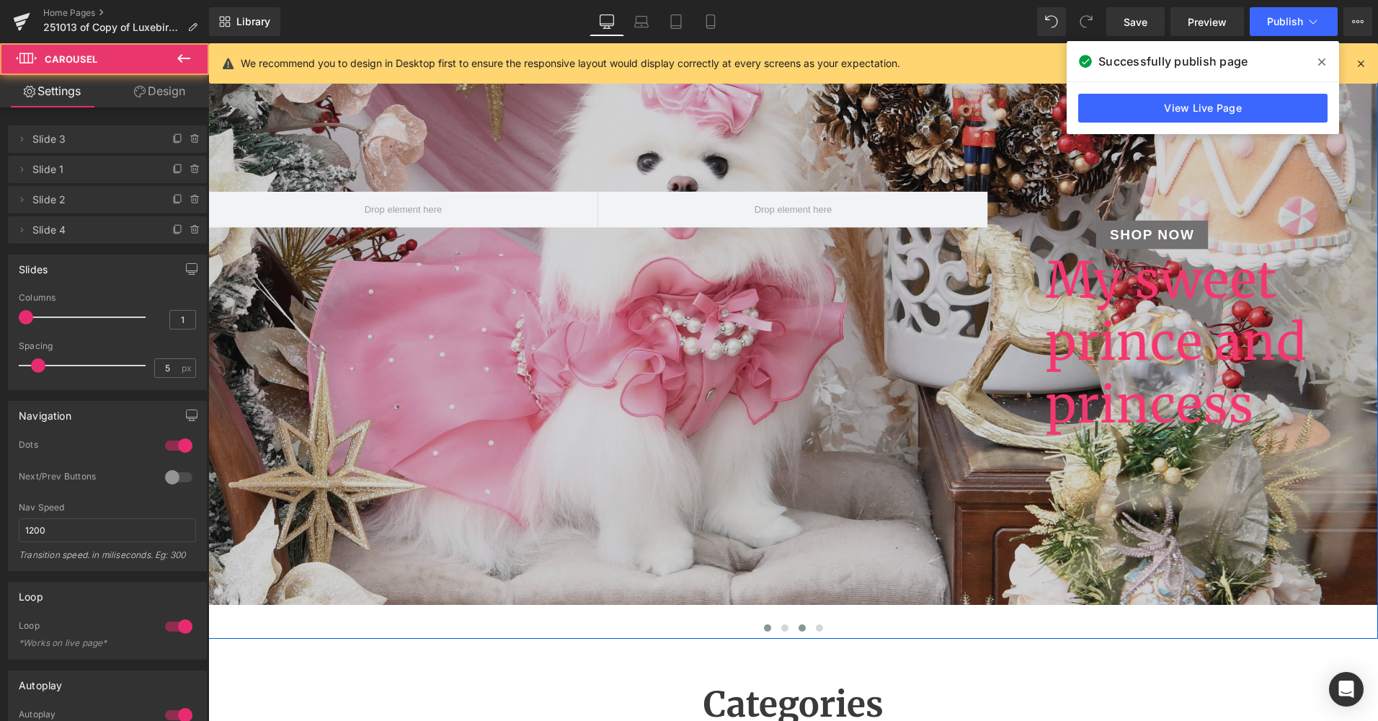
click at [795, 633] on button at bounding box center [802, 628] width 17 height 14
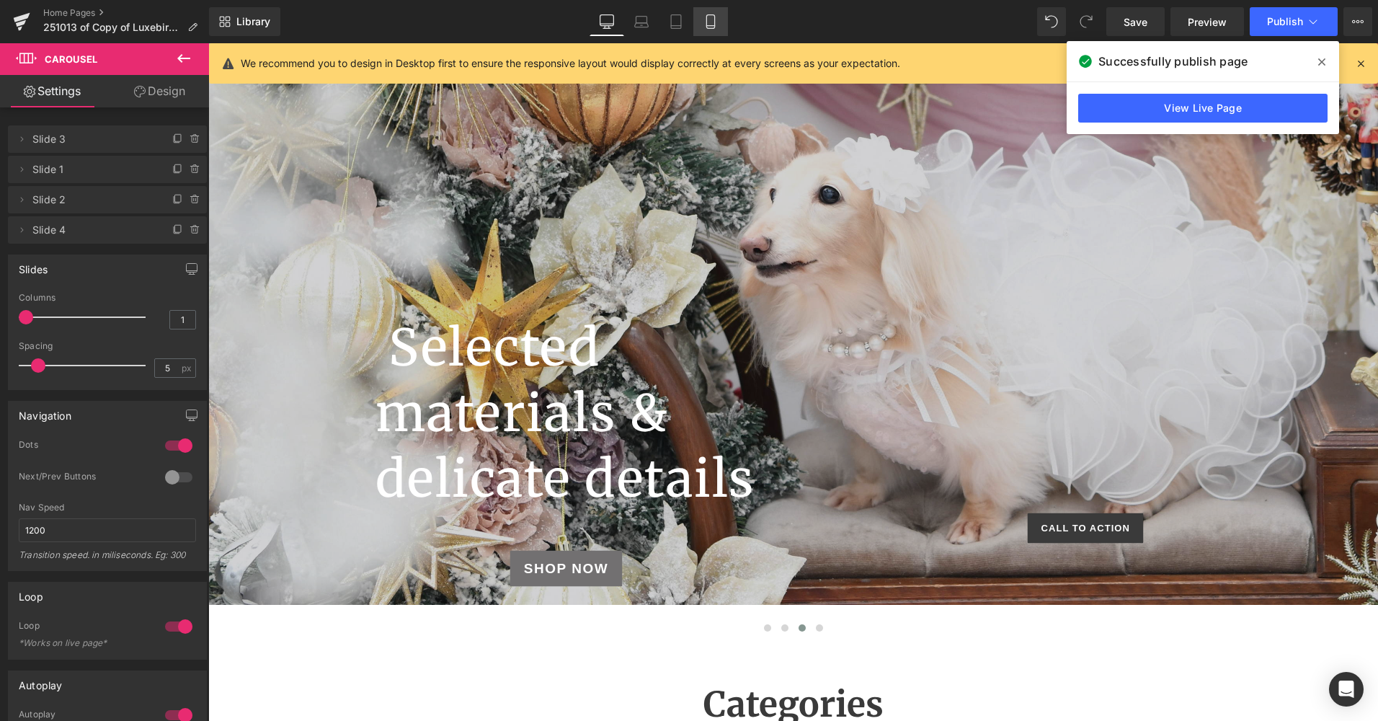
click at [718, 31] on link "Mobile" at bounding box center [710, 21] width 35 height 29
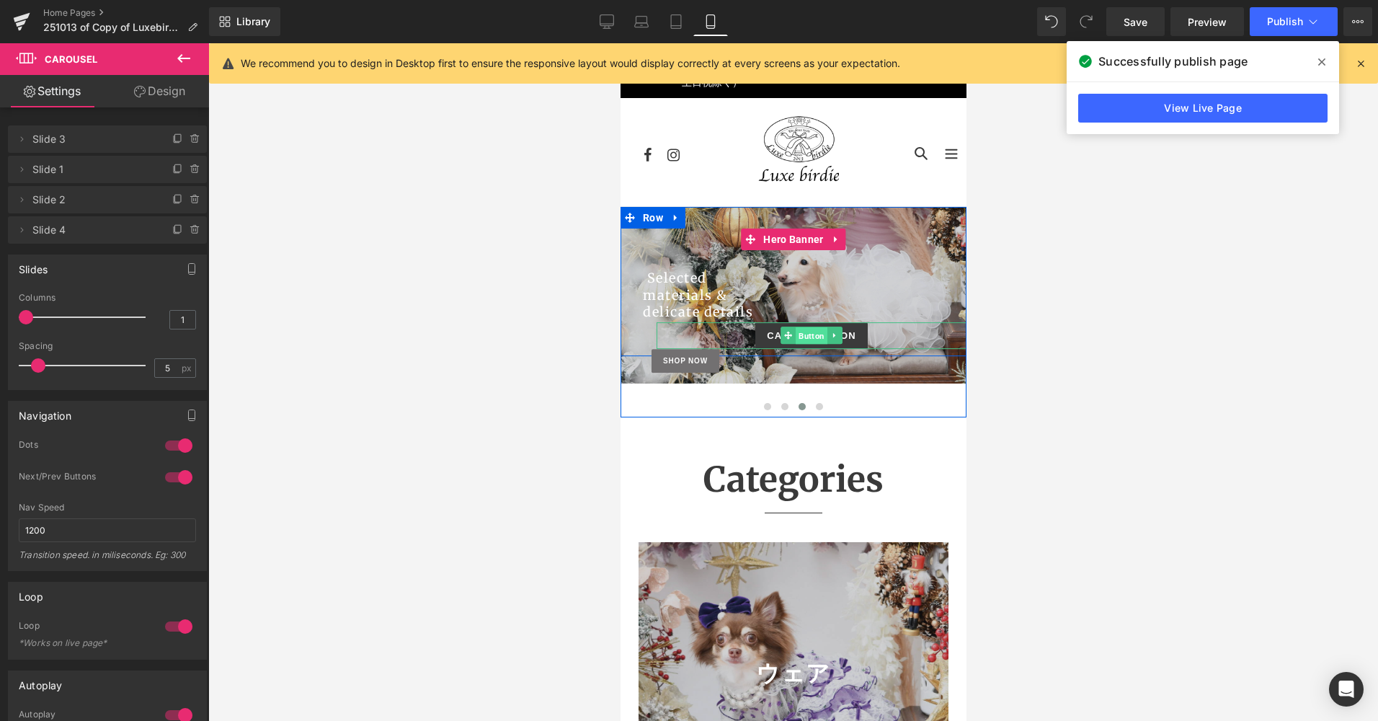
click at [804, 328] on span "Button" at bounding box center [811, 335] width 32 height 17
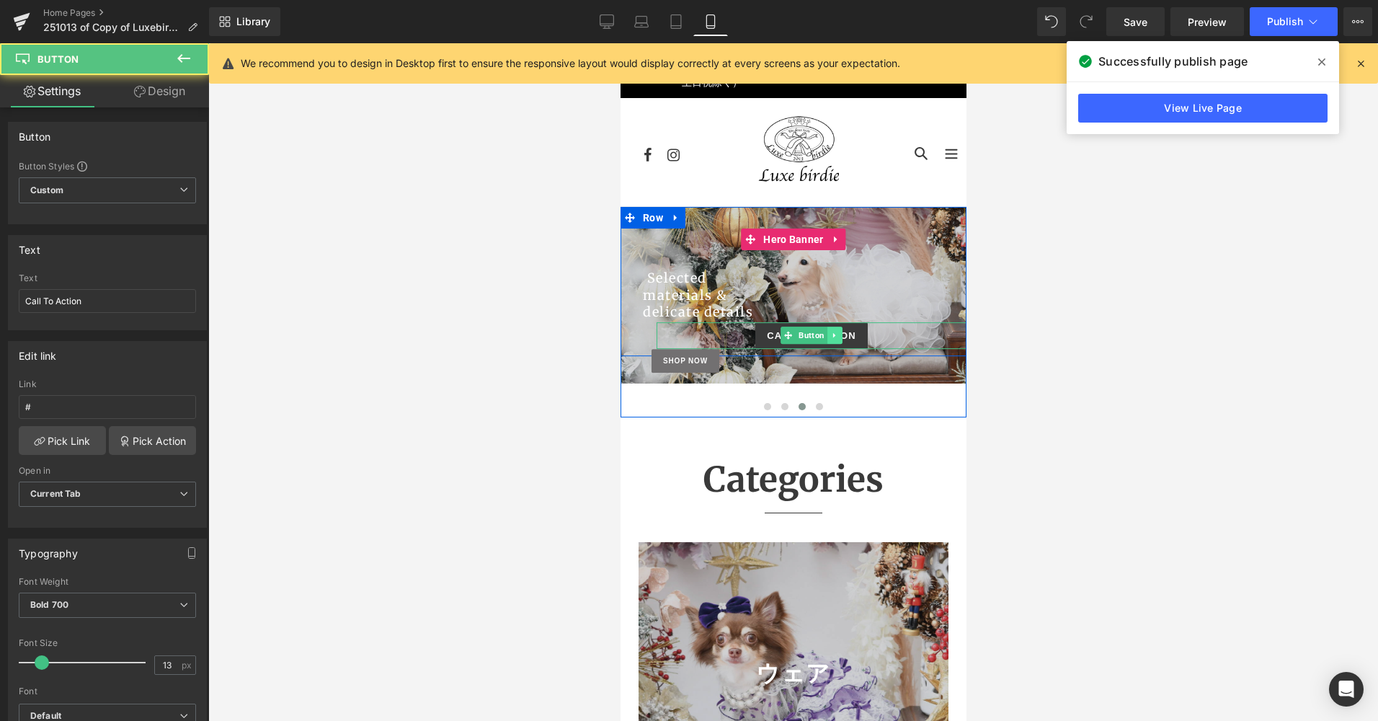
click at [827, 334] on link at bounding box center [834, 335] width 15 height 17
click at [841, 334] on link at bounding box center [841, 335] width 15 height 17
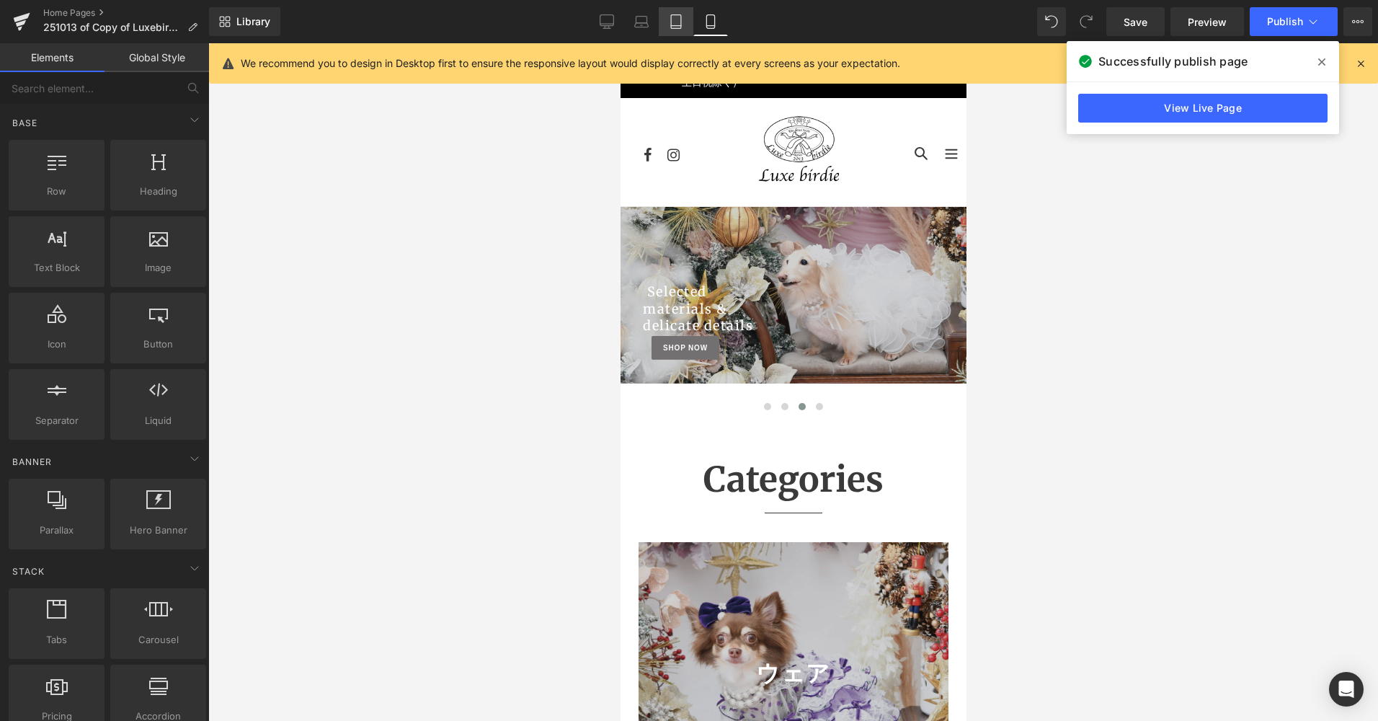
click at [671, 19] on icon at bounding box center [676, 21] width 14 height 14
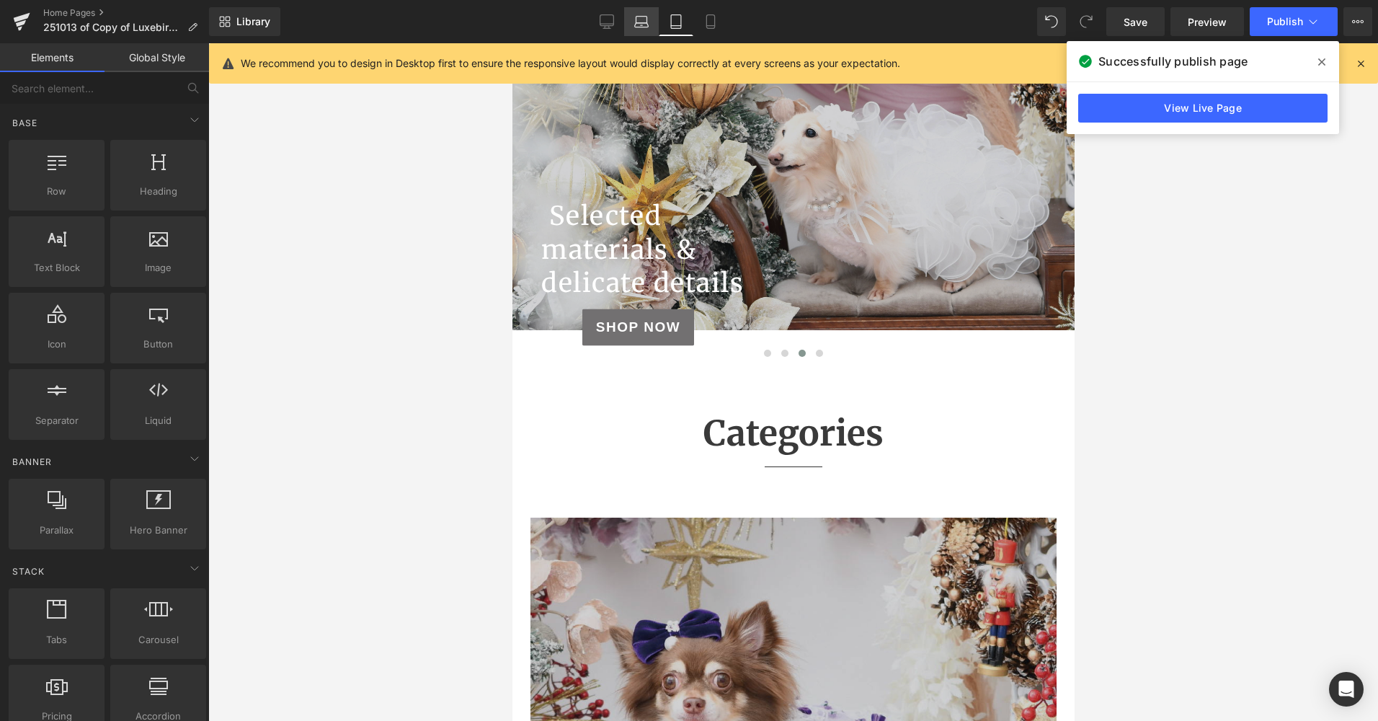
click at [641, 25] on icon at bounding box center [641, 21] width 14 height 14
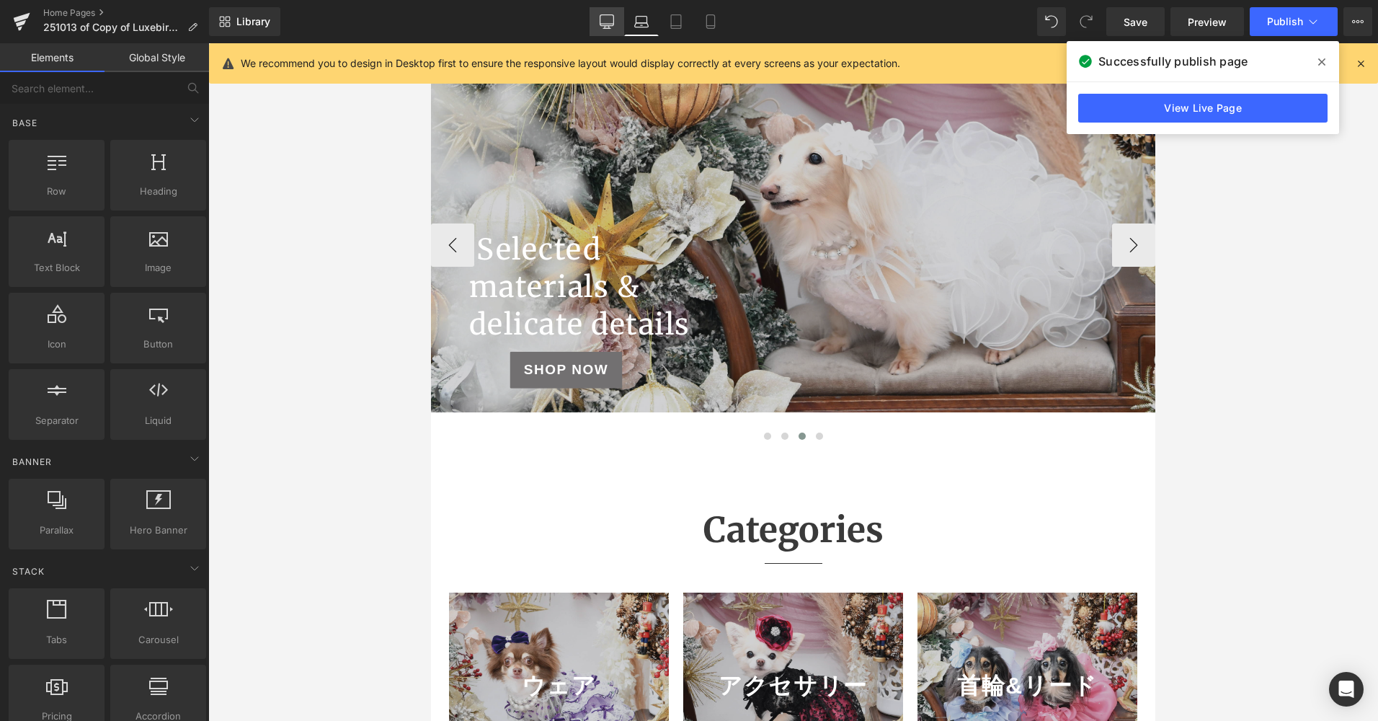
click at [610, 26] on icon at bounding box center [607, 20] width 14 height 11
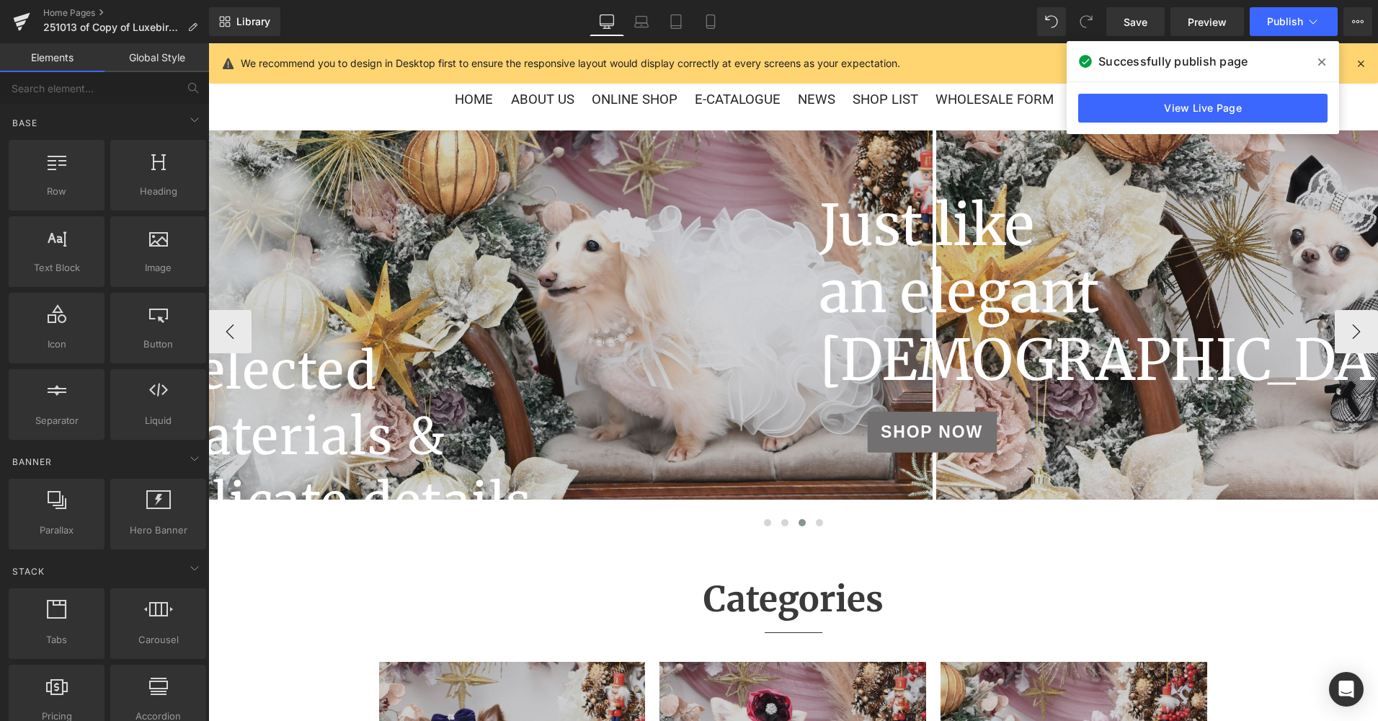
scroll to position [218, 0]
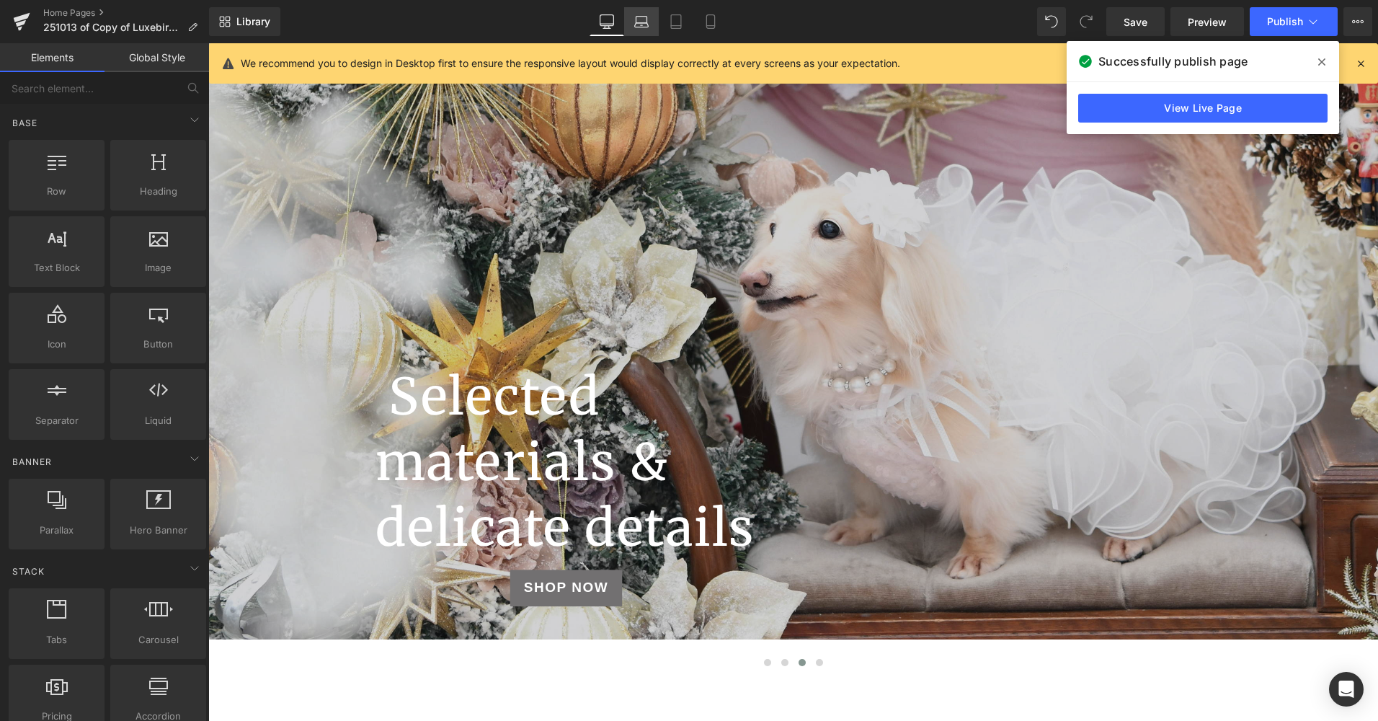
click at [639, 32] on link "Laptop" at bounding box center [641, 21] width 35 height 29
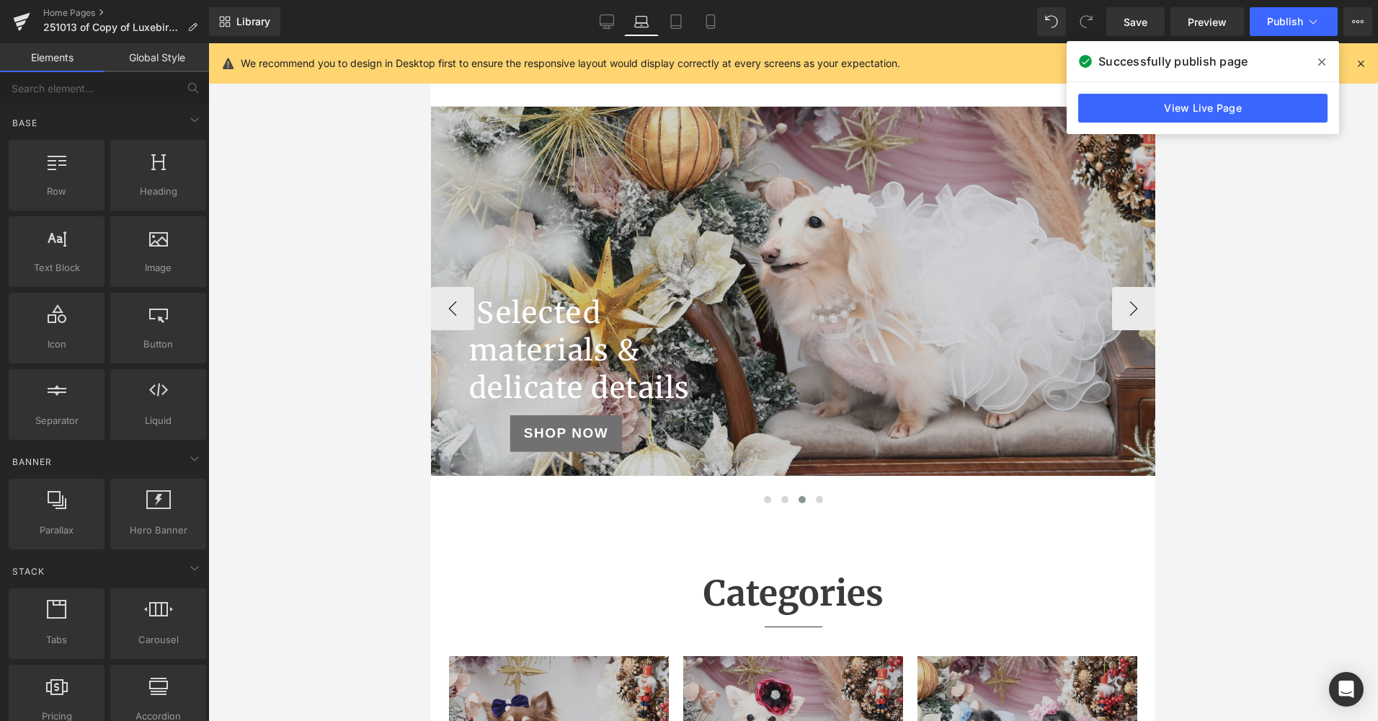
scroll to position [0, 0]
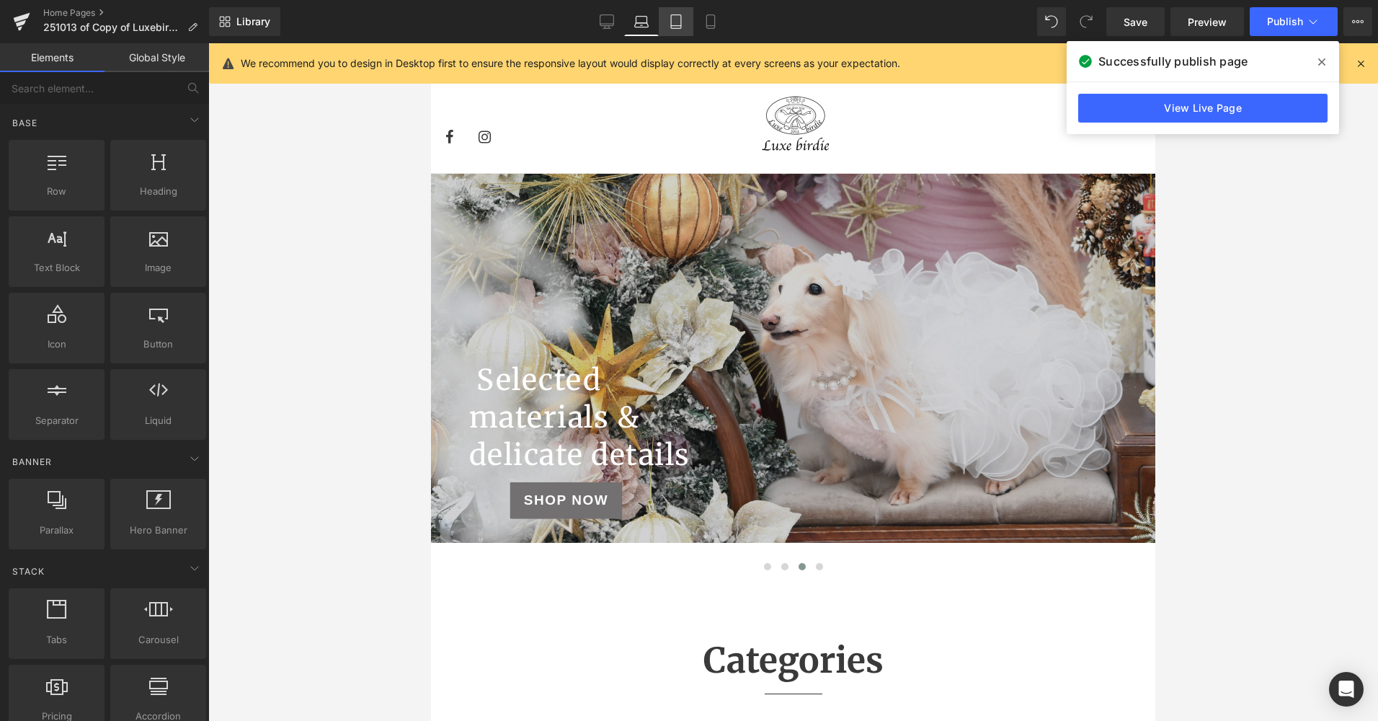
click at [673, 23] on icon at bounding box center [676, 21] width 14 height 14
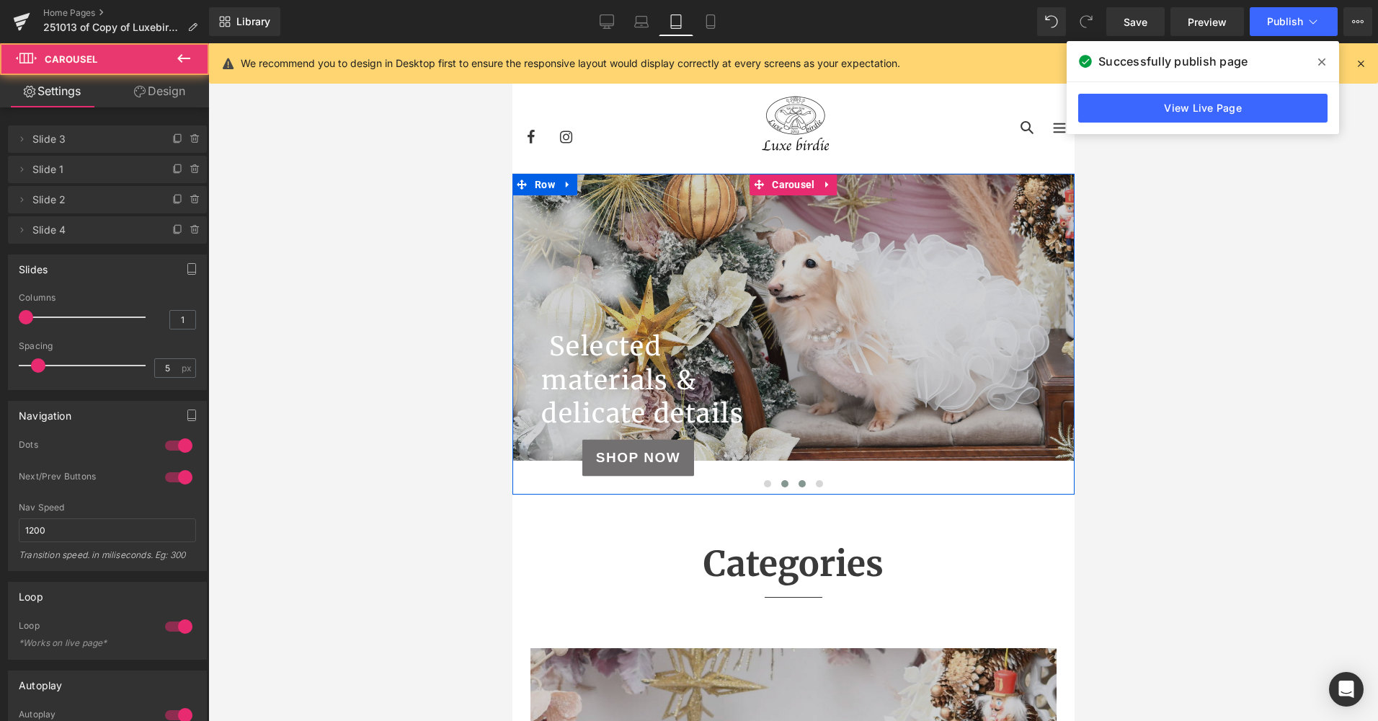
click at [781, 487] on span at bounding box center [784, 483] width 7 height 7
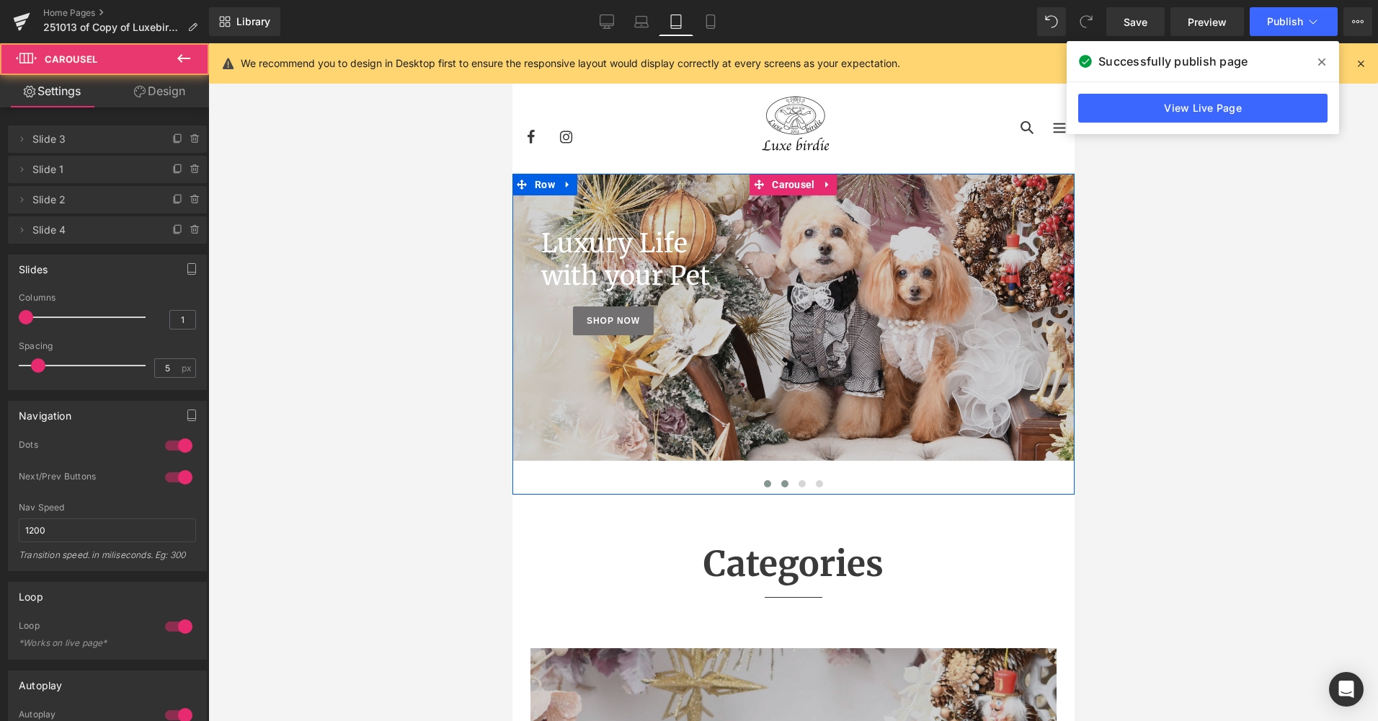
click at [763, 487] on span at bounding box center [766, 483] width 7 height 7
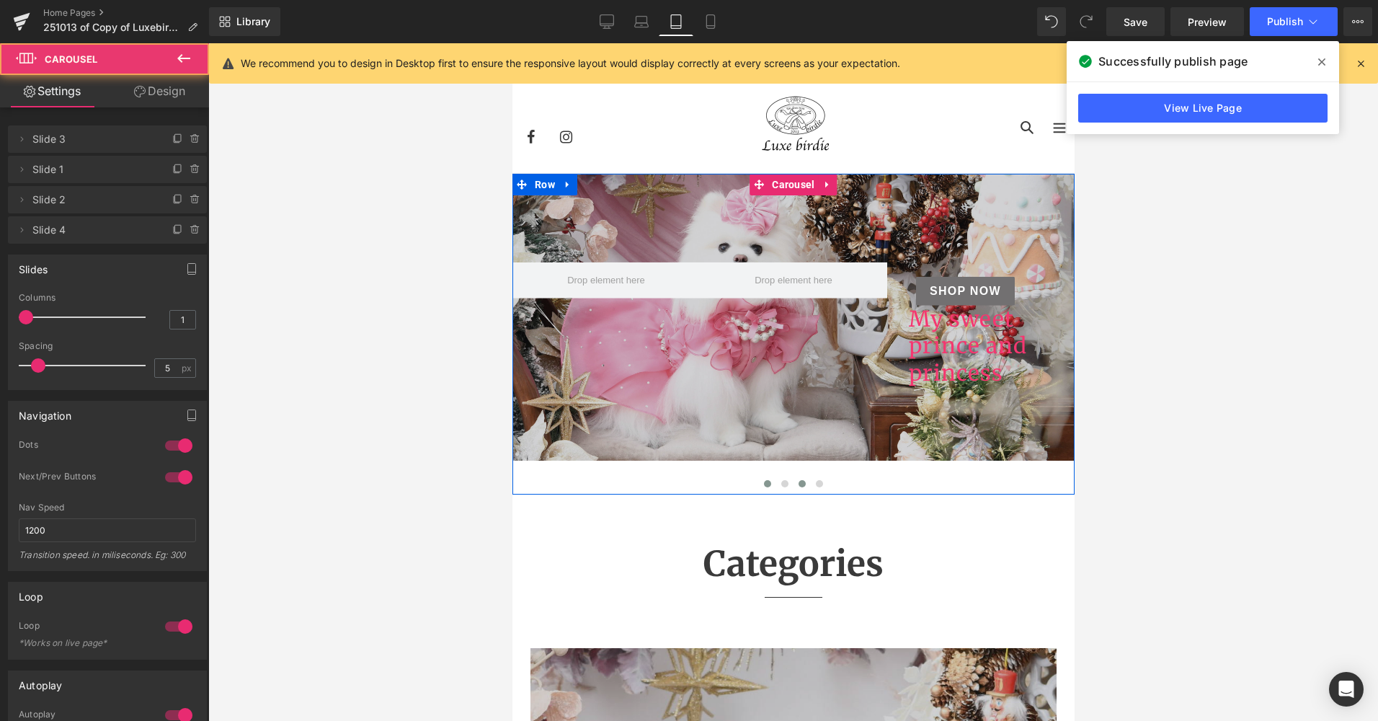
click at [801, 484] on button at bounding box center [801, 483] width 17 height 14
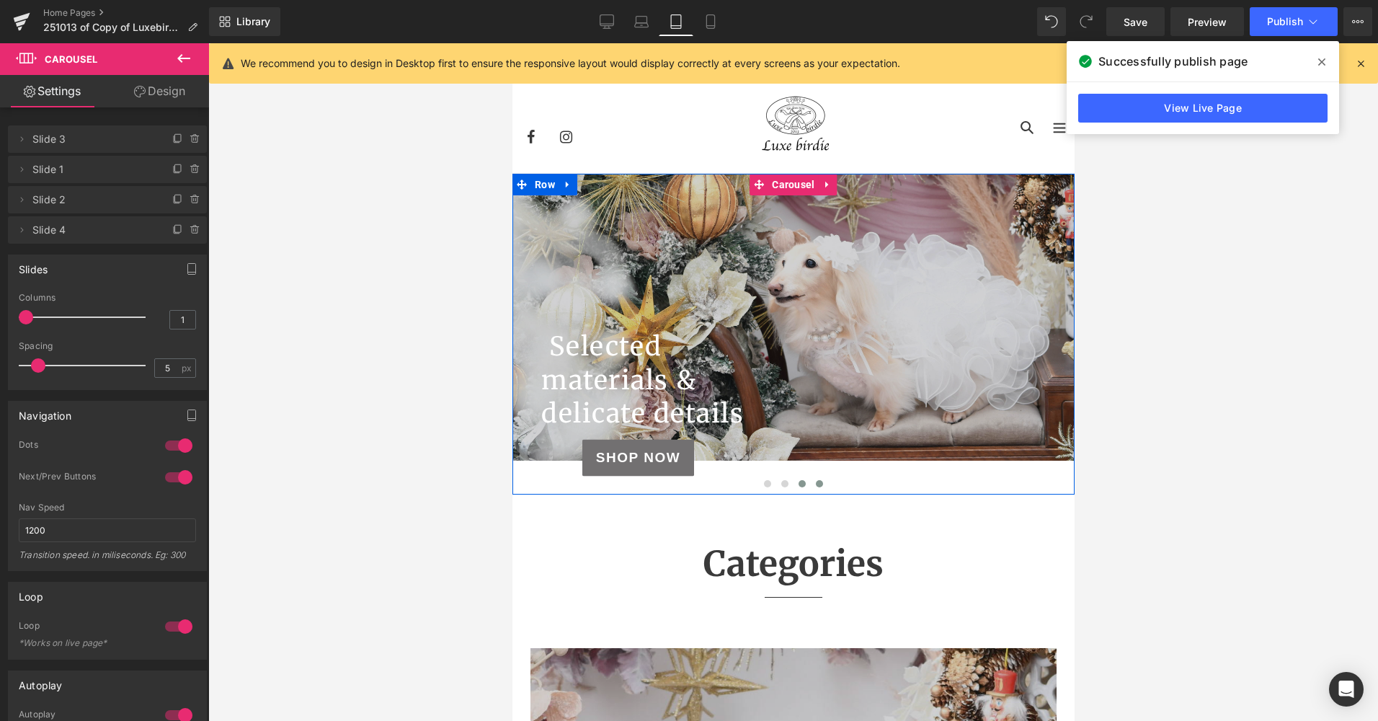
click at [810, 484] on button at bounding box center [818, 483] width 17 height 14
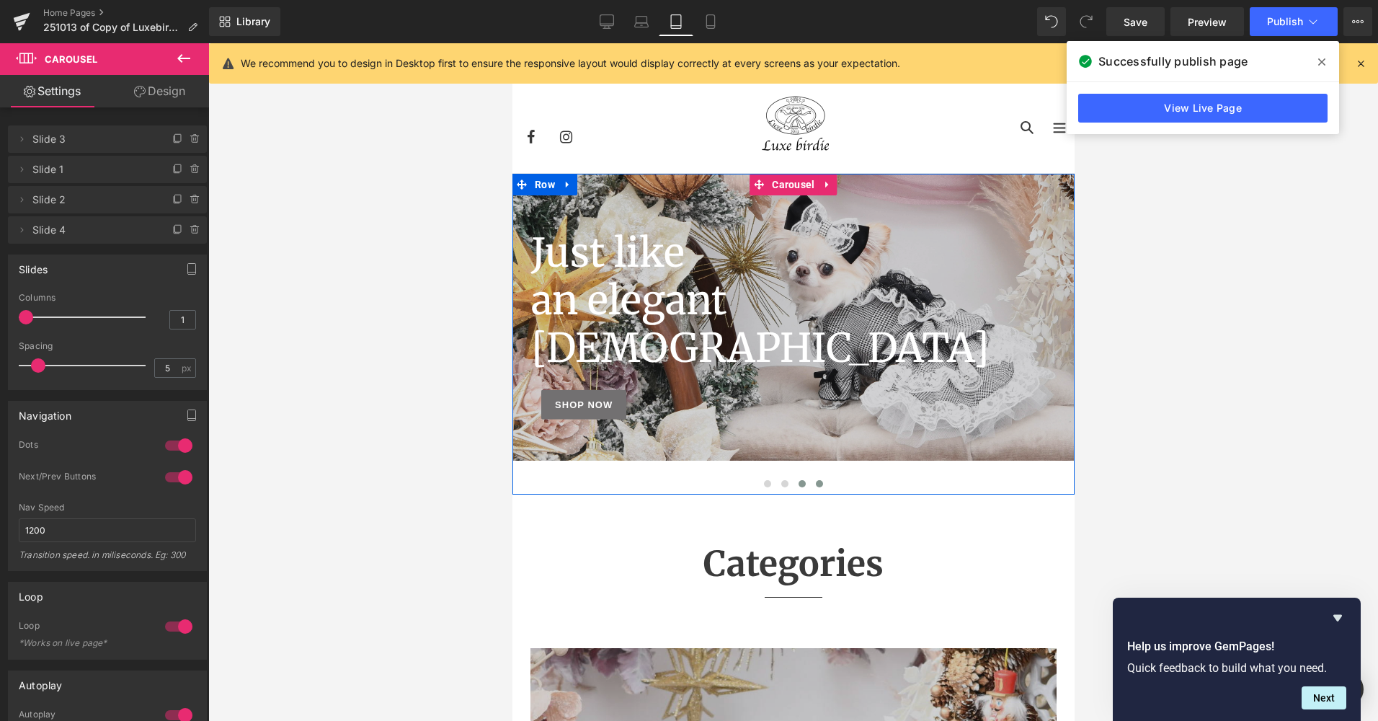
click at [798, 484] on span at bounding box center [801, 483] width 7 height 7
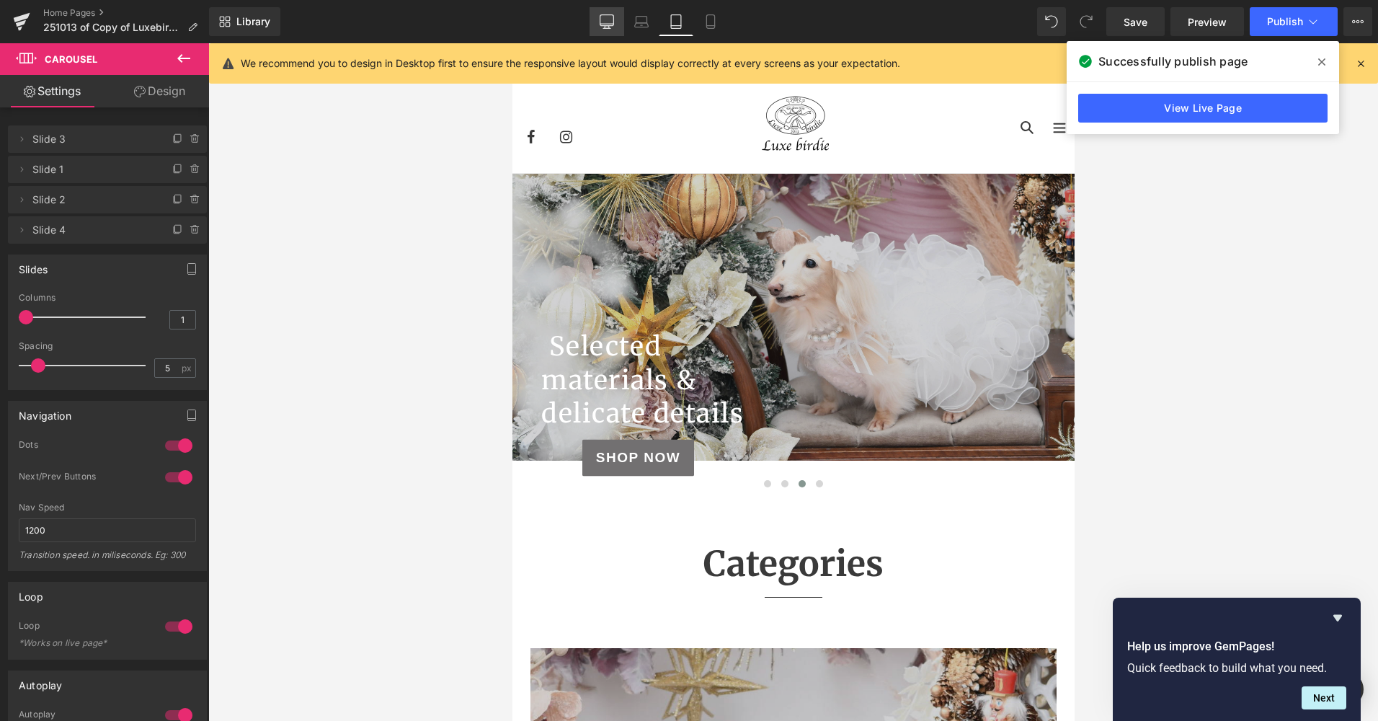
click at [611, 25] on icon at bounding box center [607, 21] width 14 height 14
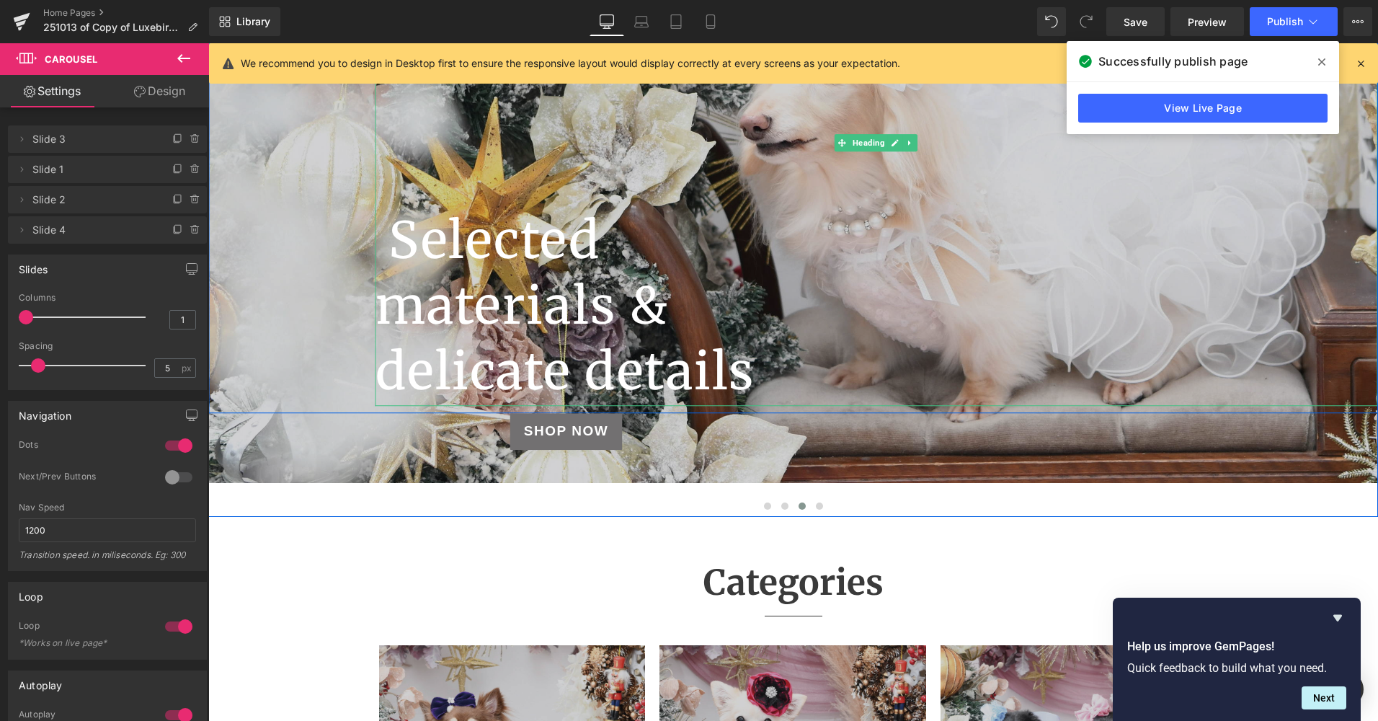
scroll to position [376, 0]
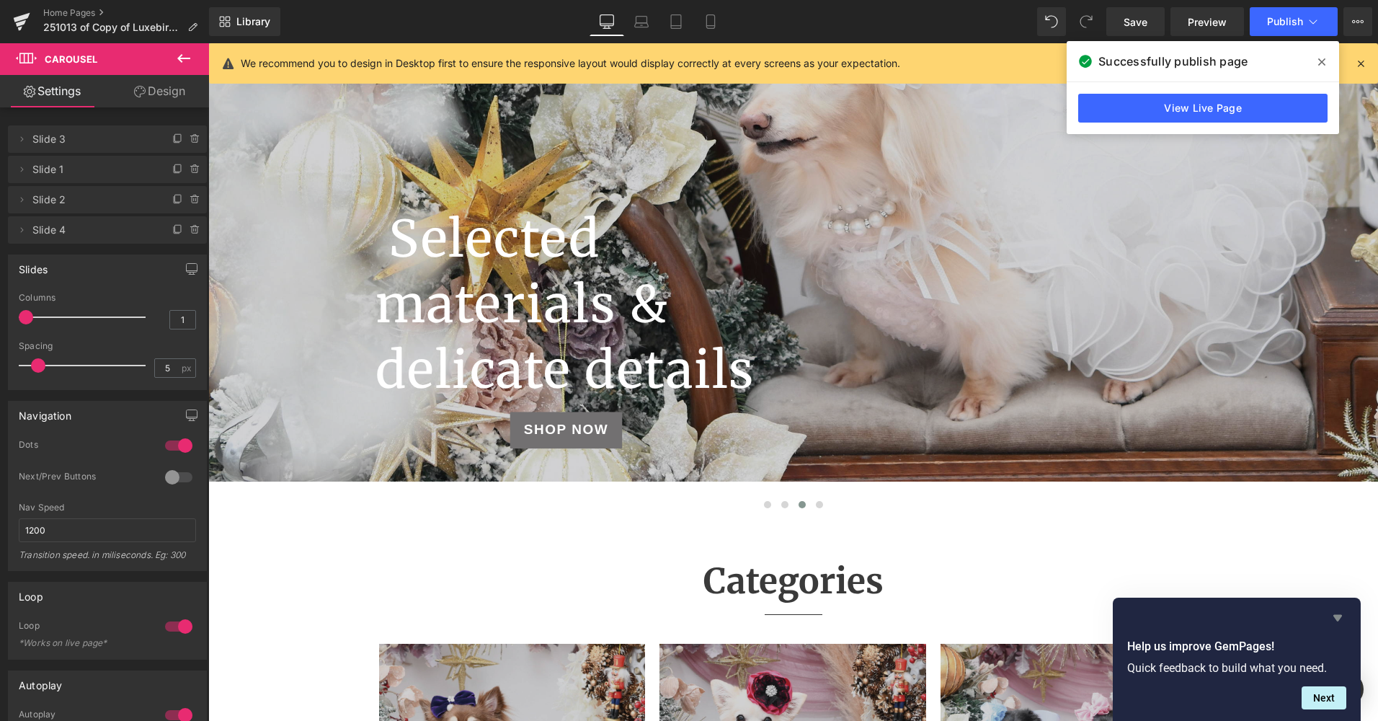
click at [1343, 619] on icon "Hide survey" at bounding box center [1337, 617] width 17 height 17
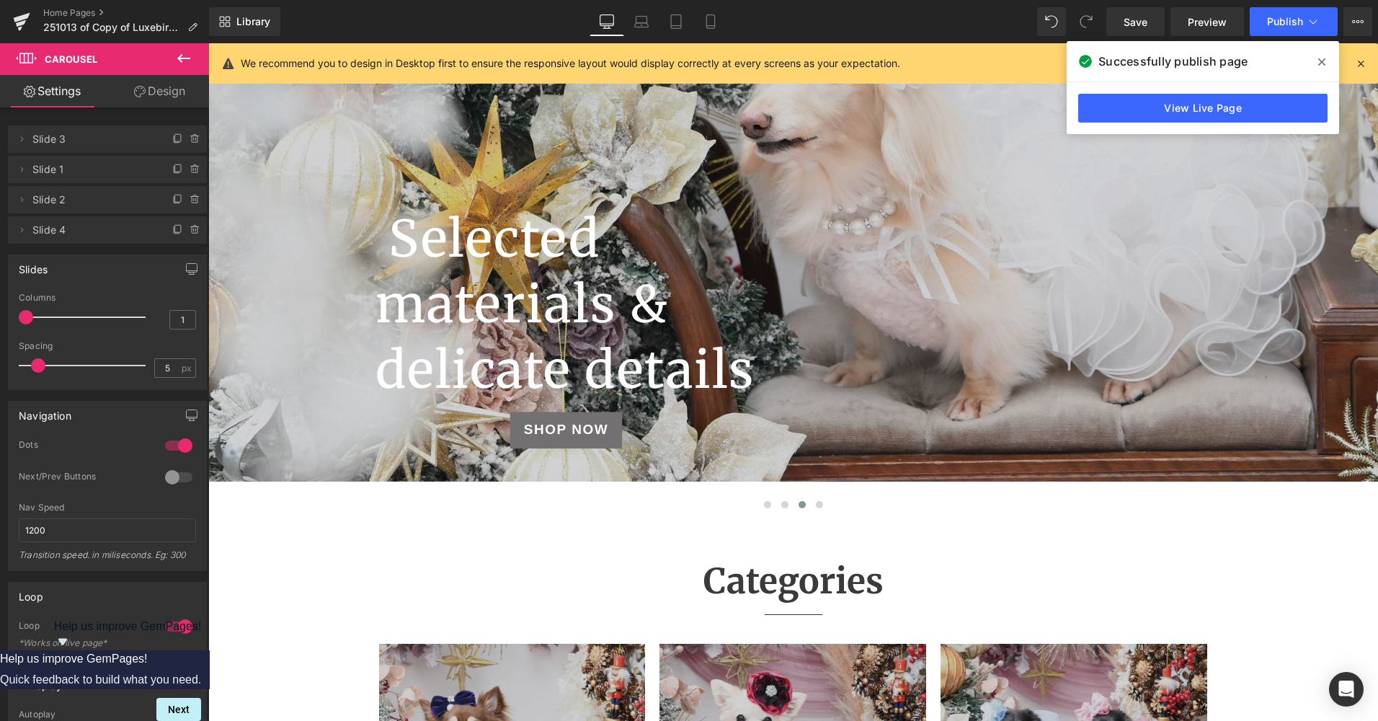
click at [1321, 62] on icon at bounding box center [1321, 61] width 7 height 7
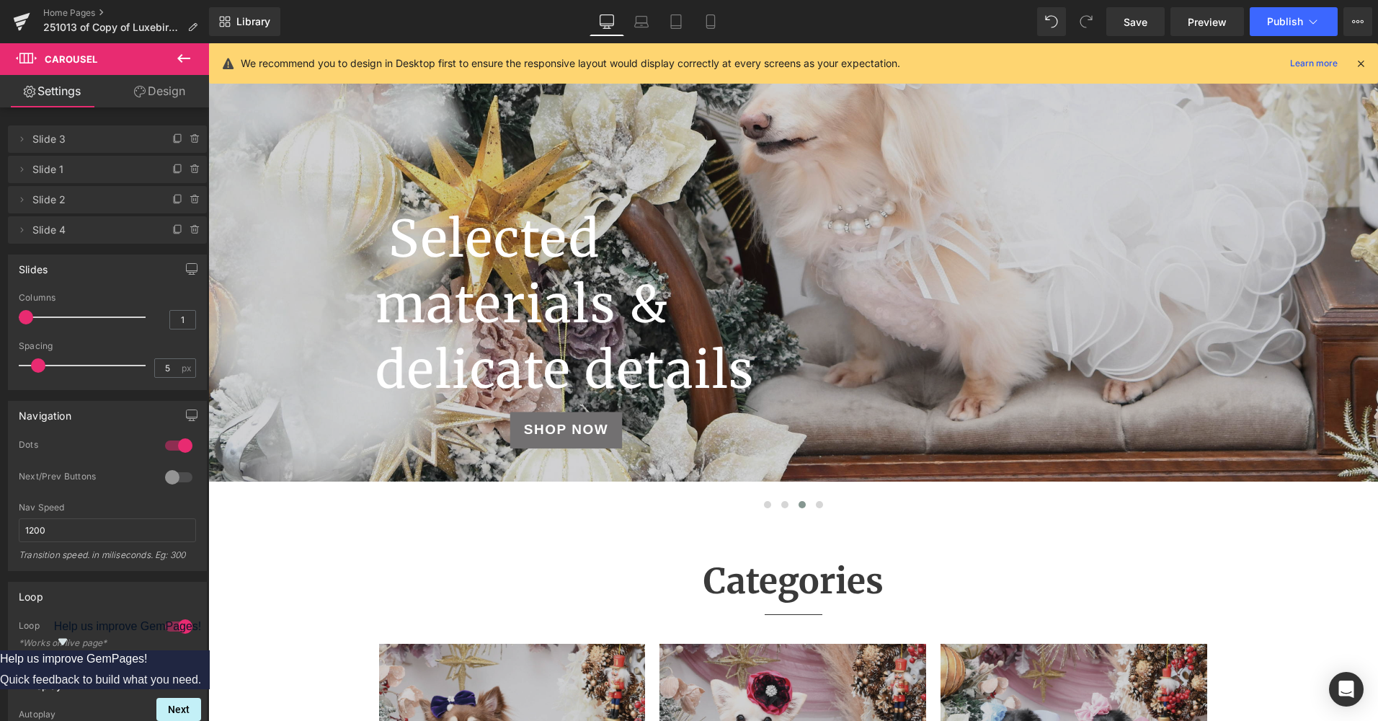
drag, startPoint x: 59, startPoint y: 11, endPoint x: 755, endPoint y: 66, distance: 698.5
click at [59, 10] on link "Home Pages" at bounding box center [126, 13] width 166 height 12
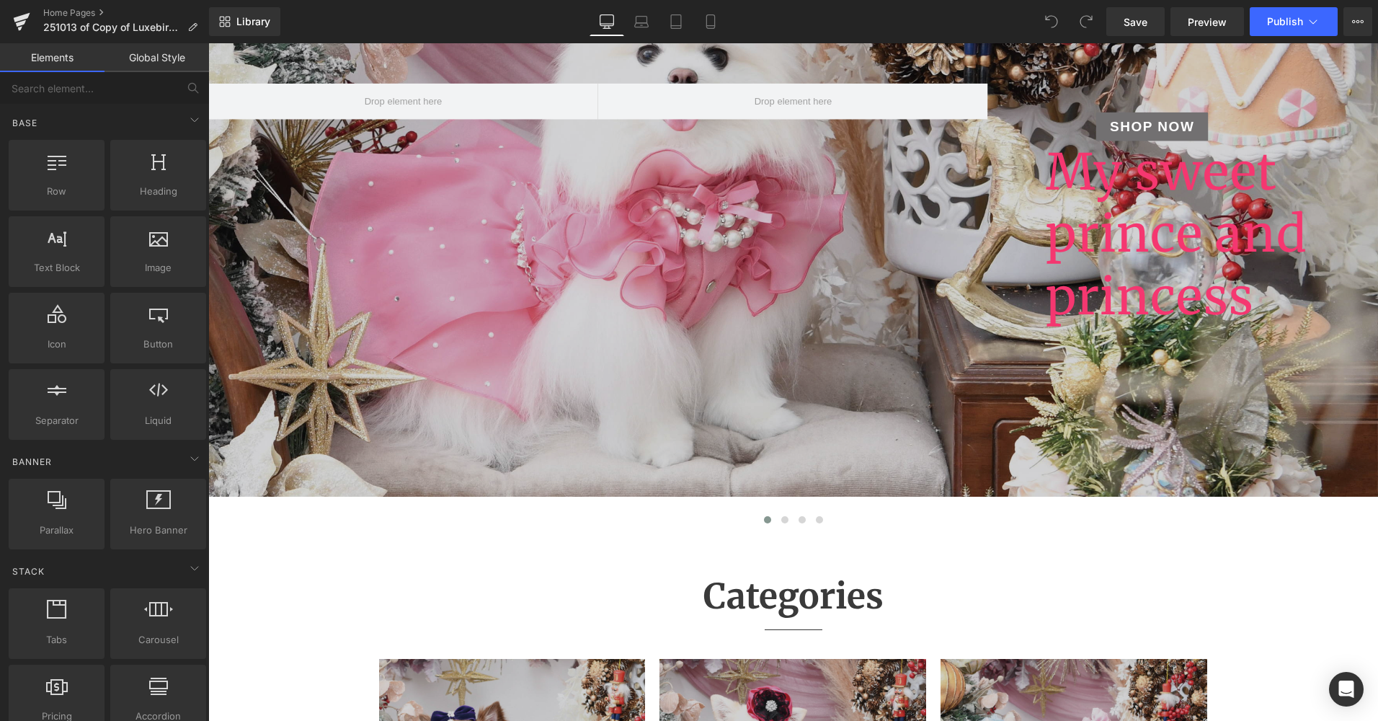
scroll to position [288, 0]
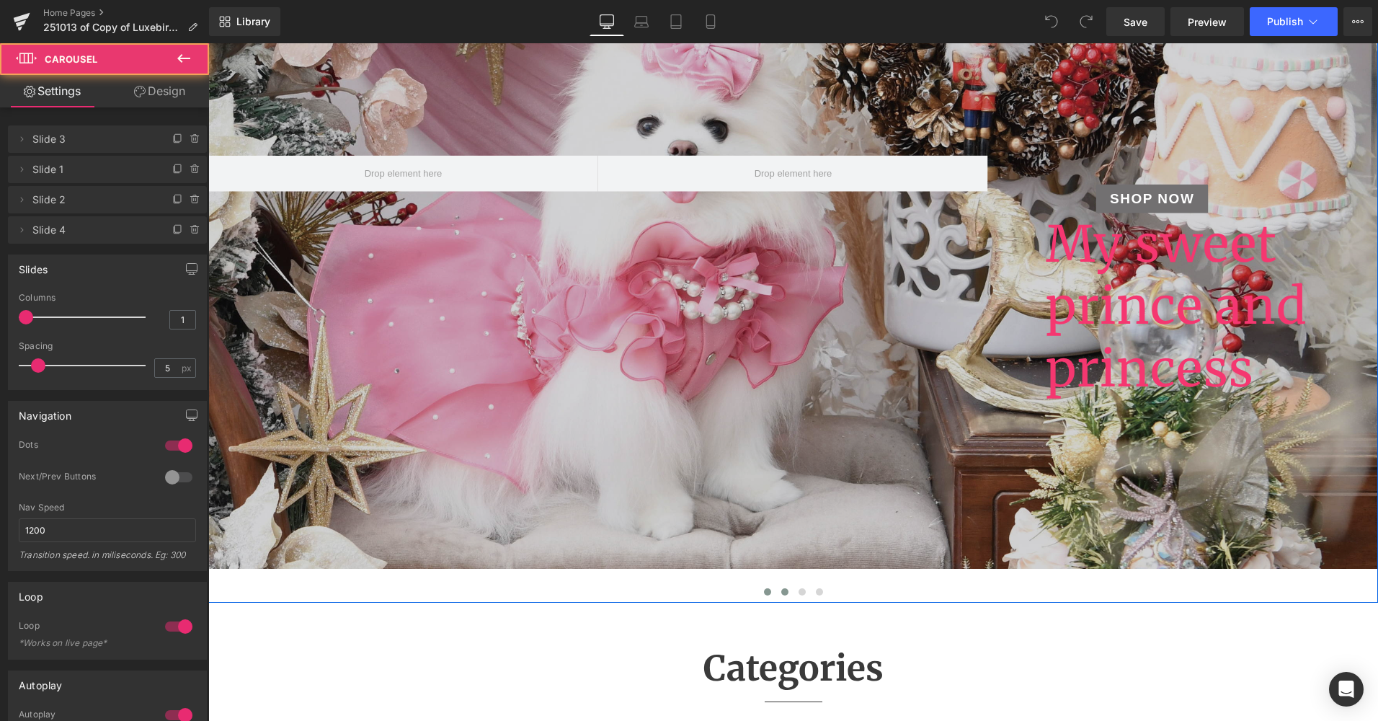
click at [776, 591] on button at bounding box center [784, 592] width 17 height 14
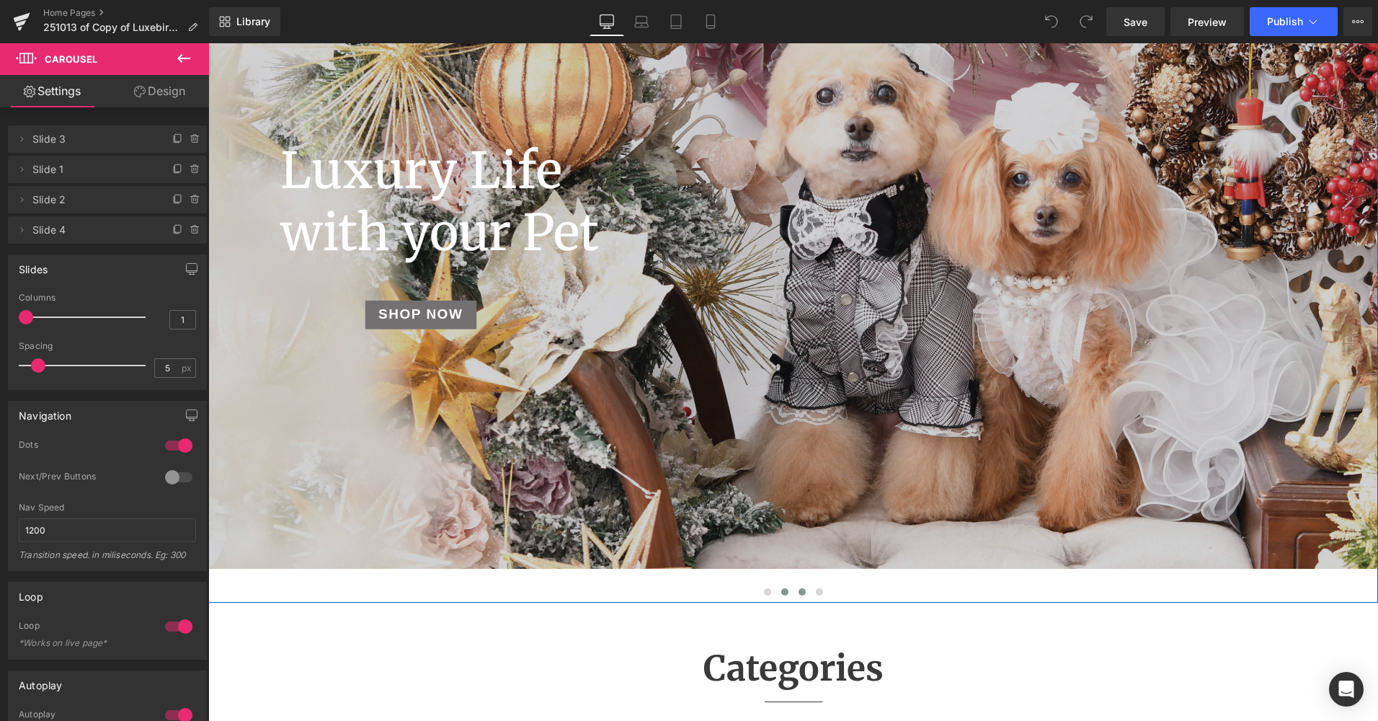
click at [799, 595] on span at bounding box center [802, 591] width 7 height 7
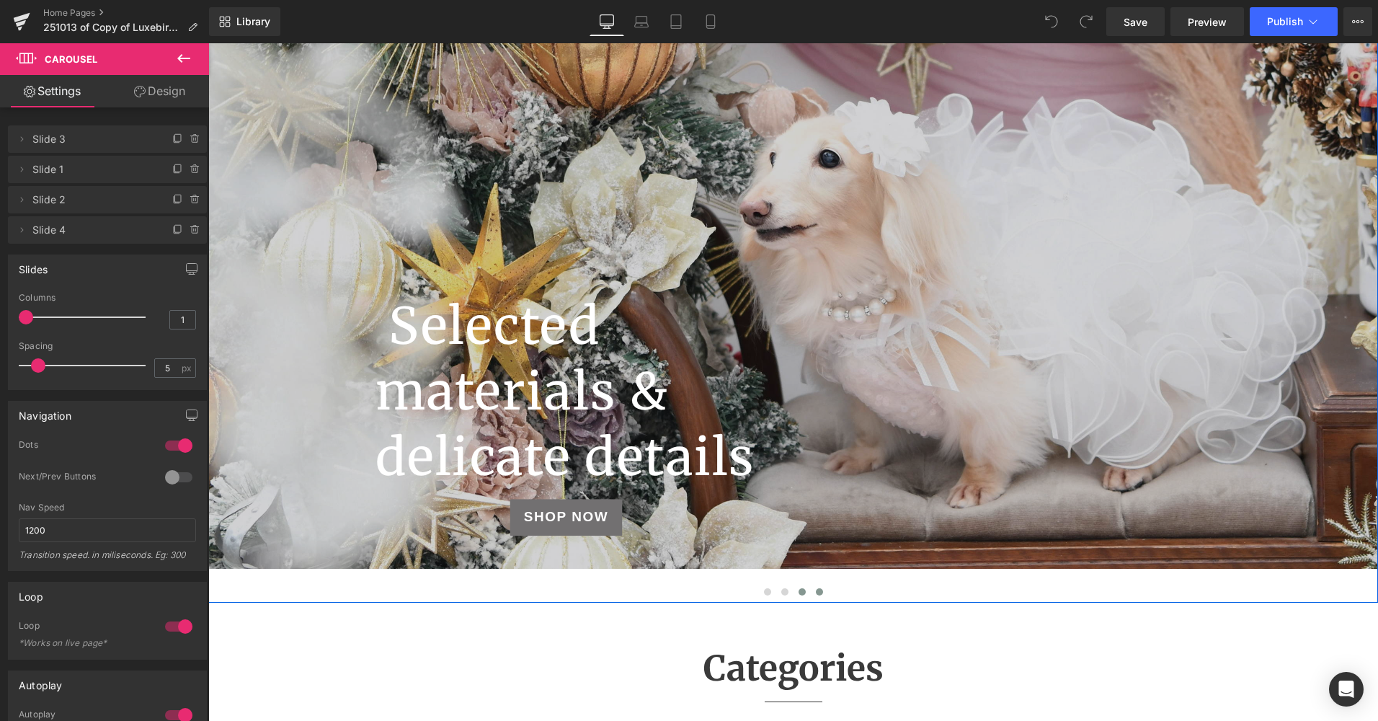
click at [814, 597] on button at bounding box center [819, 592] width 17 height 14
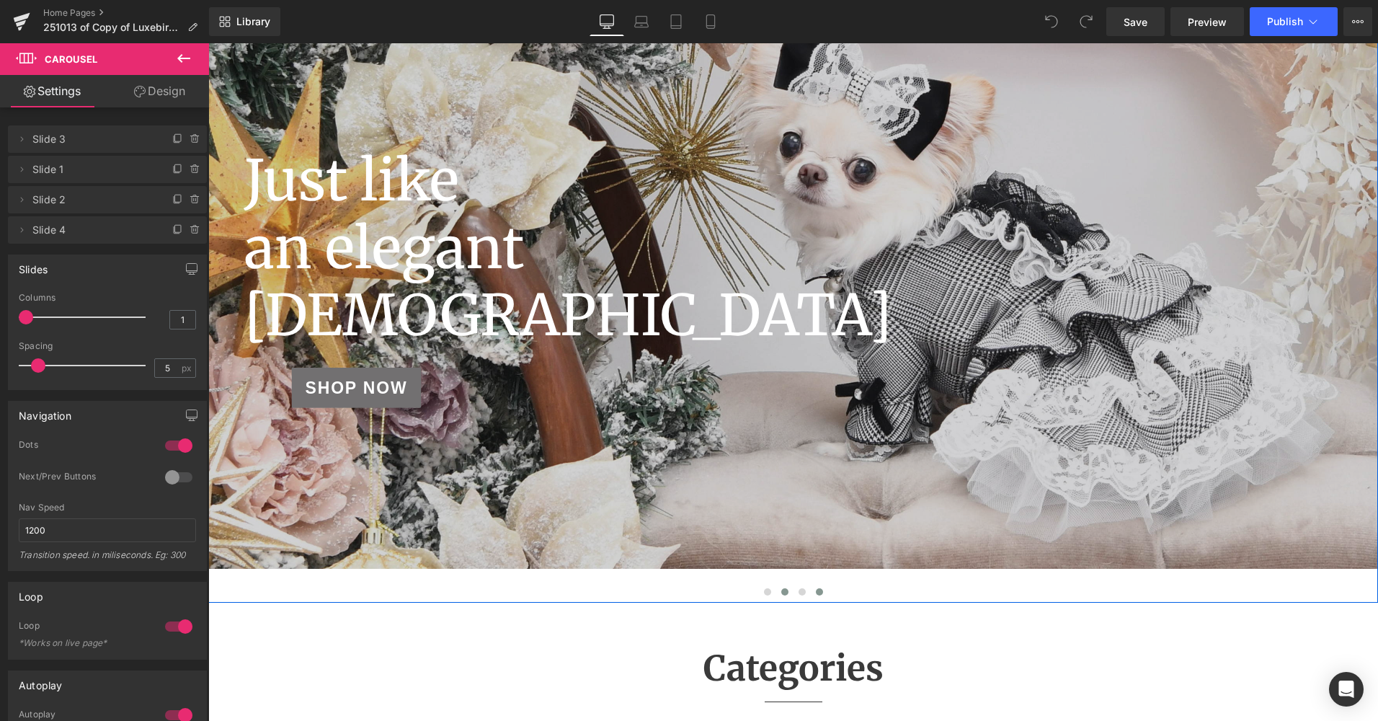
click at [776, 590] on button at bounding box center [784, 592] width 17 height 14
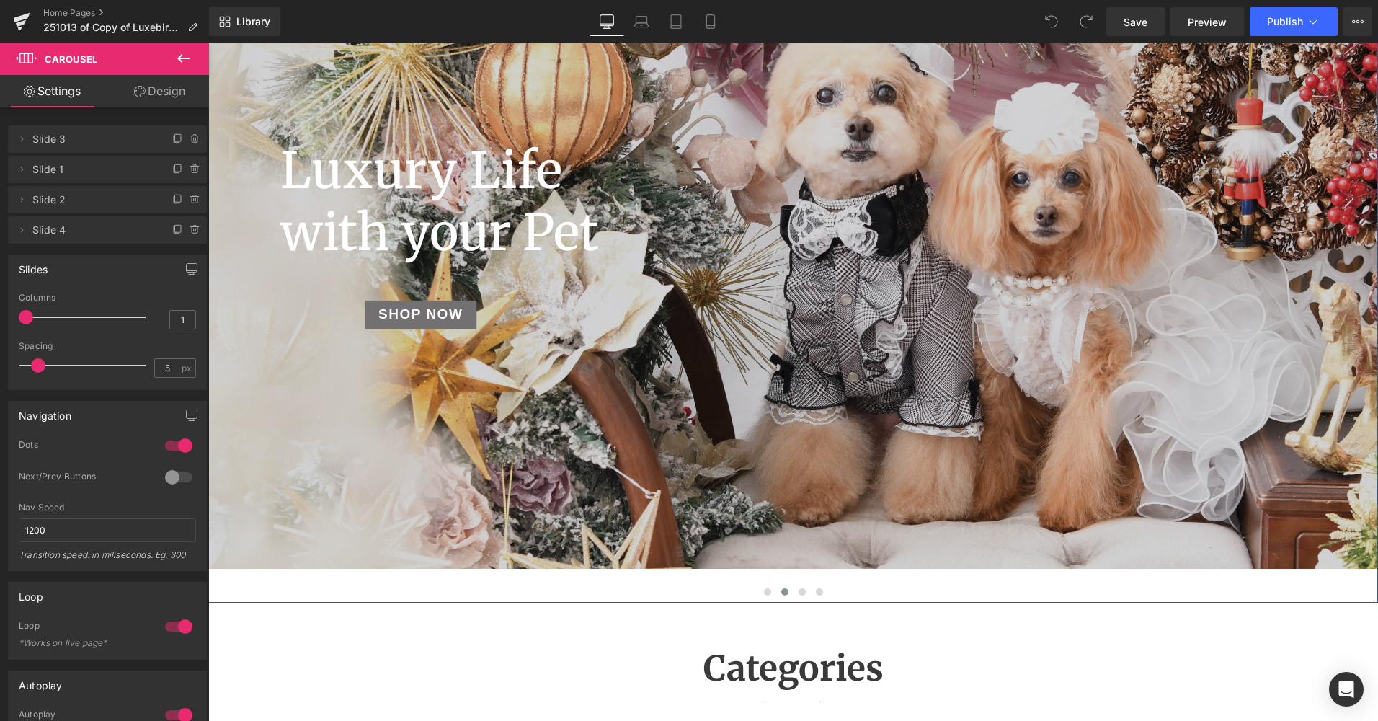
scroll to position [0, 0]
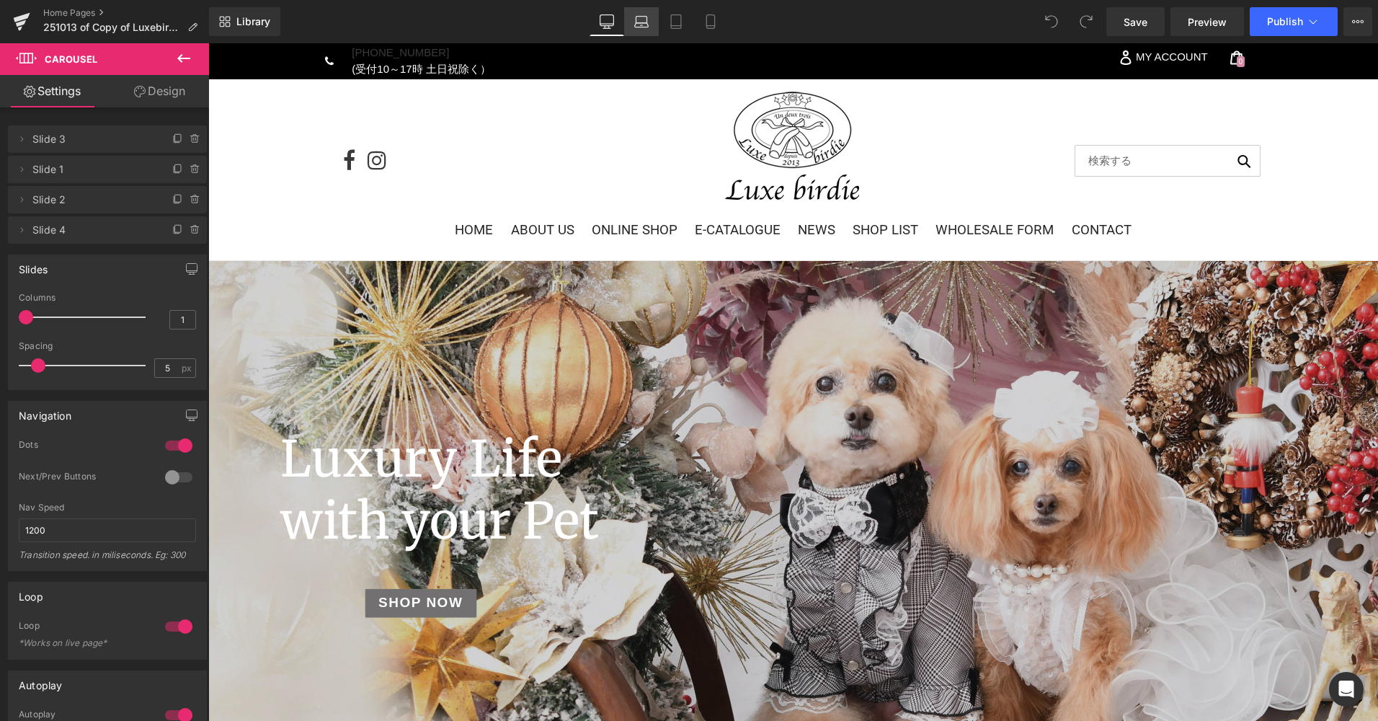
click at [642, 14] on icon at bounding box center [641, 21] width 14 height 14
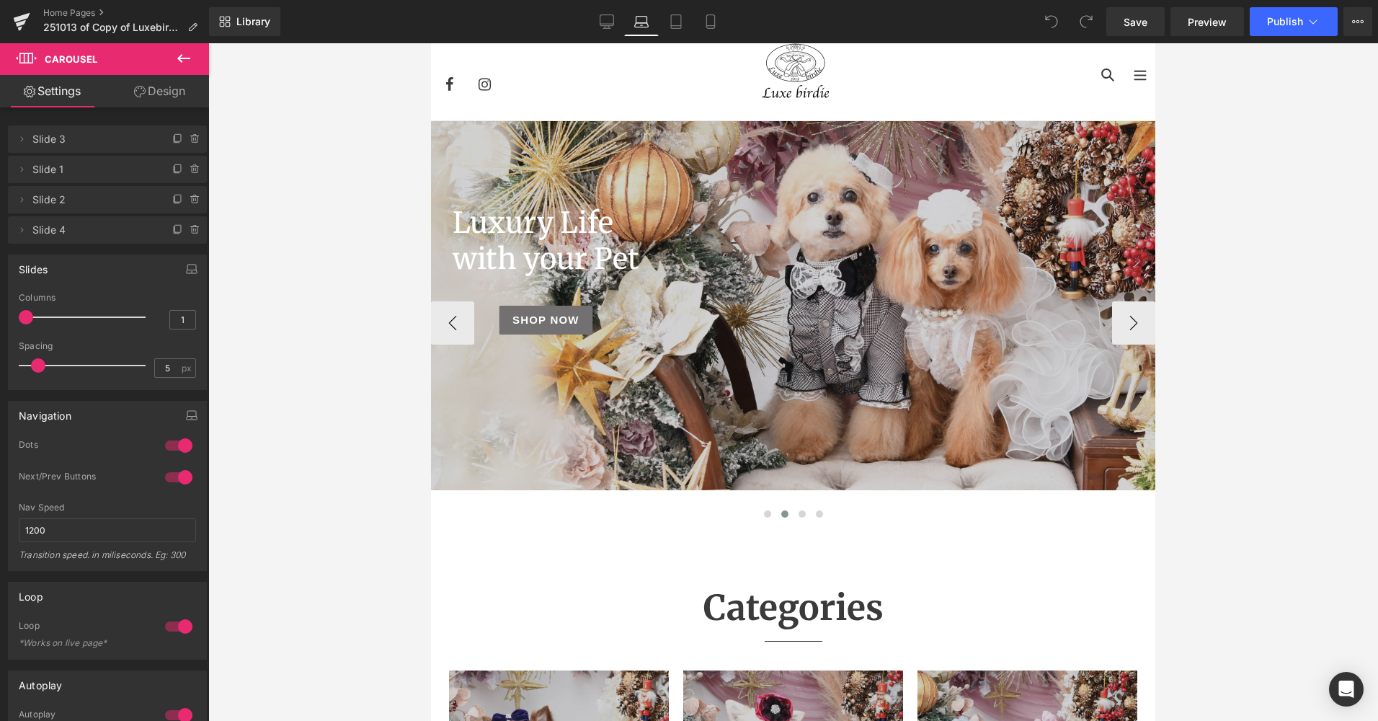
scroll to position [14, 0]
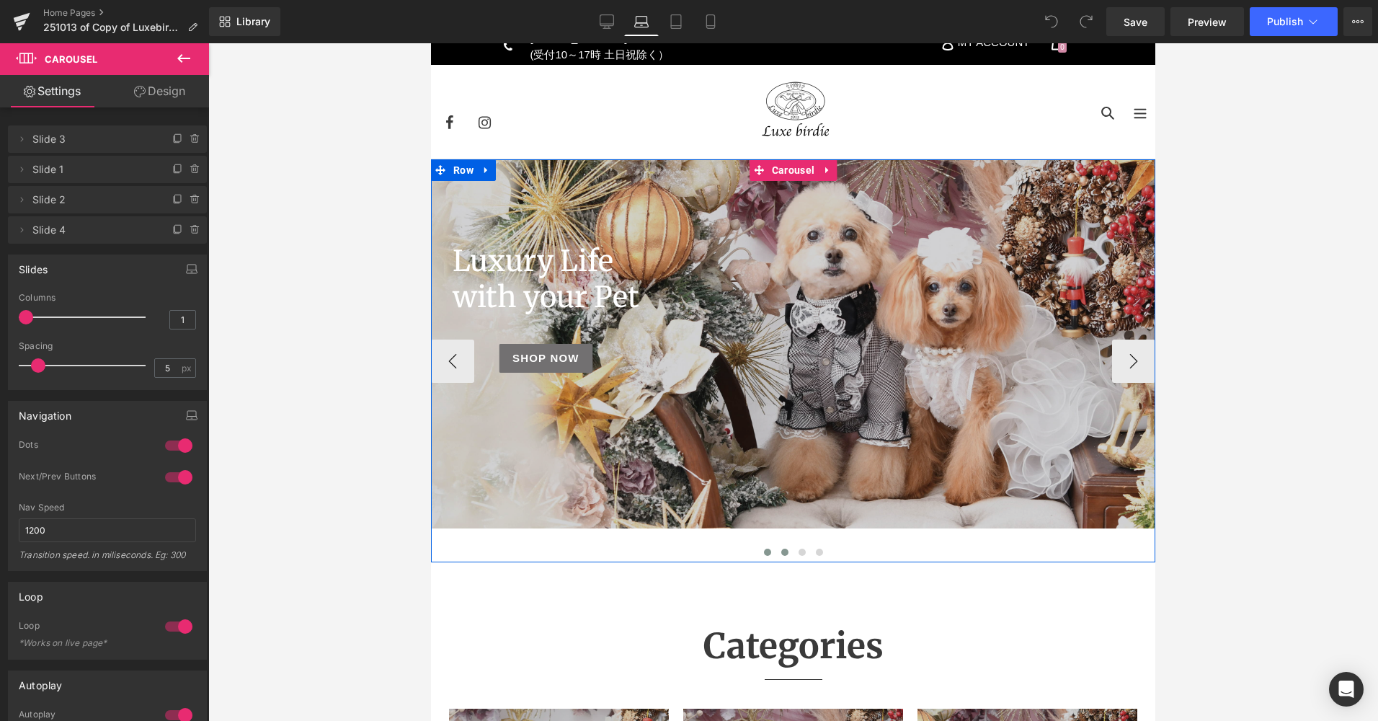
click at [765, 551] on span at bounding box center [767, 552] width 7 height 7
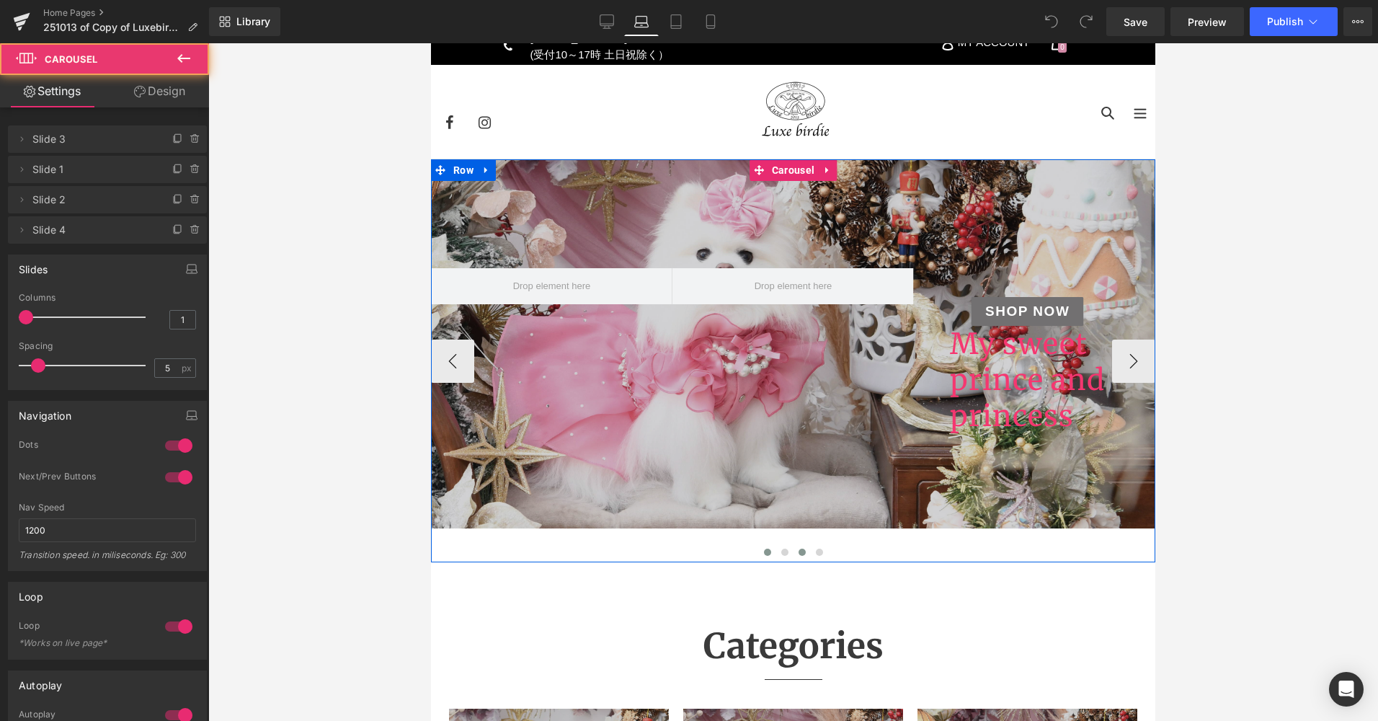
click at [799, 554] on span at bounding box center [802, 552] width 7 height 7
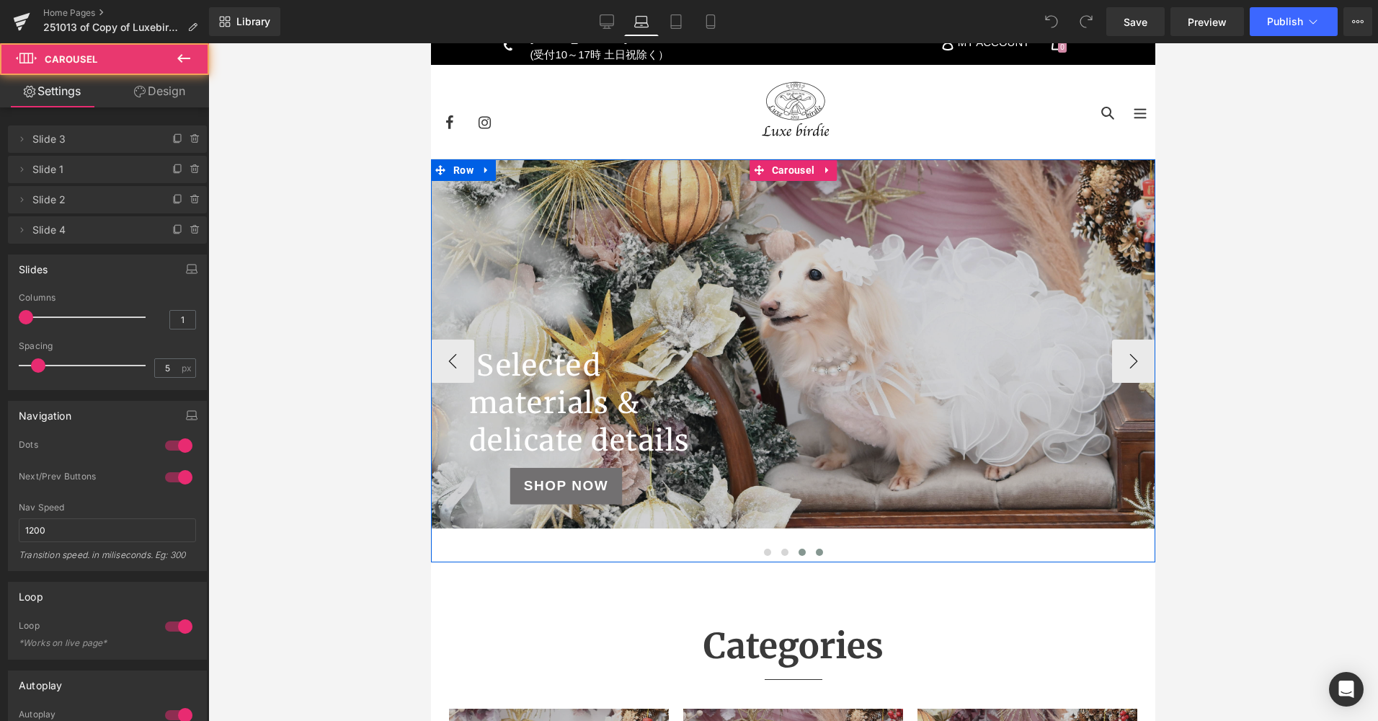
click at [811, 554] on button at bounding box center [819, 552] width 17 height 14
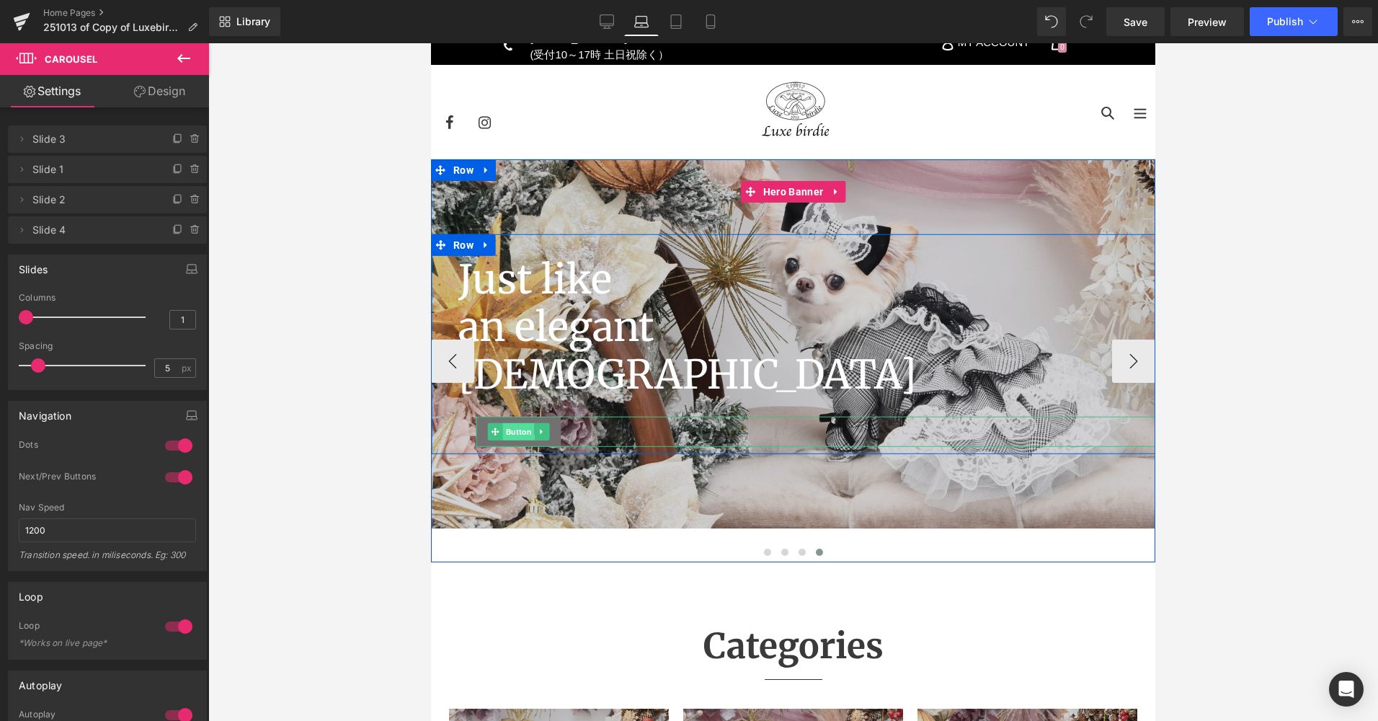
click at [516, 433] on span "Button" at bounding box center [518, 431] width 32 height 17
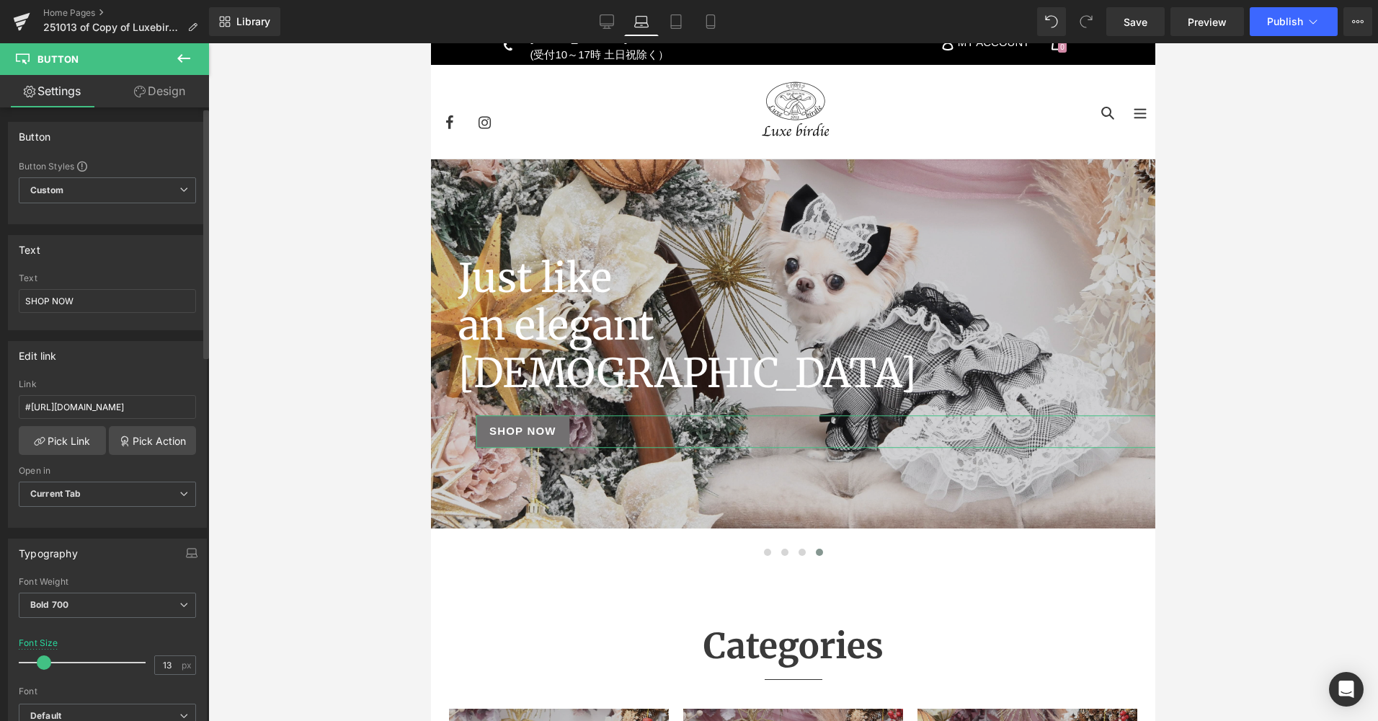
click at [42, 659] on span at bounding box center [44, 662] width 14 height 14
click at [684, 24] on link "Tablet" at bounding box center [676, 21] width 35 height 29
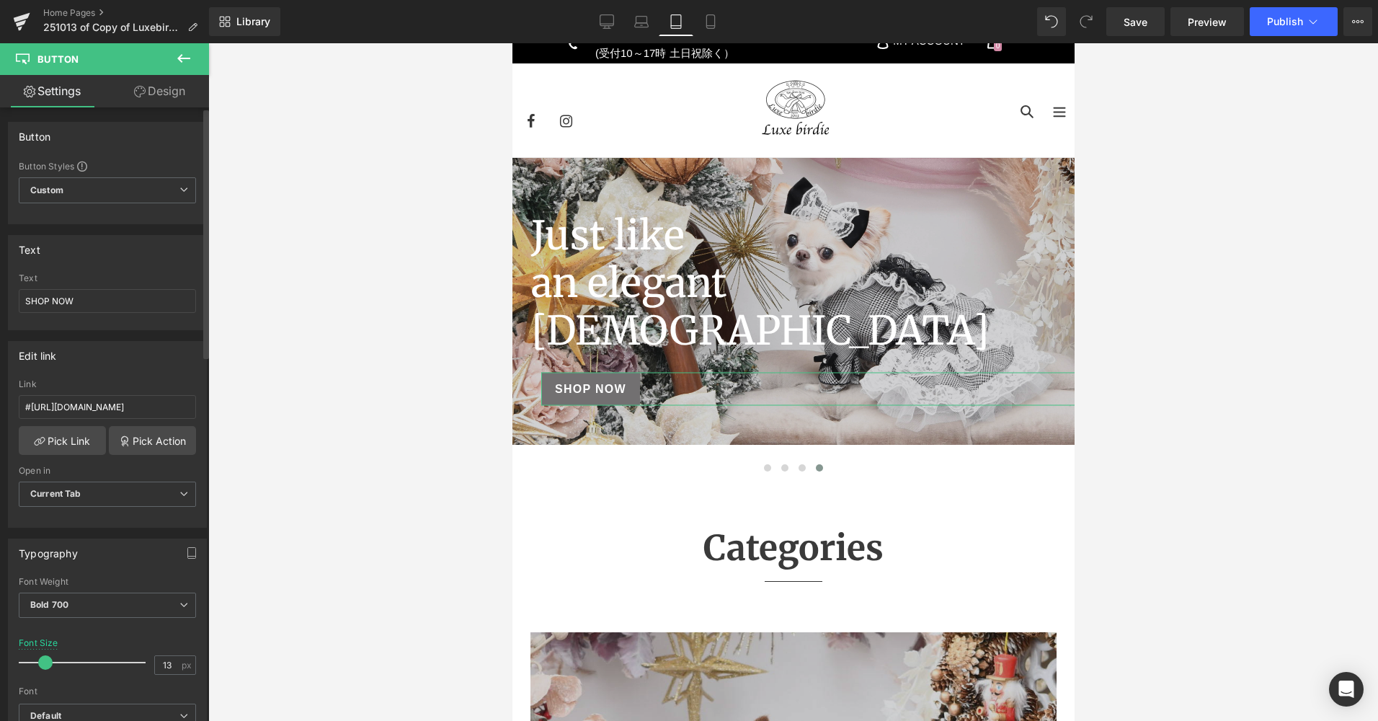
click at [43, 660] on span at bounding box center [45, 662] width 14 height 14
click at [719, 31] on link "Mobile" at bounding box center [710, 21] width 35 height 29
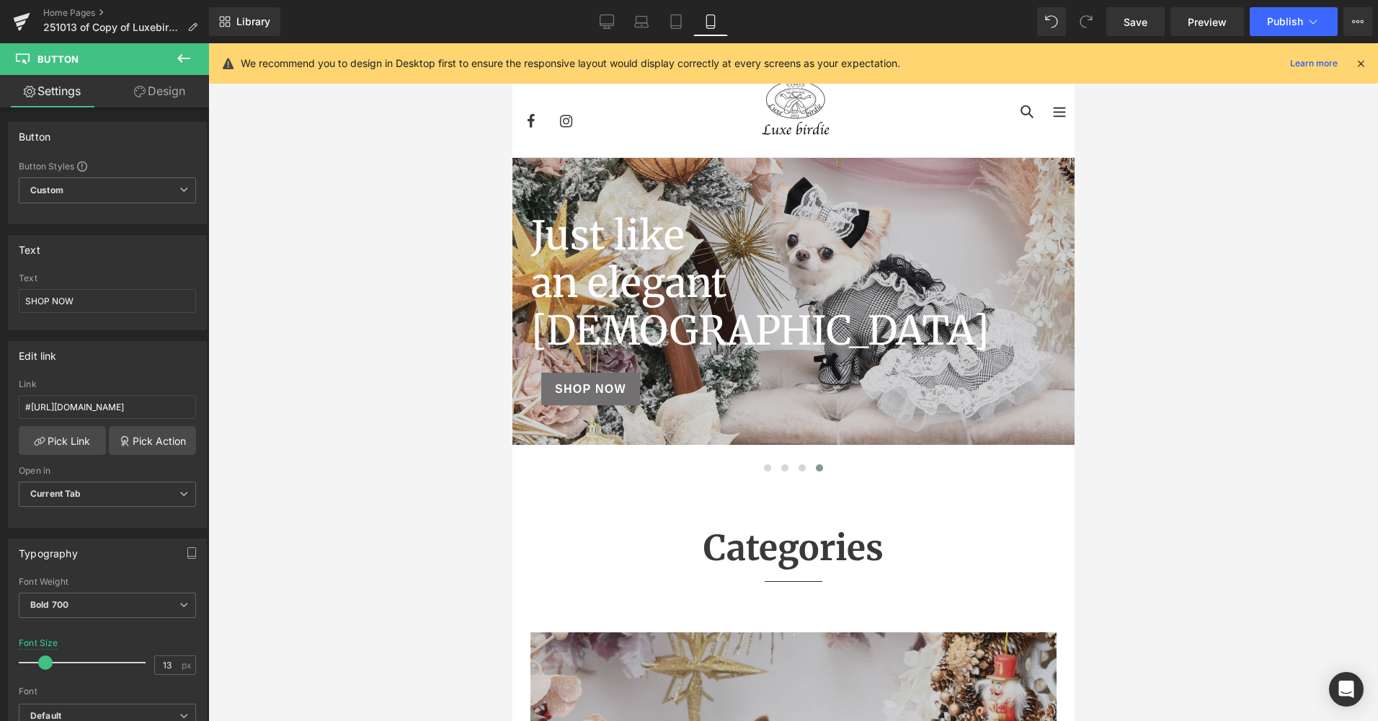
scroll to position [14, 0]
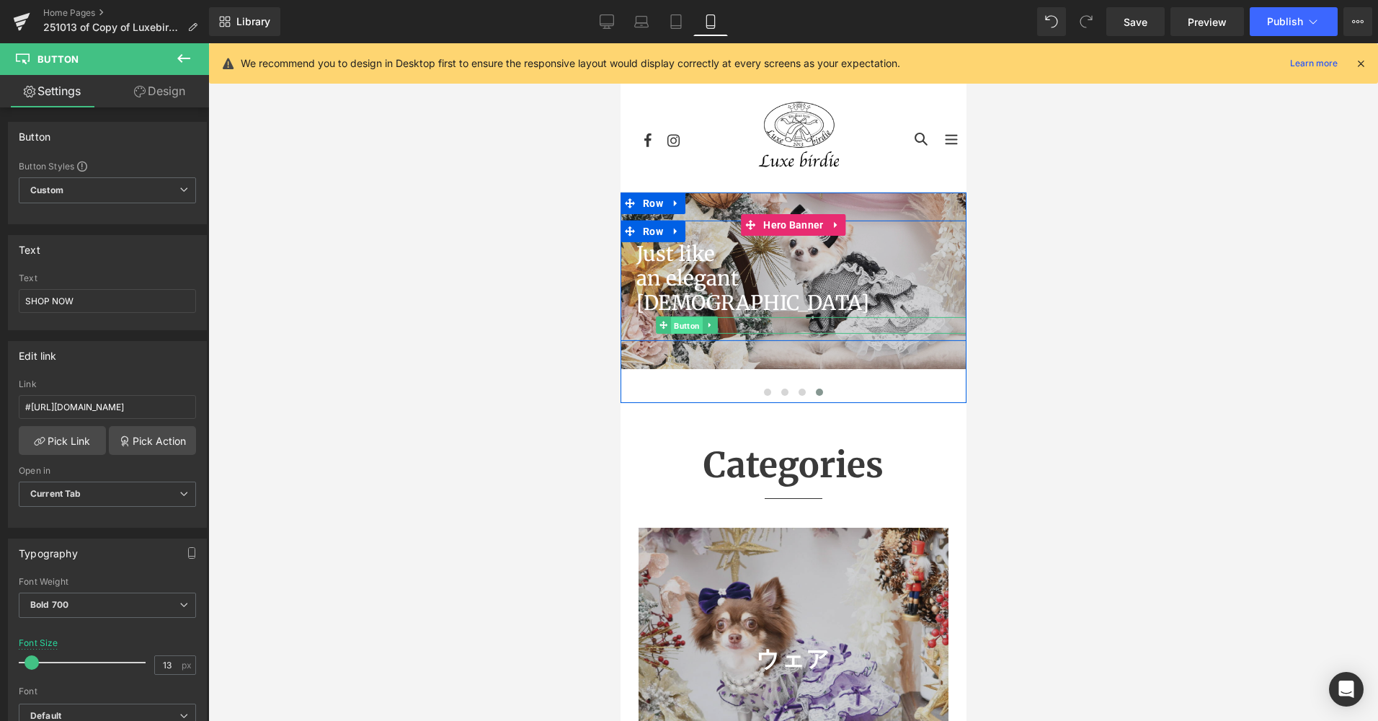
click at [681, 328] on span "Button" at bounding box center [687, 325] width 32 height 17
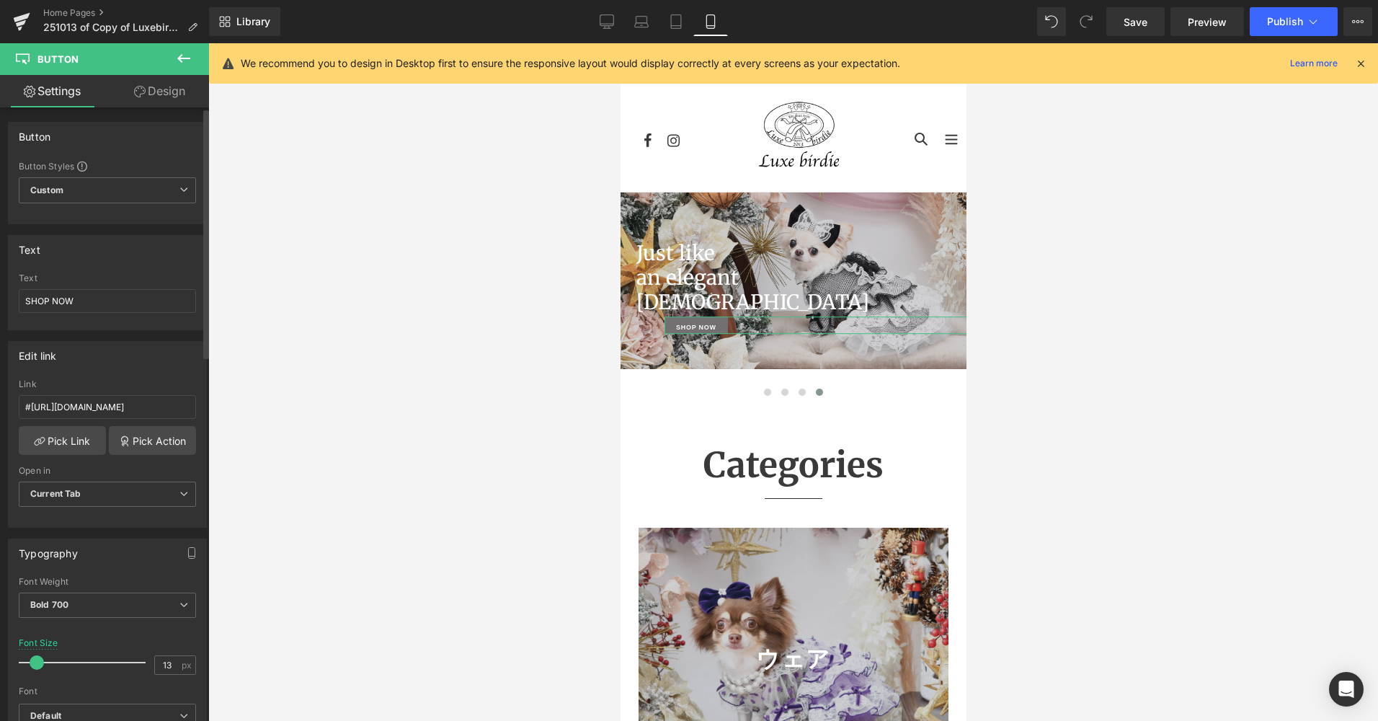
click at [40, 664] on span at bounding box center [37, 662] width 14 height 14
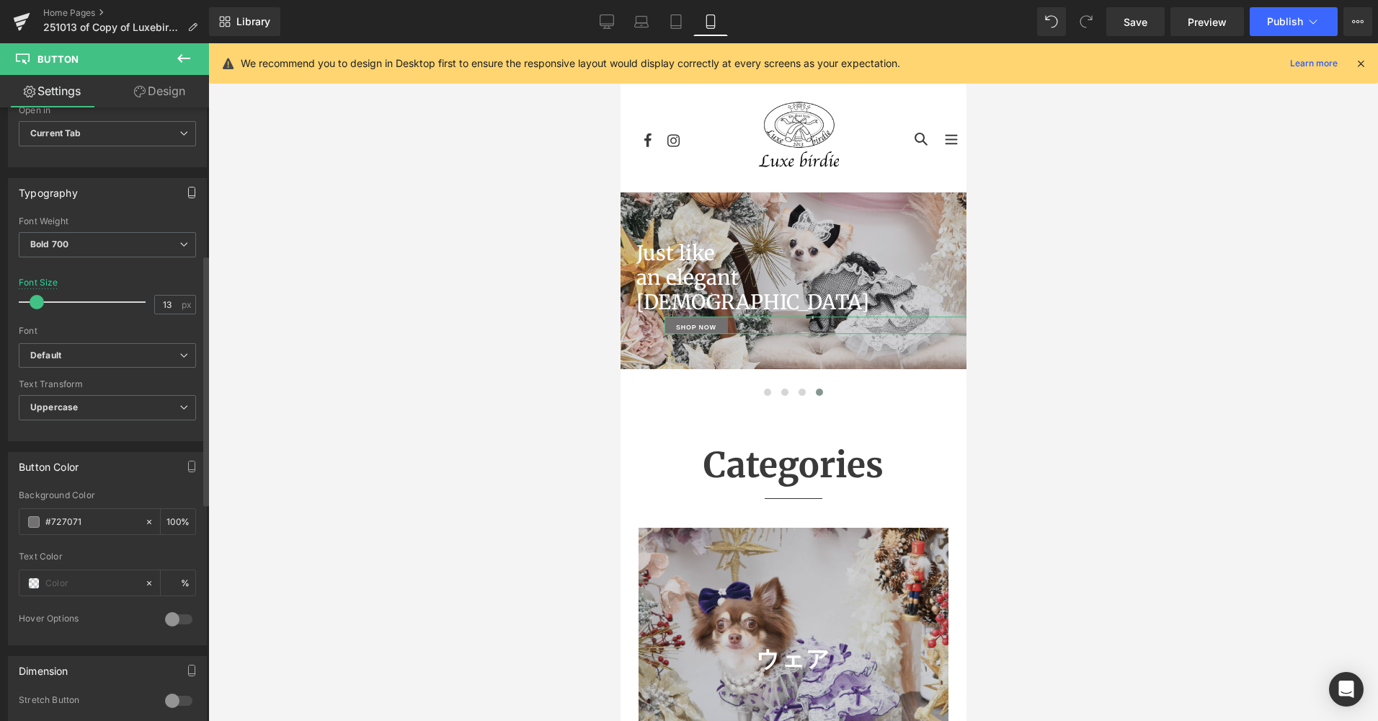
scroll to position [144, 0]
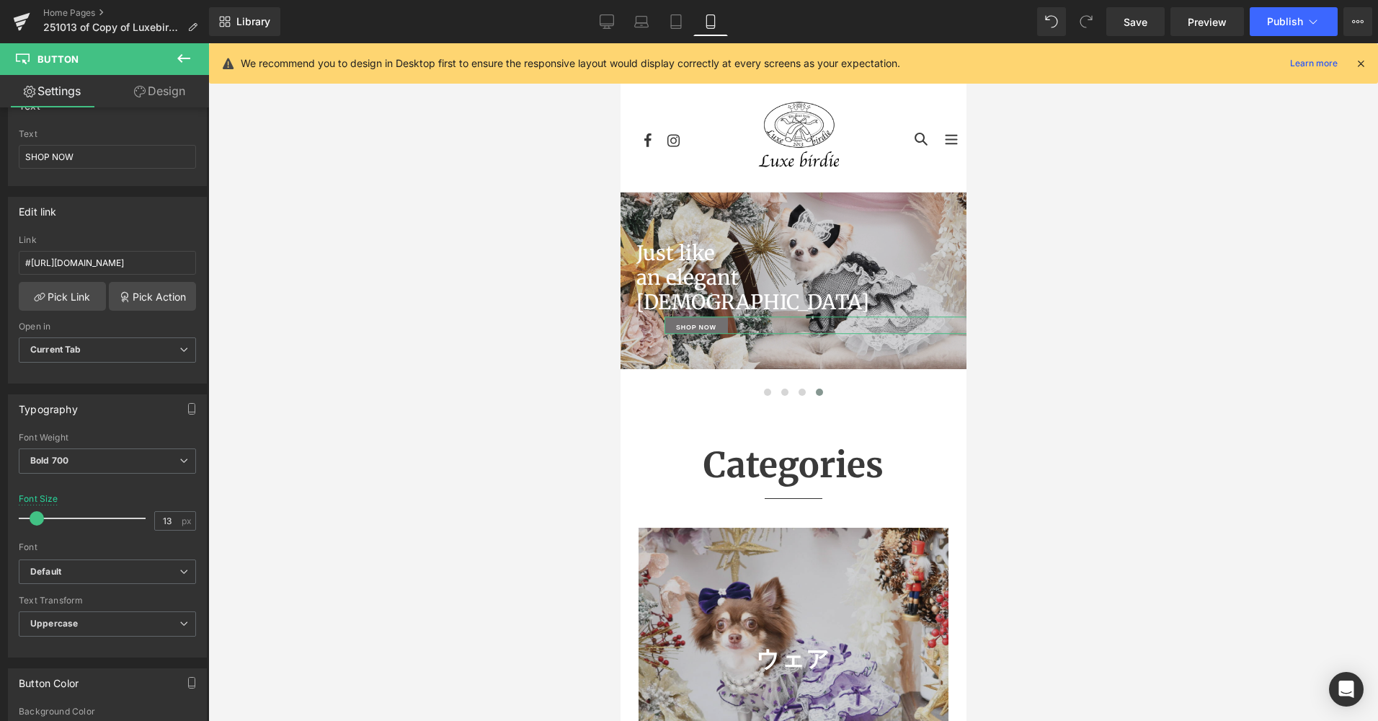
click at [180, 100] on link "Design" at bounding box center [159, 91] width 105 height 32
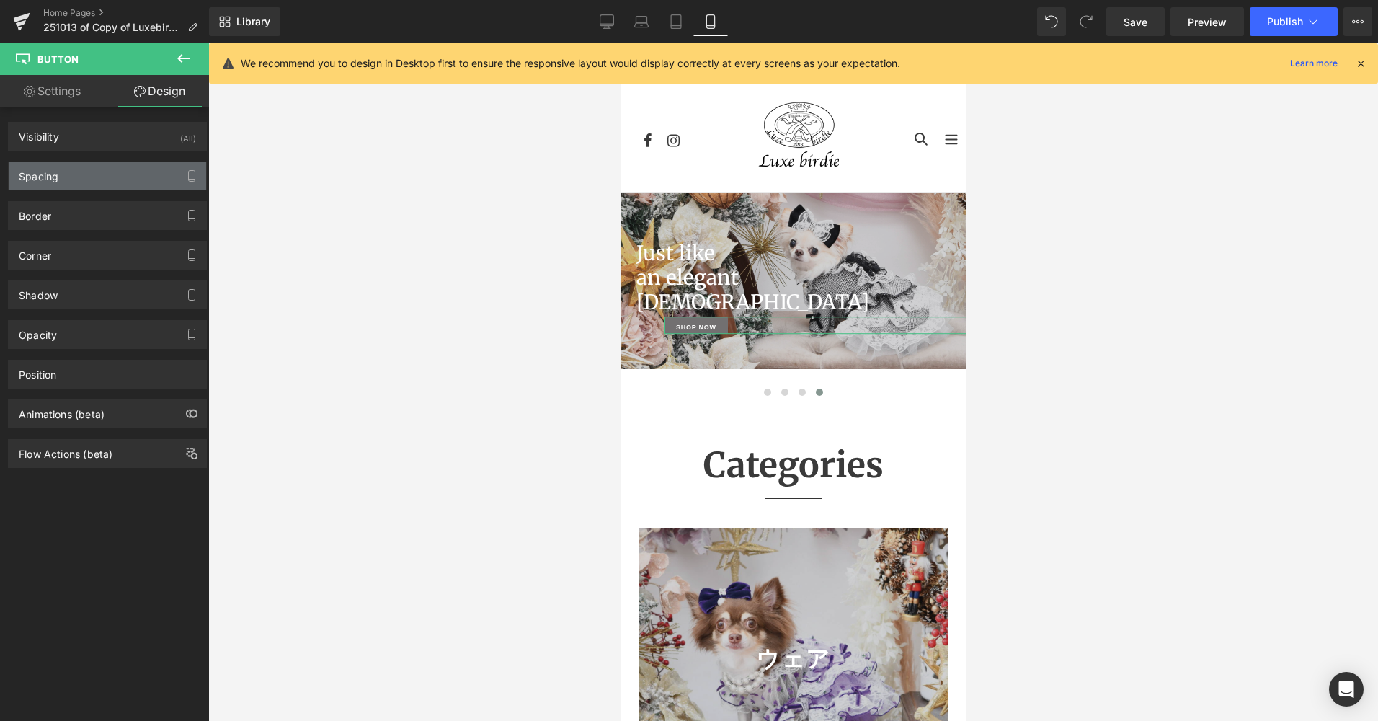
click at [117, 176] on div "Spacing" at bounding box center [108, 175] width 198 height 27
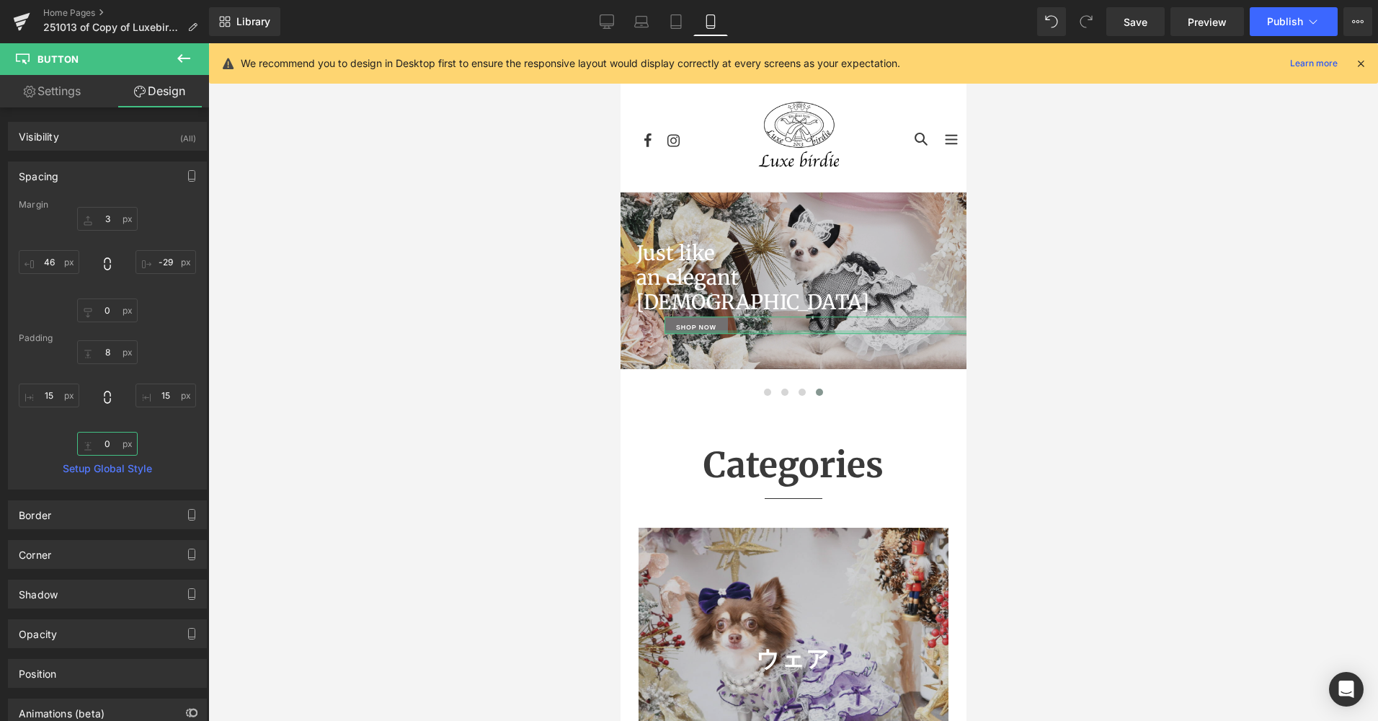
click at [109, 444] on input "0" at bounding box center [107, 444] width 61 height 24
type input "8"
click at [116, 350] on input "8" at bounding box center [107, 352] width 61 height 24
click at [167, 337] on div "Padding" at bounding box center [107, 338] width 177 height 10
click at [56, 262] on input "46" at bounding box center [49, 262] width 61 height 24
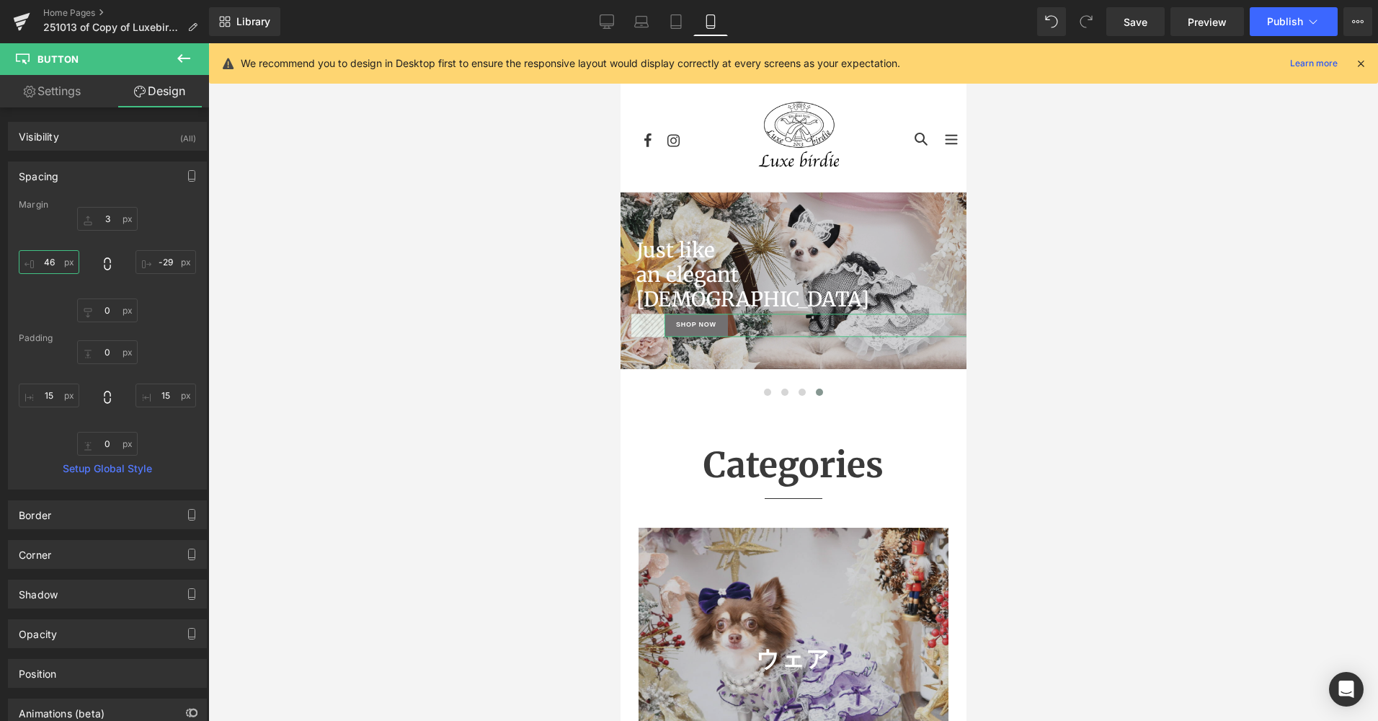
click at [58, 265] on input "46" at bounding box center [49, 262] width 61 height 24
click at [56, 263] on input "46" at bounding box center [49, 262] width 61 height 24
drag, startPoint x: 56, startPoint y: 263, endPoint x: 56, endPoint y: 283, distance: 20.2
click at [56, 283] on div "3 -29 0 46" at bounding box center [107, 264] width 177 height 115
click at [56, 285] on div "3 -29 0 46" at bounding box center [107, 264] width 177 height 115
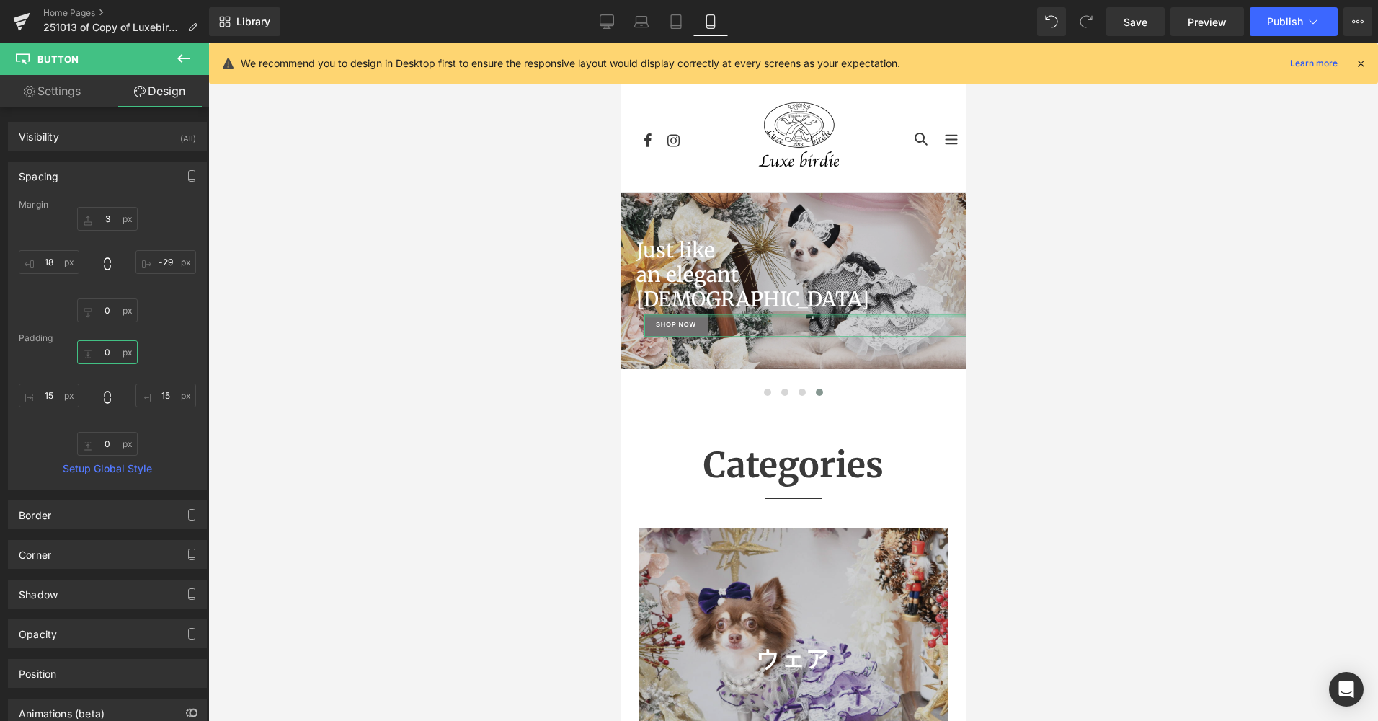
click at [110, 358] on input "text" at bounding box center [107, 352] width 61 height 24
type input "-5"
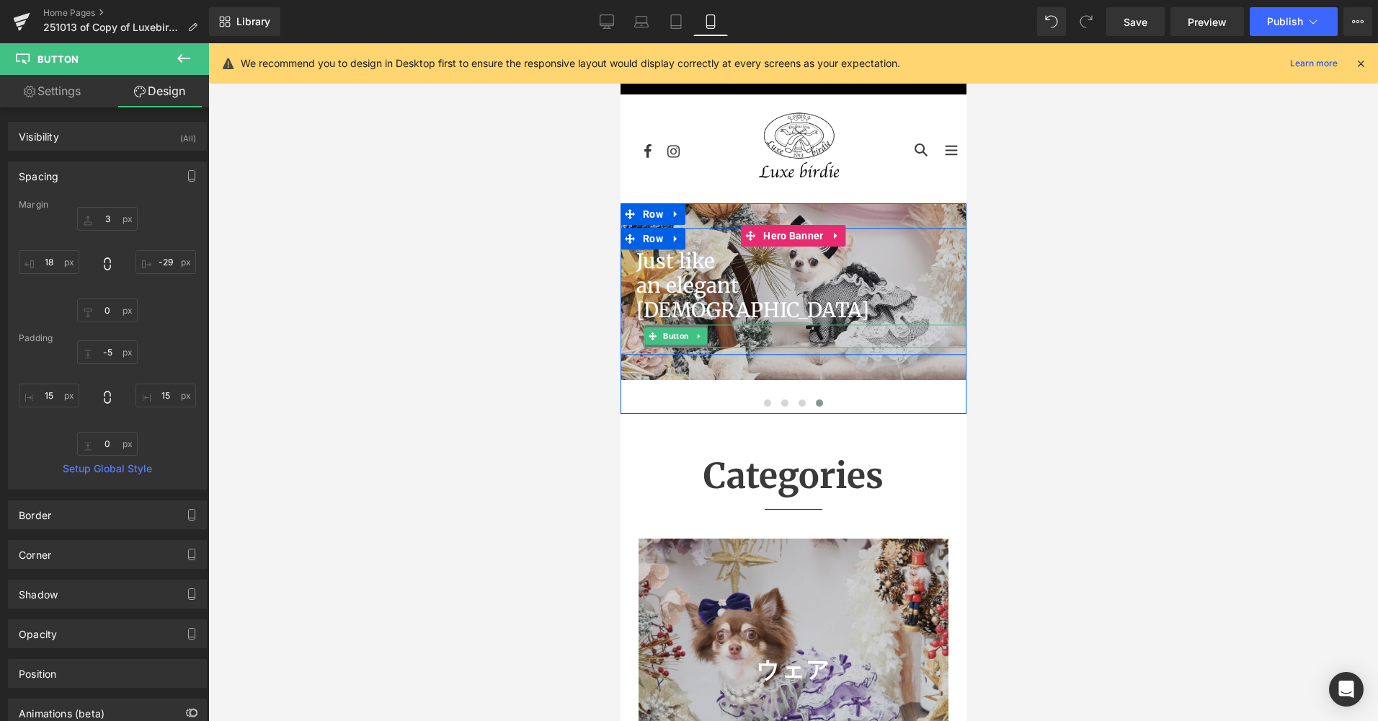
scroll to position [0, 0]
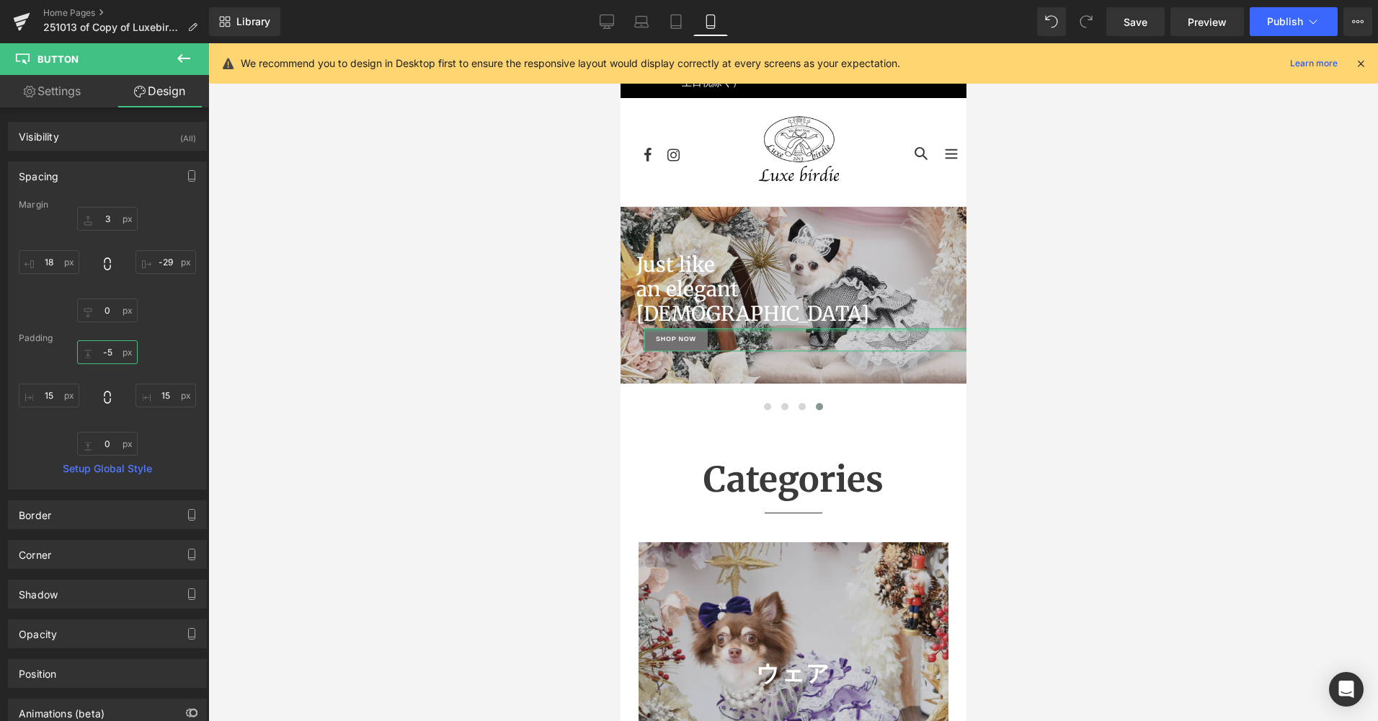
click at [110, 350] on input "-5" at bounding box center [107, 352] width 61 height 24
click at [110, 347] on input "-5" at bounding box center [107, 352] width 61 height 24
drag, startPoint x: 108, startPoint y: 350, endPoint x: 110, endPoint y: 326, distance: 23.9
click at [110, 326] on div "Margin 3 -29 0 46 [GEOGRAPHIC_DATA] -5 15 15 Setup Global Style" at bounding box center [108, 344] width 198 height 289
click at [110, 352] on input "-5" at bounding box center [107, 352] width 61 height 24
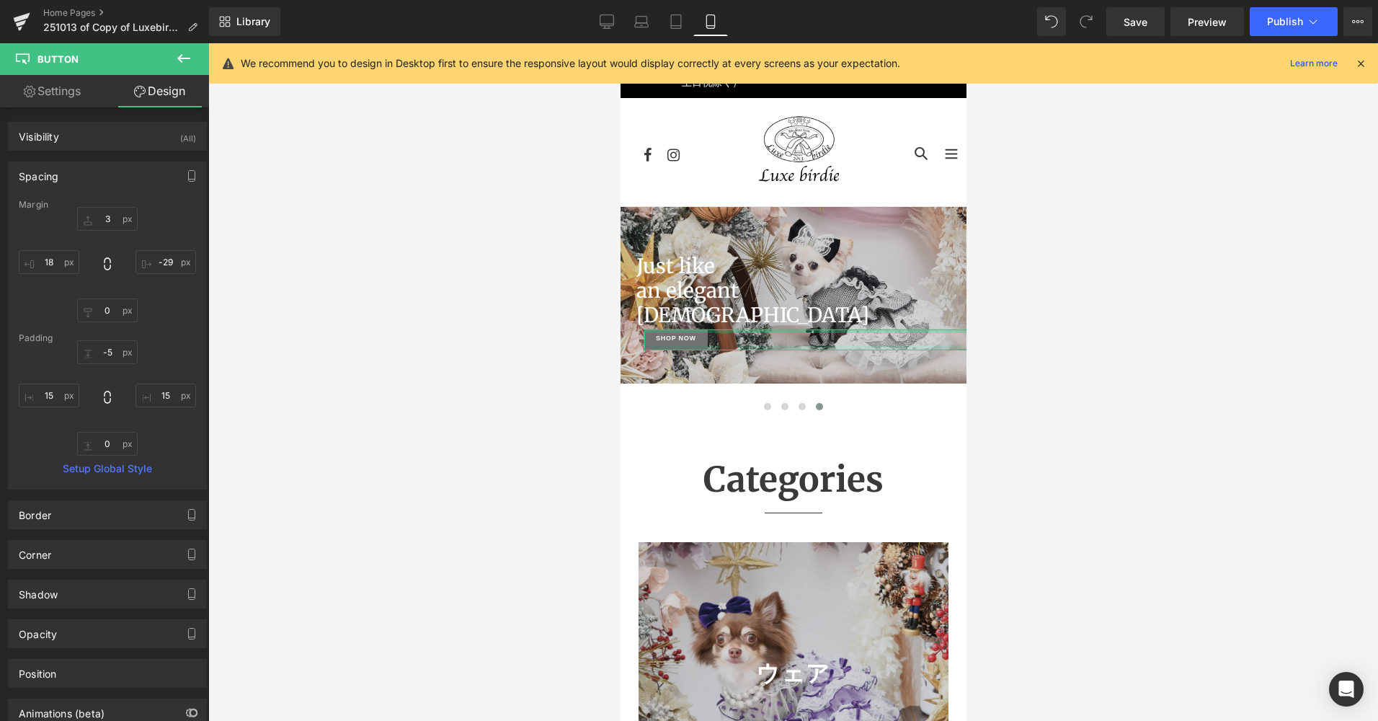
click at [110, 367] on div "-5 15 15" at bounding box center [107, 397] width 177 height 115
click at [108, 443] on input "text" at bounding box center [107, 444] width 61 height 24
type input "5"
click at [1150, 24] on link "Save" at bounding box center [1136, 21] width 58 height 29
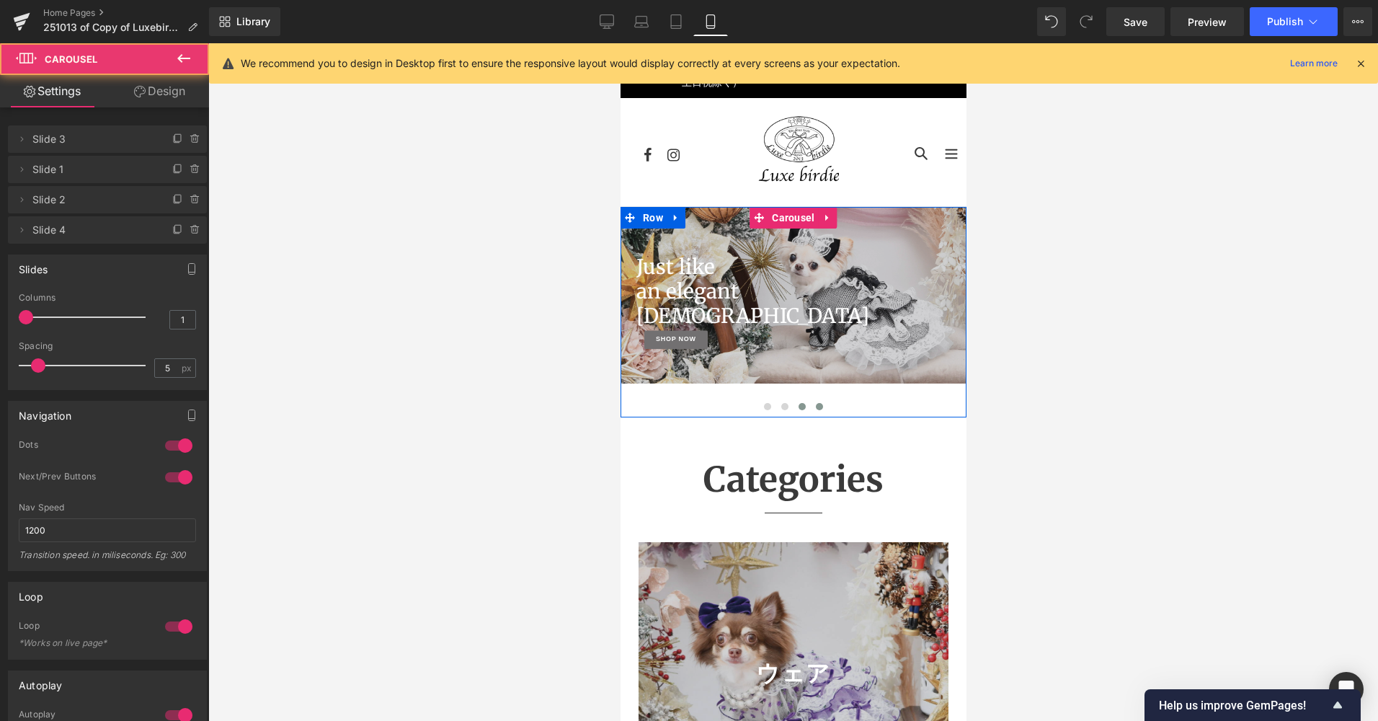
click at [798, 409] on span at bounding box center [801, 406] width 7 height 7
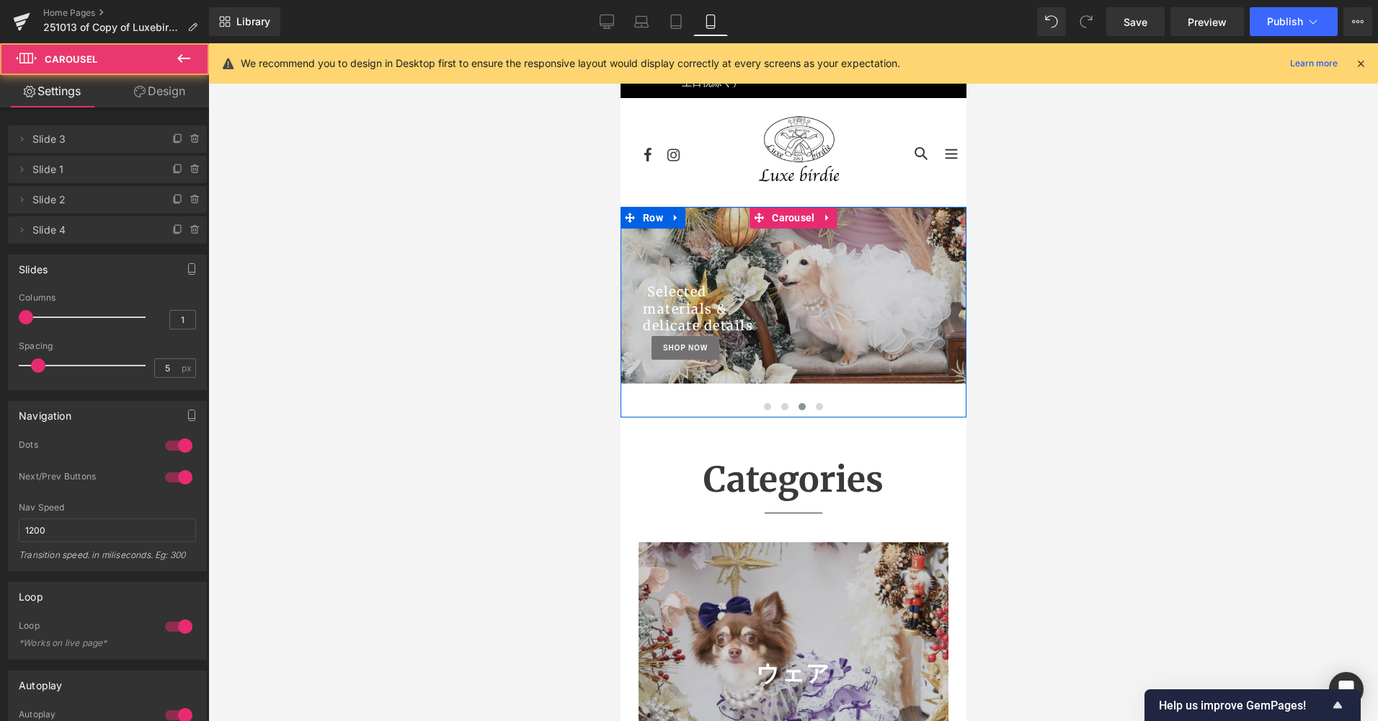
click at [798, 409] on span at bounding box center [801, 406] width 7 height 7
click at [780, 410] on button at bounding box center [784, 406] width 17 height 14
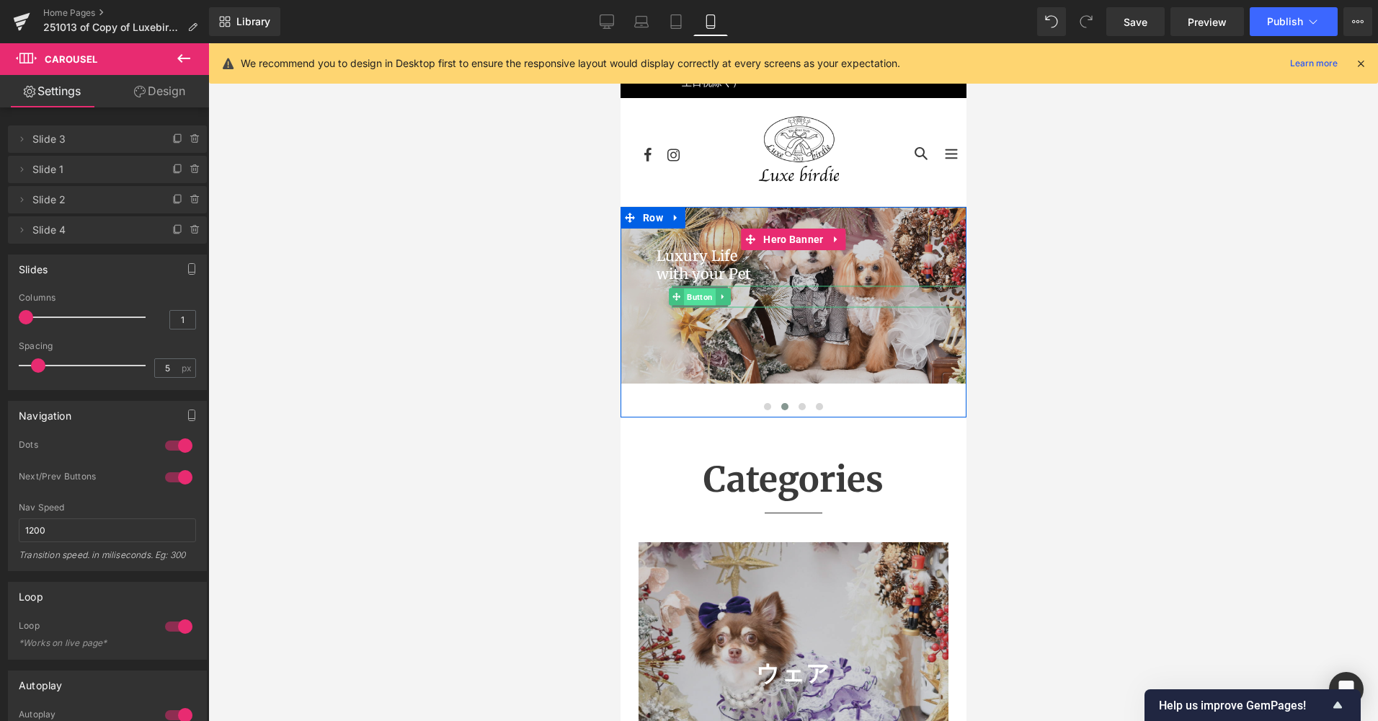
click at [694, 298] on span "Button" at bounding box center [699, 297] width 32 height 17
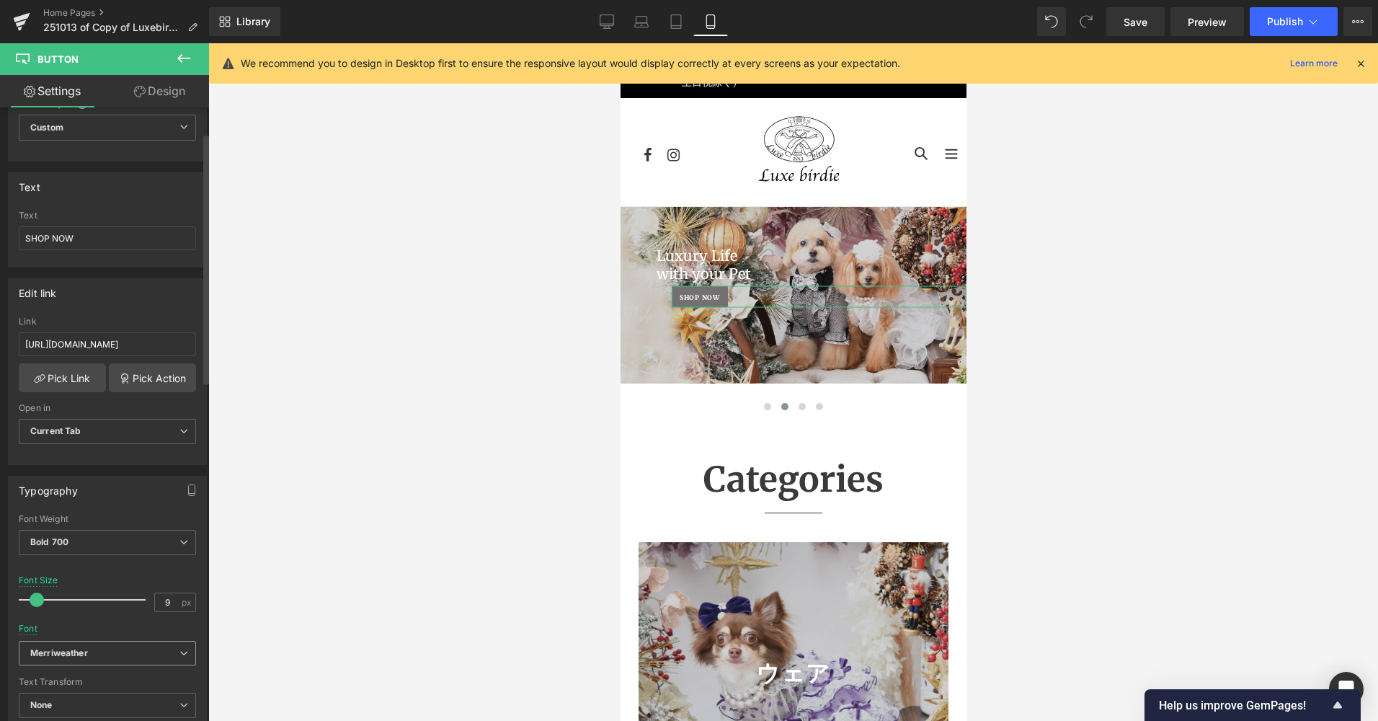
scroll to position [144, 0]
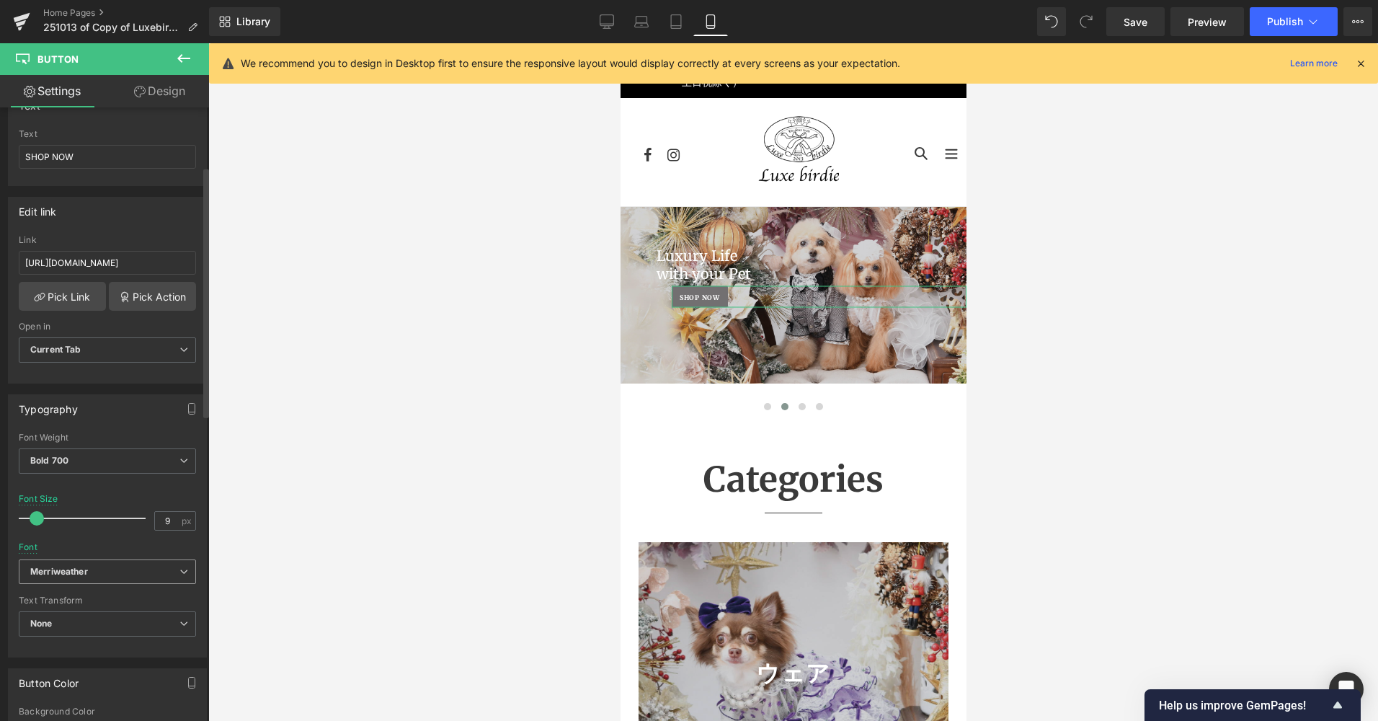
click at [107, 572] on b "Merriweather" at bounding box center [104, 572] width 149 height 12
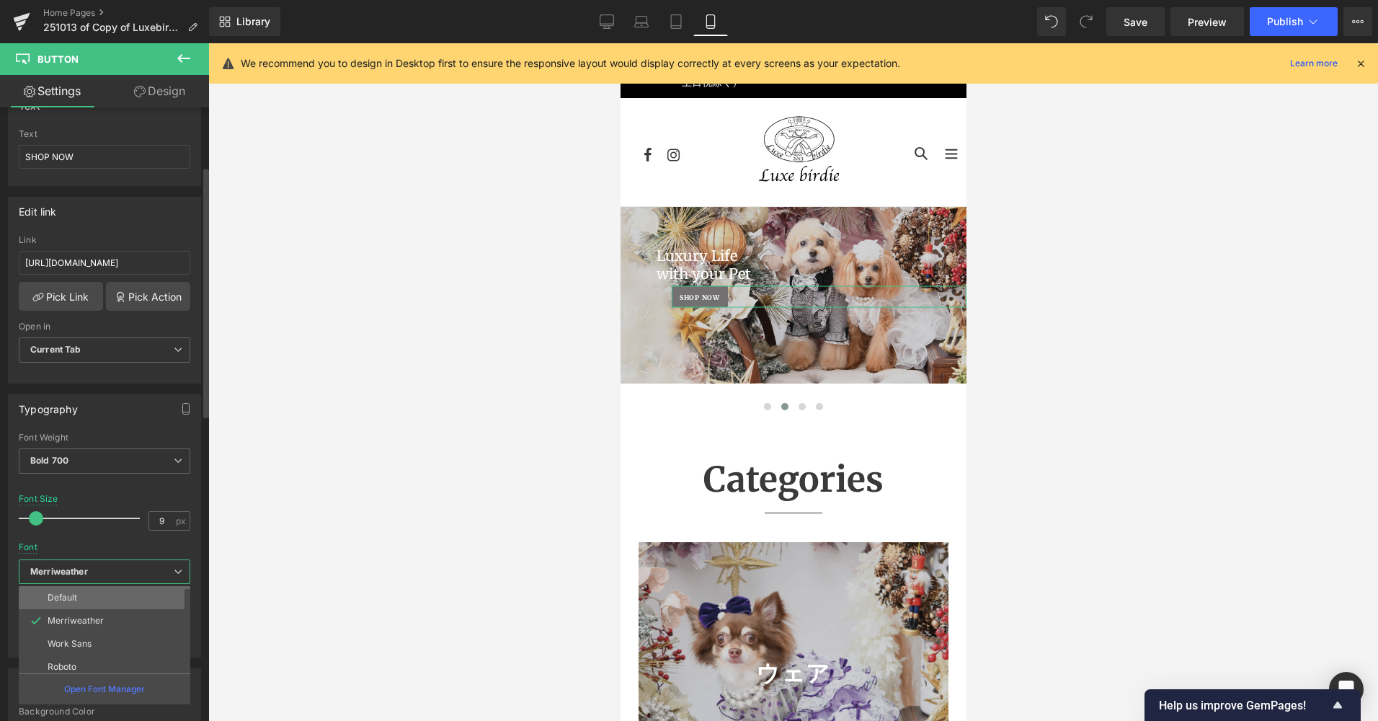
click at [103, 598] on li "Default" at bounding box center [108, 597] width 178 height 23
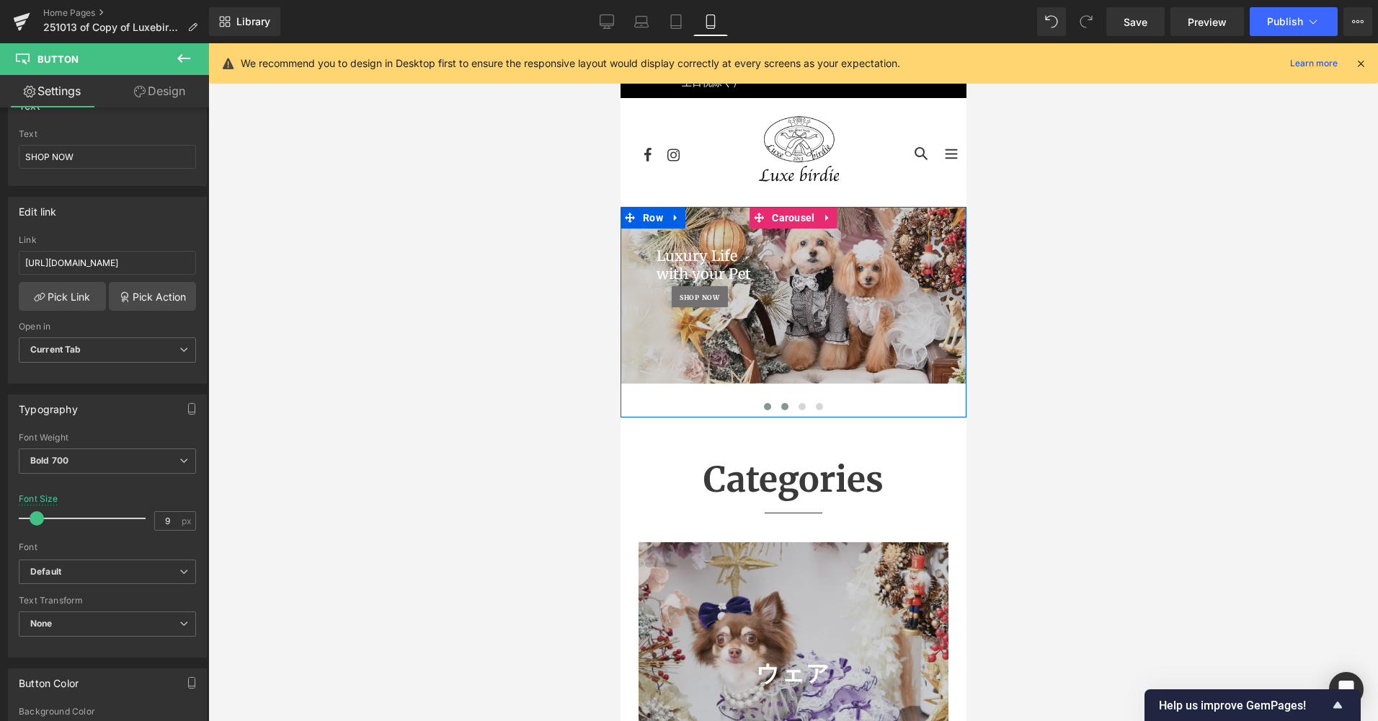
click at [763, 405] on span at bounding box center [766, 406] width 7 height 7
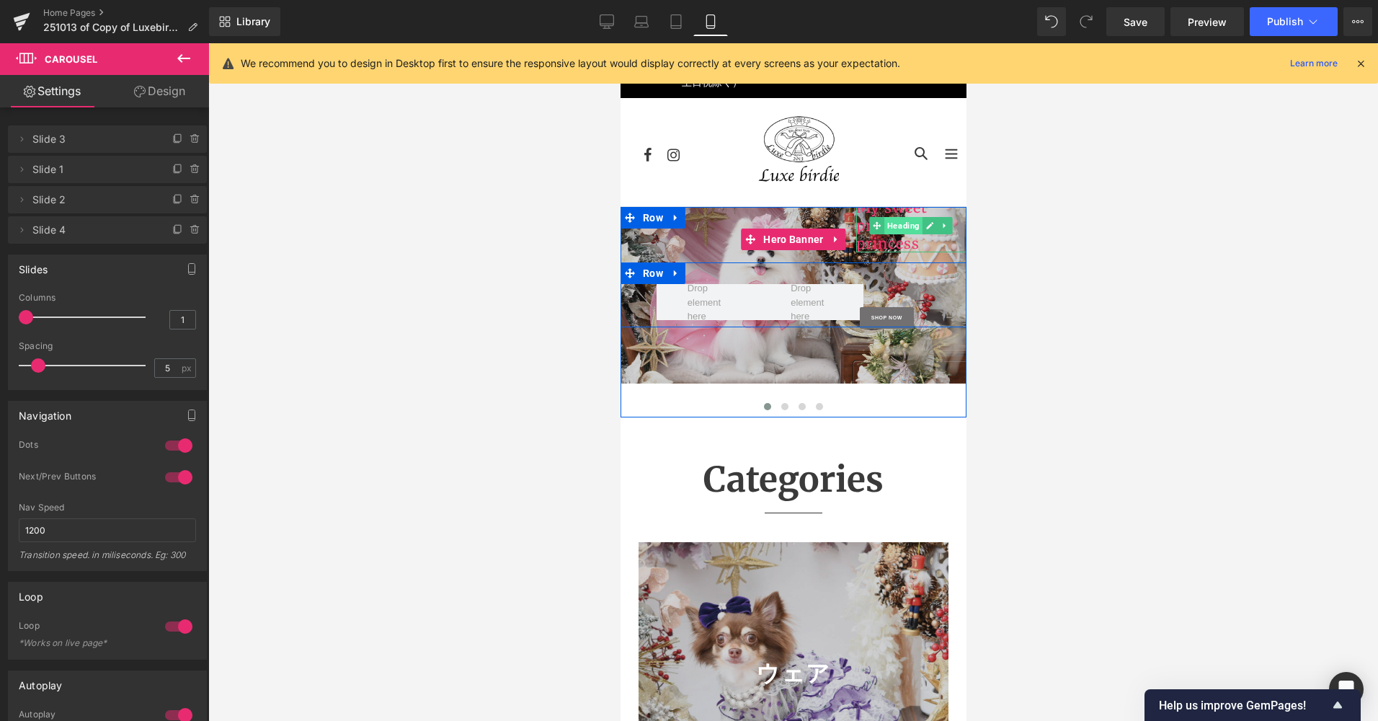
click at [892, 228] on span "Heading" at bounding box center [903, 225] width 38 height 17
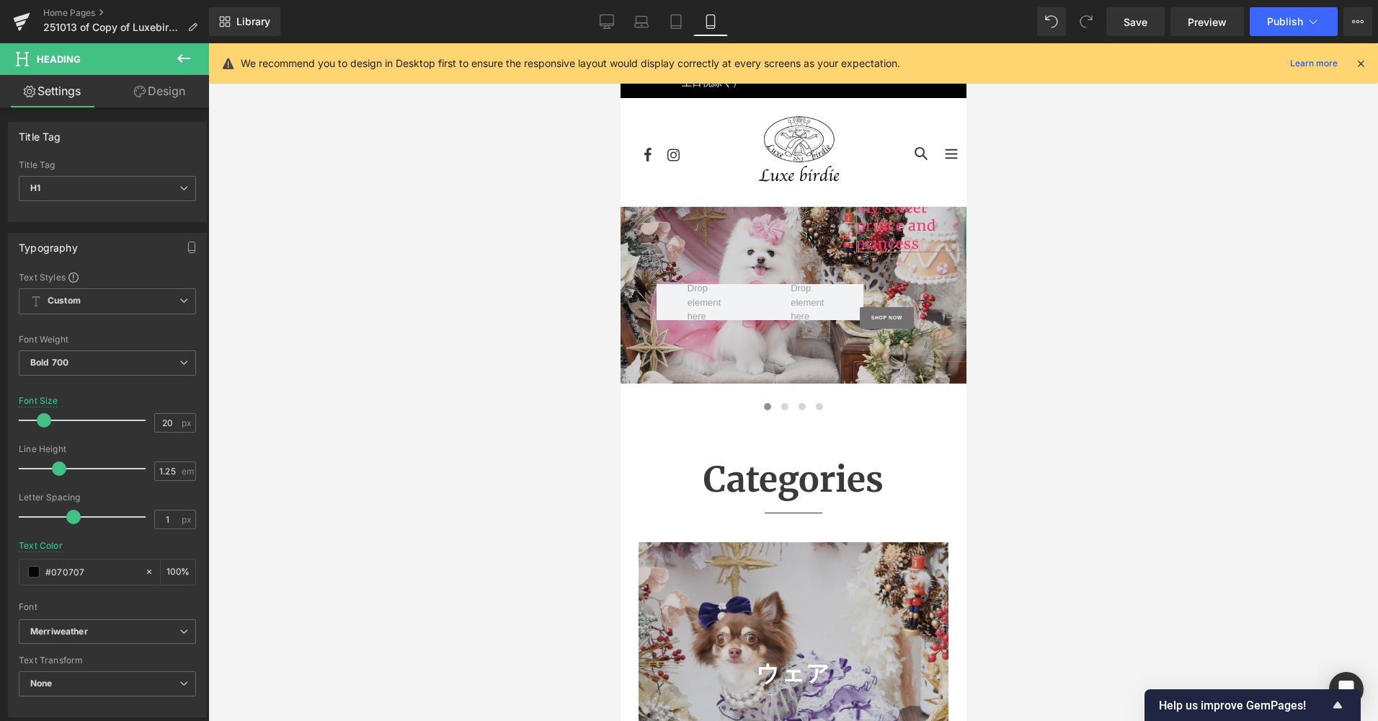
click at [133, 105] on link "Design" at bounding box center [159, 91] width 105 height 32
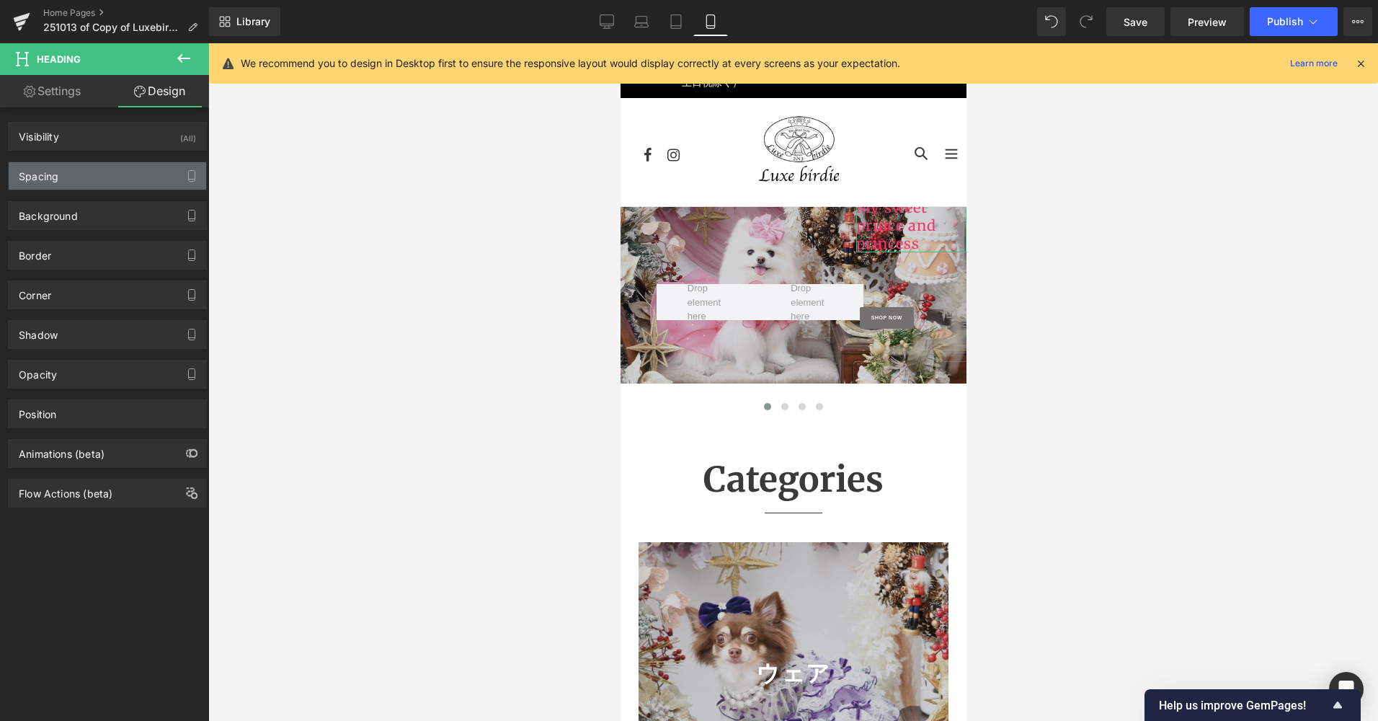
drag, startPoint x: 90, startPoint y: 180, endPoint x: 71, endPoint y: 180, distance: 18.7
click at [82, 180] on div "Spacing" at bounding box center [108, 175] width 198 height 27
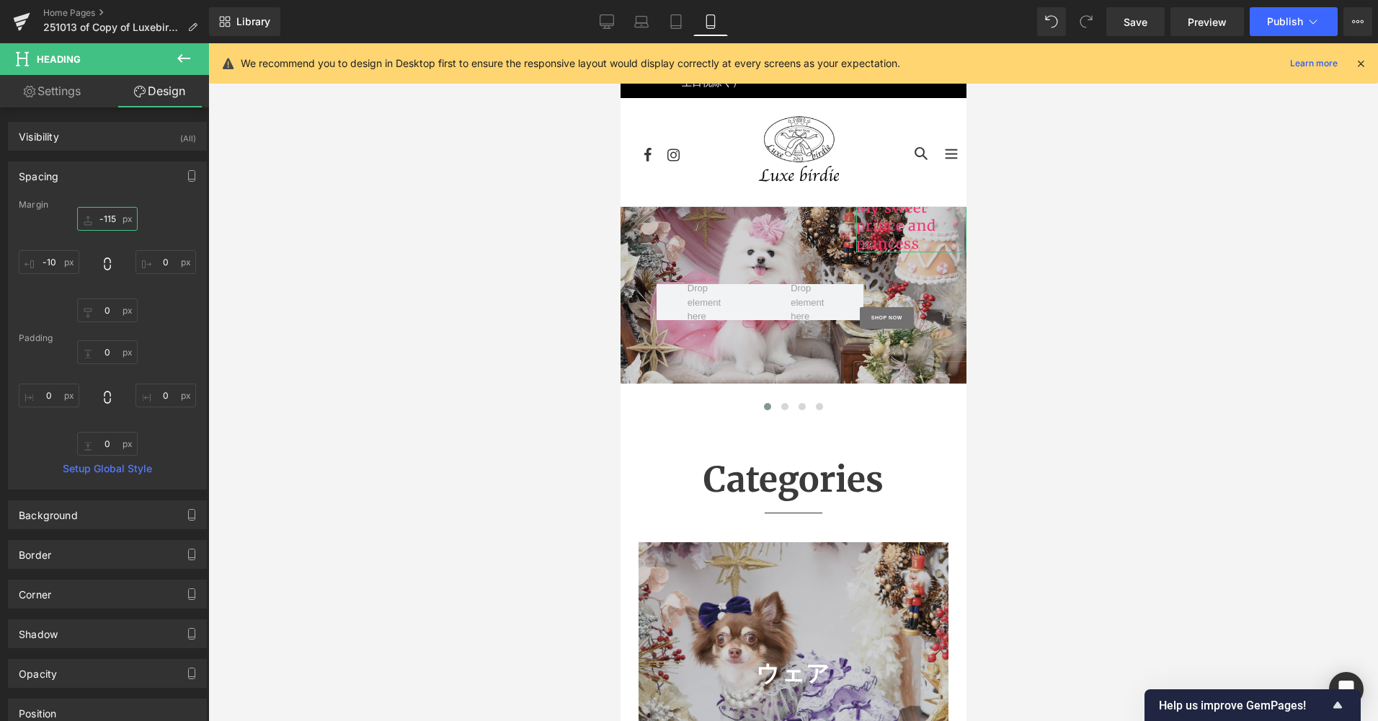
click at [106, 223] on input "-115" at bounding box center [107, 219] width 61 height 24
type input "-50"
click at [177, 223] on div "-50 0 0 -10" at bounding box center [107, 264] width 177 height 115
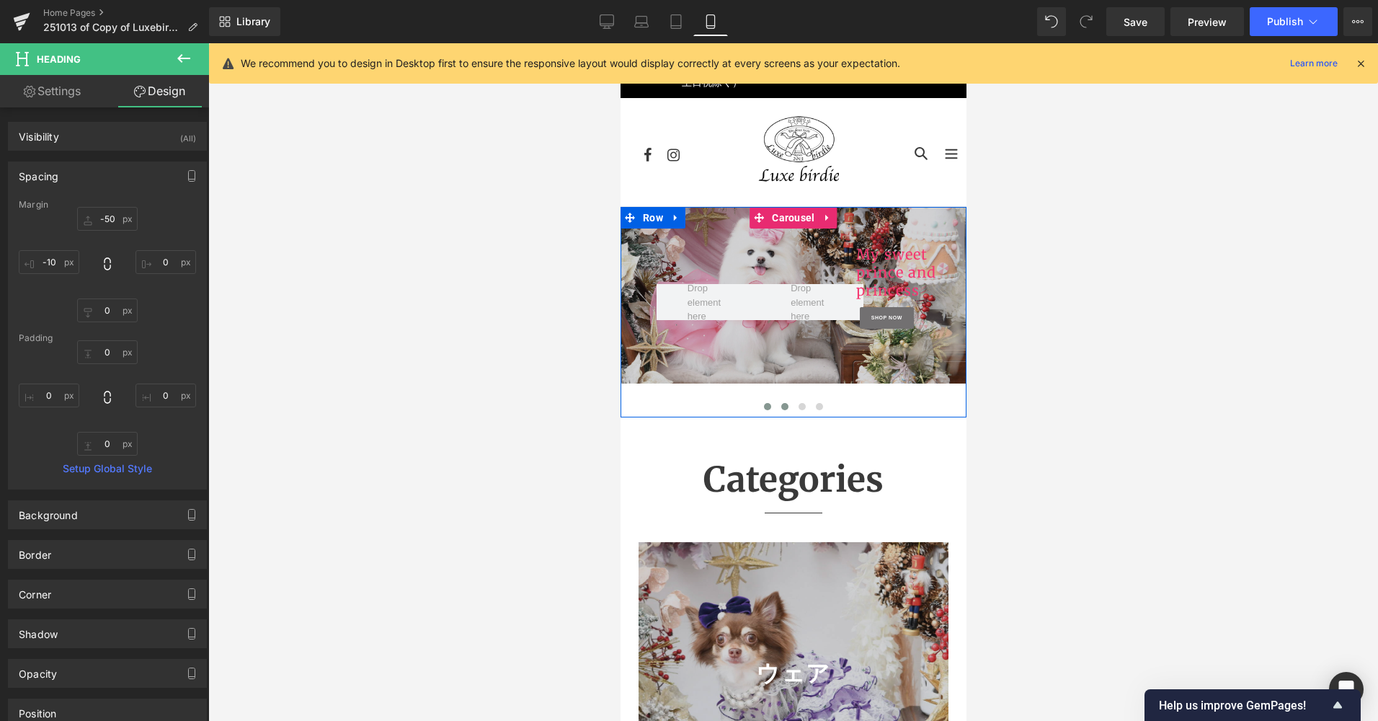
click at [781, 403] on span at bounding box center [784, 406] width 7 height 7
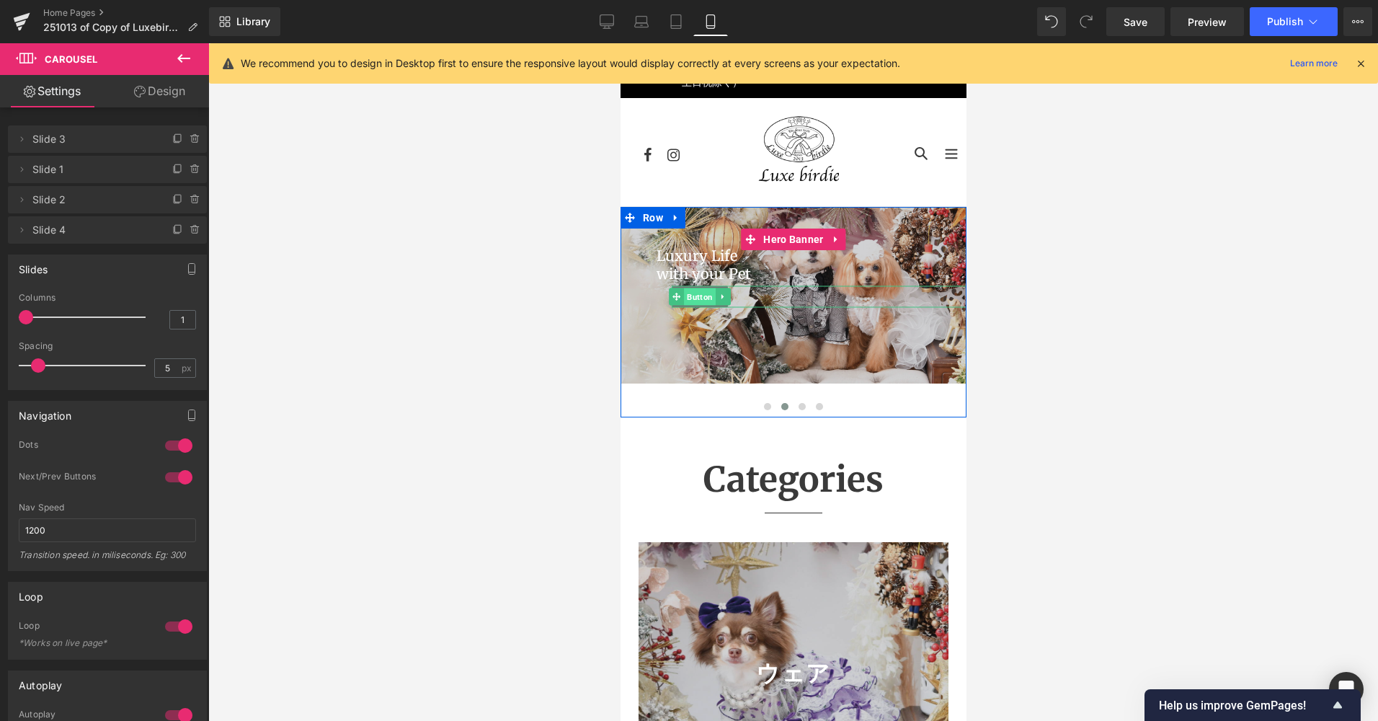
click at [701, 299] on span "Button" at bounding box center [699, 296] width 32 height 17
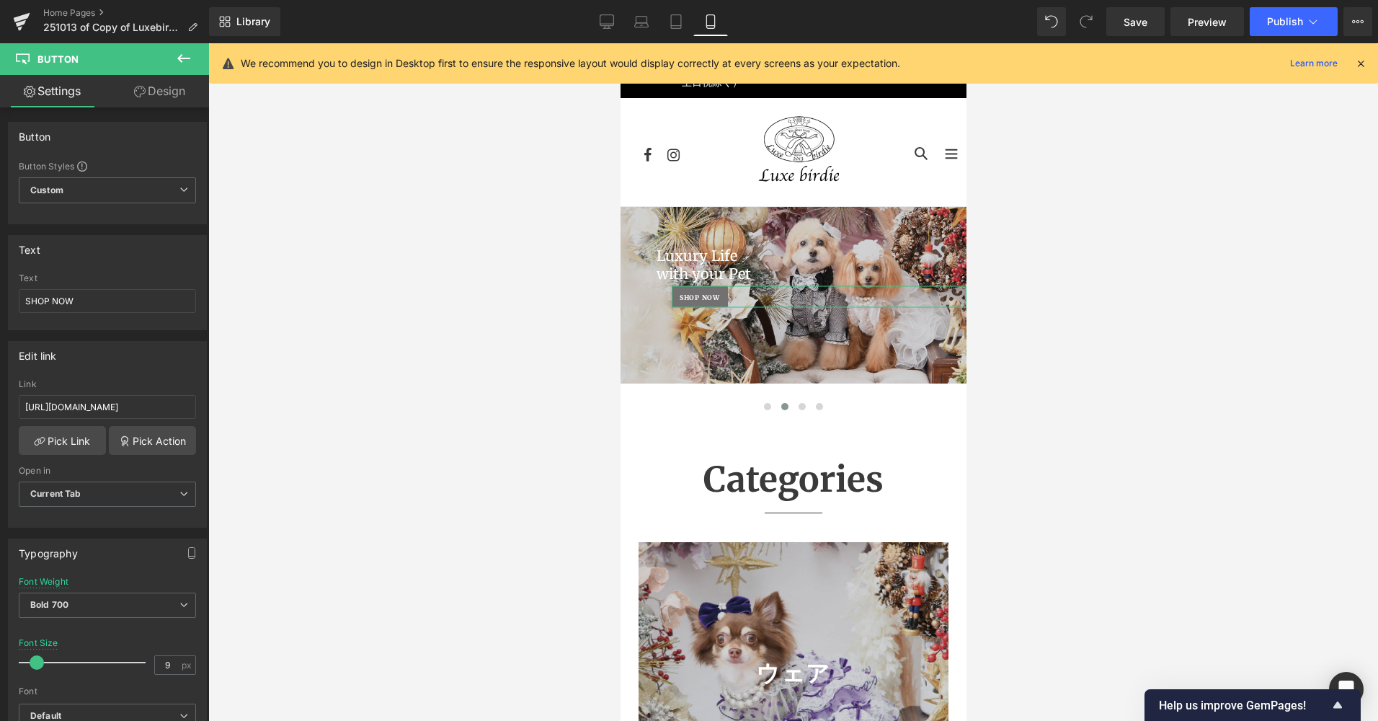
click at [183, 103] on link "Design" at bounding box center [159, 91] width 105 height 32
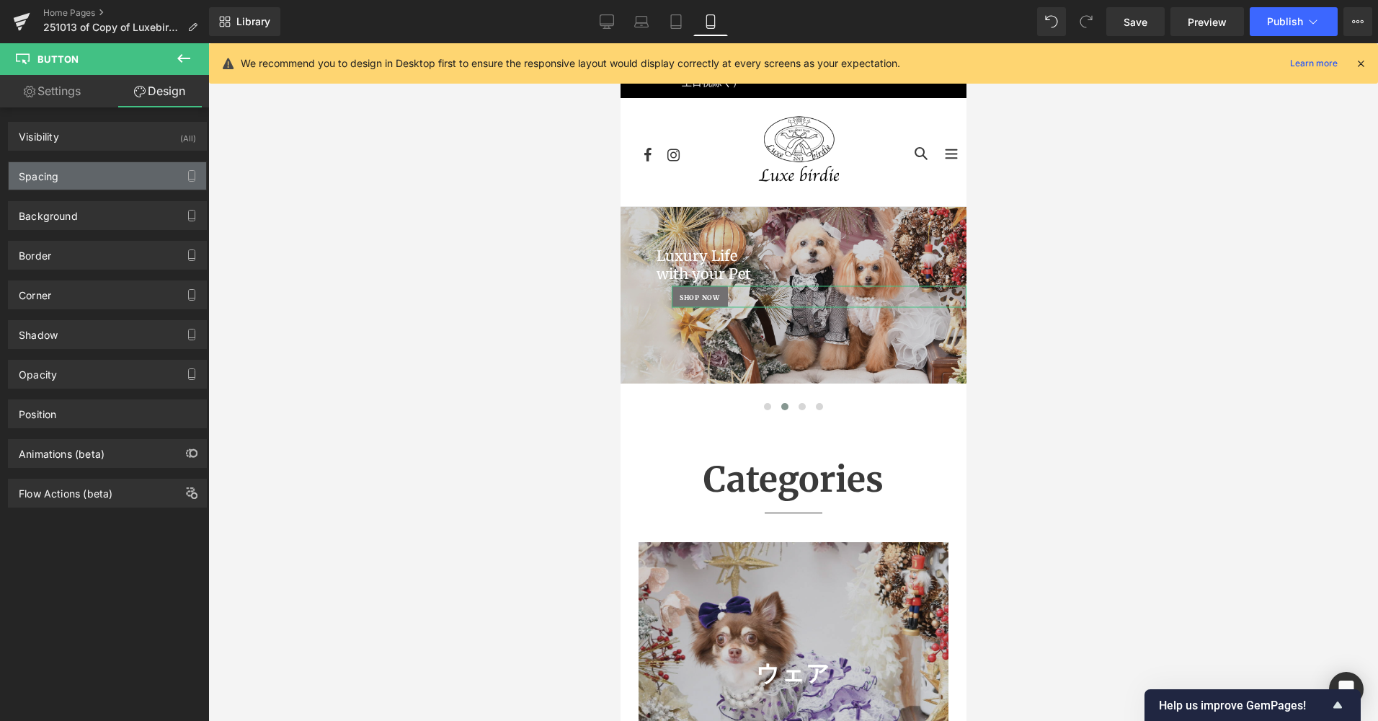
click at [141, 182] on div "Spacing" at bounding box center [108, 175] width 198 height 27
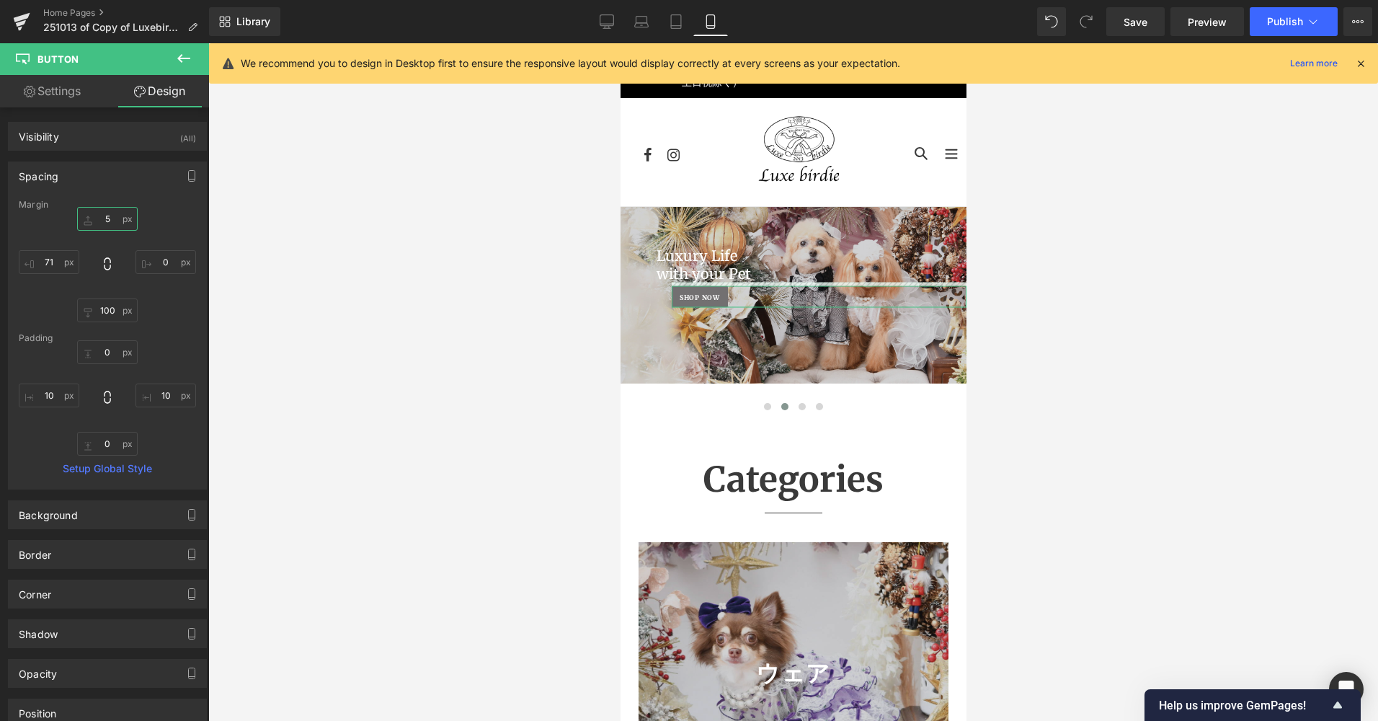
click at [112, 225] on input "5" at bounding box center [107, 219] width 61 height 24
type input "10"
click at [157, 229] on div "10 0 100 71" at bounding box center [107, 264] width 177 height 115
click at [412, 288] on div at bounding box center [793, 382] width 1170 height 678
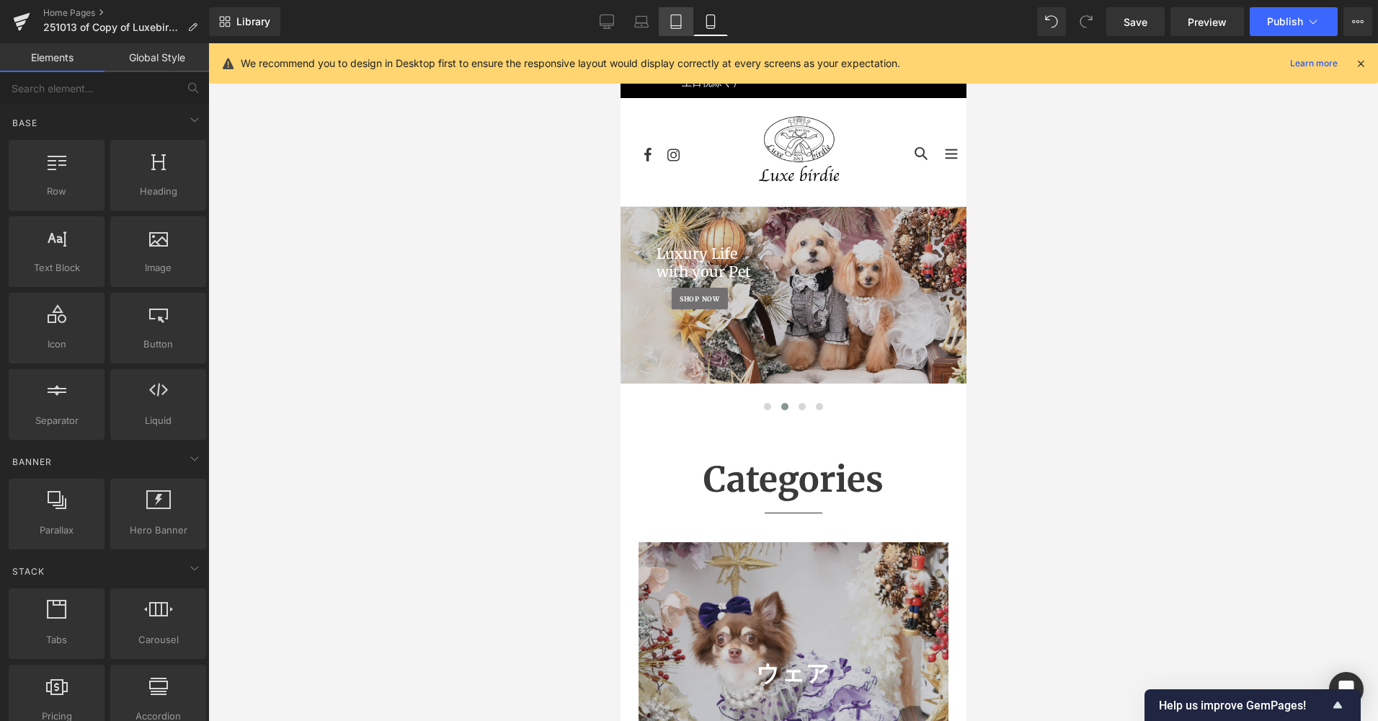
click at [681, 27] on icon at bounding box center [676, 22] width 10 height 14
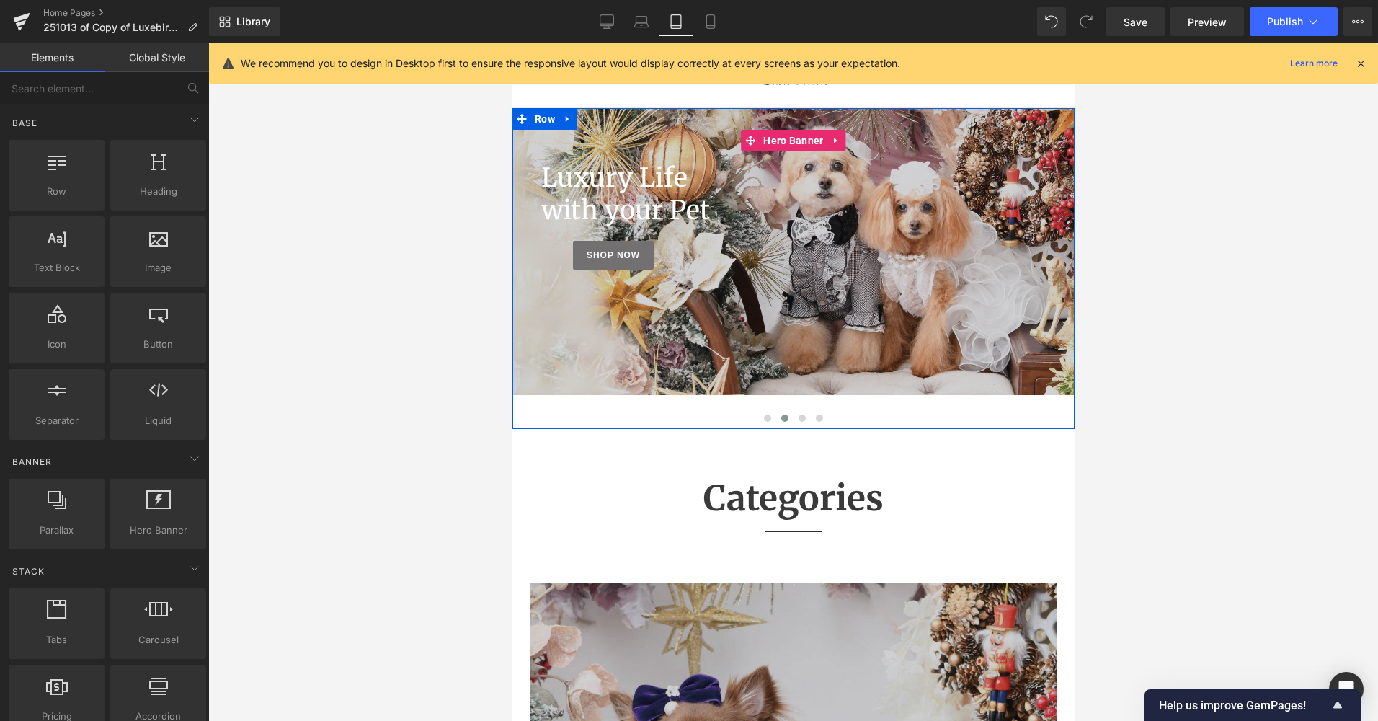
scroll to position [0, 0]
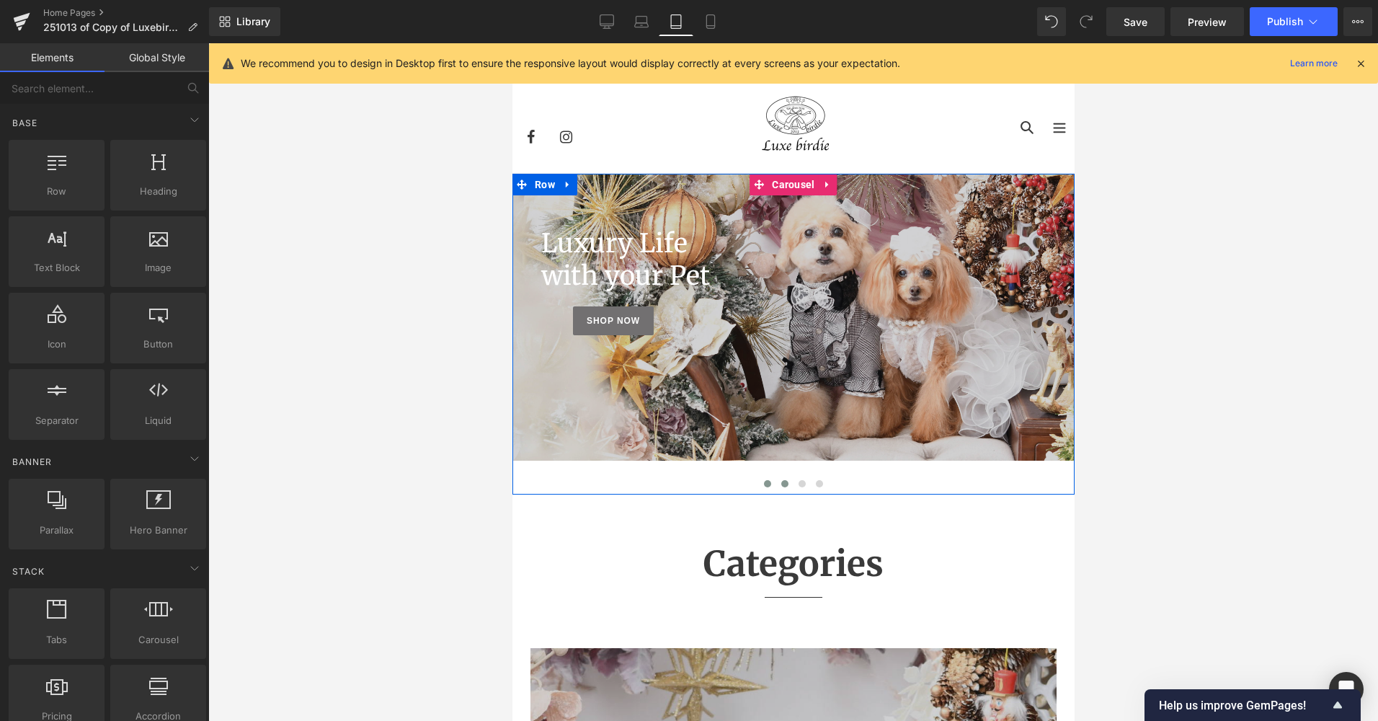
click at [763, 482] on span at bounding box center [766, 483] width 7 height 7
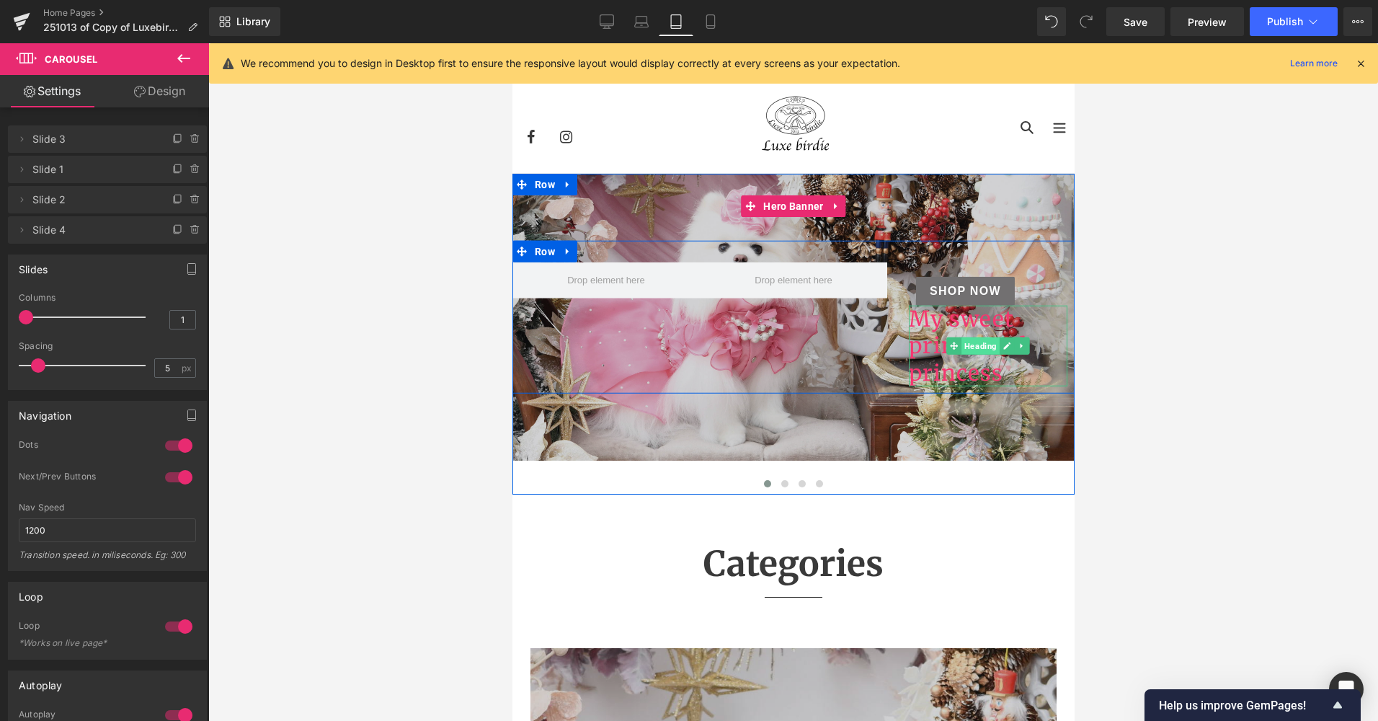
click at [973, 347] on span "Heading" at bounding box center [980, 345] width 38 height 17
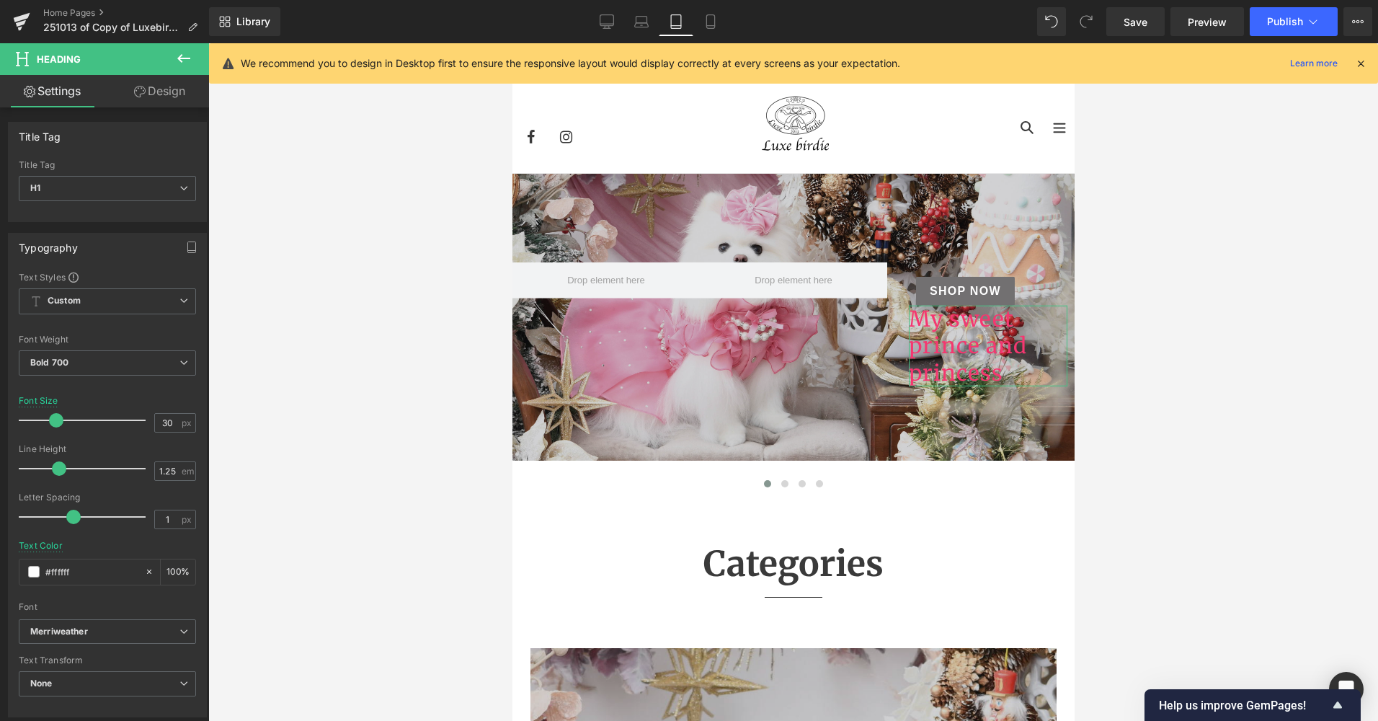
click at [166, 94] on link "Design" at bounding box center [159, 91] width 105 height 32
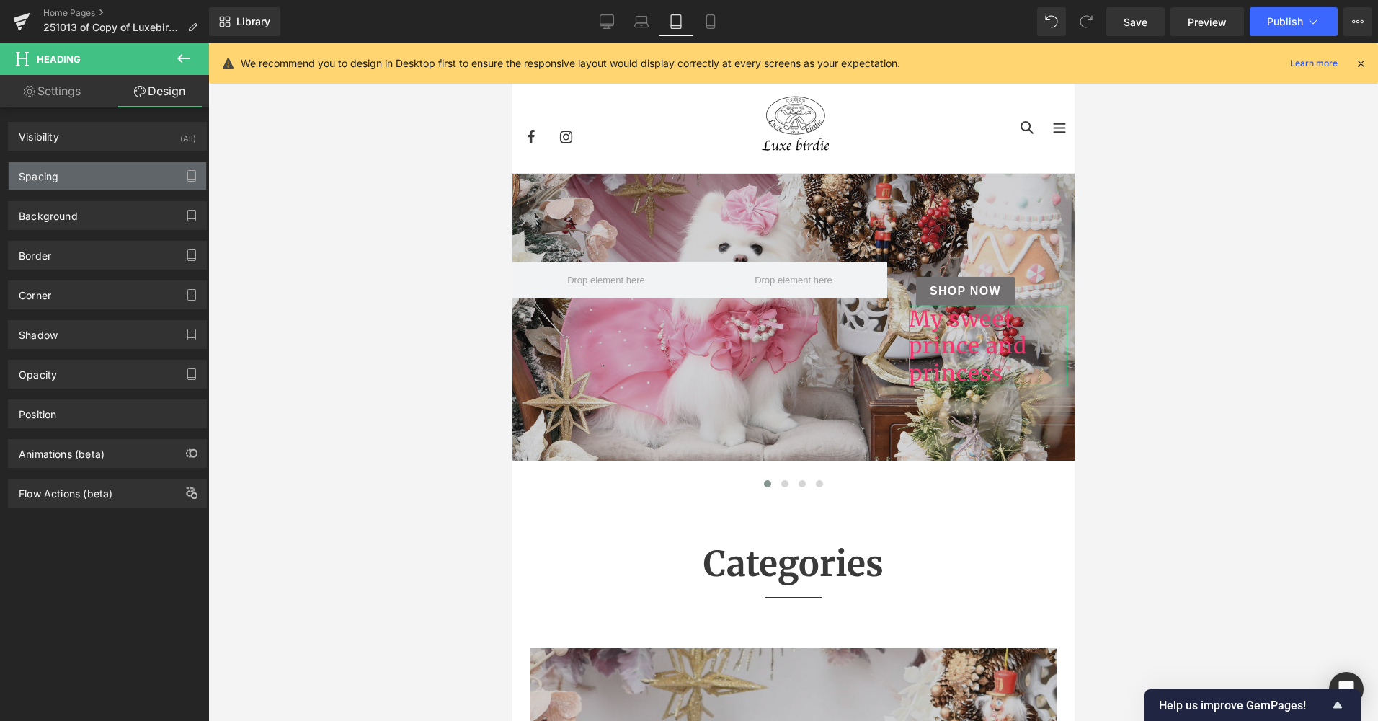
click at [124, 166] on div "Spacing" at bounding box center [108, 175] width 198 height 27
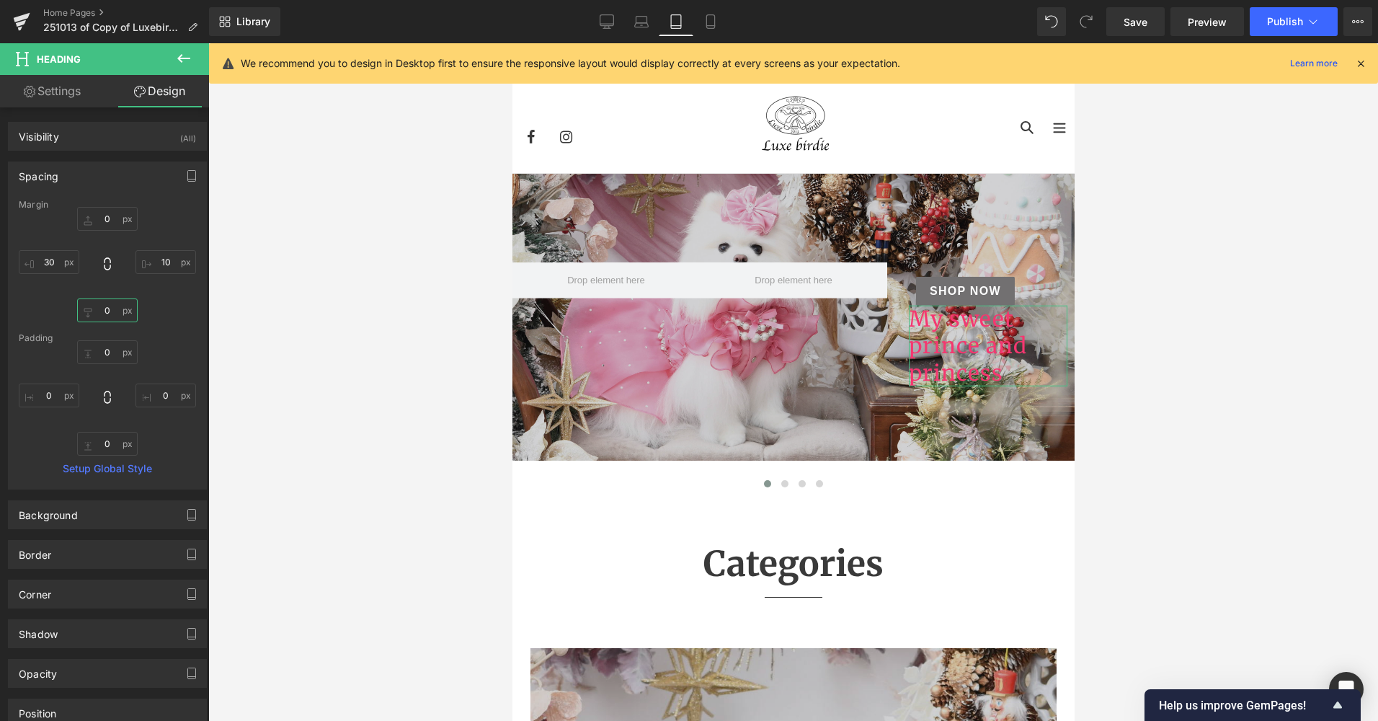
click at [109, 309] on input "0" at bounding box center [107, 310] width 61 height 24
type input "100"
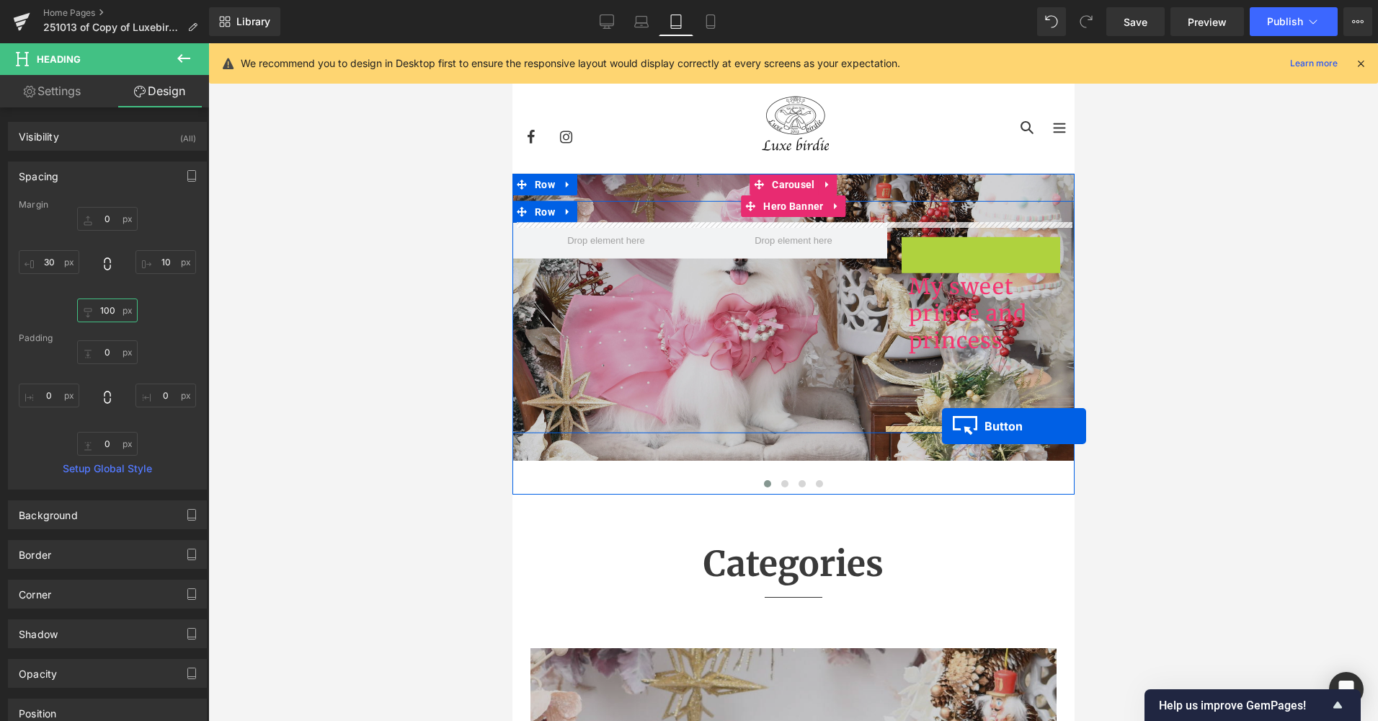
drag, startPoint x: 958, startPoint y: 249, endPoint x: 941, endPoint y: 426, distance: 177.4
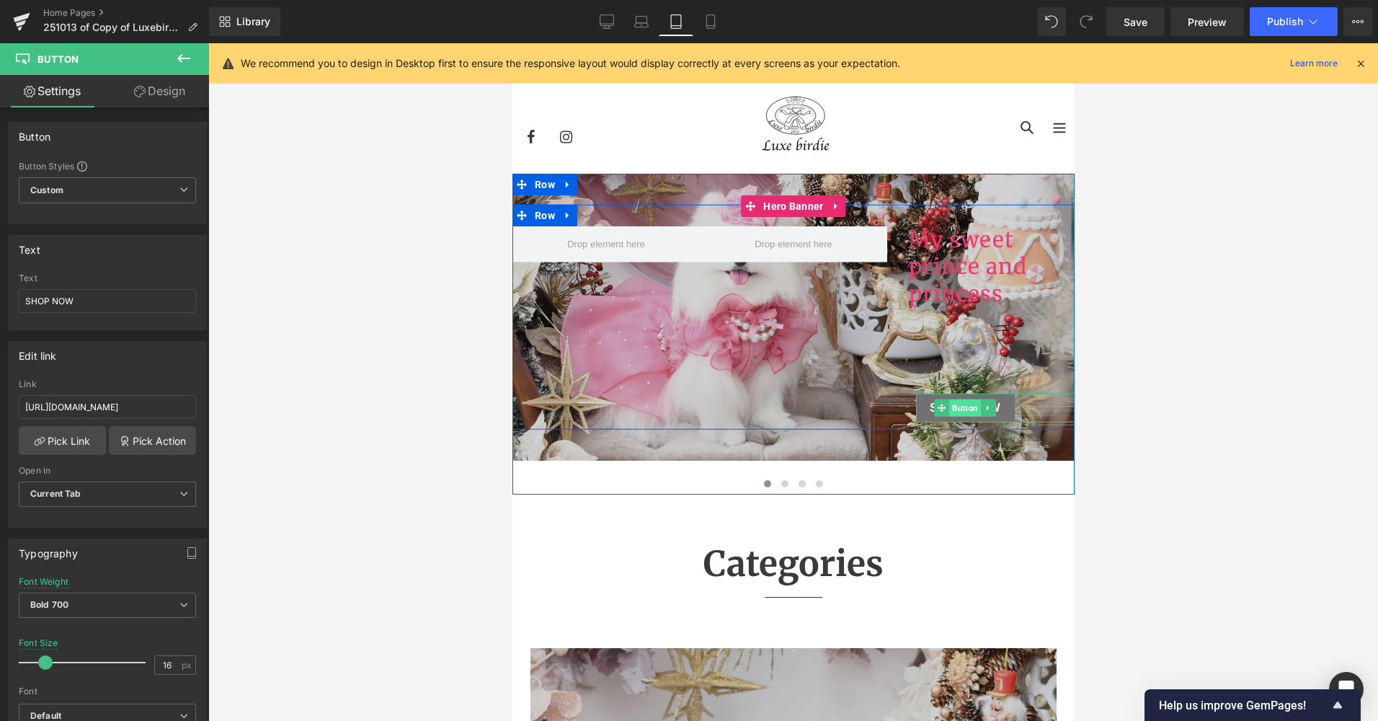
click at [965, 409] on span "Button" at bounding box center [965, 407] width 32 height 17
click at [980, 265] on span "Heading" at bounding box center [980, 267] width 38 height 17
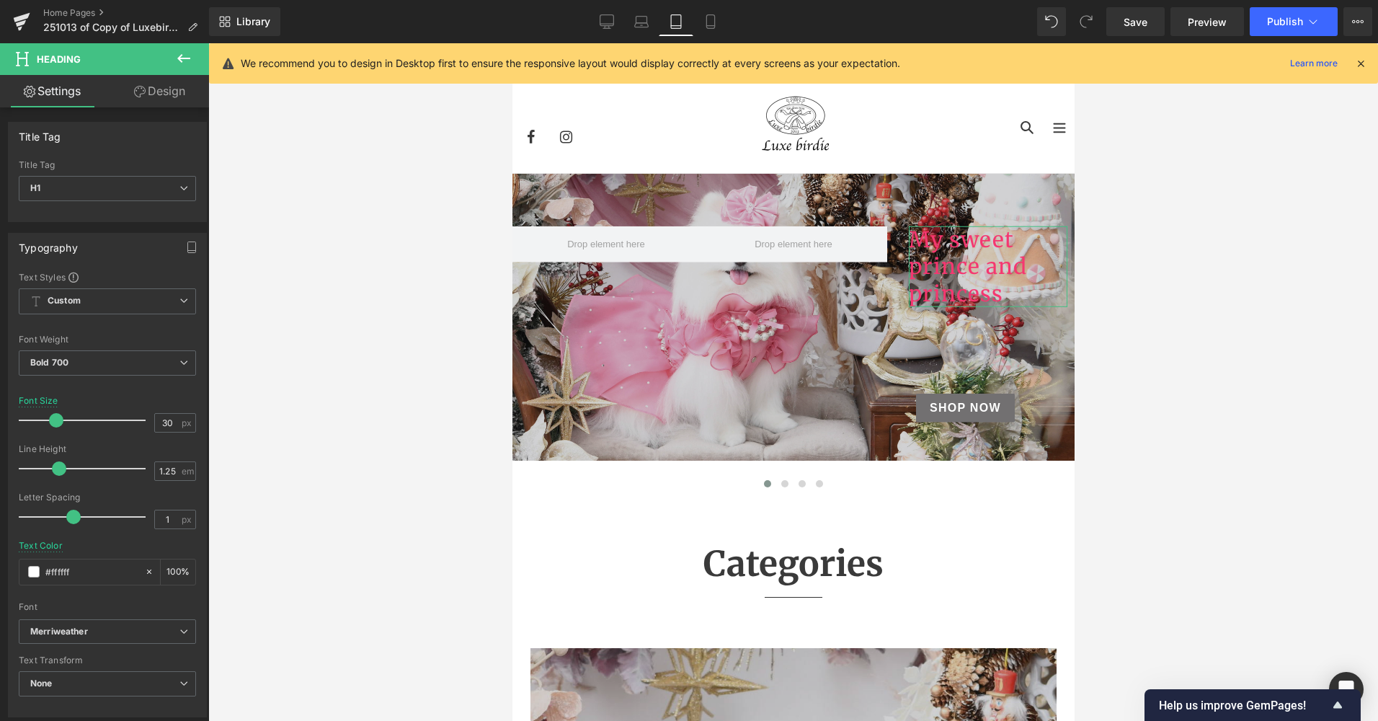
click at [155, 93] on link "Design" at bounding box center [159, 91] width 105 height 32
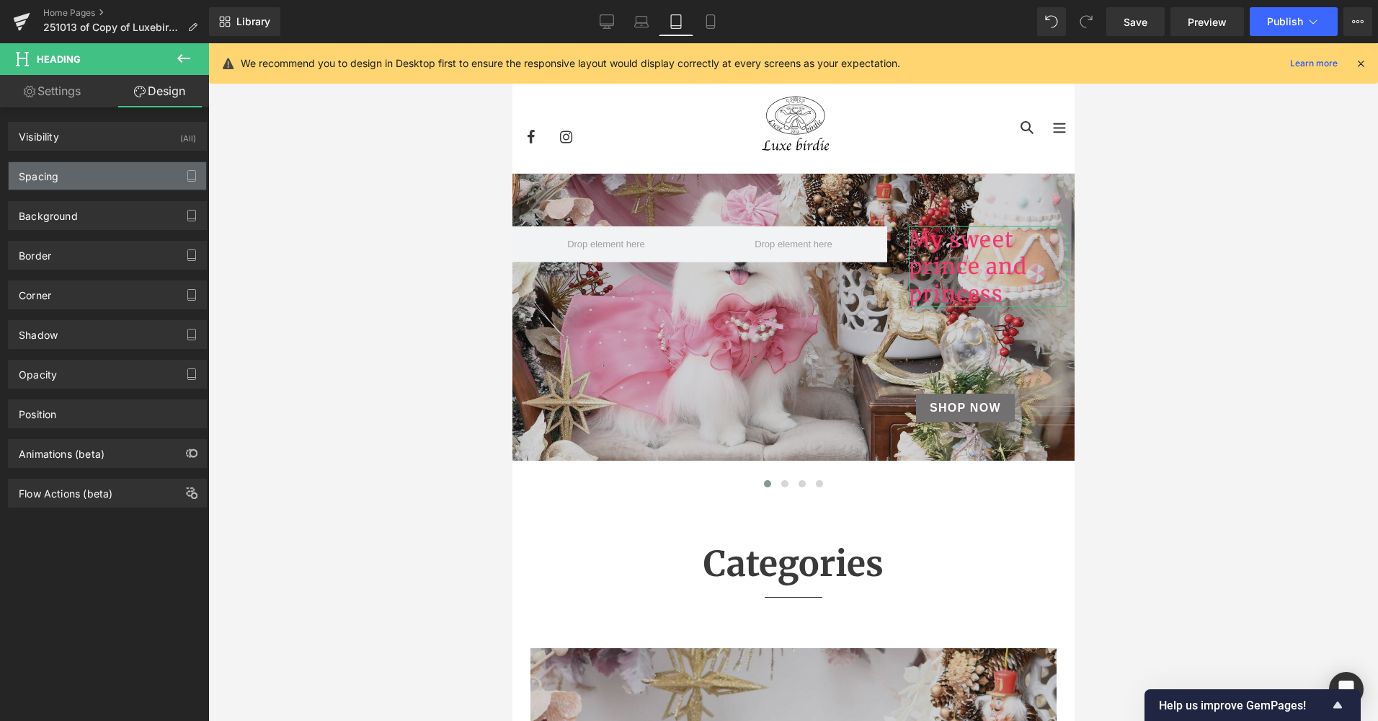
click at [113, 168] on div "Spacing" at bounding box center [108, 175] width 198 height 27
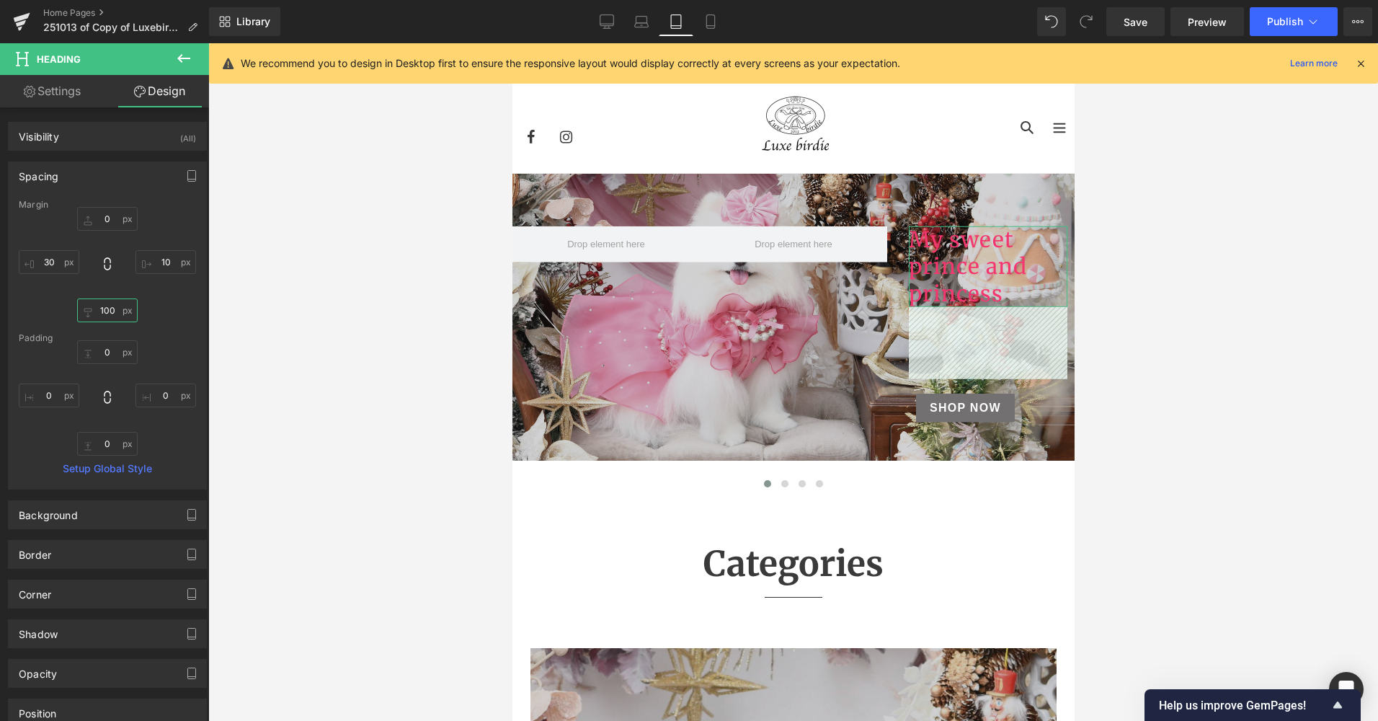
click at [110, 313] on input "100" at bounding box center [107, 310] width 61 height 24
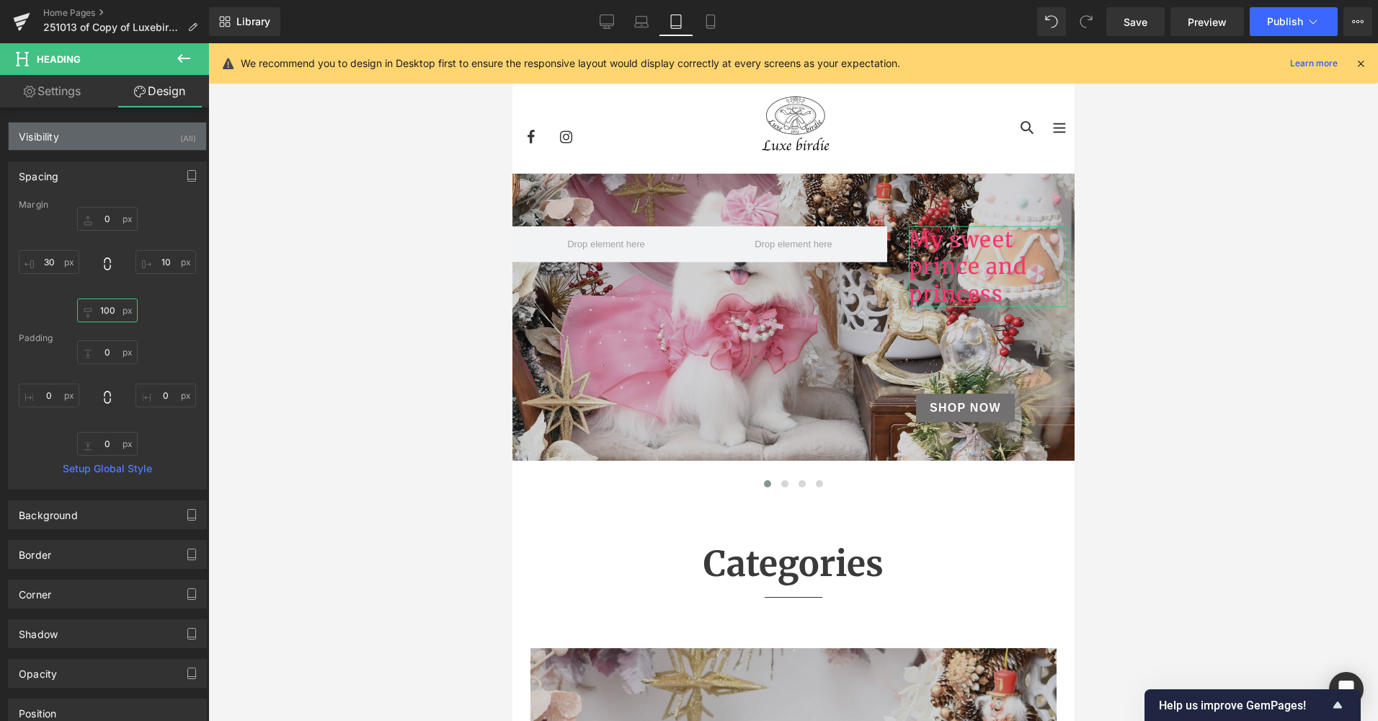
type input "0"
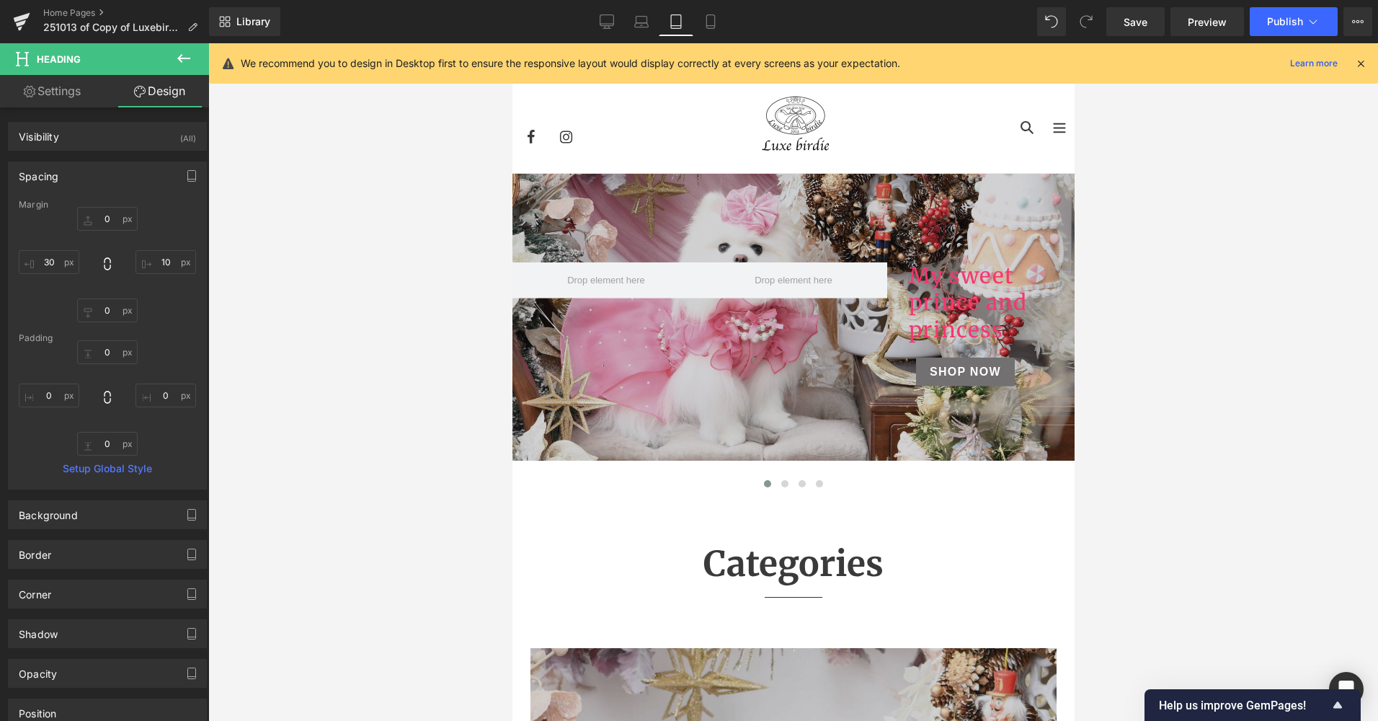
click at [1190, 492] on div at bounding box center [793, 382] width 1170 height 678
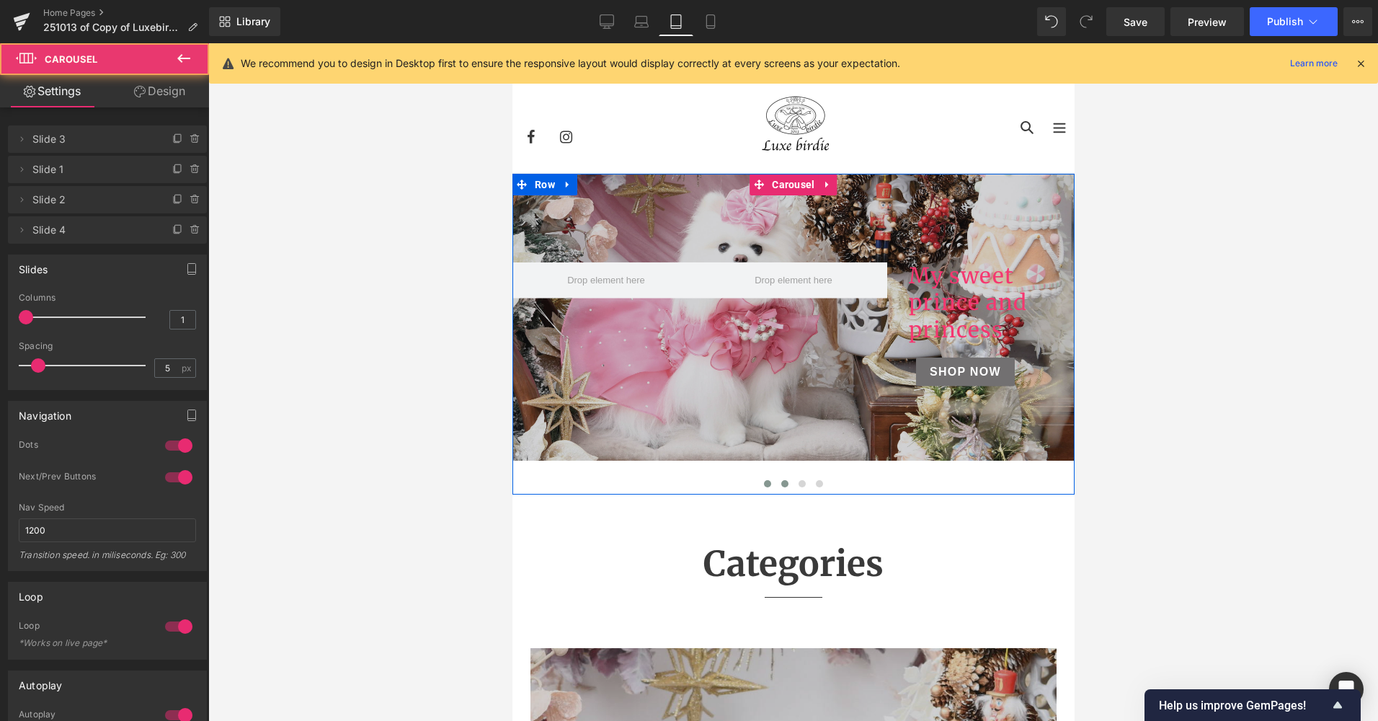
click at [781, 486] on span at bounding box center [784, 483] width 7 height 7
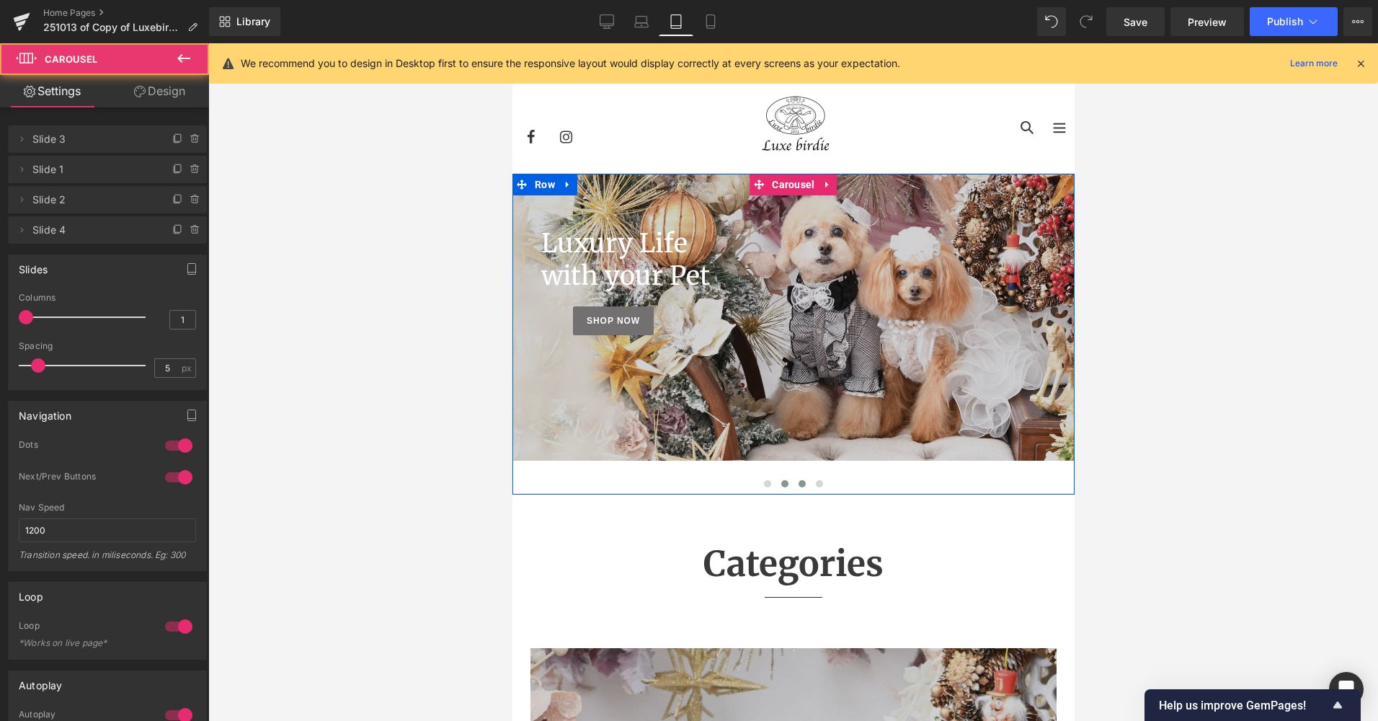
click at [798, 484] on span at bounding box center [801, 483] width 7 height 7
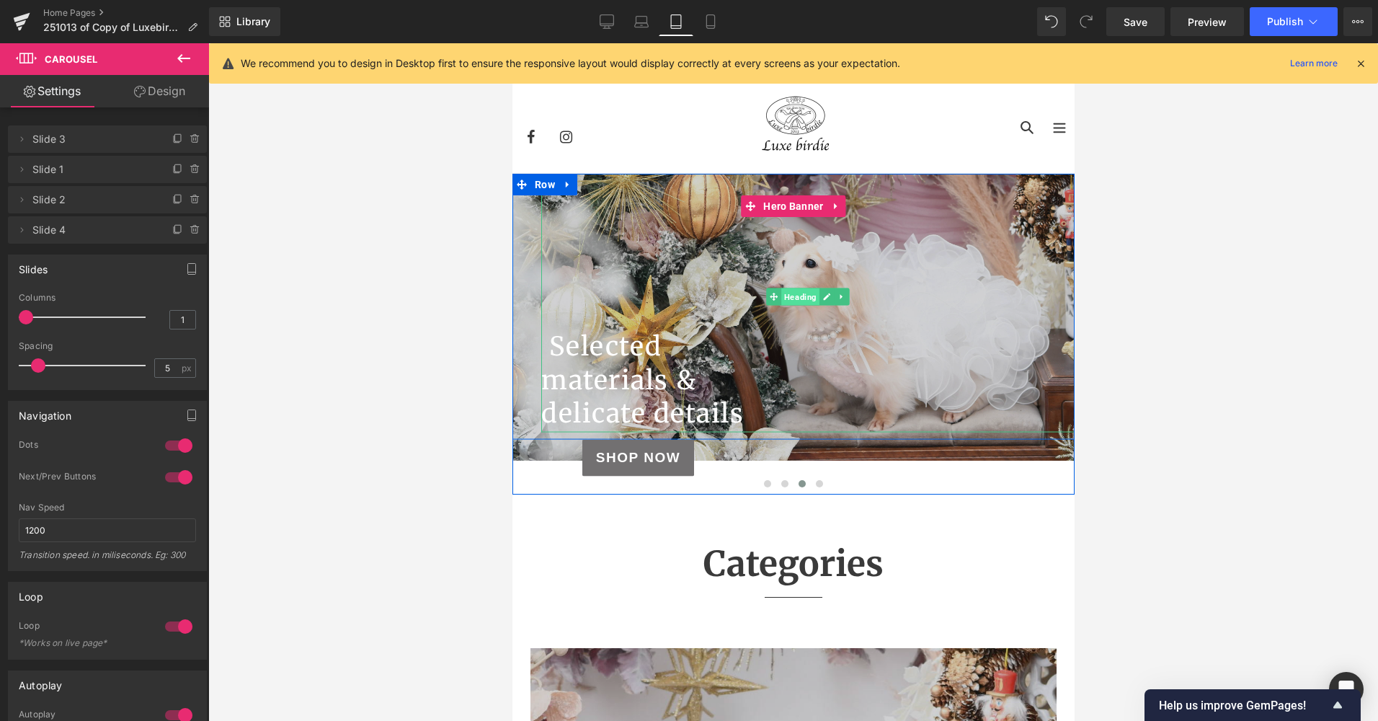
click at [796, 293] on span "Heading" at bounding box center [800, 296] width 38 height 17
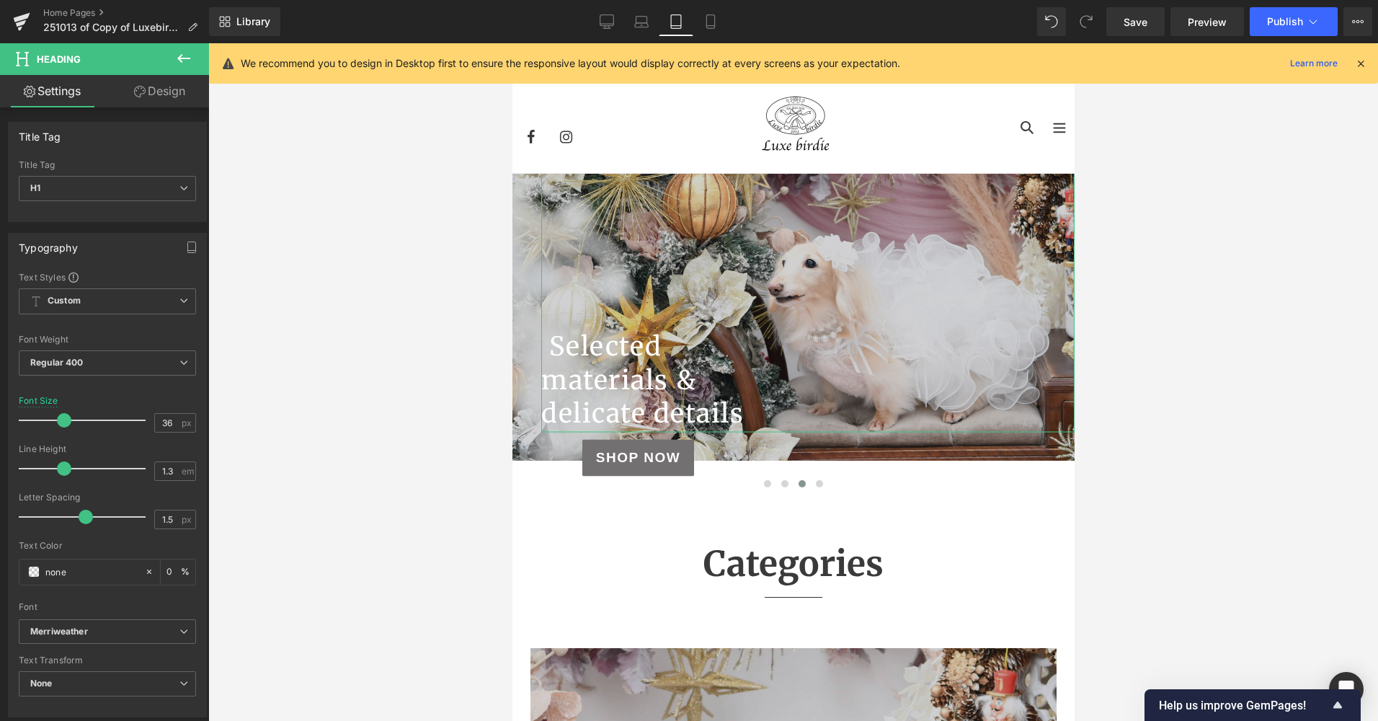
click at [159, 89] on link "Design" at bounding box center [159, 91] width 105 height 32
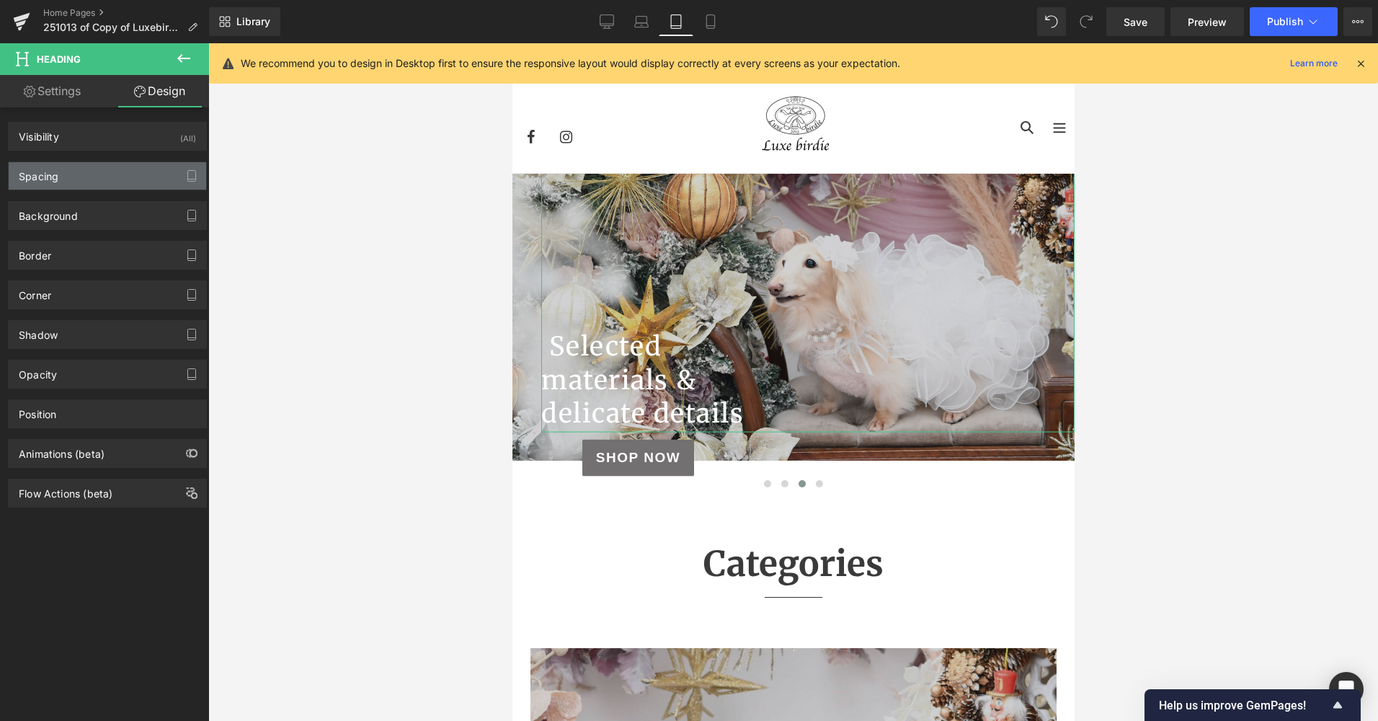
click at [102, 168] on div "Spacing" at bounding box center [108, 175] width 198 height 27
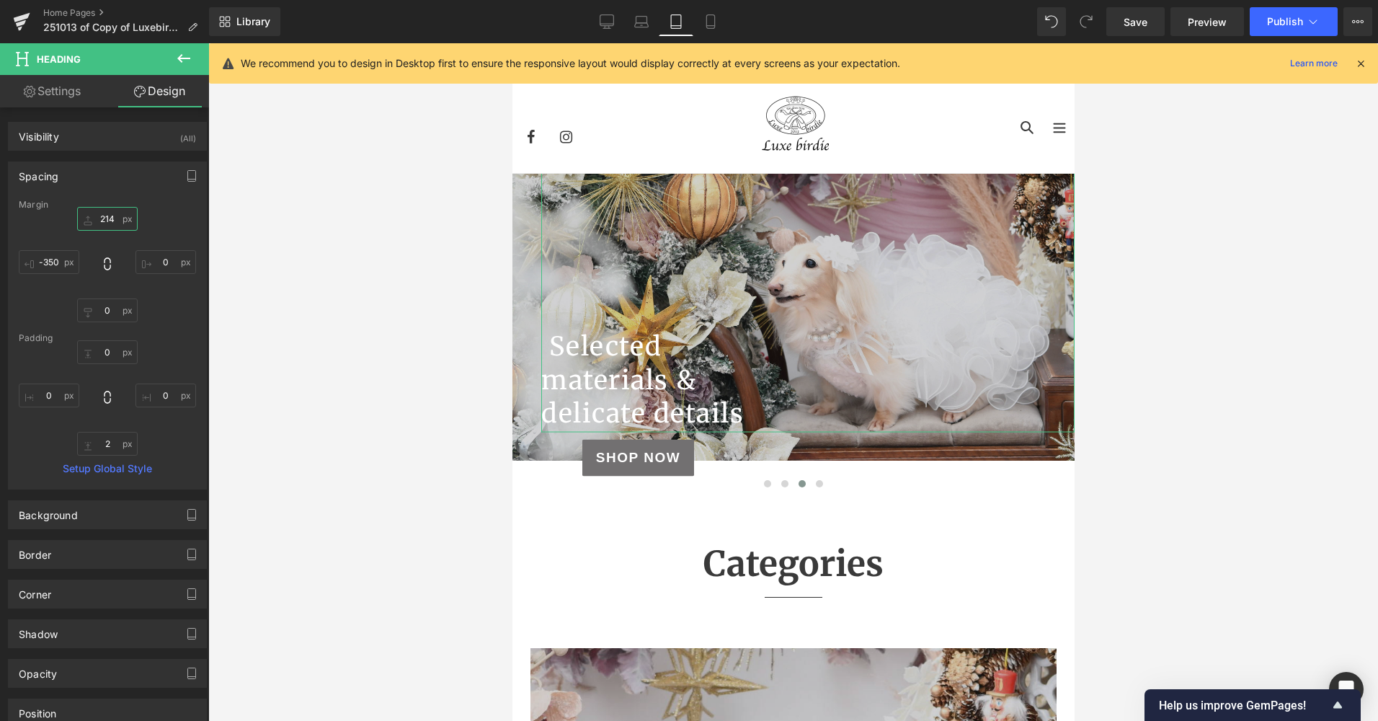
click at [112, 218] on input "text" at bounding box center [107, 219] width 61 height 24
type input "214"
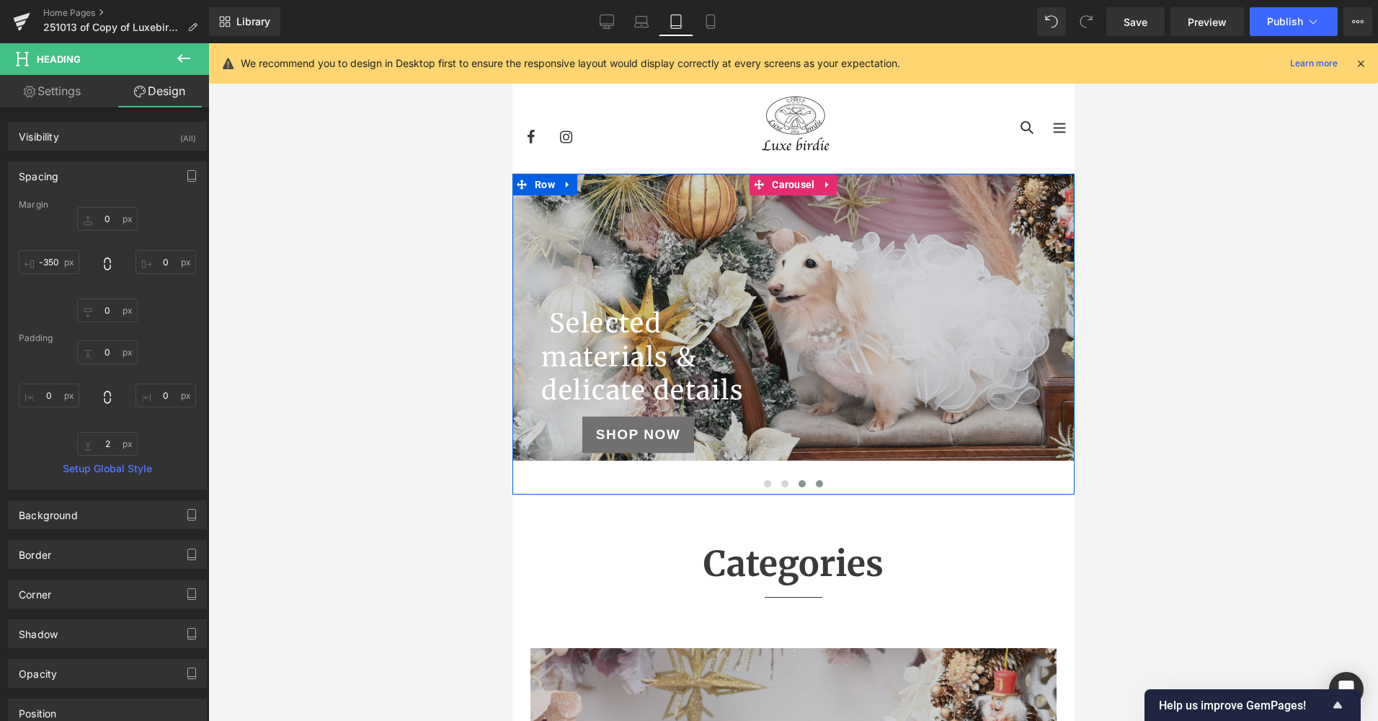
click at [817, 484] on button at bounding box center [818, 483] width 17 height 14
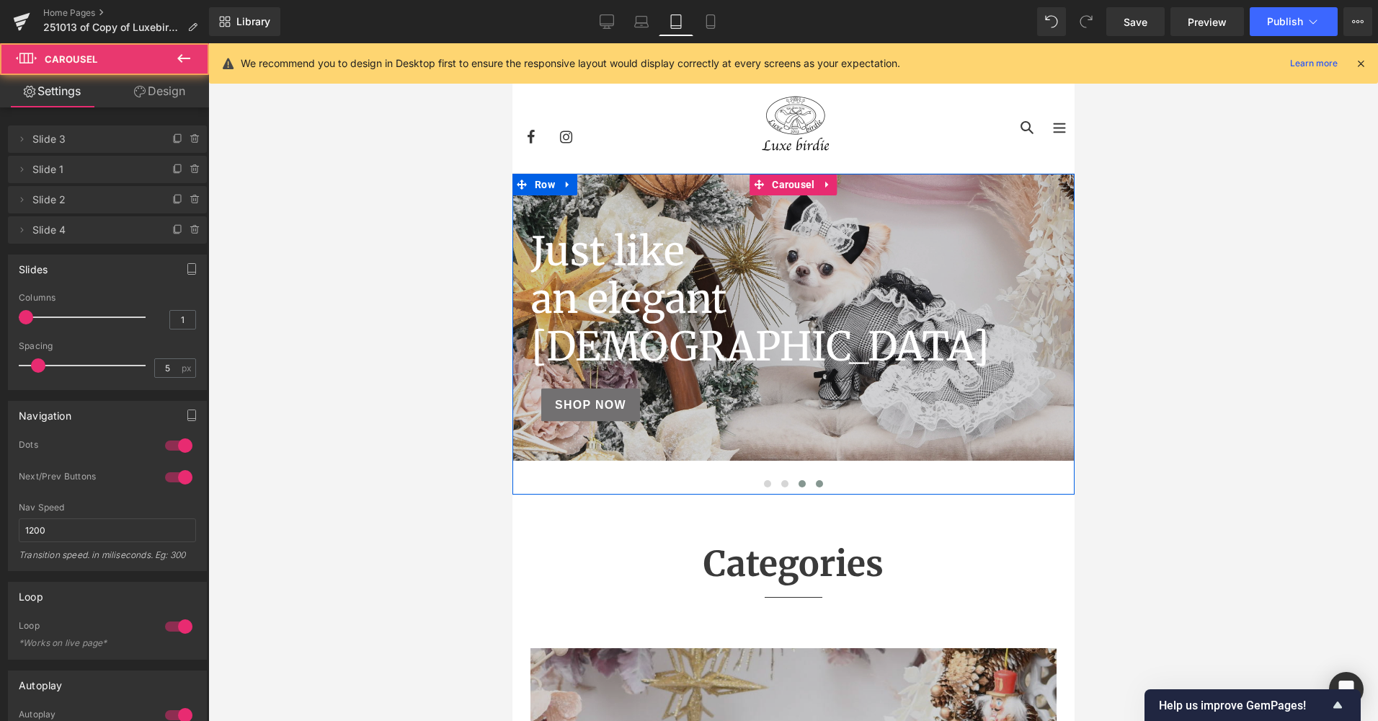
click at [802, 486] on button at bounding box center [801, 483] width 17 height 14
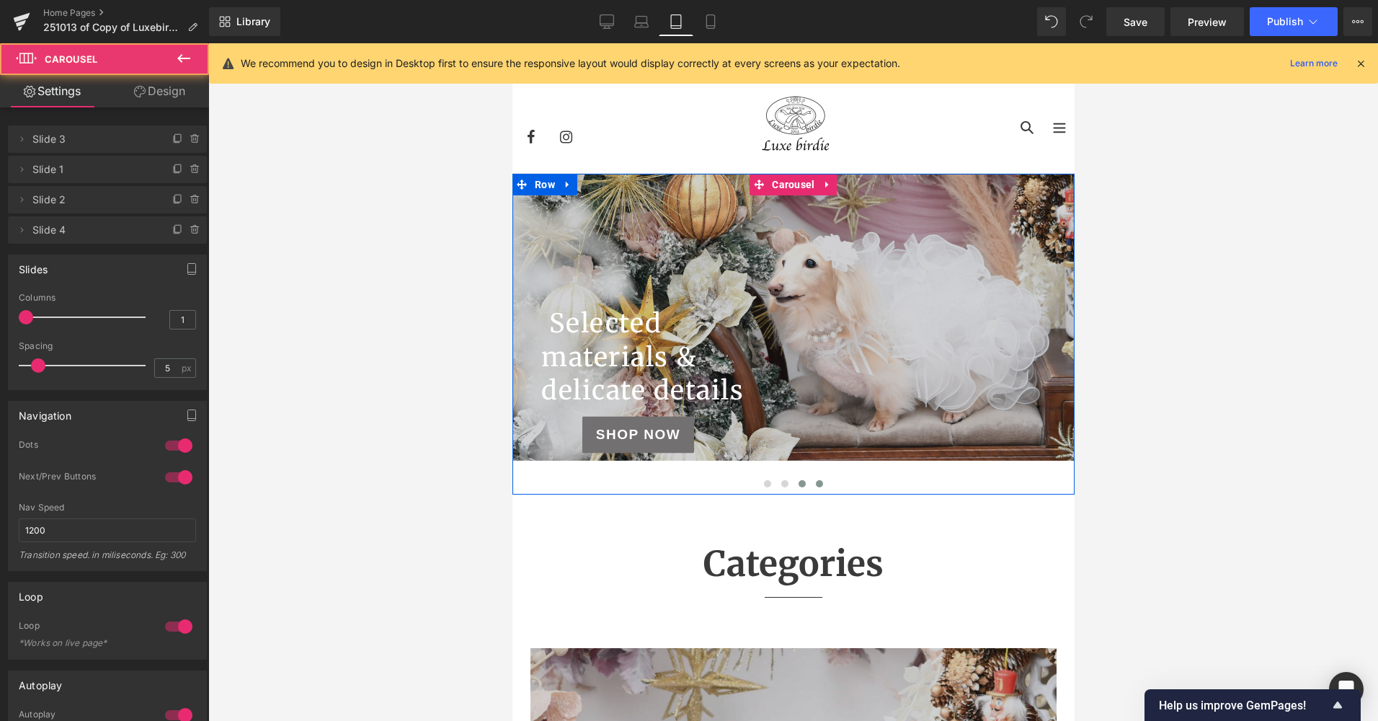
click at [817, 485] on button at bounding box center [818, 483] width 17 height 14
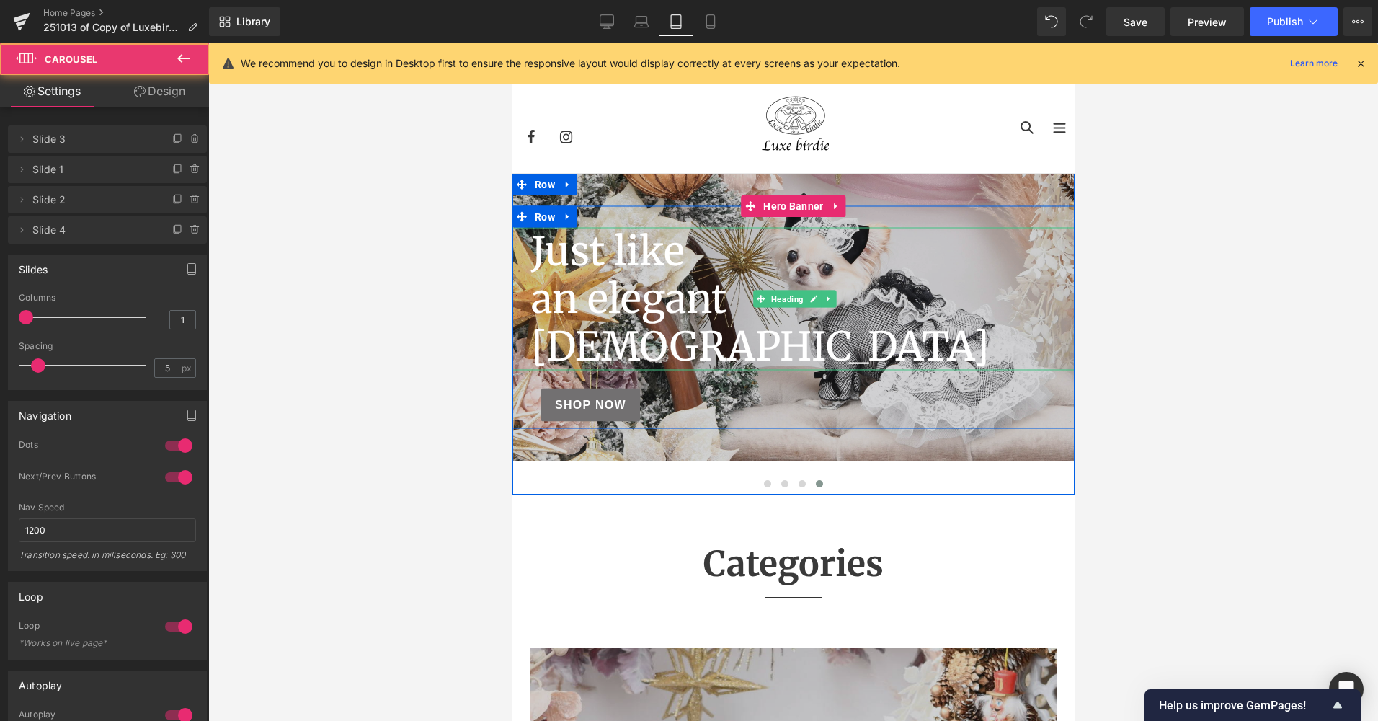
click at [612, 294] on h1 "an elegant" at bounding box center [820, 299] width 579 height 48
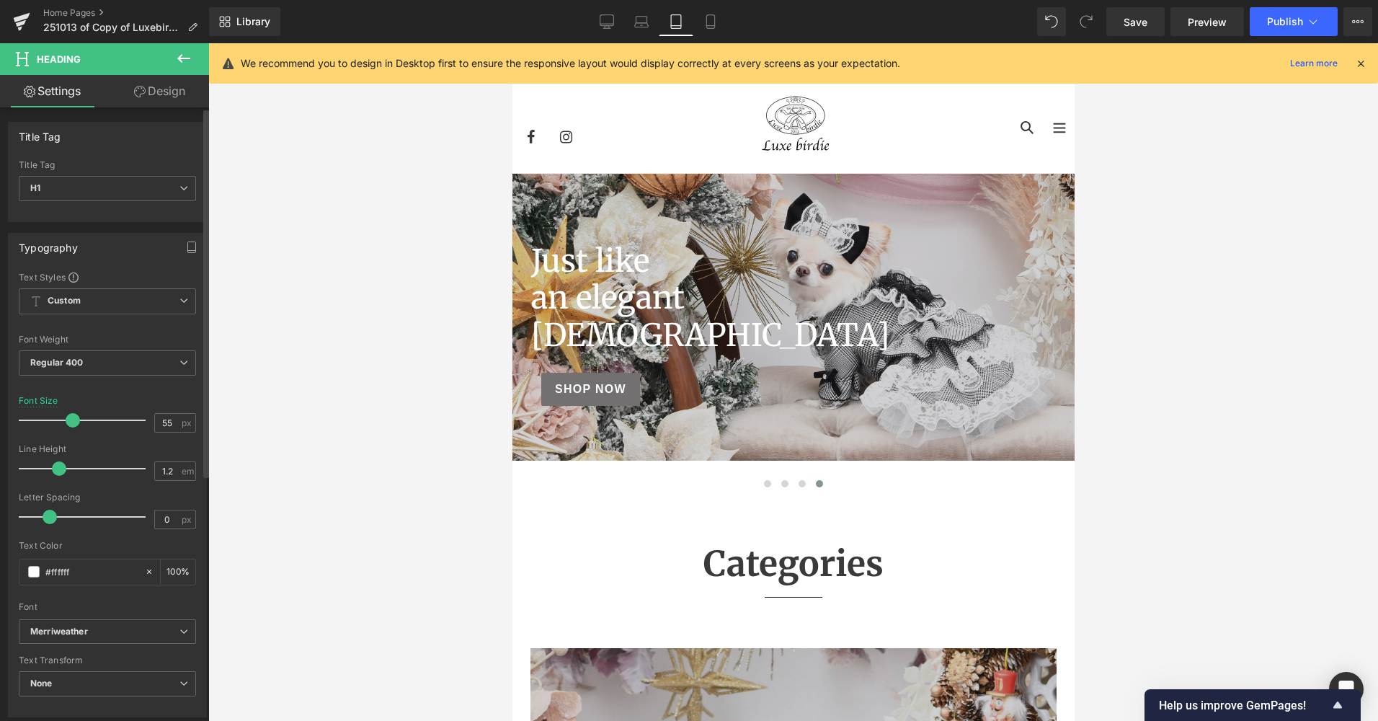
drag, startPoint x: 86, startPoint y: 418, endPoint x: 79, endPoint y: 427, distance: 11.4
click at [79, 427] on div at bounding box center [86, 420] width 120 height 29
click at [69, 425] on span at bounding box center [75, 420] width 14 height 14
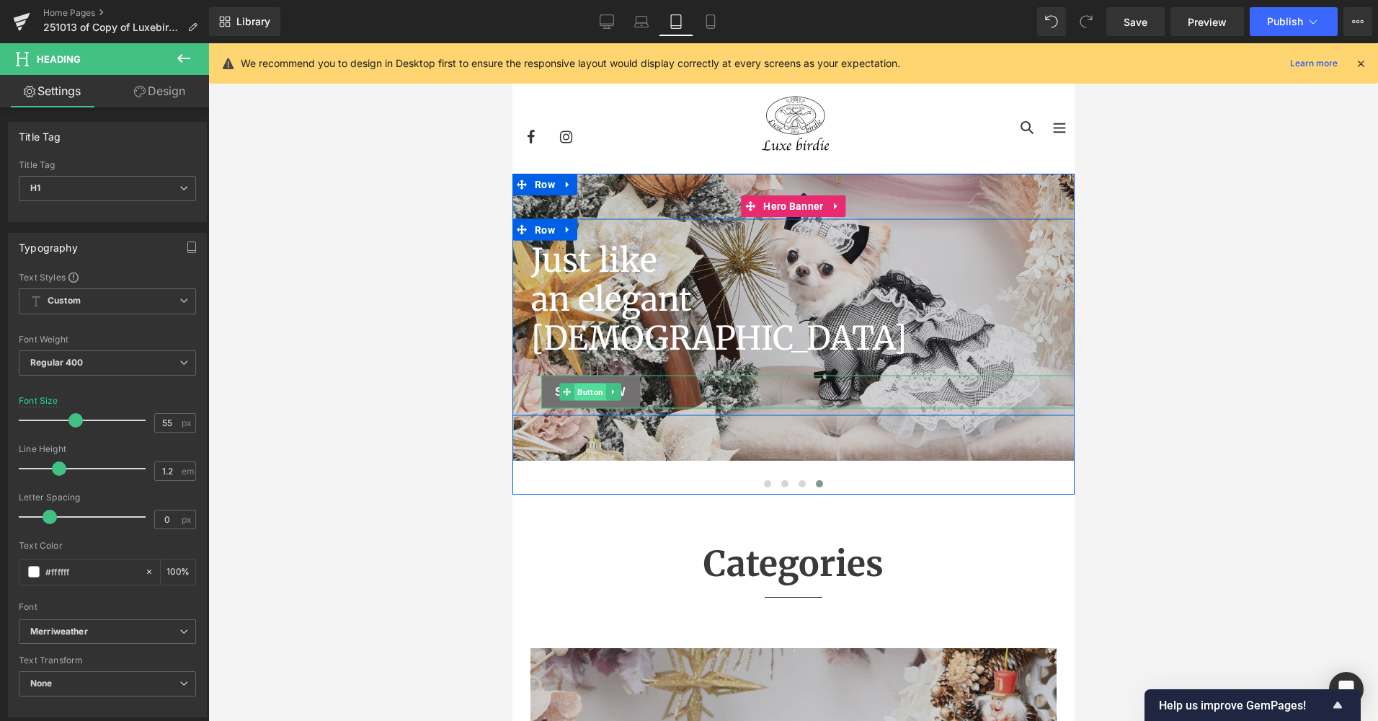
click at [584, 387] on span "Button" at bounding box center [590, 391] width 32 height 17
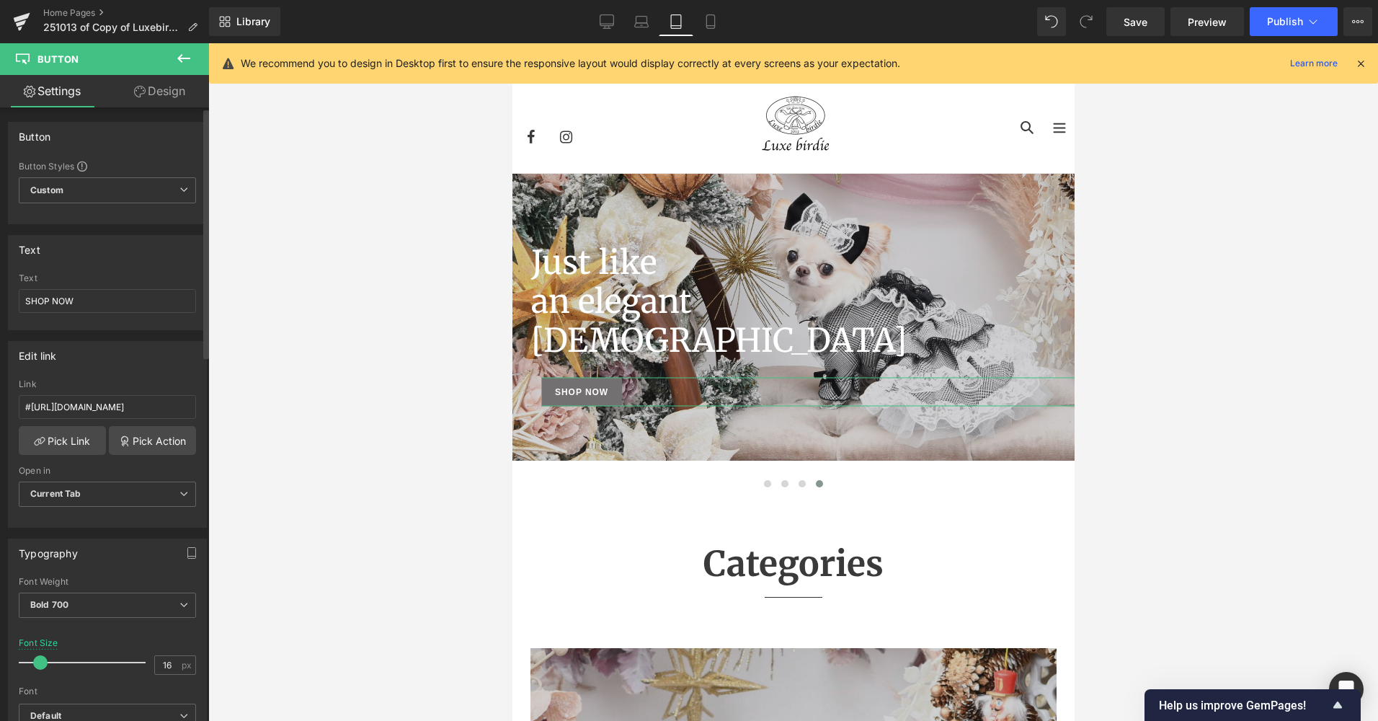
click at [39, 666] on span at bounding box center [40, 662] width 14 height 14
click at [327, 593] on div at bounding box center [793, 382] width 1170 height 678
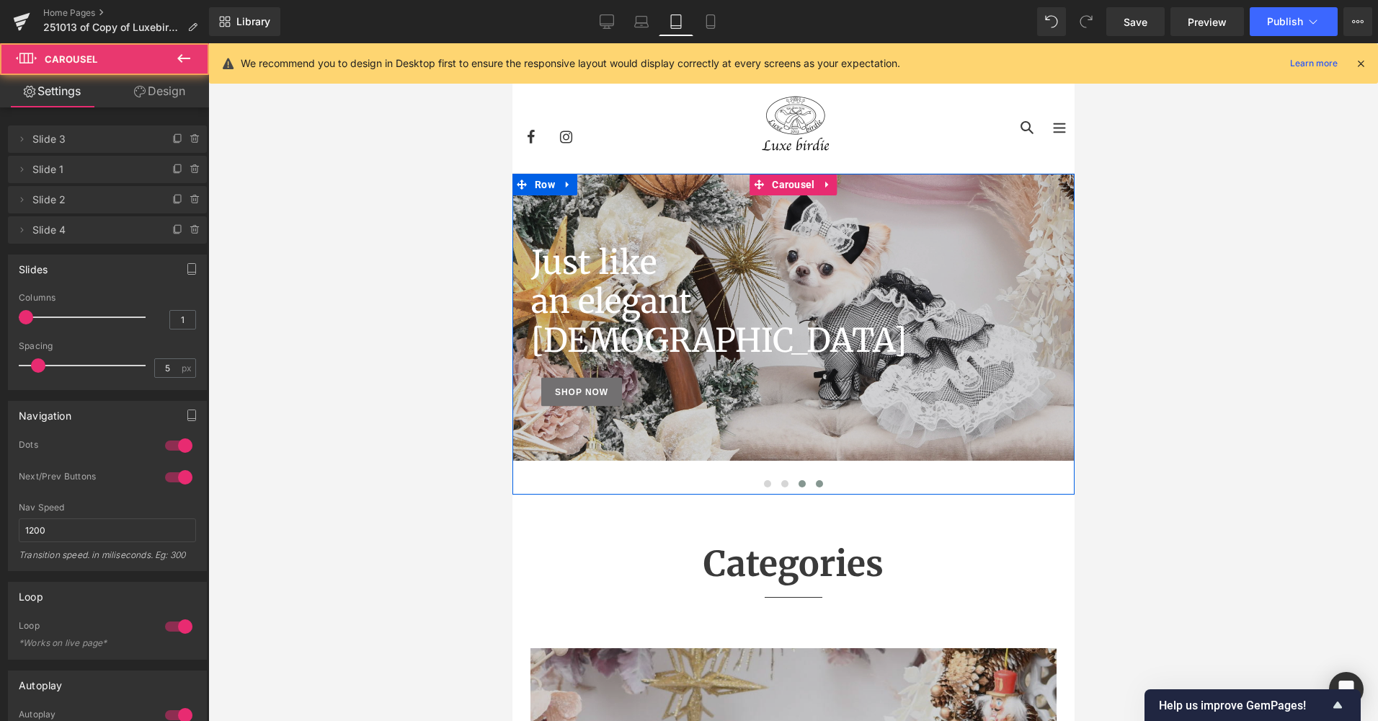
click at [798, 487] on span at bounding box center [801, 483] width 7 height 7
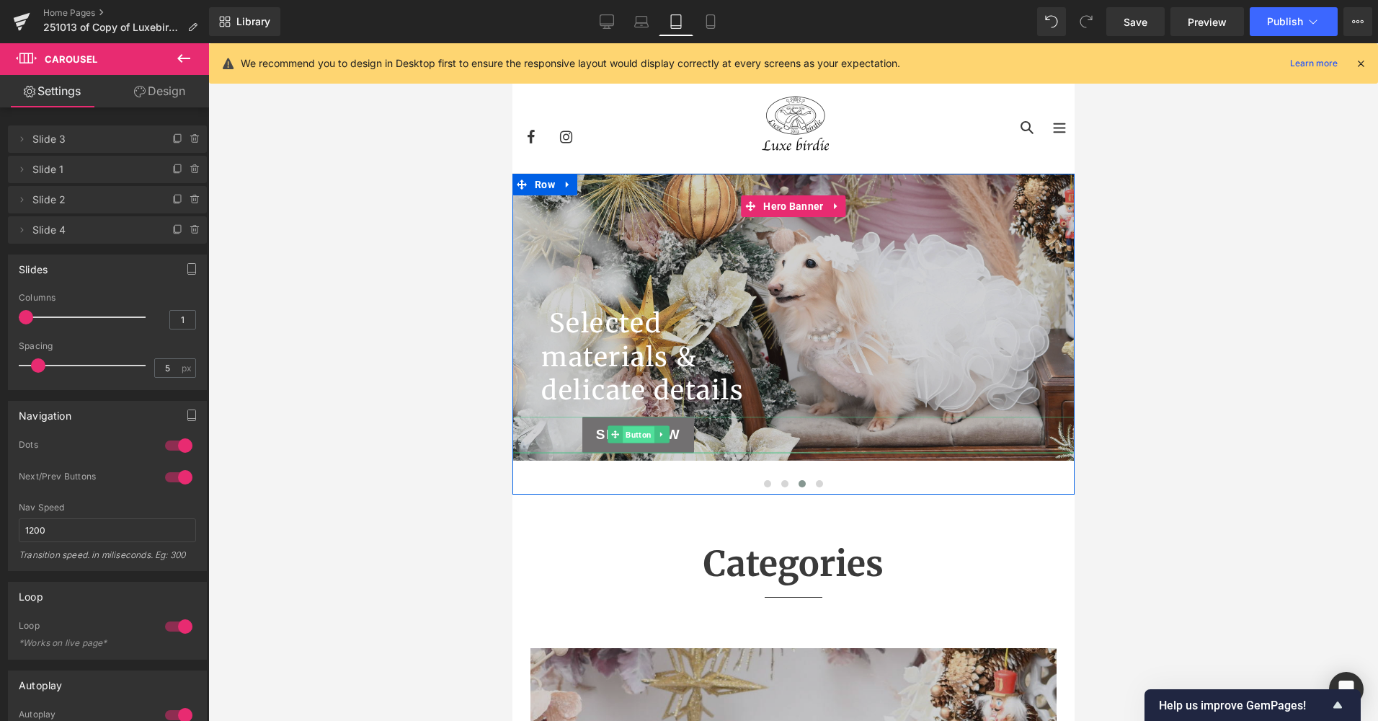
click at [624, 427] on span "Button" at bounding box center [638, 435] width 32 height 17
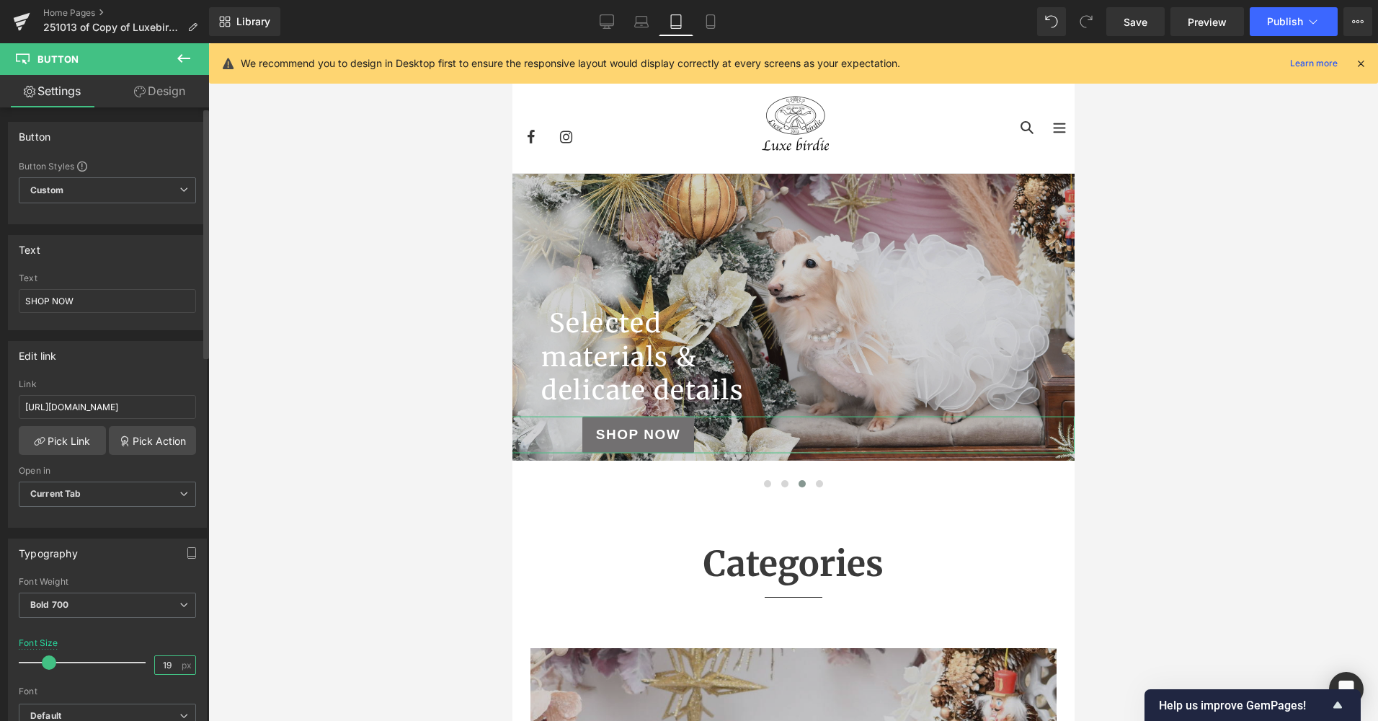
click at [174, 665] on input "19" at bounding box center [167, 665] width 25 height 18
type input "12"
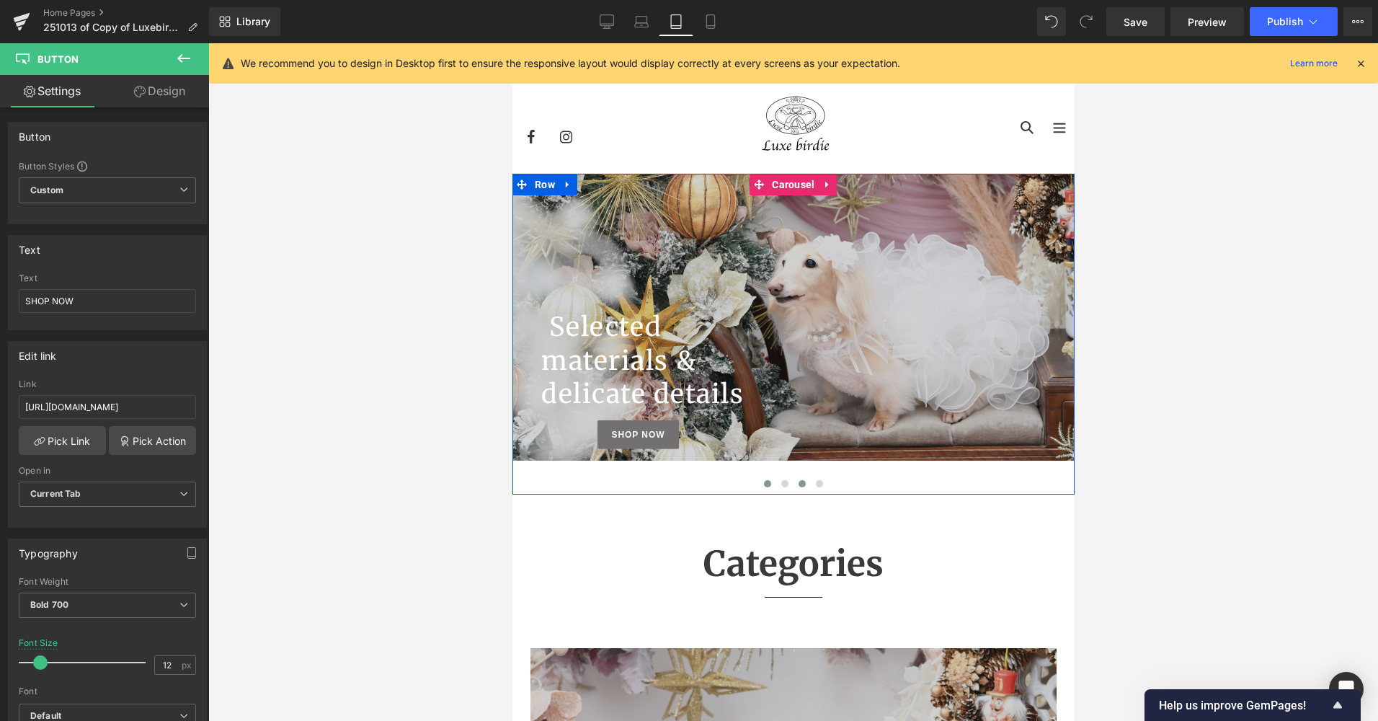
click at [764, 483] on span at bounding box center [766, 483] width 7 height 7
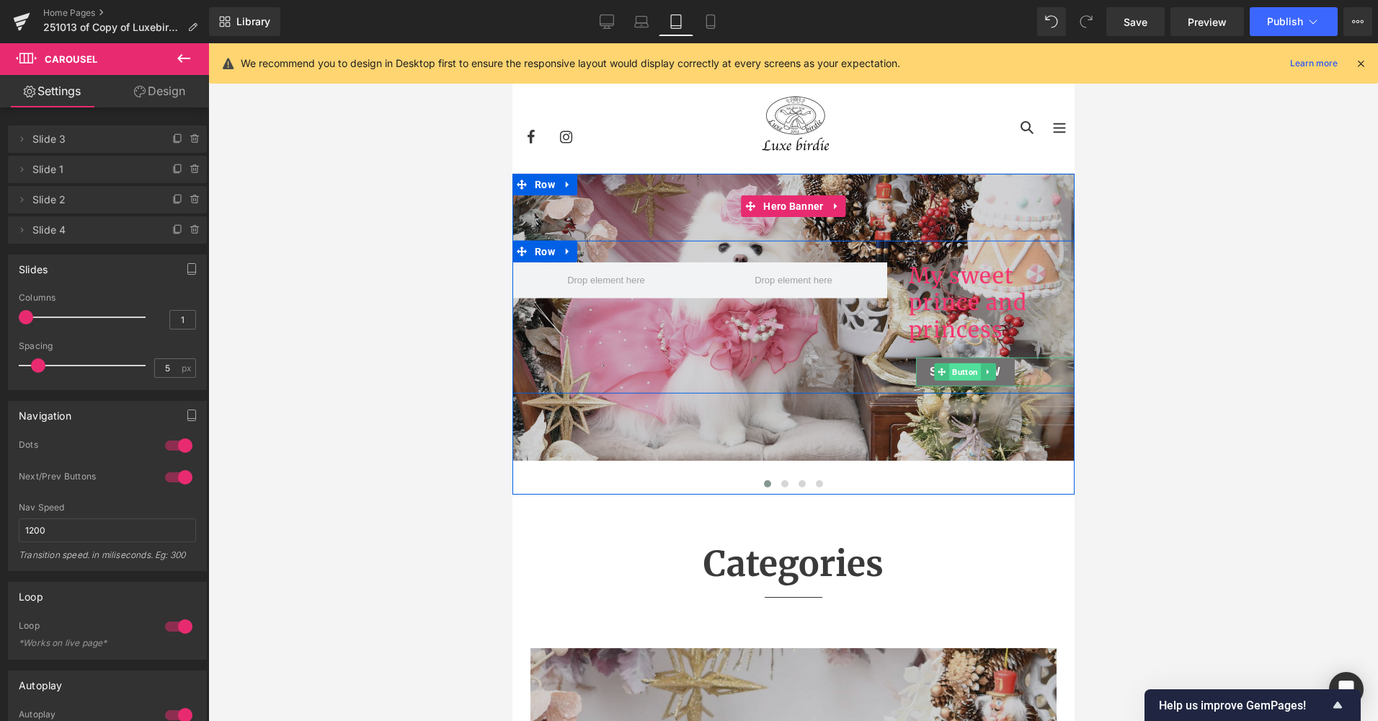
click at [965, 366] on span "Button" at bounding box center [965, 371] width 32 height 17
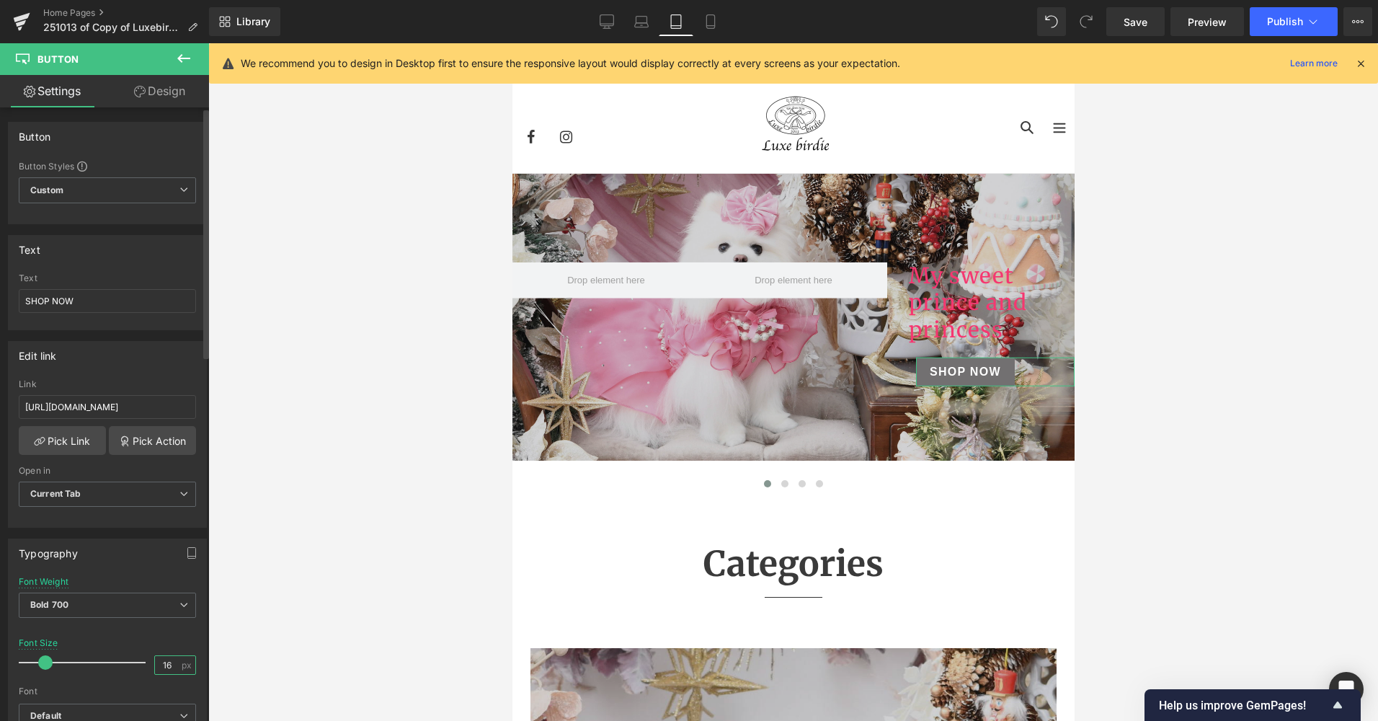
click at [173, 660] on input "16" at bounding box center [167, 665] width 25 height 18
type input "12"
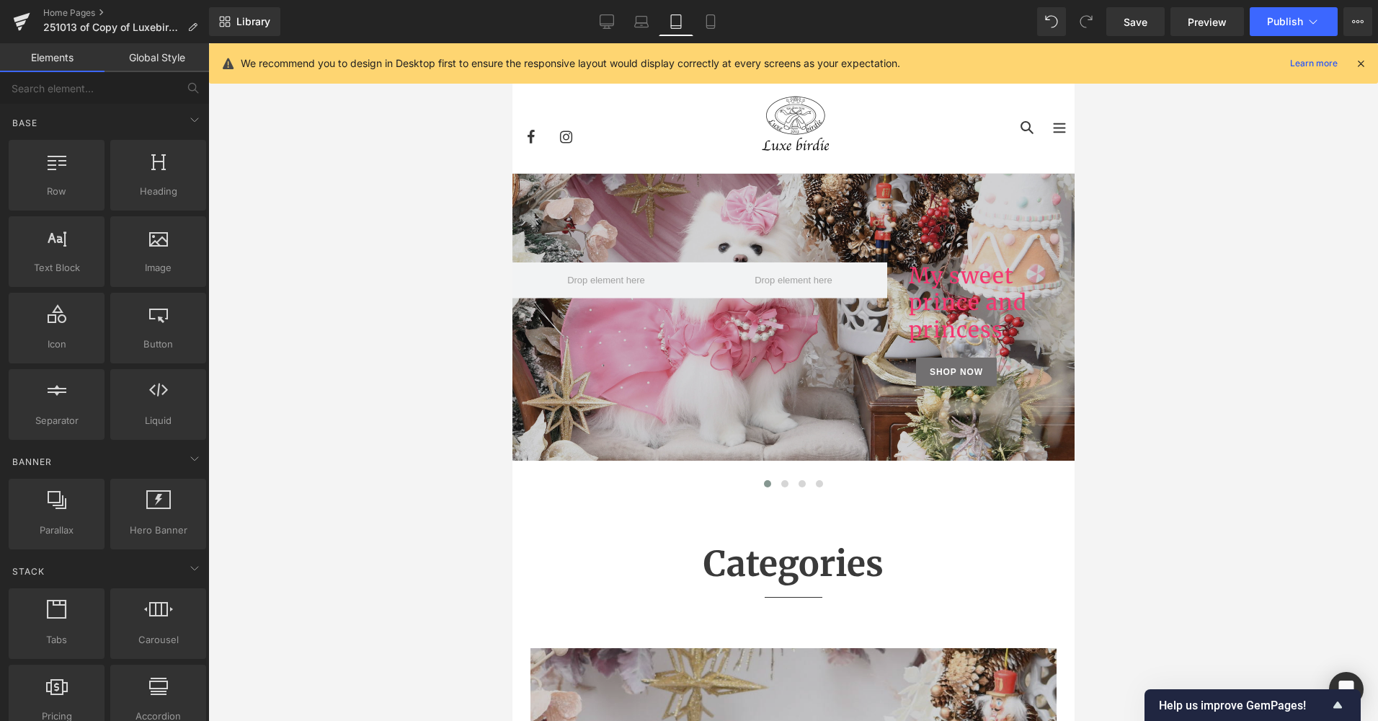
click at [337, 461] on div at bounding box center [793, 382] width 1170 height 678
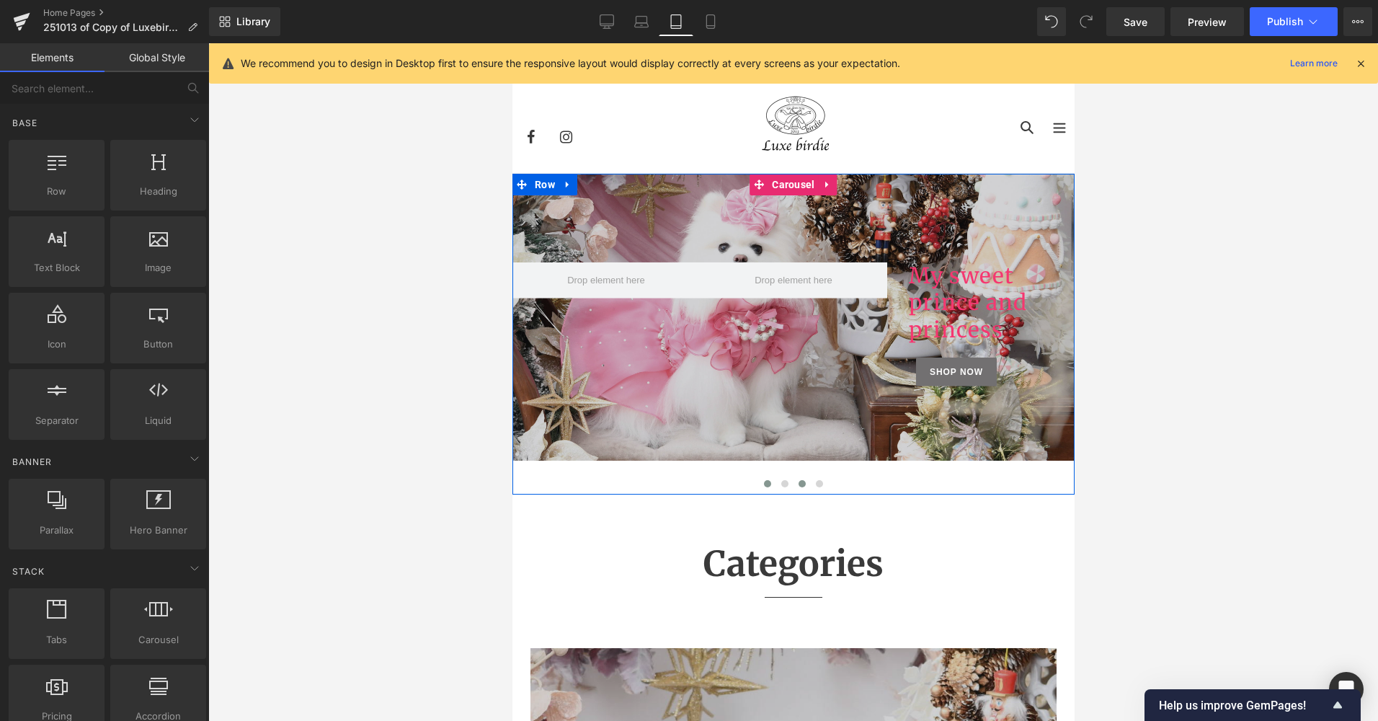
click at [804, 484] on button at bounding box center [801, 483] width 17 height 14
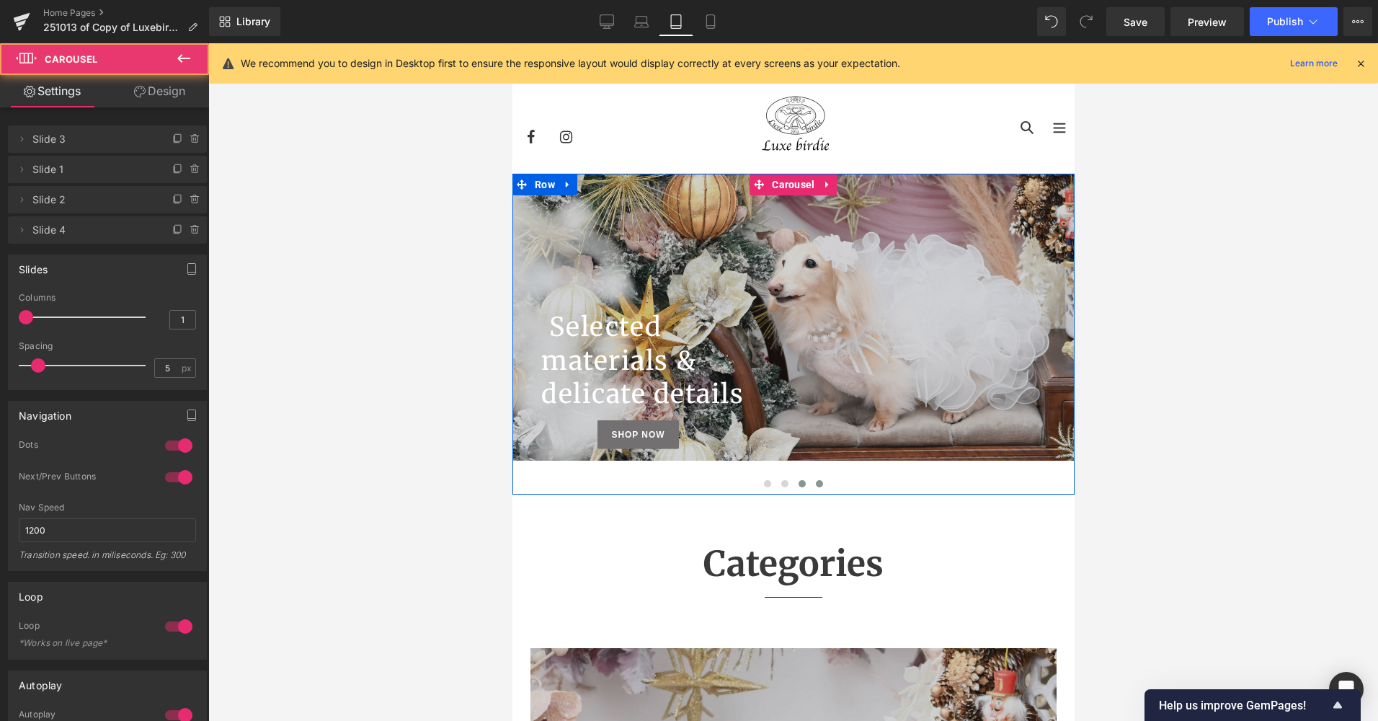
click at [821, 480] on button at bounding box center [818, 483] width 17 height 14
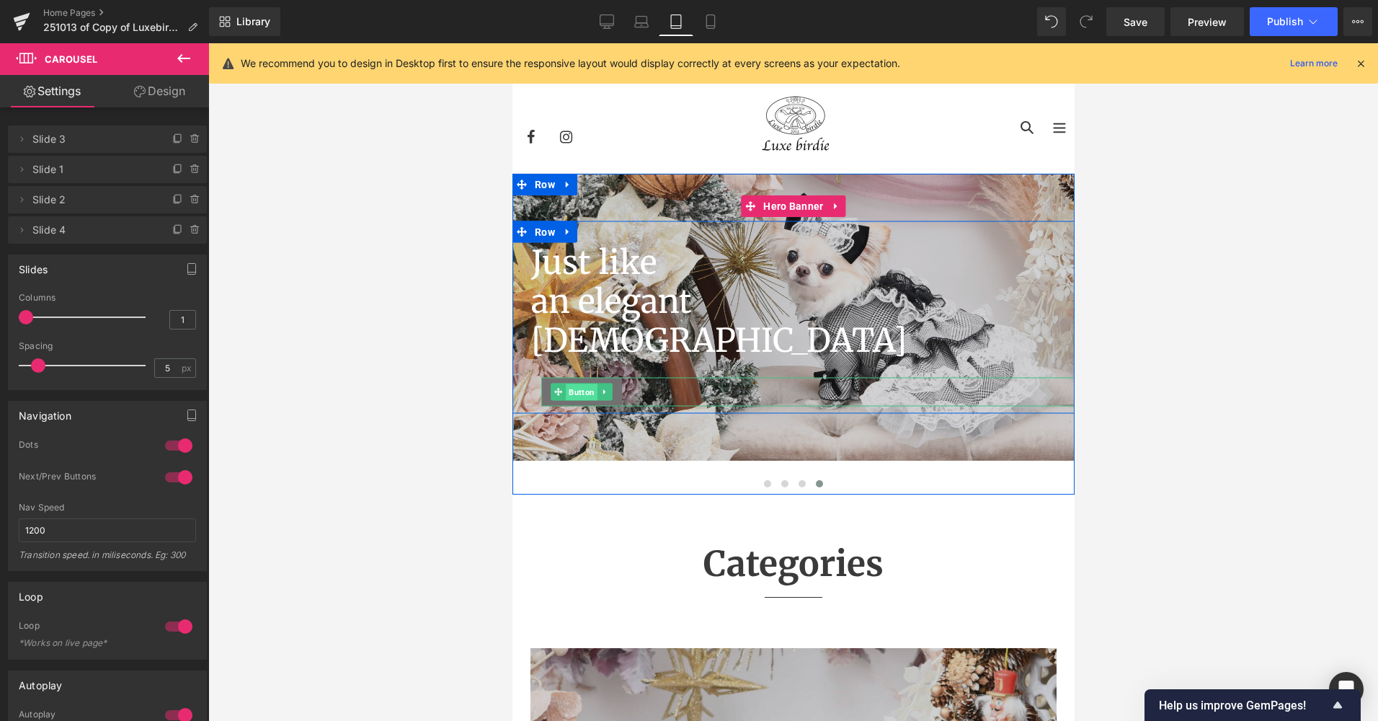
click at [569, 390] on span "Button" at bounding box center [581, 391] width 32 height 17
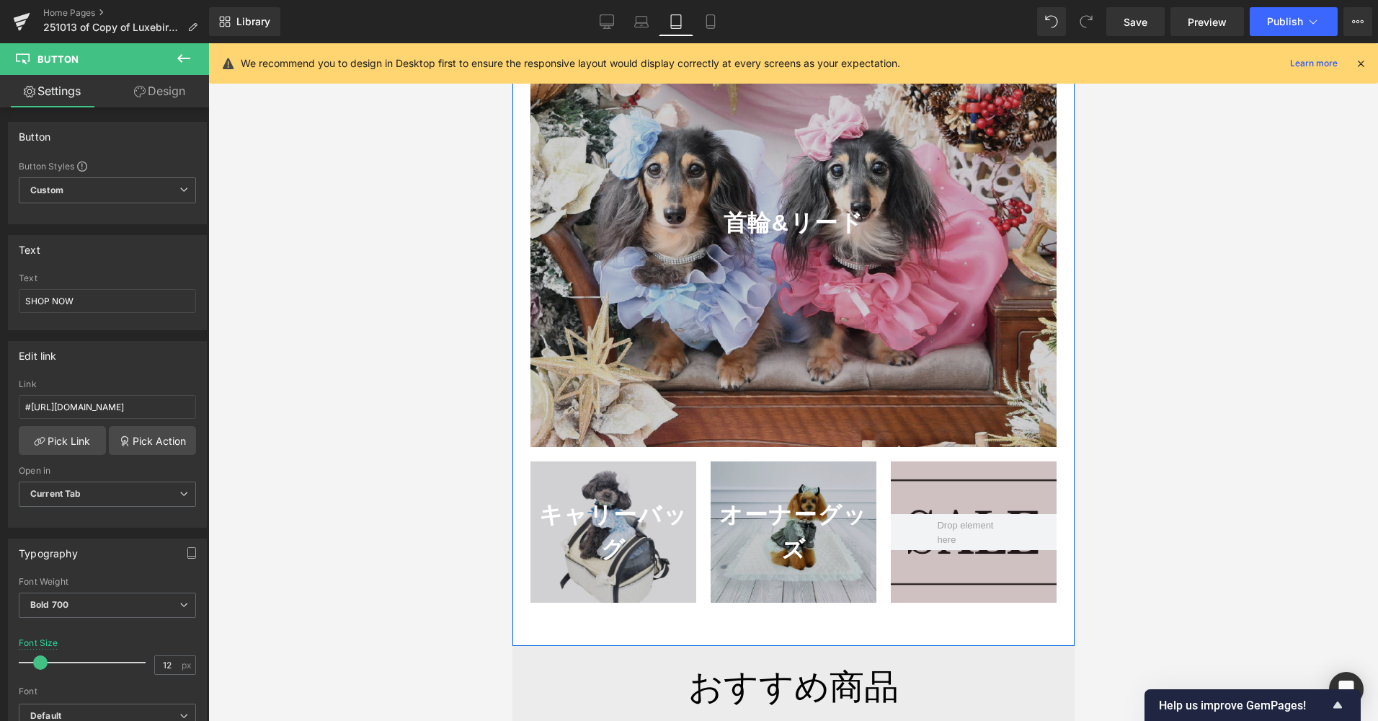
scroll to position [1658, 0]
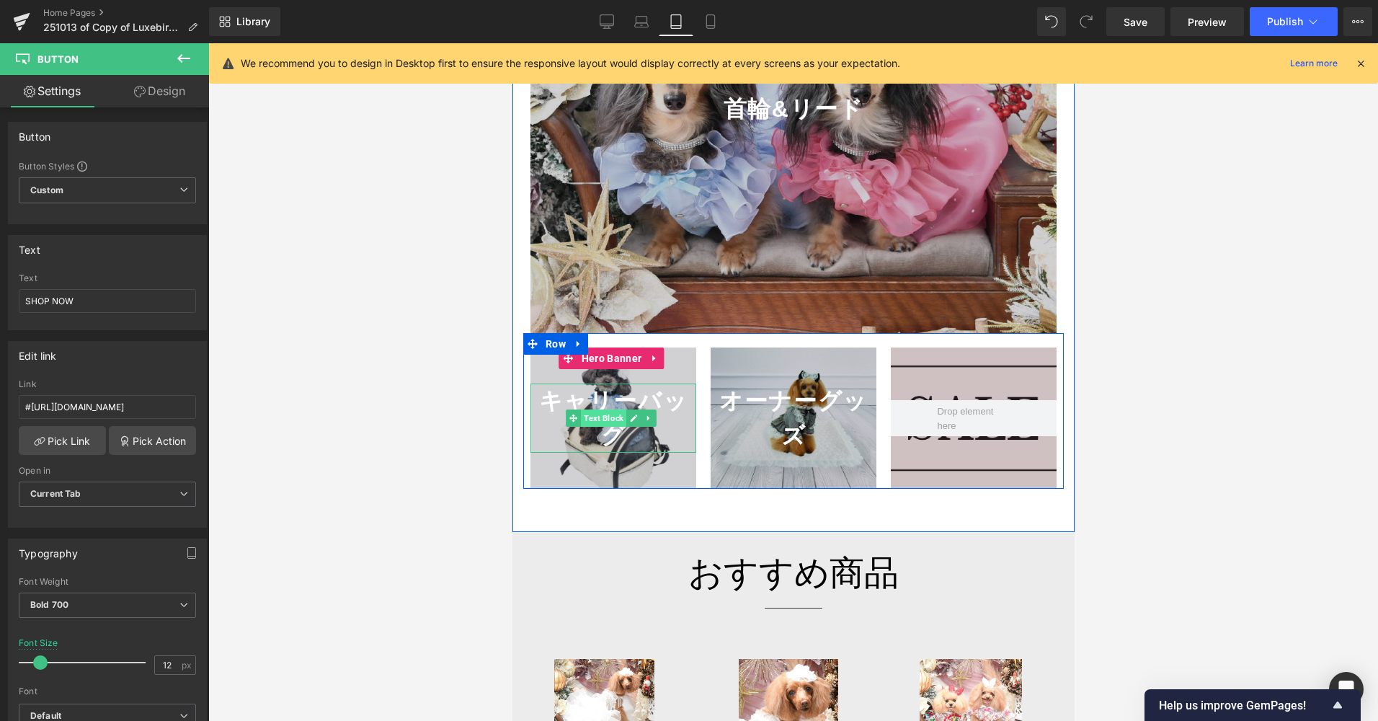
click at [610, 409] on span "Text Block" at bounding box center [602, 417] width 45 height 17
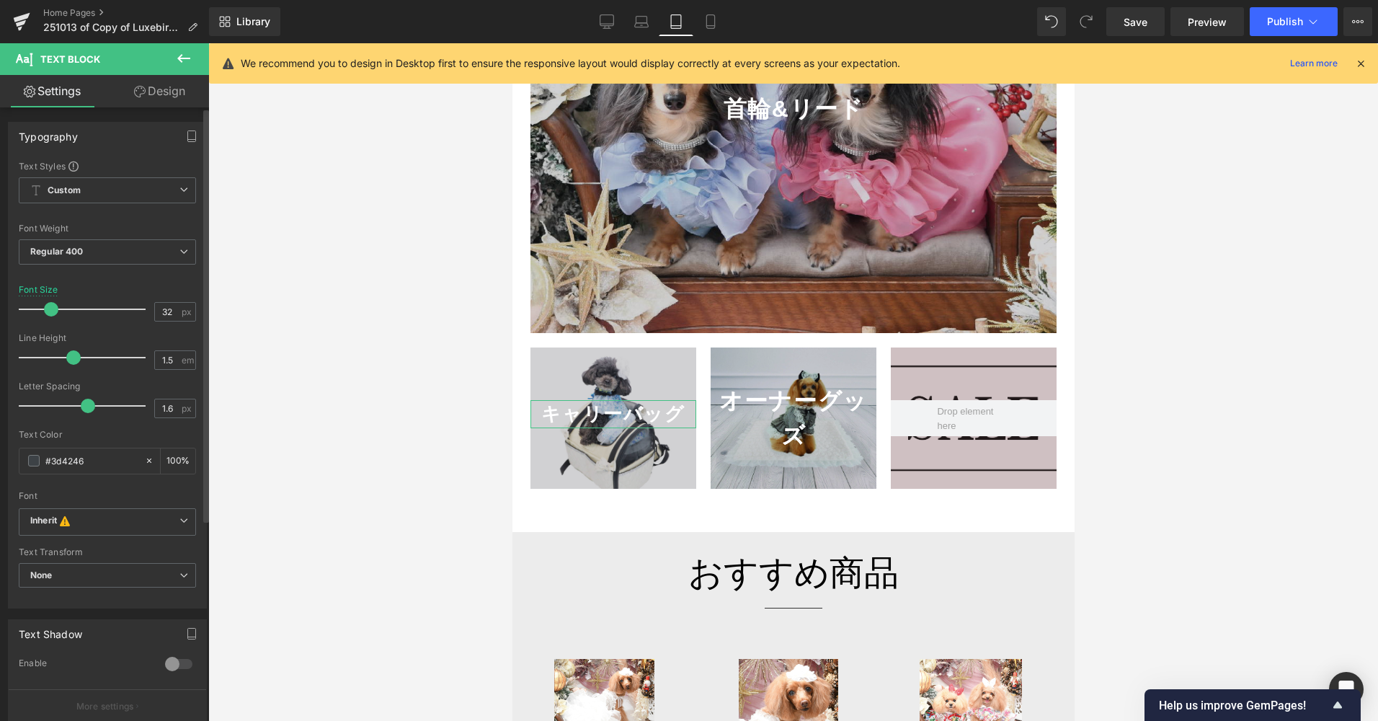
drag, startPoint x: 58, startPoint y: 311, endPoint x: 51, endPoint y: 313, distance: 7.5
click at [51, 313] on span at bounding box center [51, 309] width 14 height 14
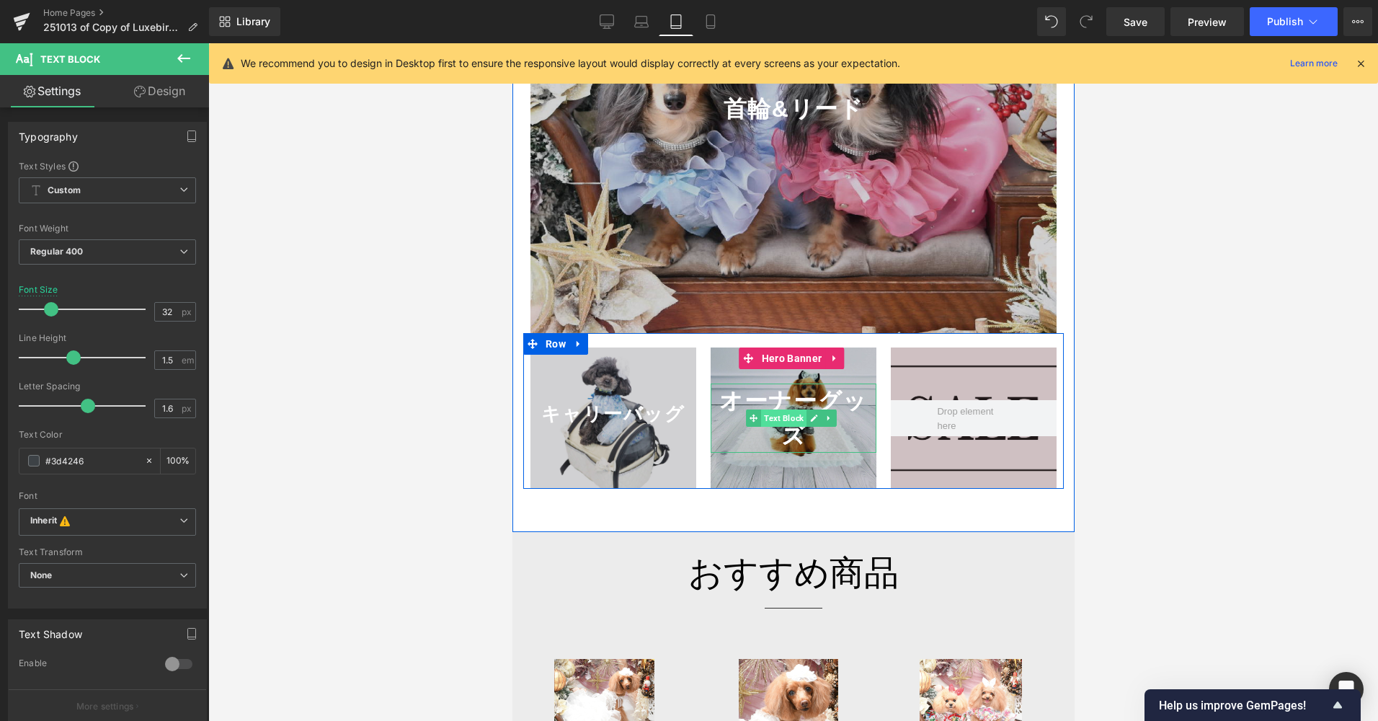
click at [776, 409] on span "Text Block" at bounding box center [783, 417] width 45 height 17
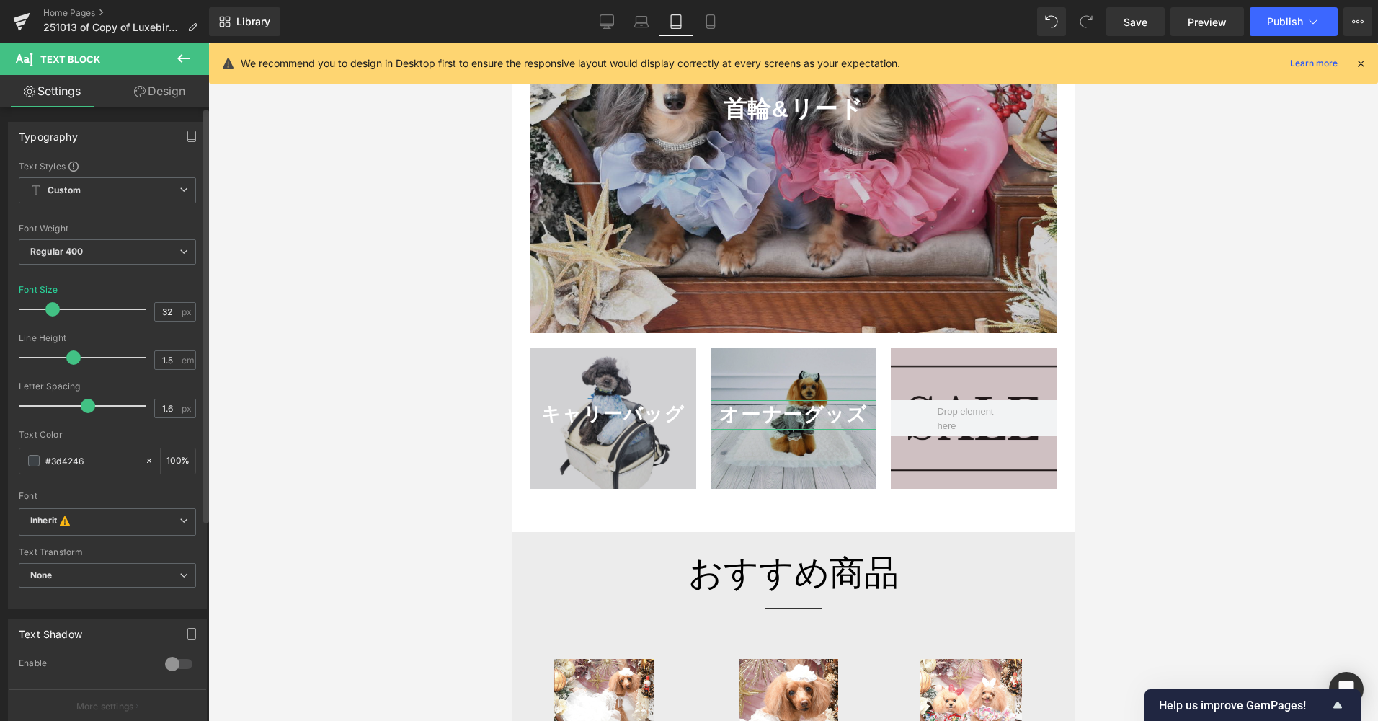
click at [54, 303] on span at bounding box center [52, 309] width 14 height 14
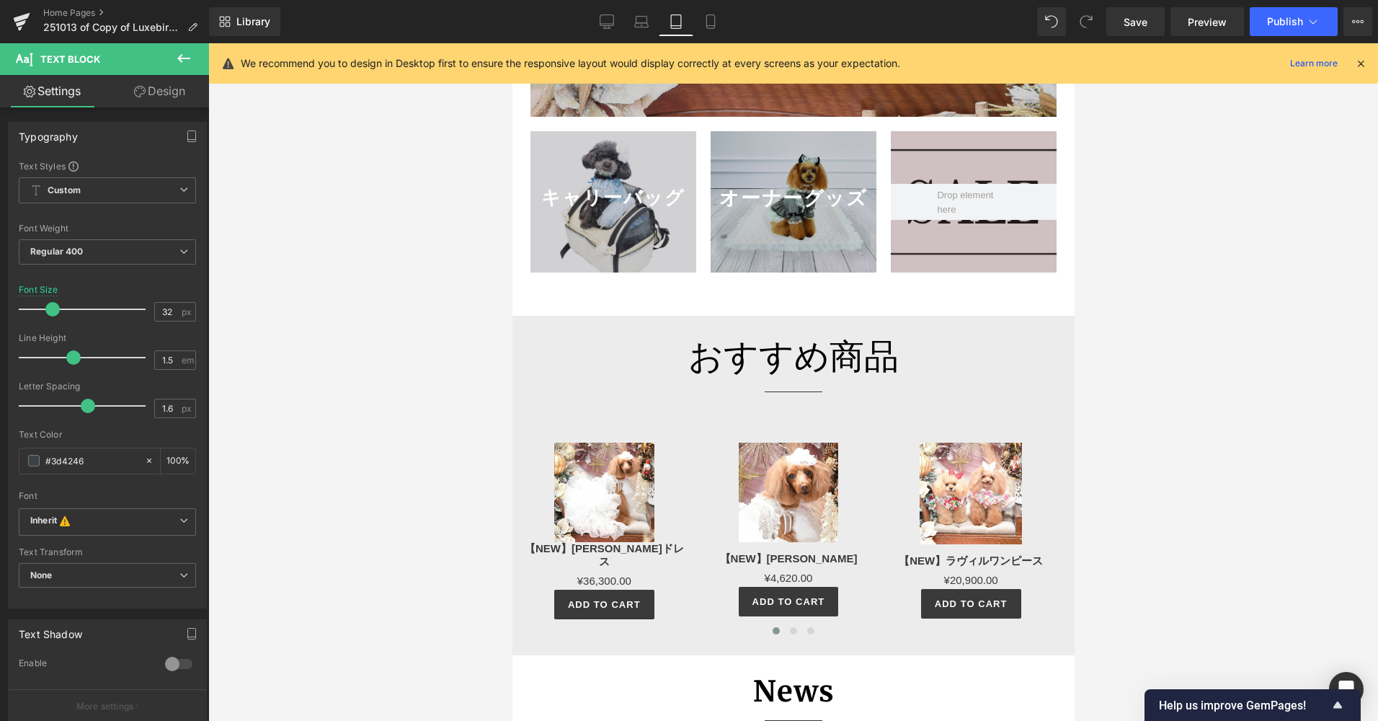
scroll to position [1946, 0]
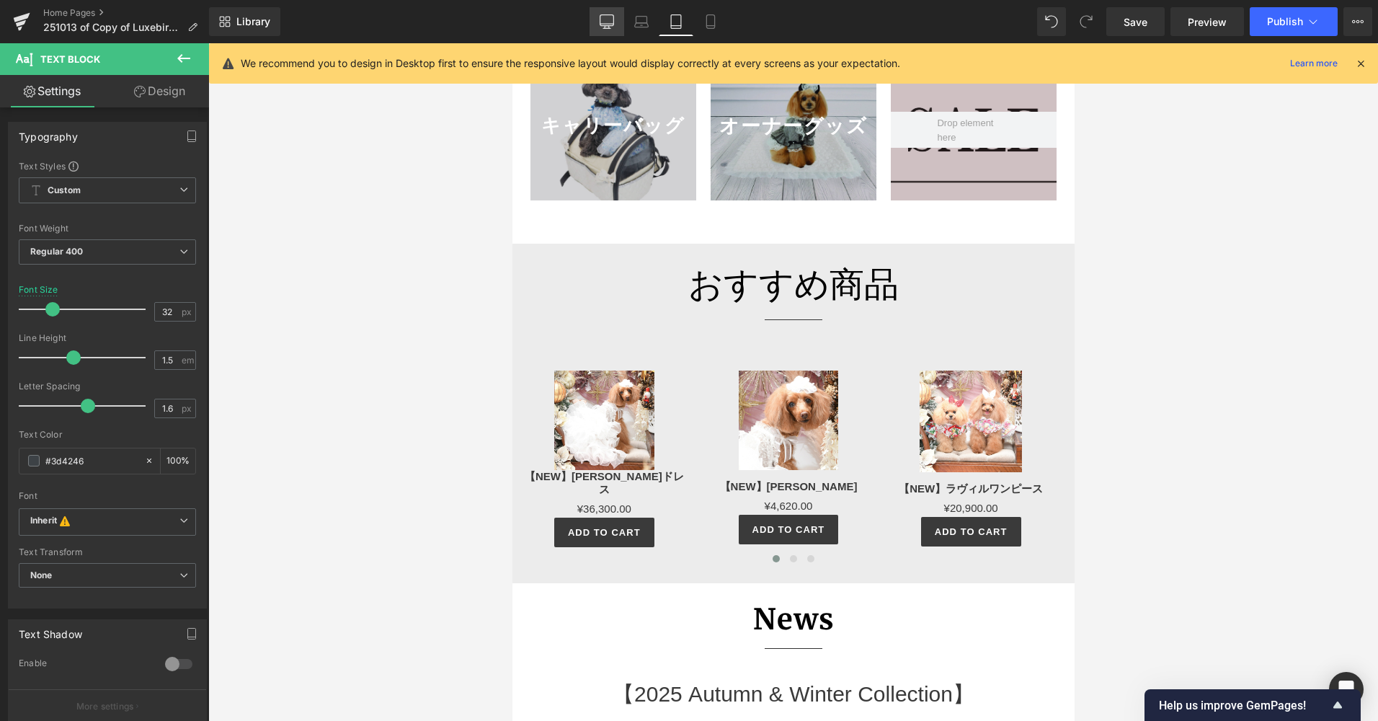
click at [615, 27] on link "Desktop" at bounding box center [607, 21] width 35 height 29
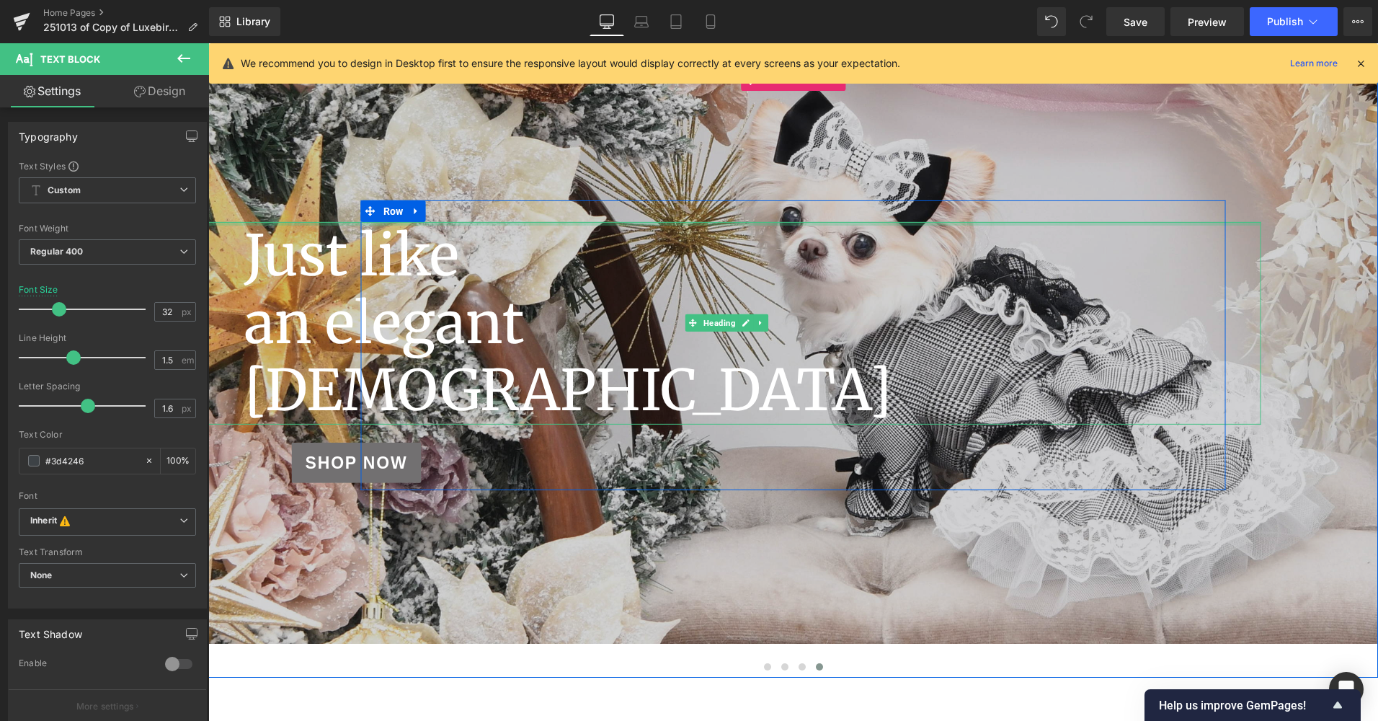
scroll to position [344, 0]
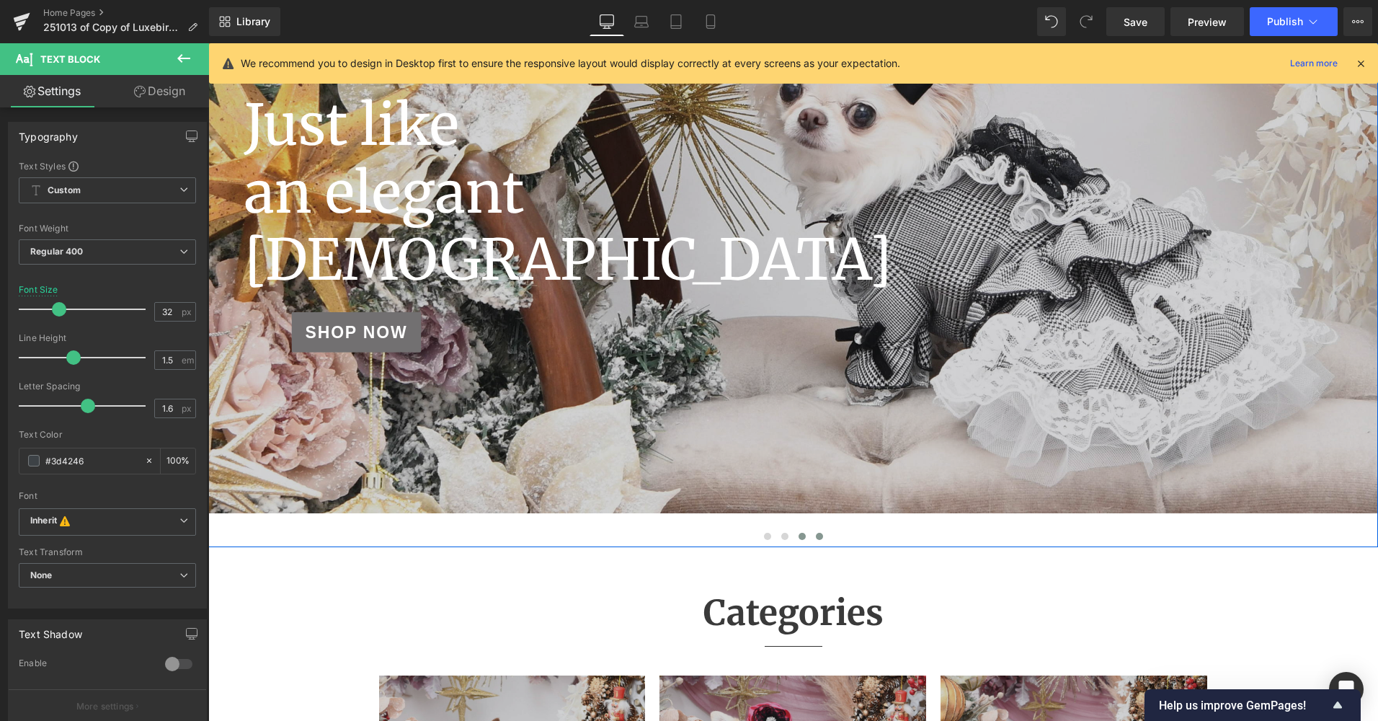
click at [799, 538] on span at bounding box center [802, 536] width 7 height 7
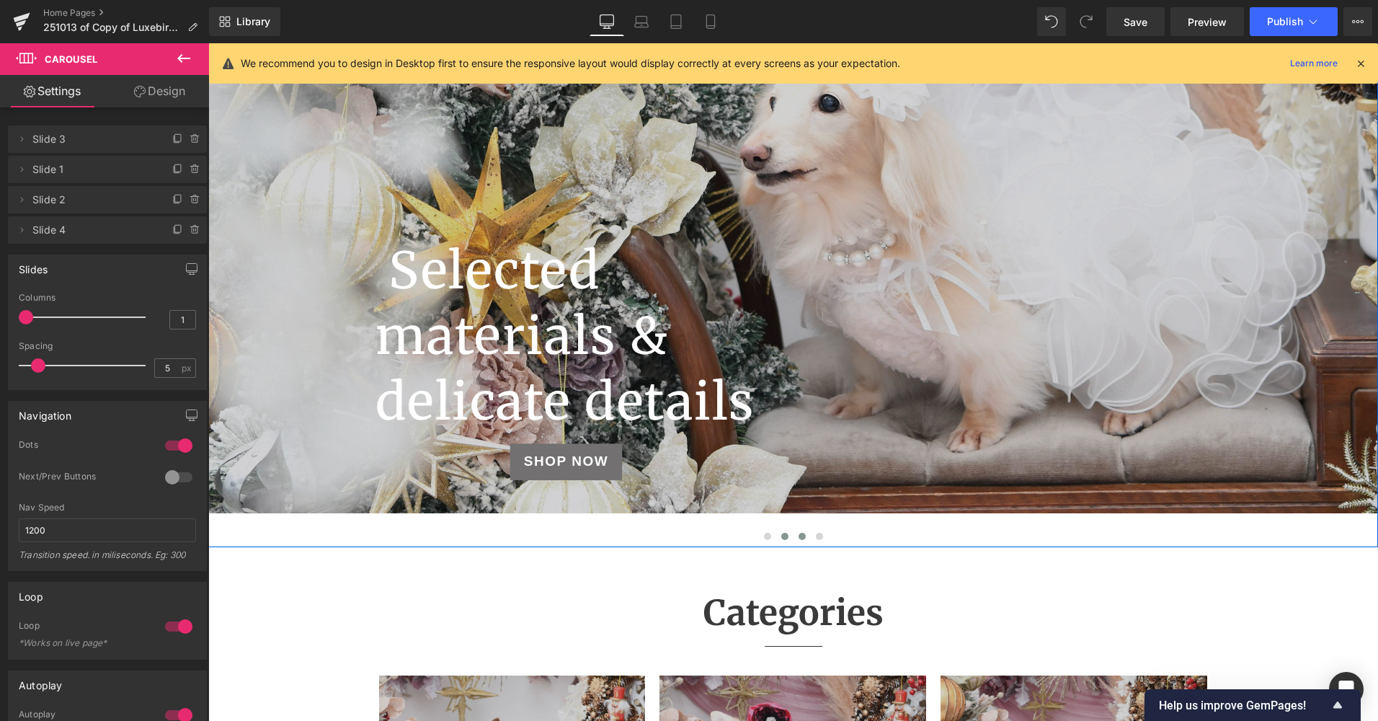
click at [776, 532] on button at bounding box center [784, 536] width 17 height 14
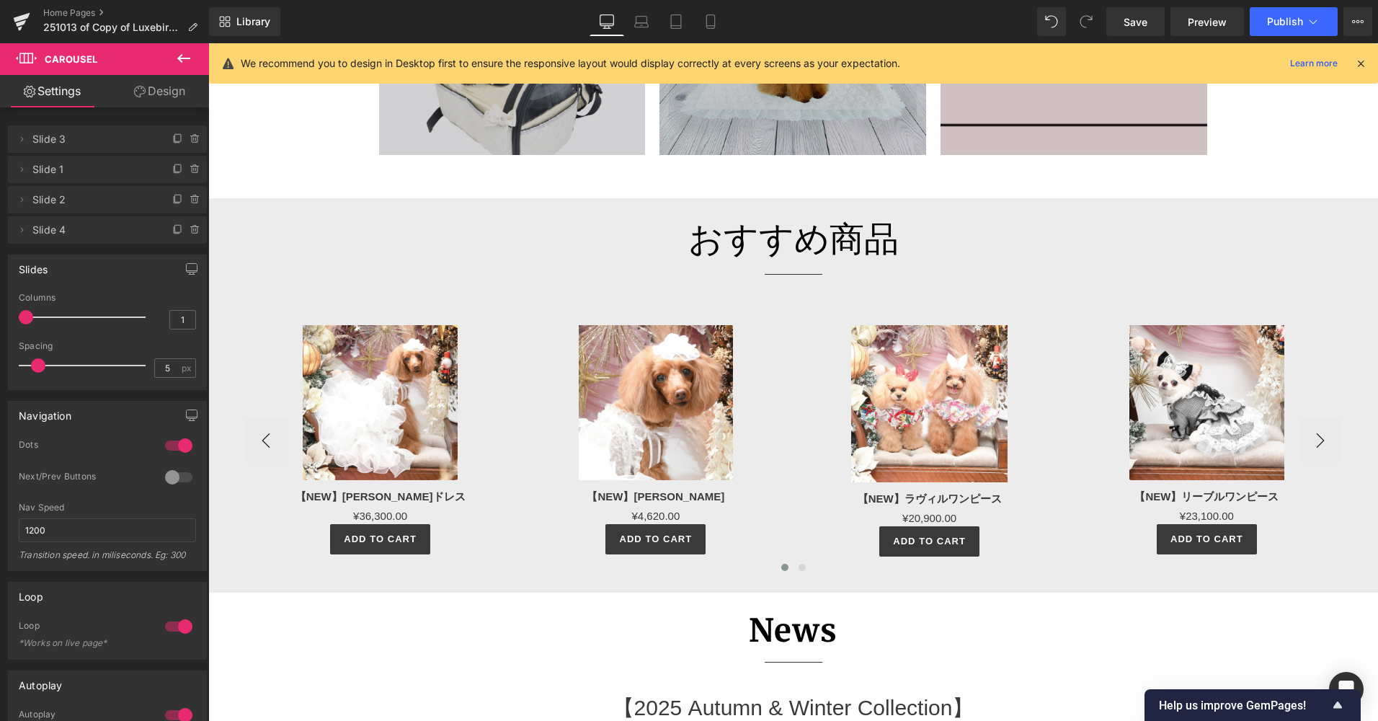
scroll to position [1353, 0]
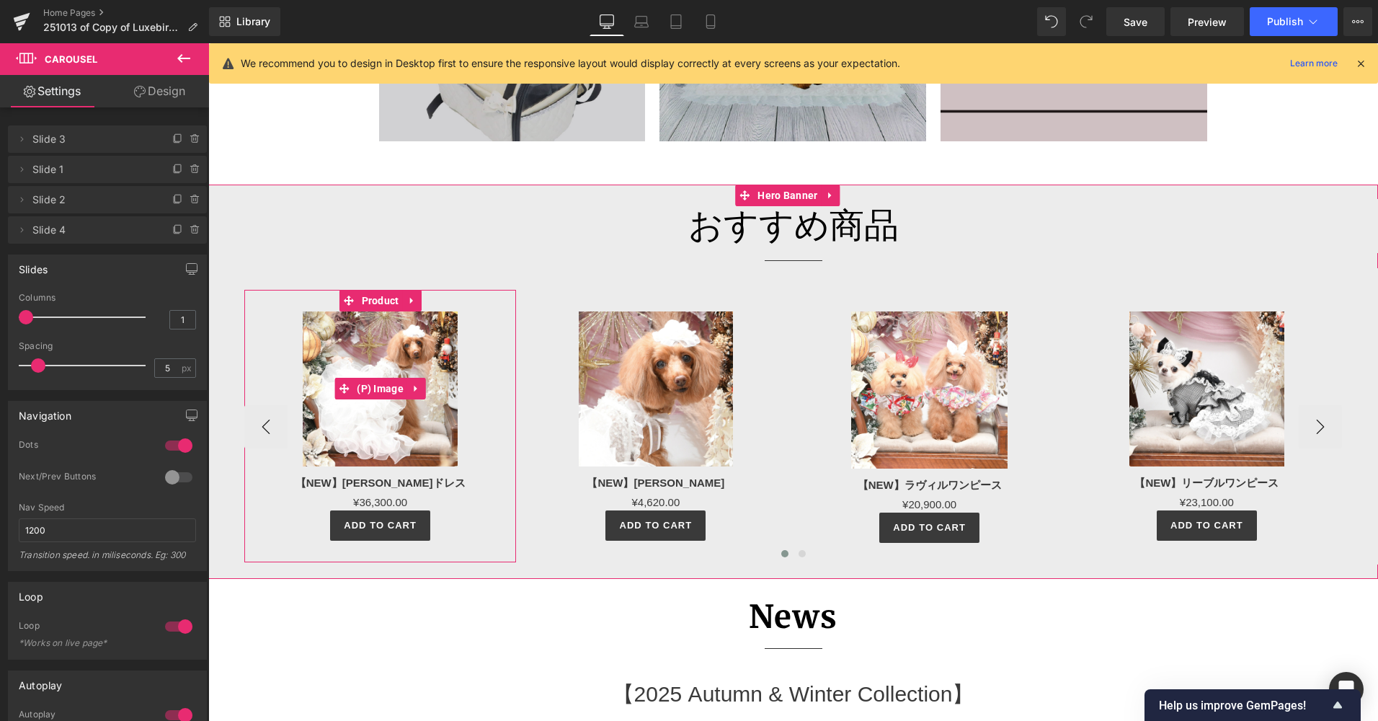
click at [389, 353] on img at bounding box center [380, 388] width 154 height 154
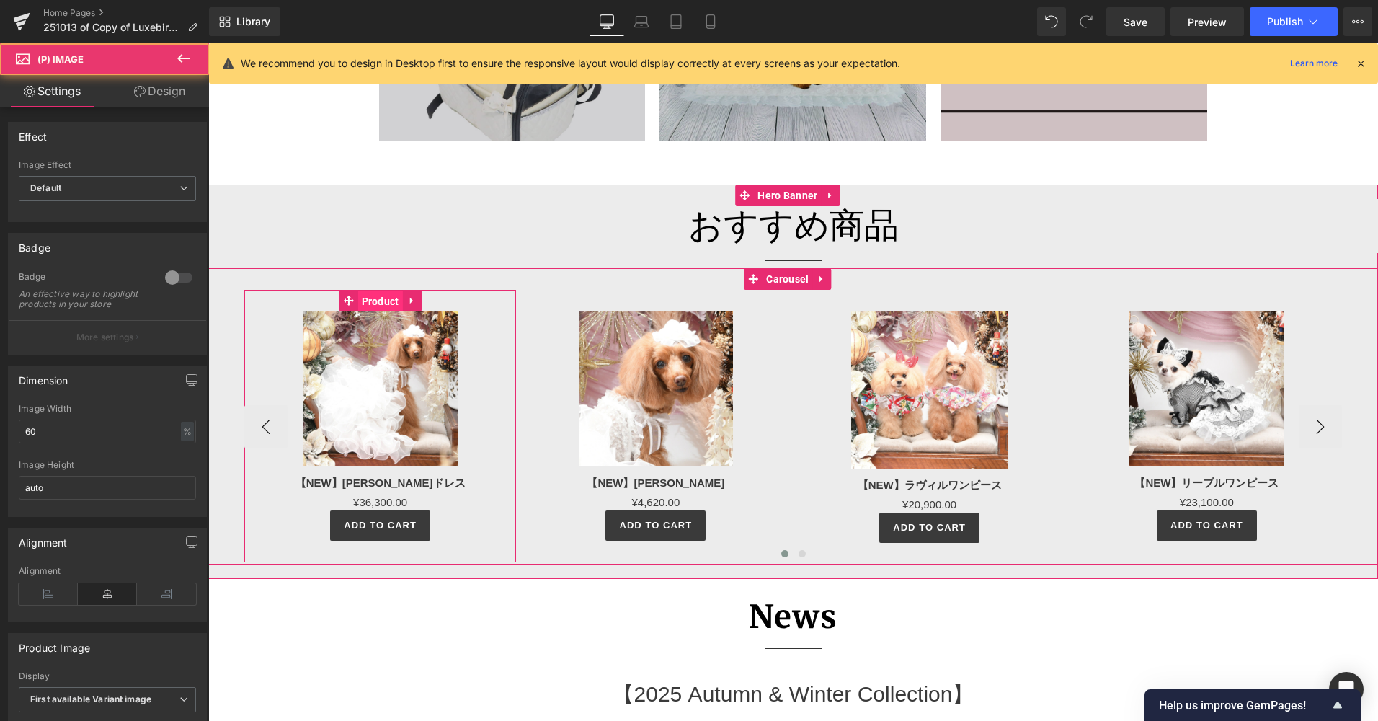
click at [387, 295] on span "Product" at bounding box center [380, 302] width 45 height 22
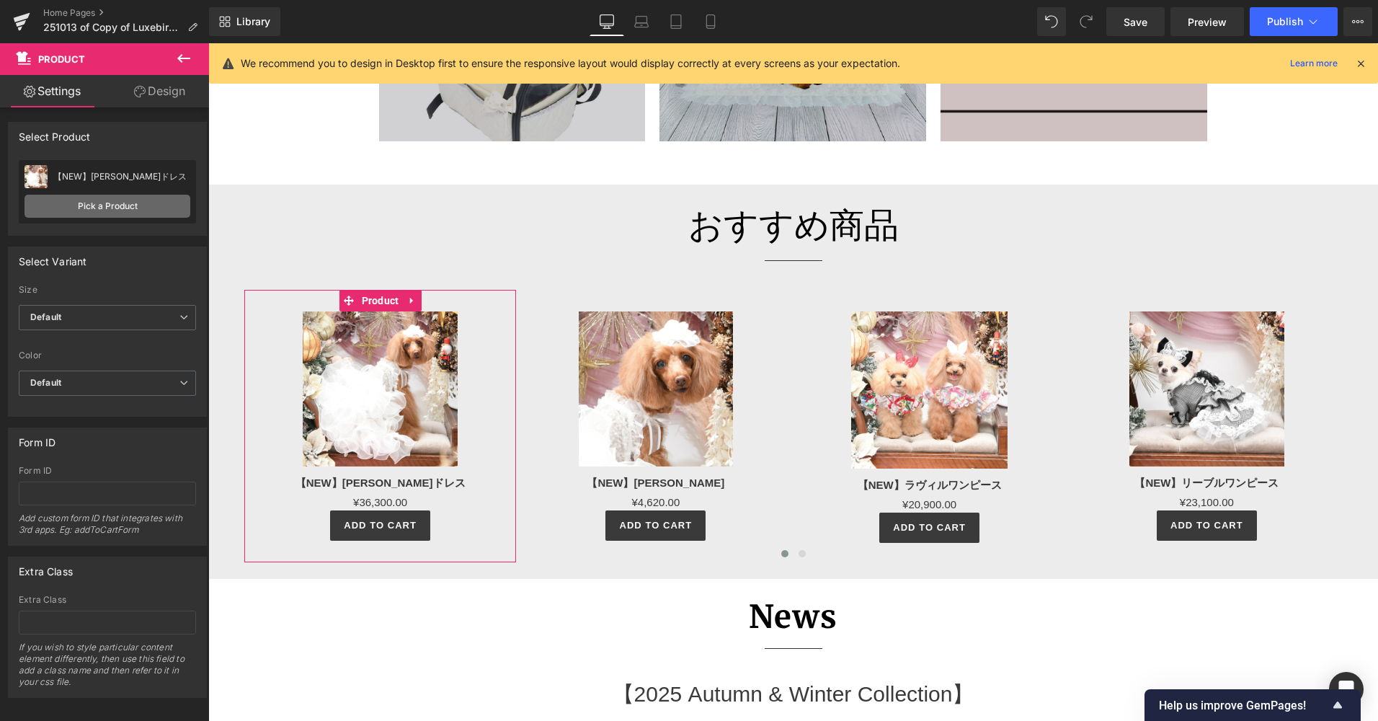
click at [97, 205] on link "Pick a Product" at bounding box center [108, 206] width 166 height 23
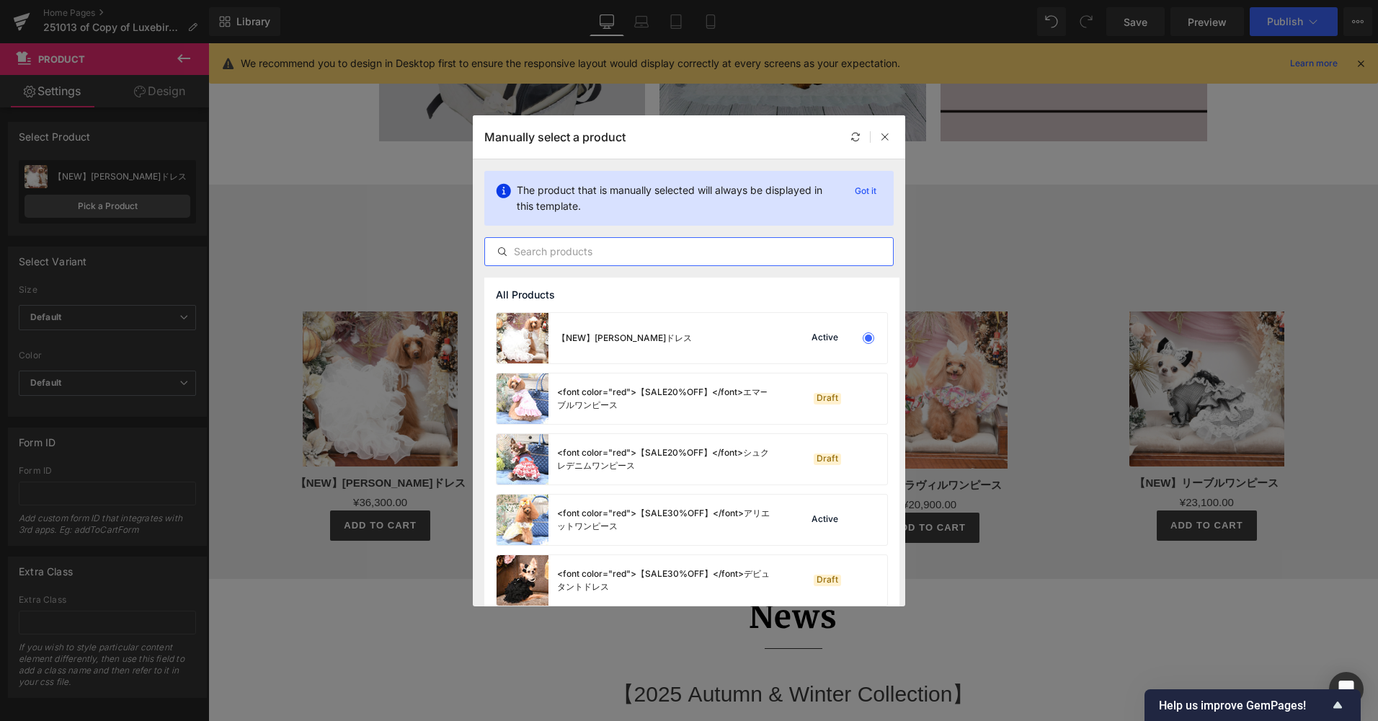
click at [624, 259] on input "text" at bounding box center [689, 251] width 408 height 17
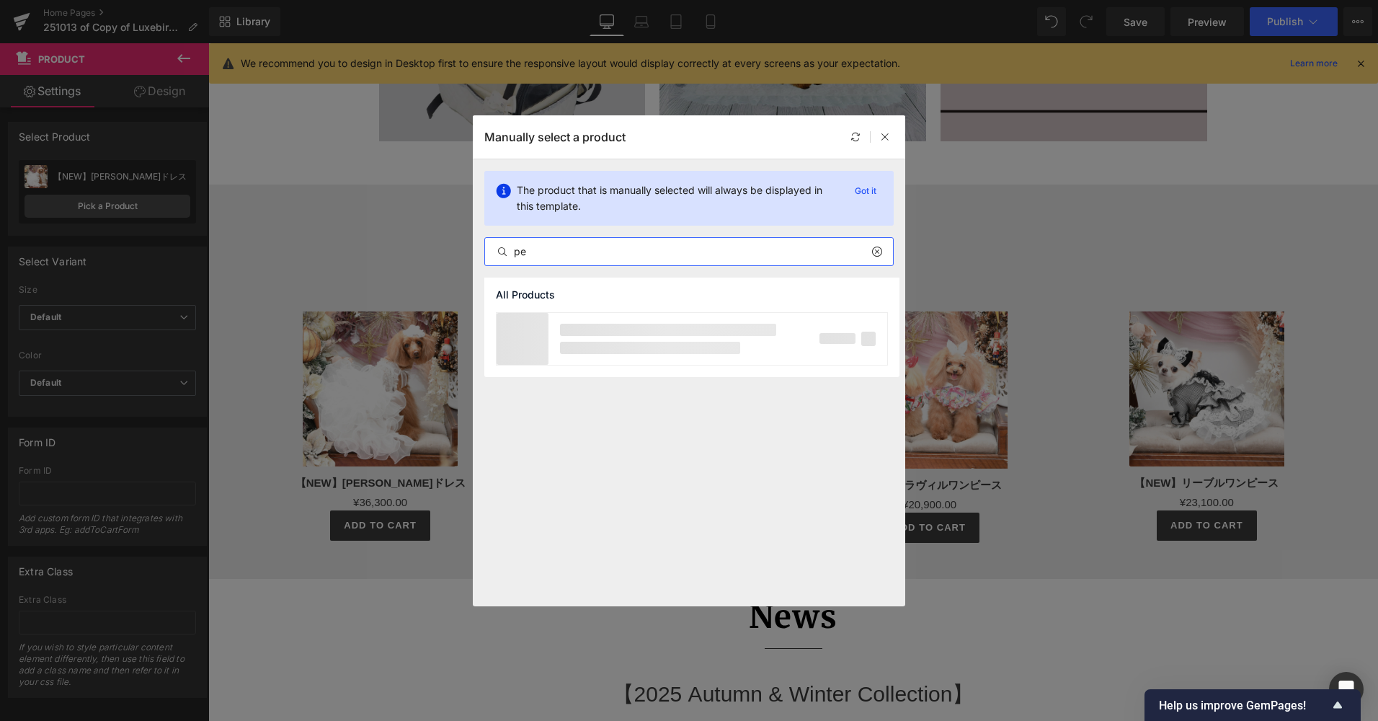
type input "p"
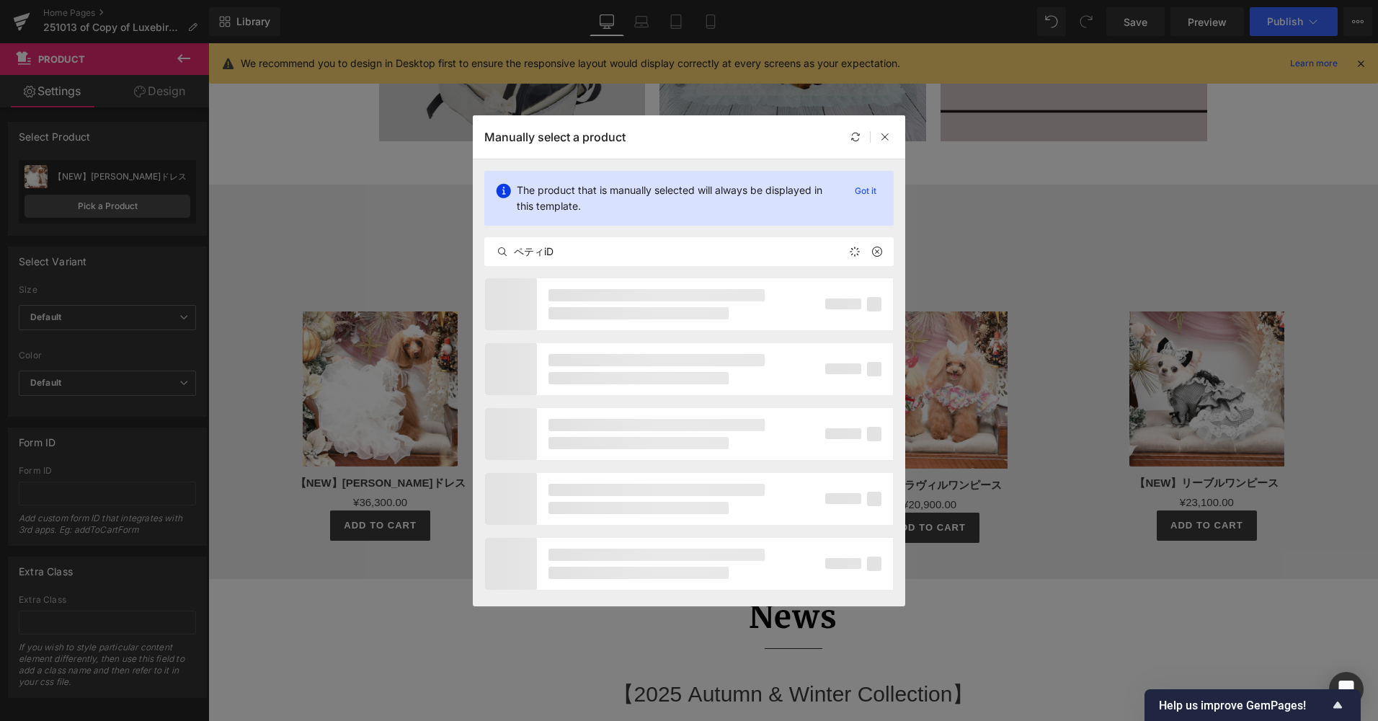
click at [680, 331] on div at bounding box center [689, 434] width 433 height 313
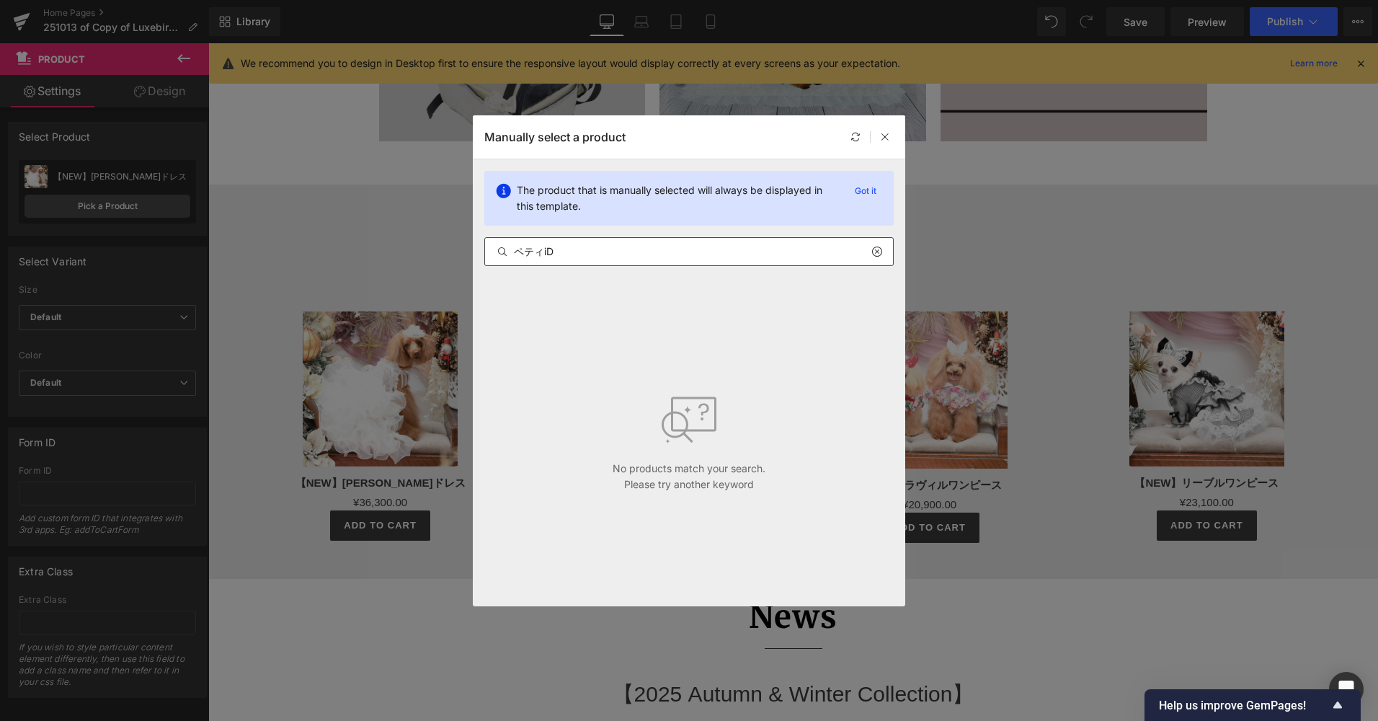
click at [567, 244] on input "ペティiD" at bounding box center [689, 251] width 408 height 17
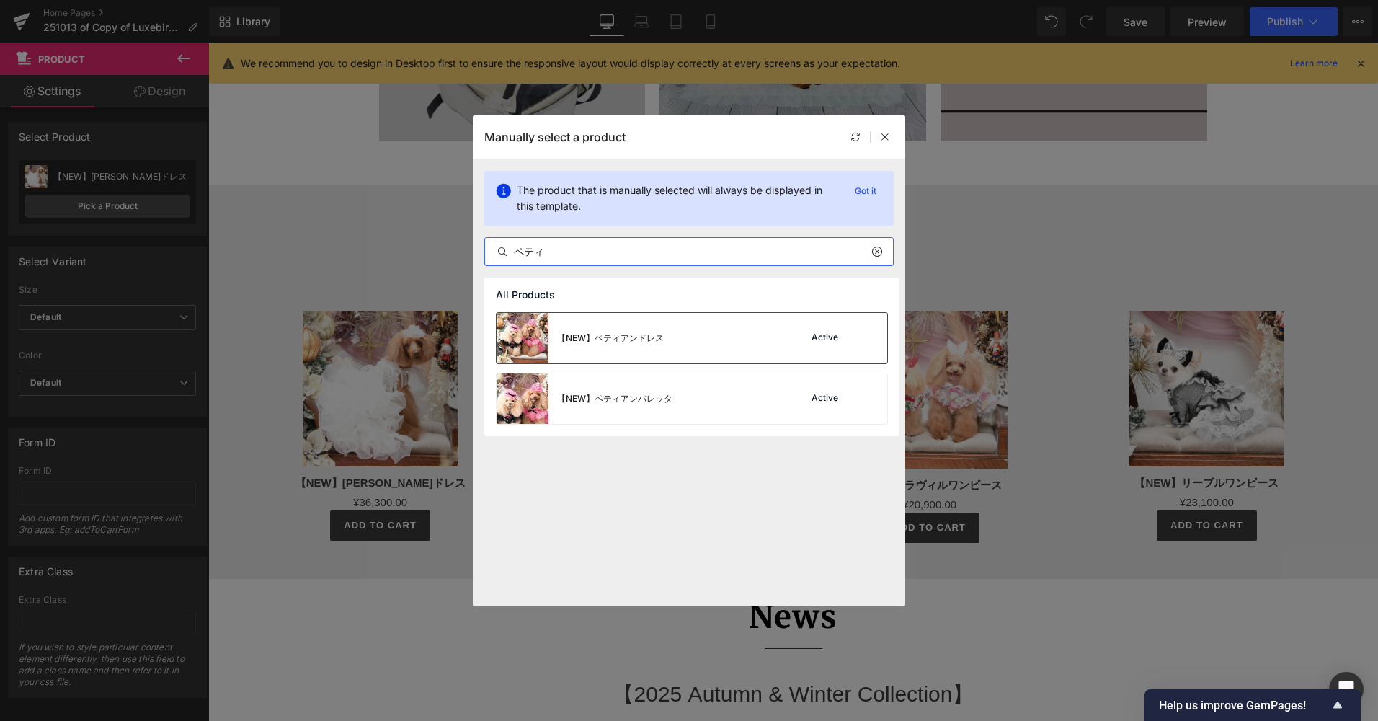
type input "ペティ"
click at [660, 348] on div "【NEW】ペティアンドレス" at bounding box center [580, 338] width 167 height 50
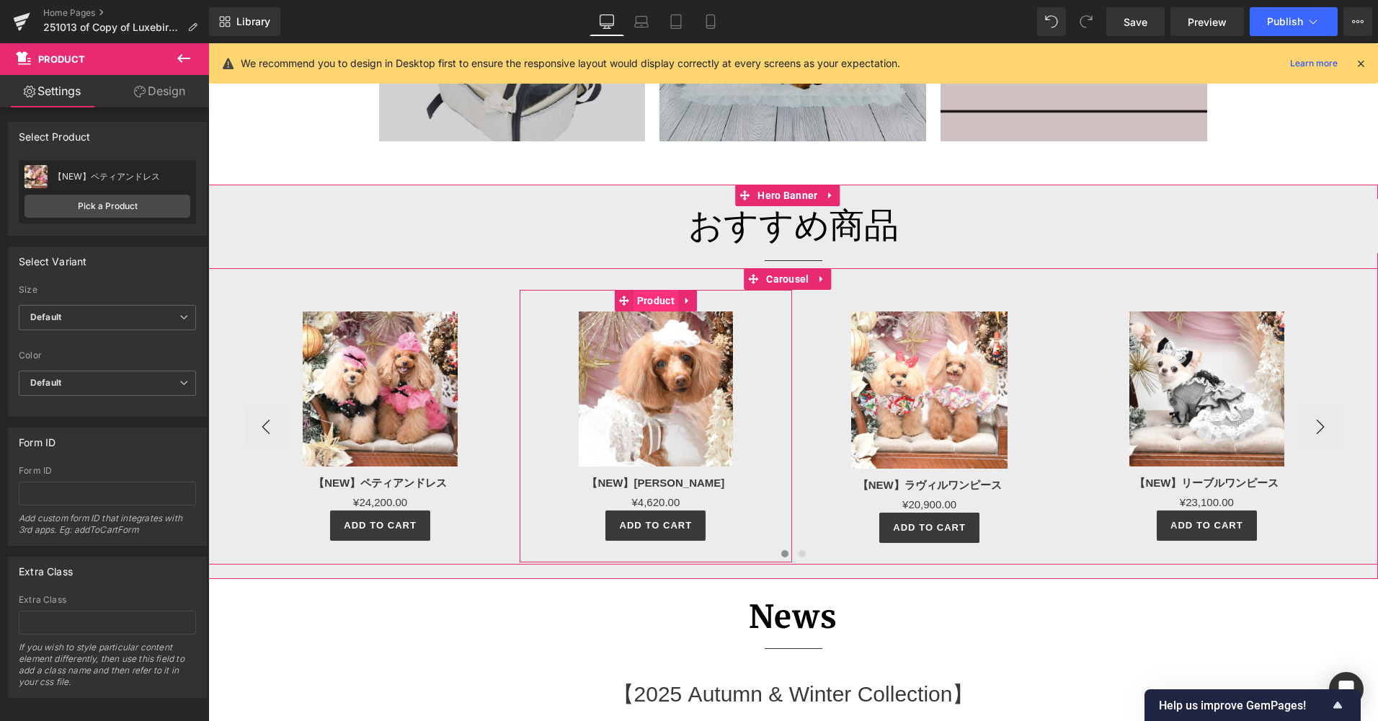
click at [665, 301] on span "Product" at bounding box center [656, 301] width 45 height 22
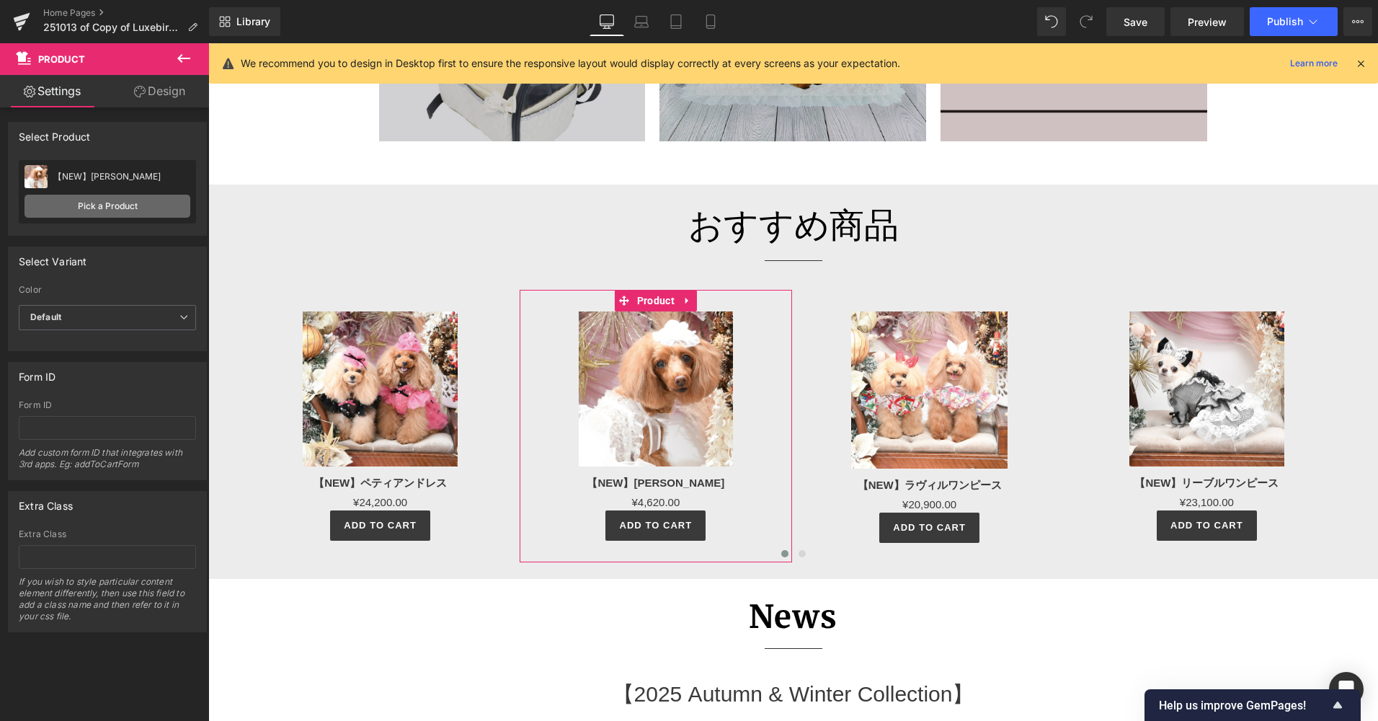
click at [99, 202] on link "Pick a Product" at bounding box center [108, 206] width 166 height 23
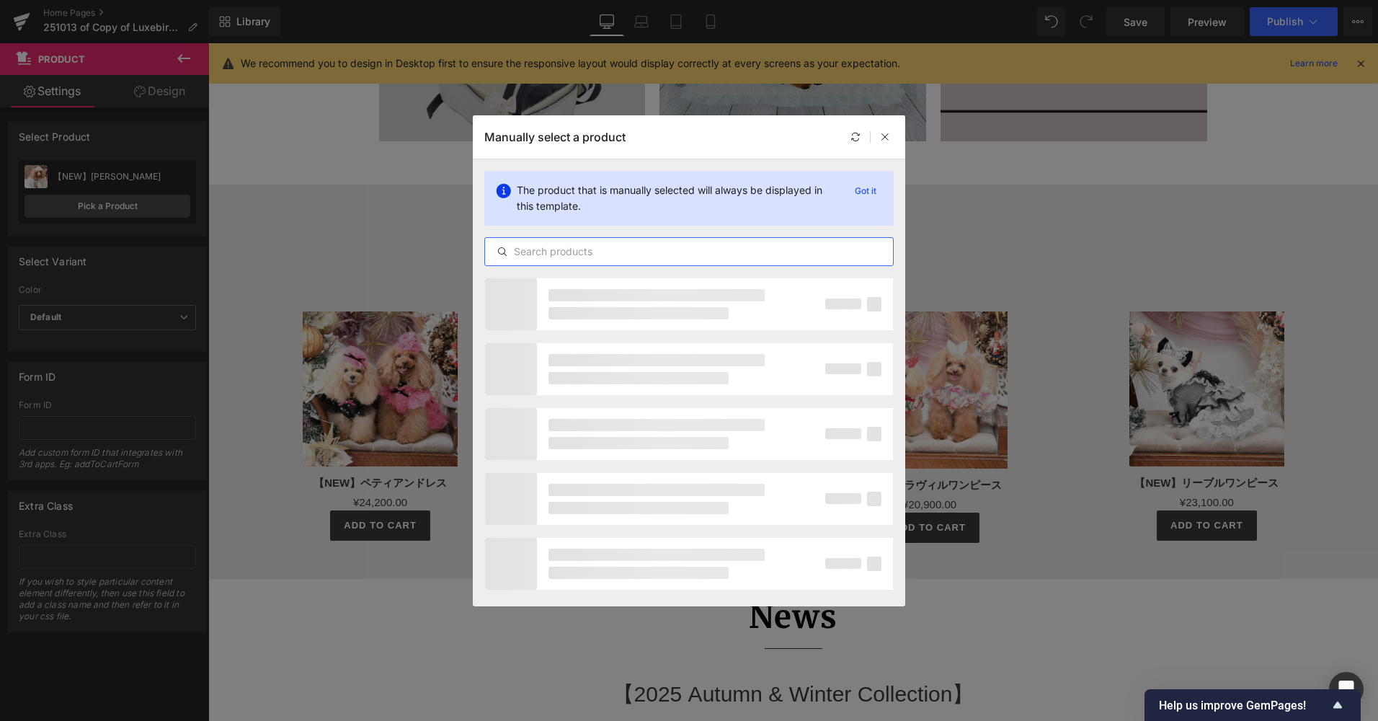
click at [618, 255] on input "text" at bounding box center [689, 251] width 408 height 17
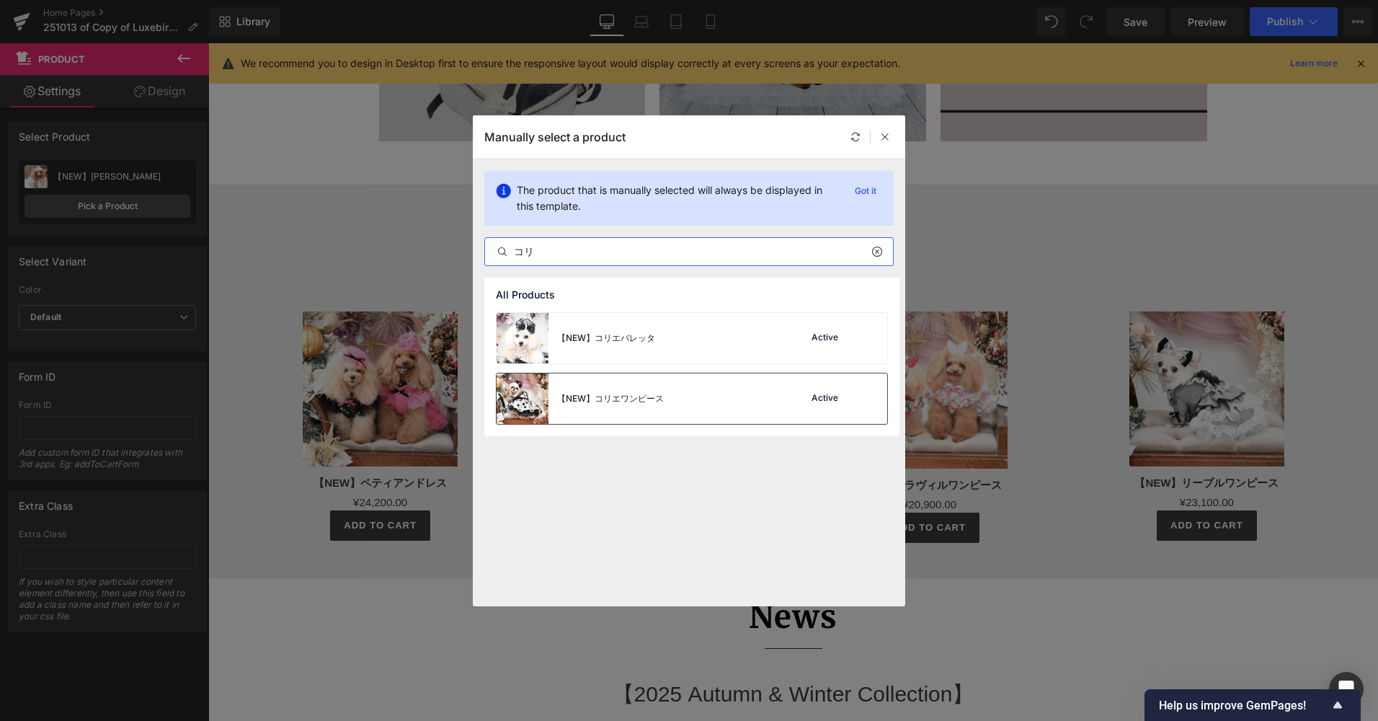
type input "コリ"
click at [639, 404] on div "【NEW】コリエワンピース" at bounding box center [610, 398] width 107 height 13
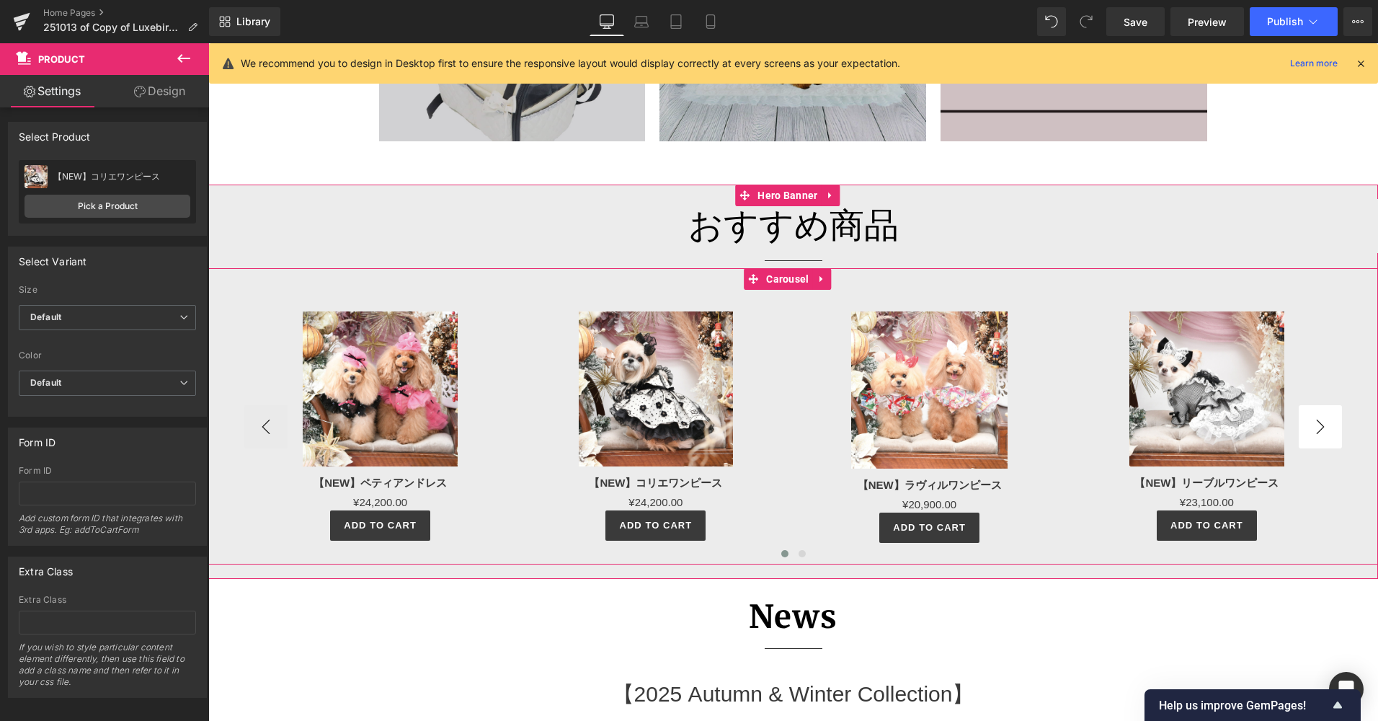
click at [1316, 427] on button "›" at bounding box center [1320, 426] width 43 height 43
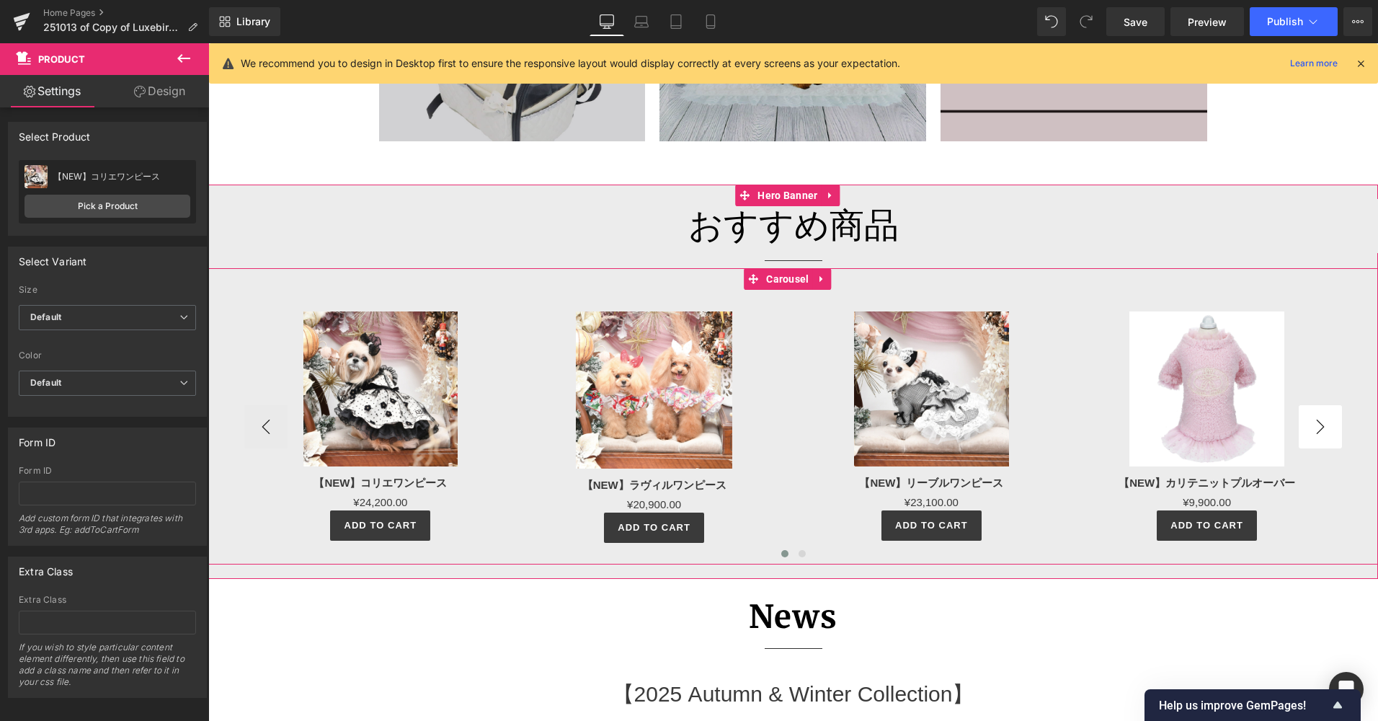
click at [1316, 427] on button "›" at bounding box center [1320, 426] width 43 height 43
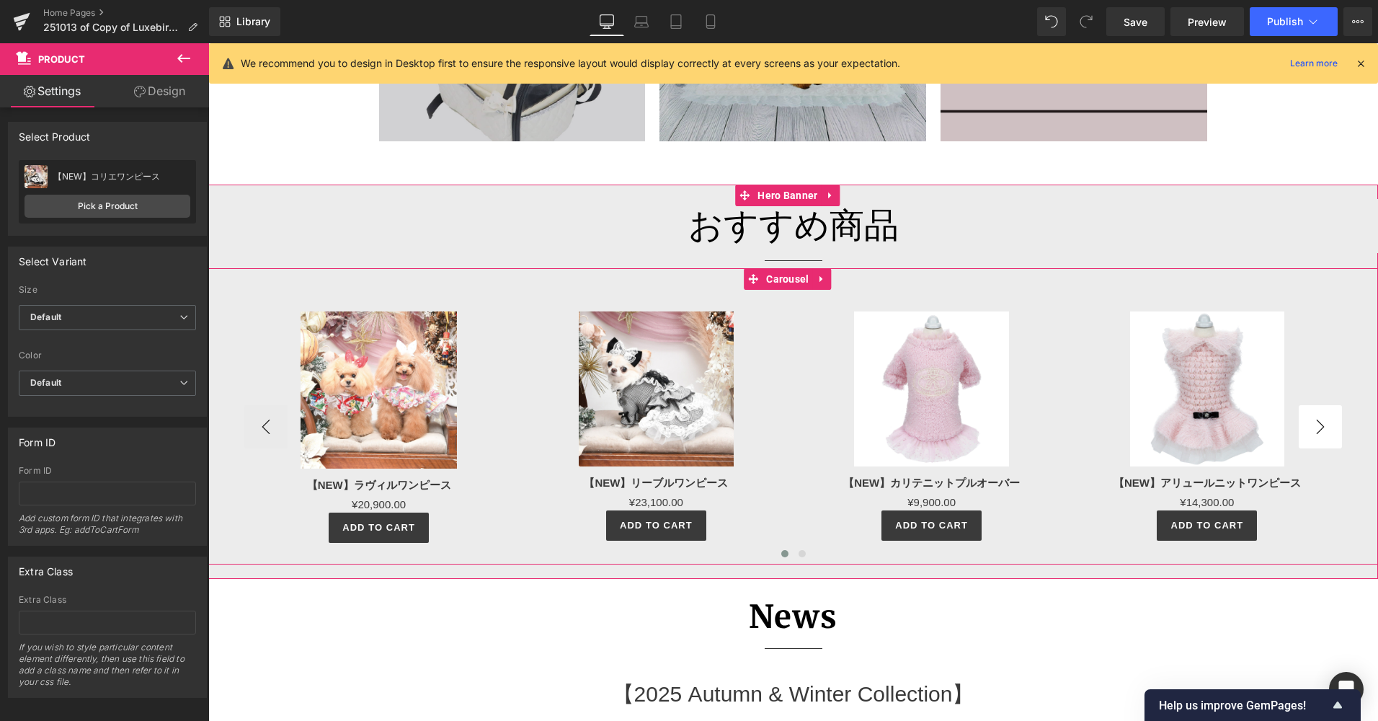
click at [1316, 427] on button "›" at bounding box center [1320, 426] width 43 height 43
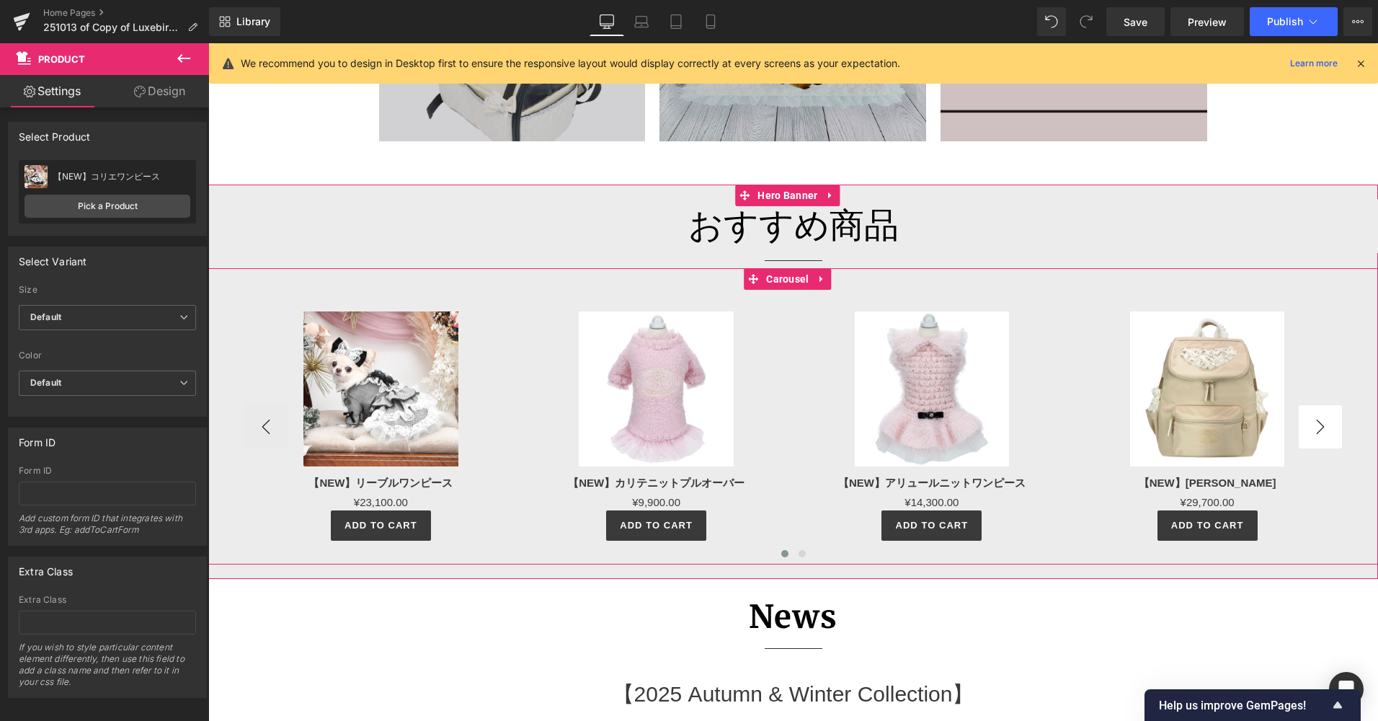
click at [1316, 427] on button "›" at bounding box center [1320, 426] width 43 height 43
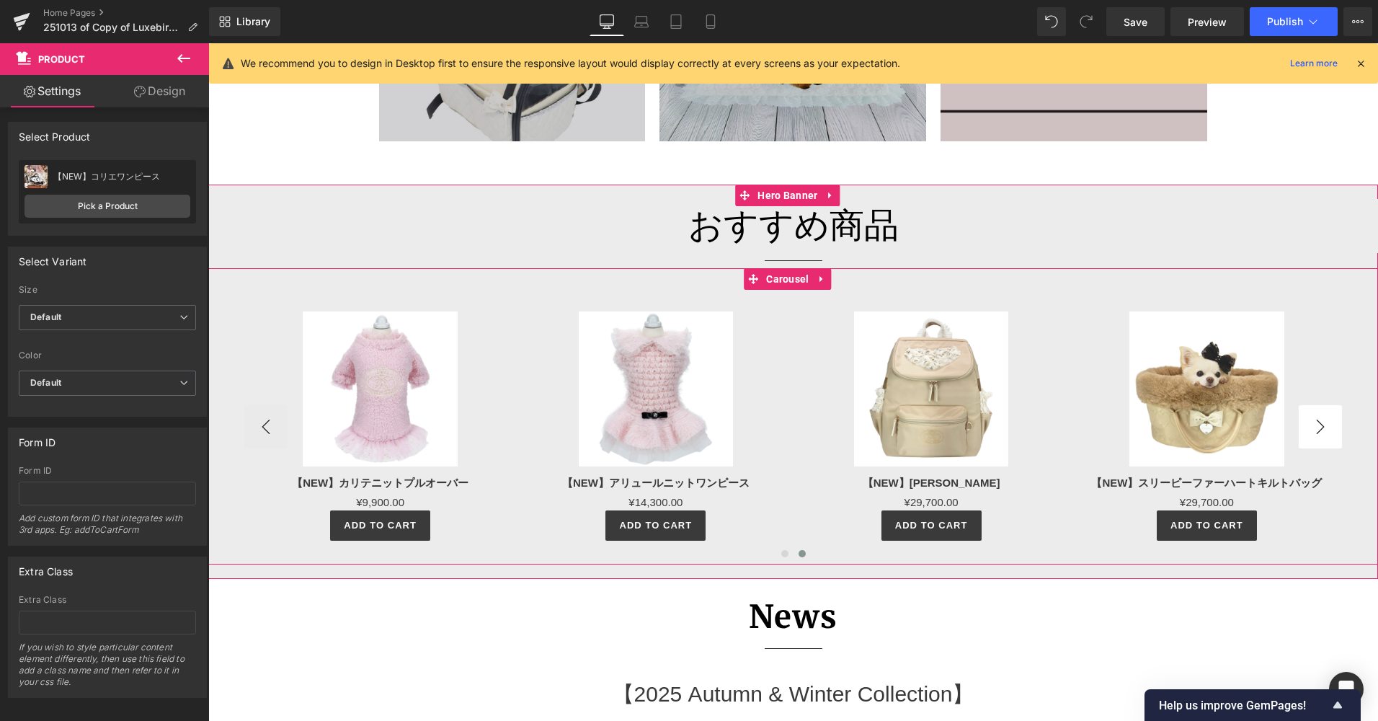
click at [1316, 427] on button "›" at bounding box center [1320, 426] width 43 height 43
click at [270, 426] on button "‹" at bounding box center [265, 426] width 43 height 43
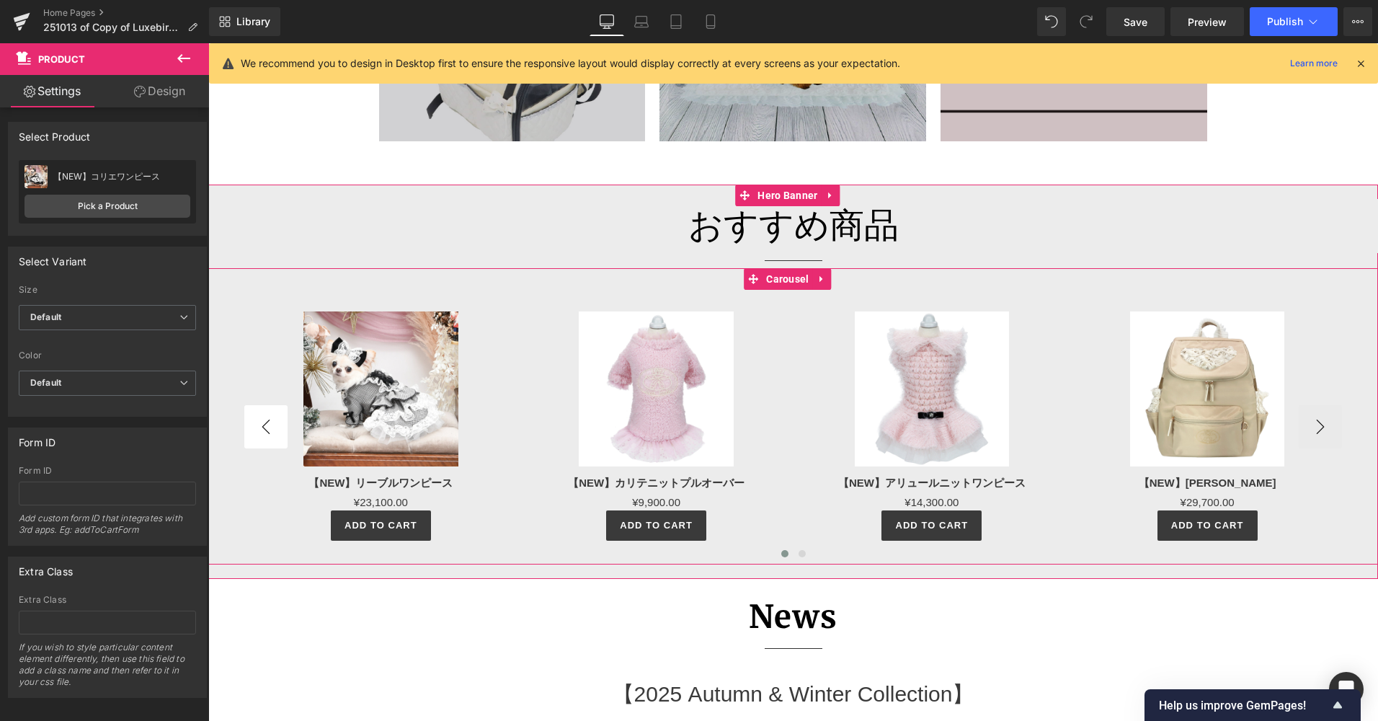
click at [272, 425] on button "‹" at bounding box center [265, 426] width 43 height 43
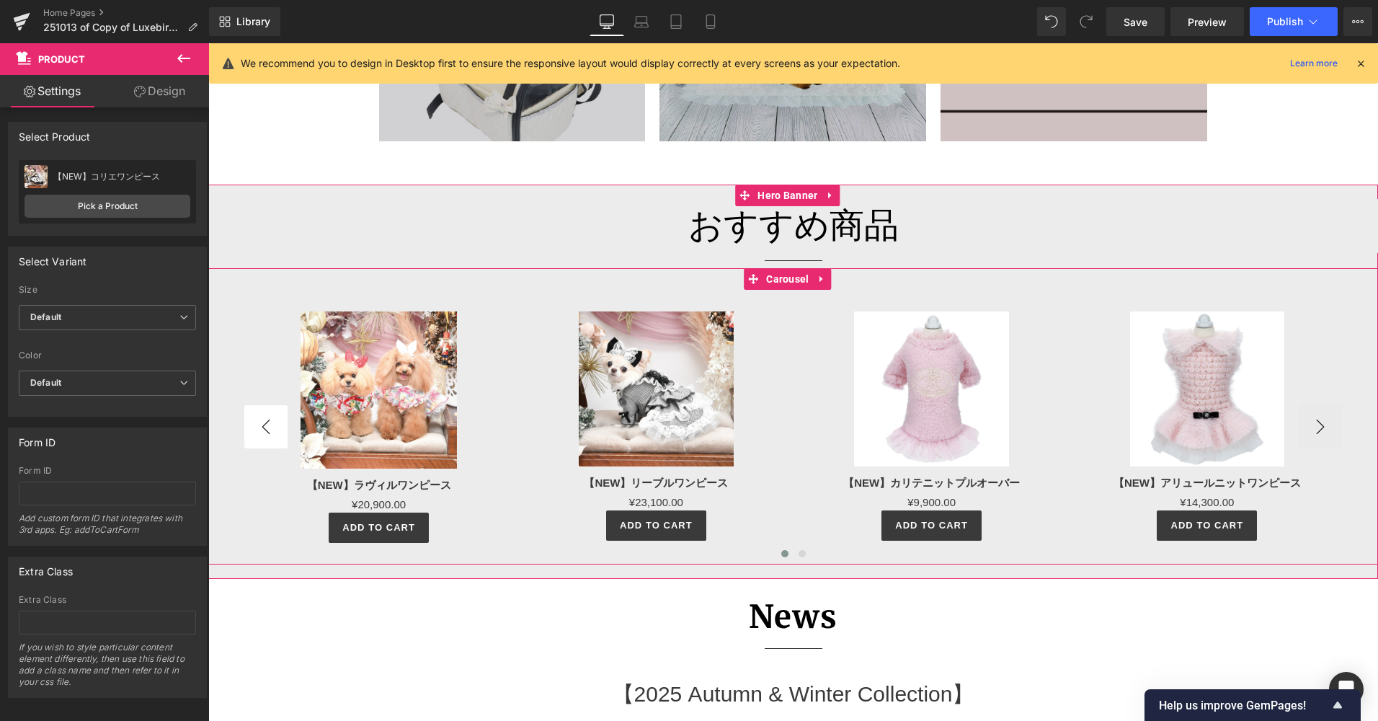
click at [272, 423] on button "‹" at bounding box center [265, 426] width 43 height 43
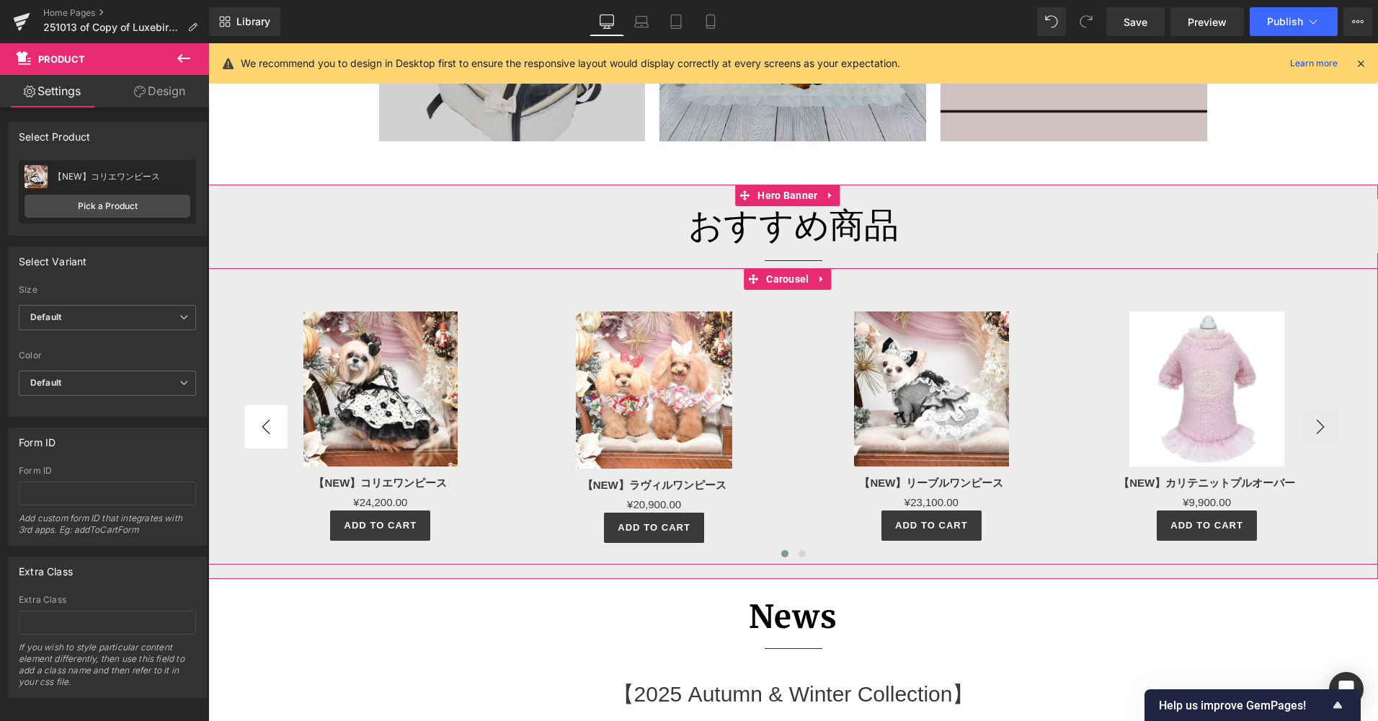
click at [276, 412] on button "‹" at bounding box center [265, 426] width 43 height 43
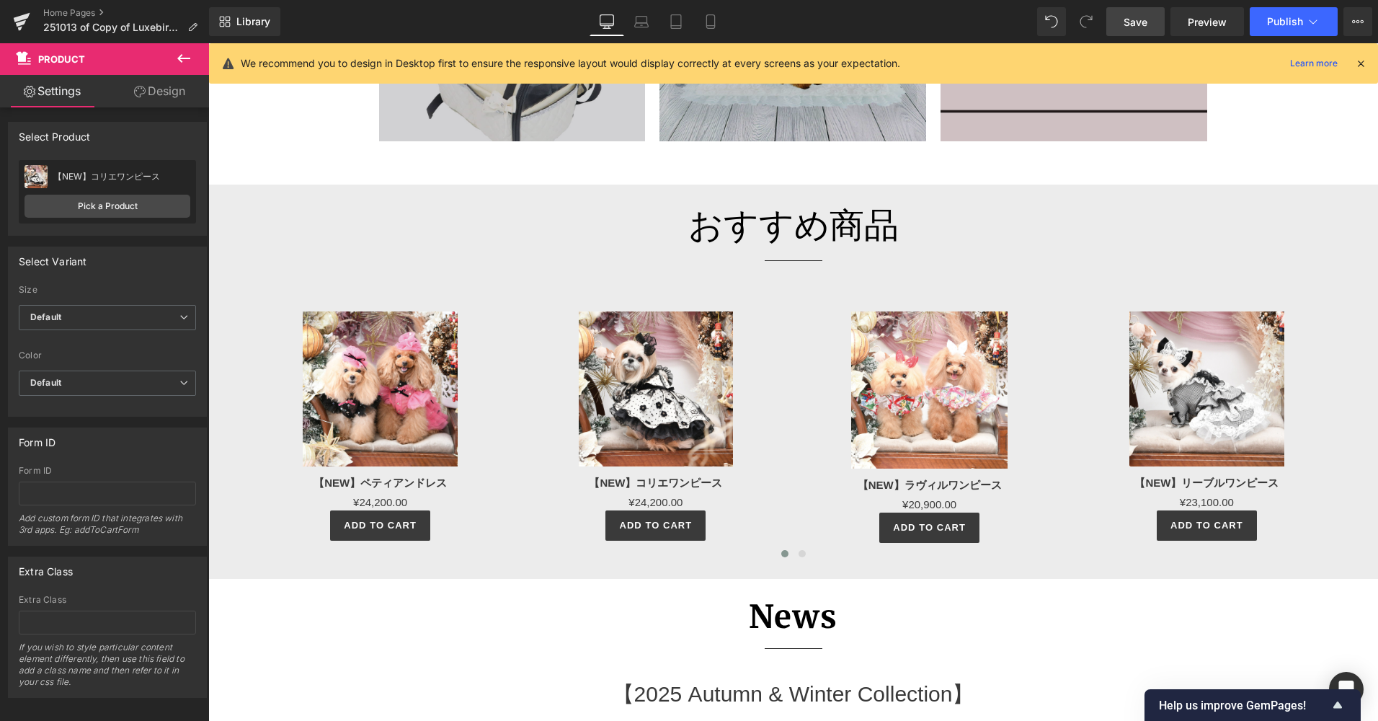
click at [1131, 24] on span "Save" at bounding box center [1136, 21] width 24 height 15
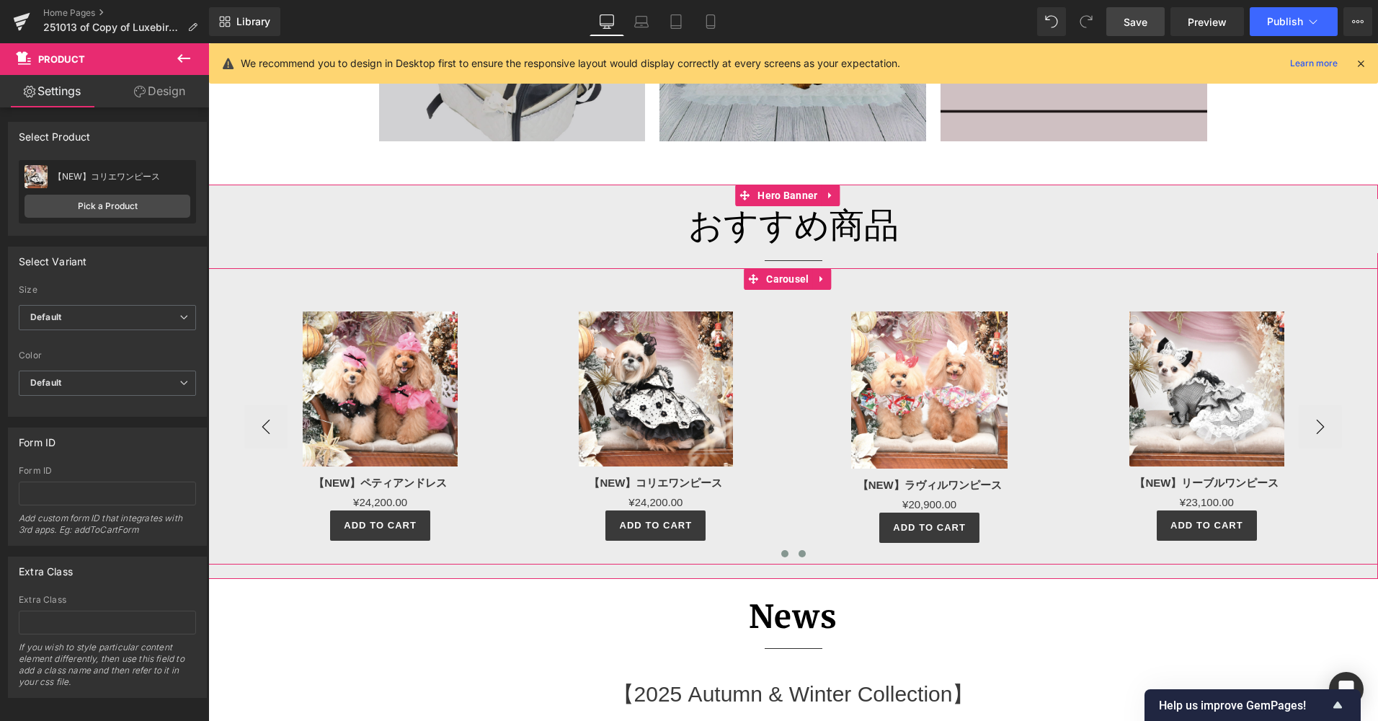
click at [799, 554] on span at bounding box center [802, 553] width 7 height 7
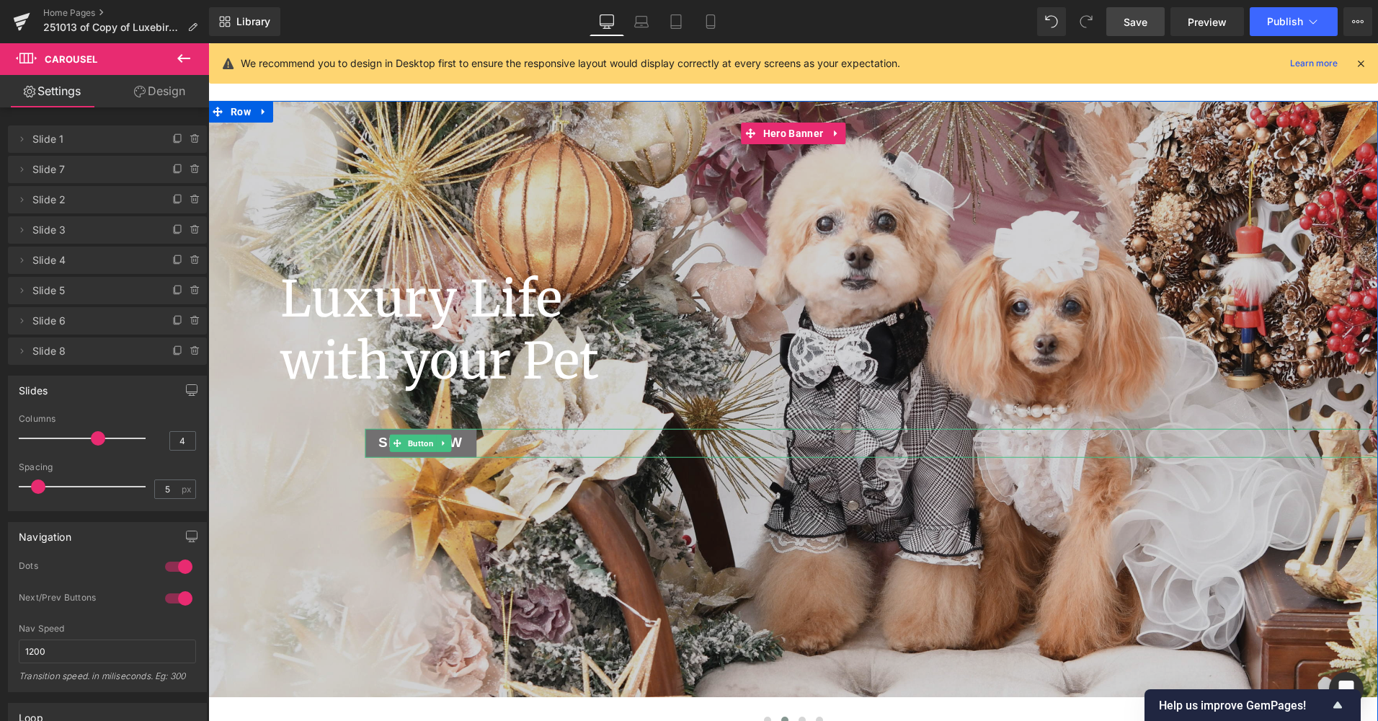
scroll to position [128, 0]
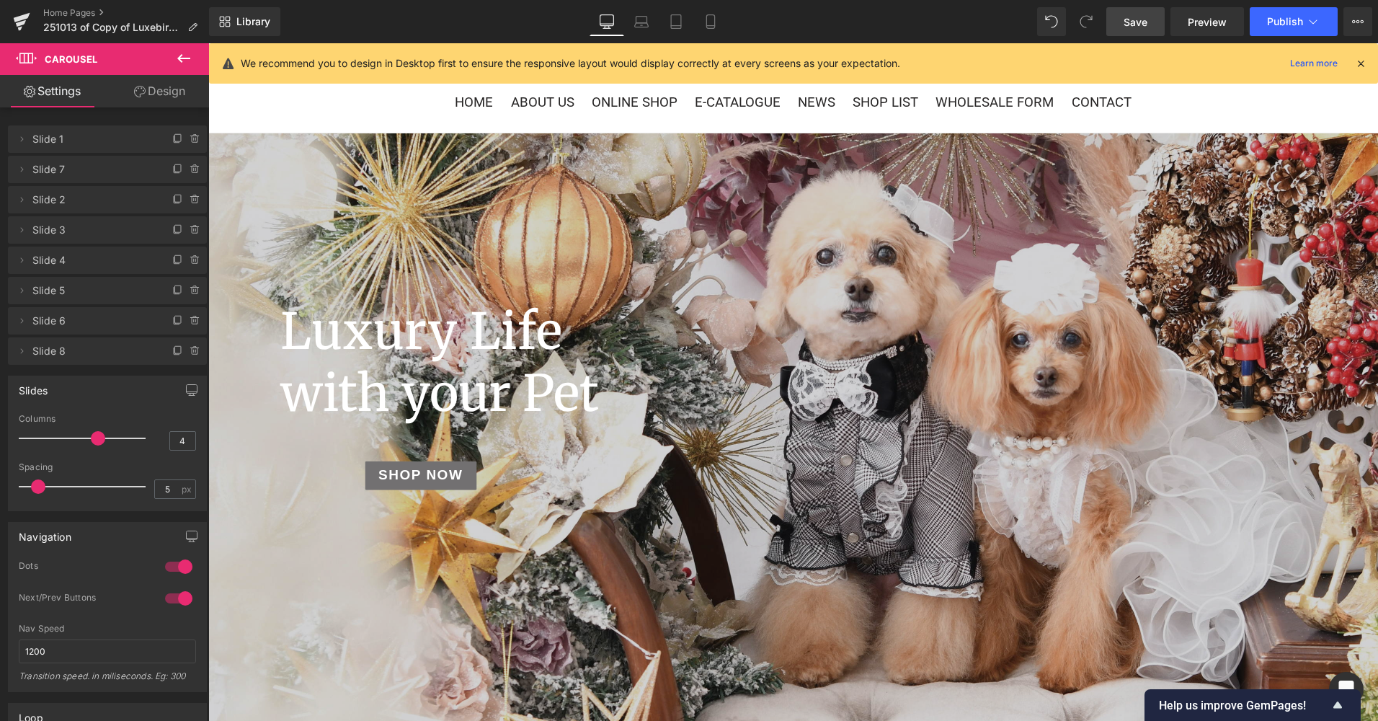
click at [996, 13] on div "Library Desktop Desktop Laptop Tablet Mobile Save Preview Publish Scheduled Vie…" at bounding box center [793, 21] width 1169 height 29
click at [1291, 19] on span "Publish" at bounding box center [1285, 22] width 36 height 12
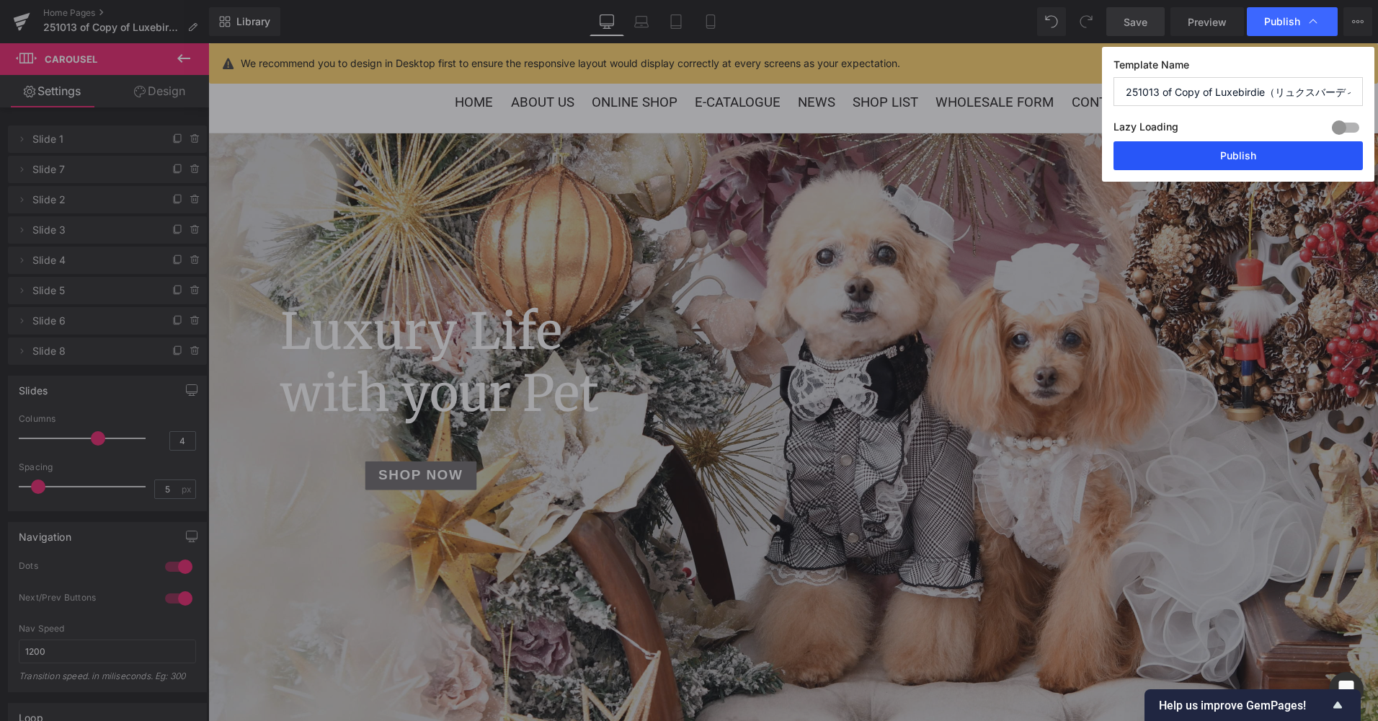
click at [1249, 147] on button "Publish" at bounding box center [1238, 155] width 249 height 29
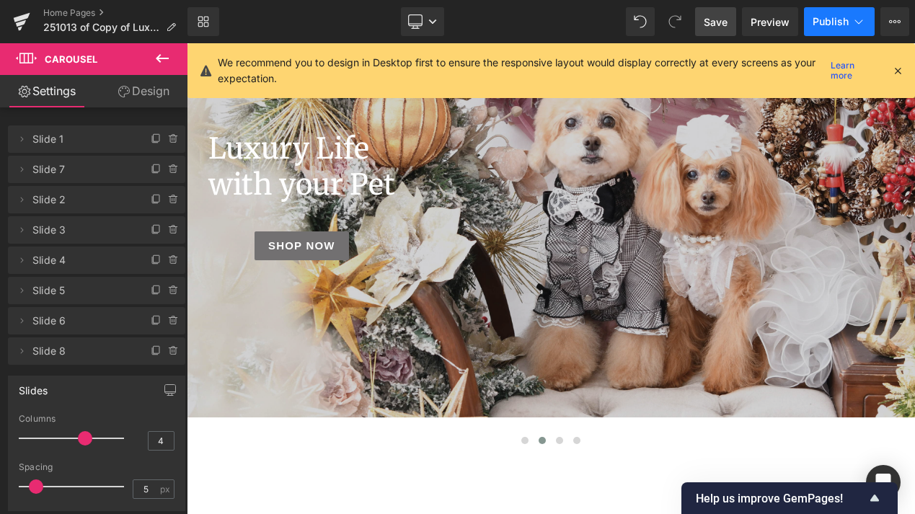
click at [822, 19] on span "Publish" at bounding box center [830, 22] width 36 height 12
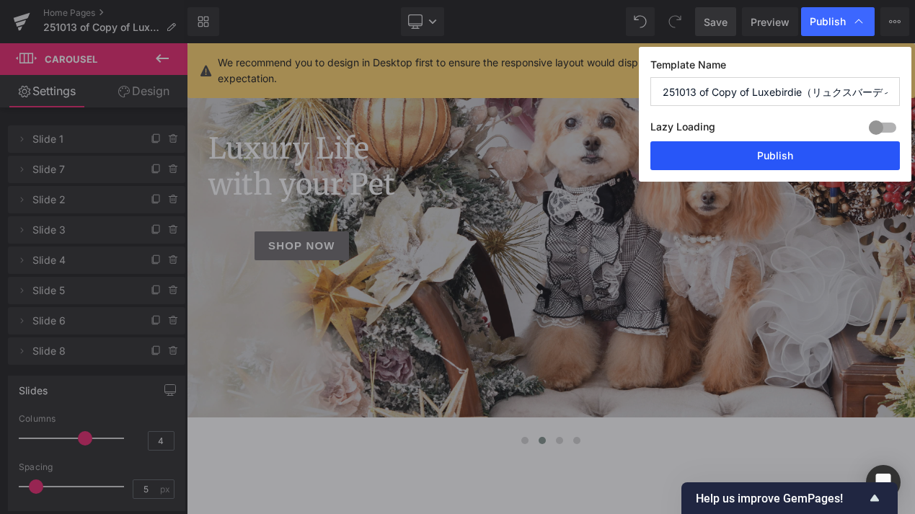
click at [773, 167] on button "Publish" at bounding box center [774, 155] width 249 height 29
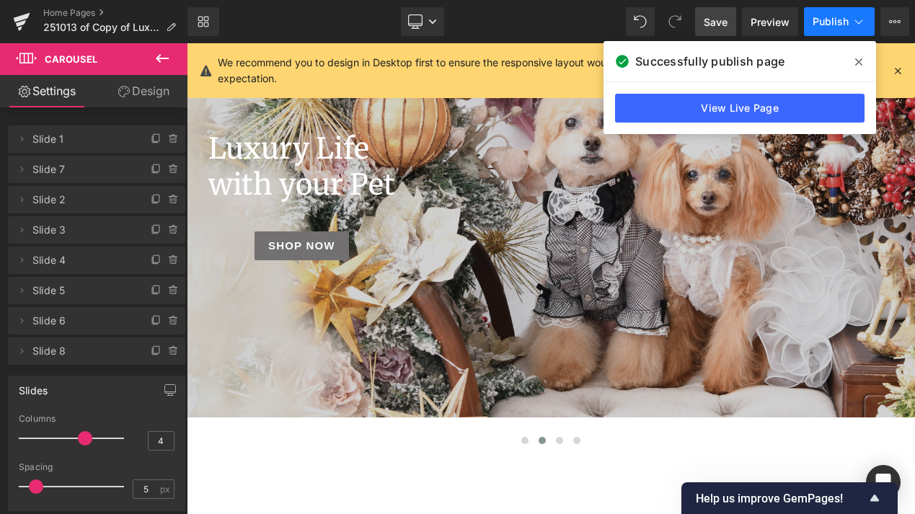
click at [825, 22] on span "Publish" at bounding box center [830, 22] width 36 height 12
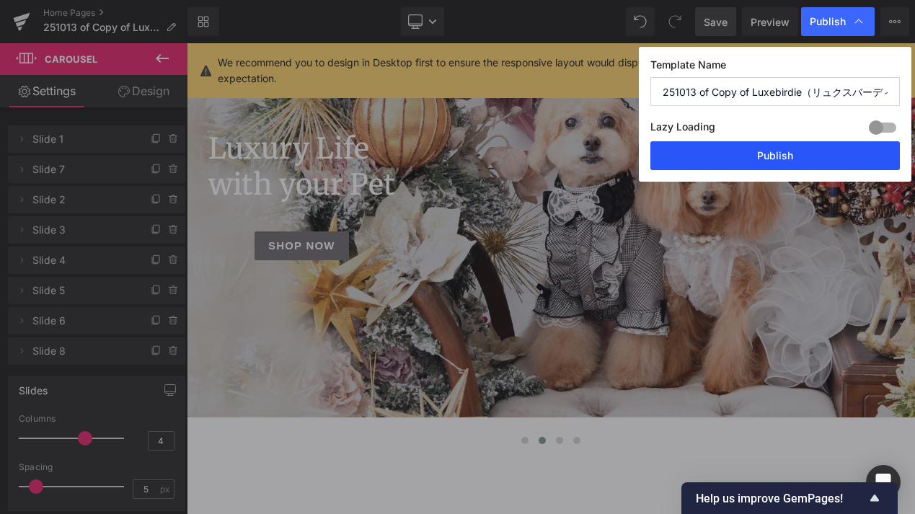
click at [794, 152] on button "Publish" at bounding box center [774, 155] width 249 height 29
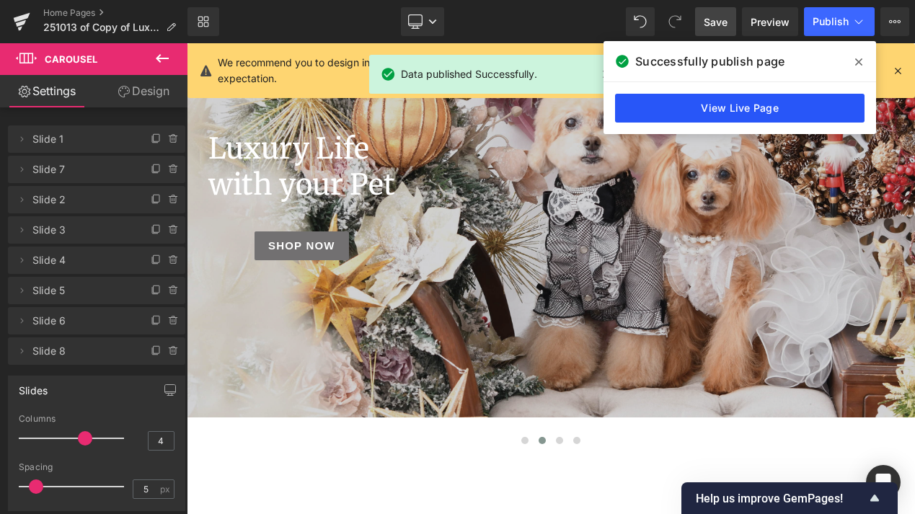
click at [680, 110] on link "View Live Page" at bounding box center [739, 108] width 249 height 29
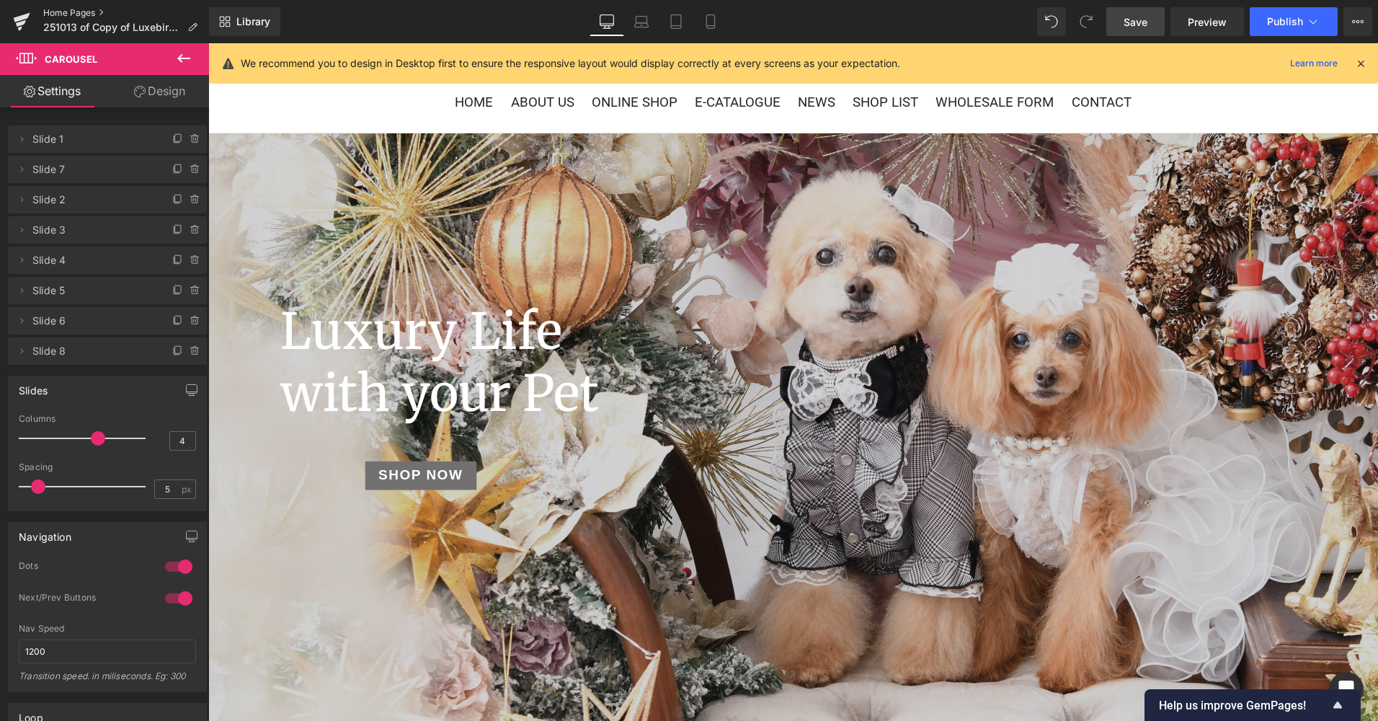
click at [53, 9] on link "Home Pages" at bounding box center [126, 13] width 166 height 12
